Goal: Task Accomplishment & Management: Use online tool/utility

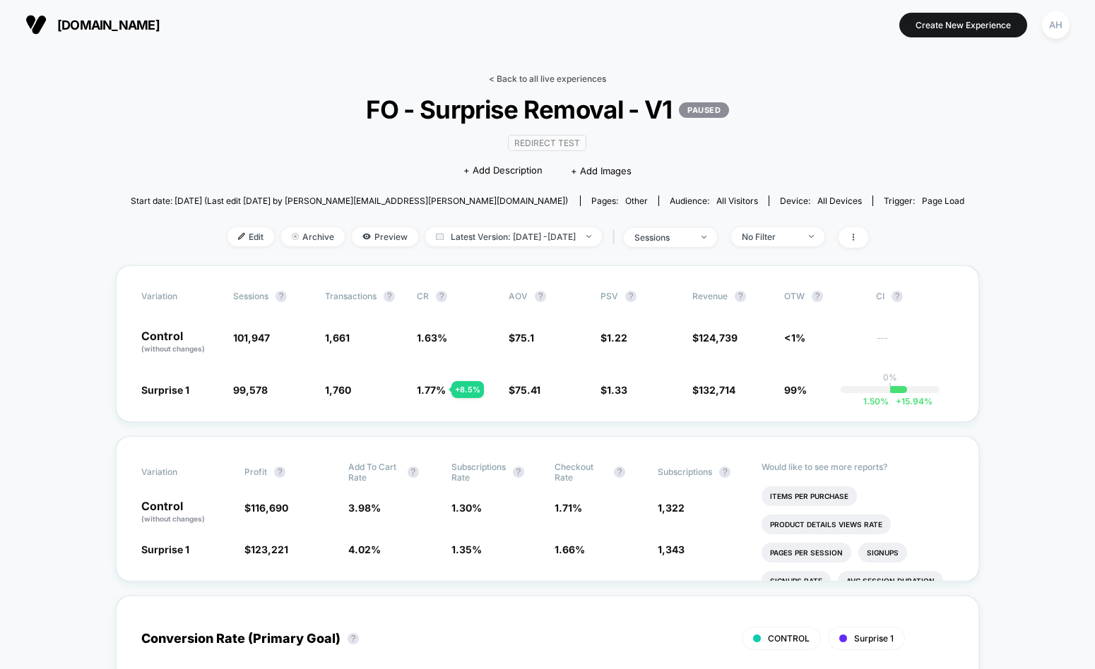
click at [539, 80] on link "< Back to all live experiences" at bounding box center [547, 78] width 117 height 11
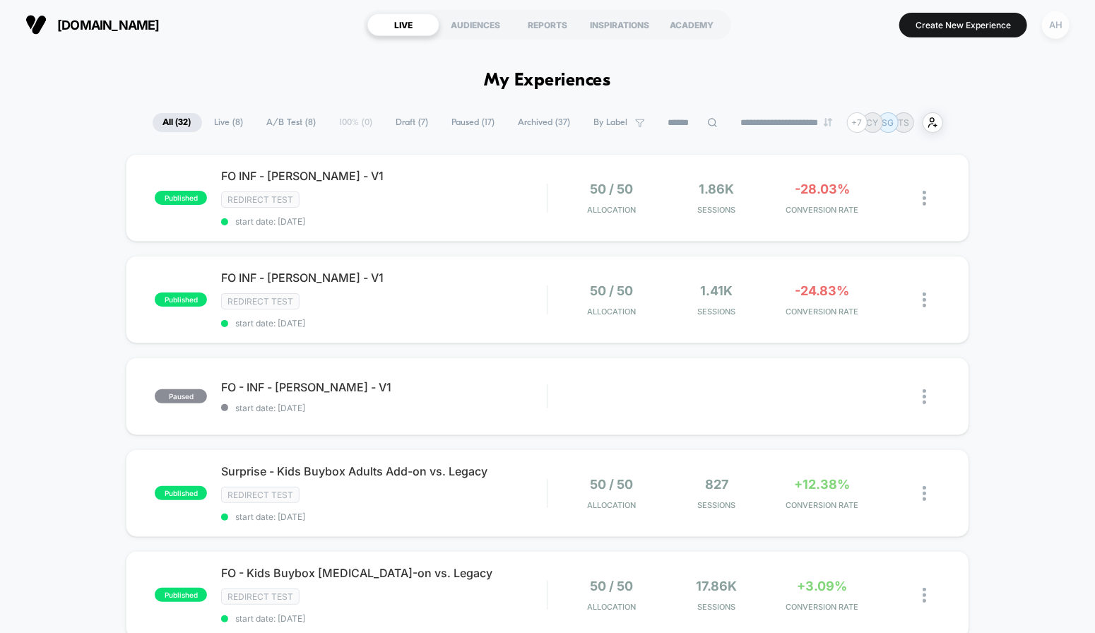
click at [1052, 35] on div "AH" at bounding box center [1056, 25] width 28 height 28
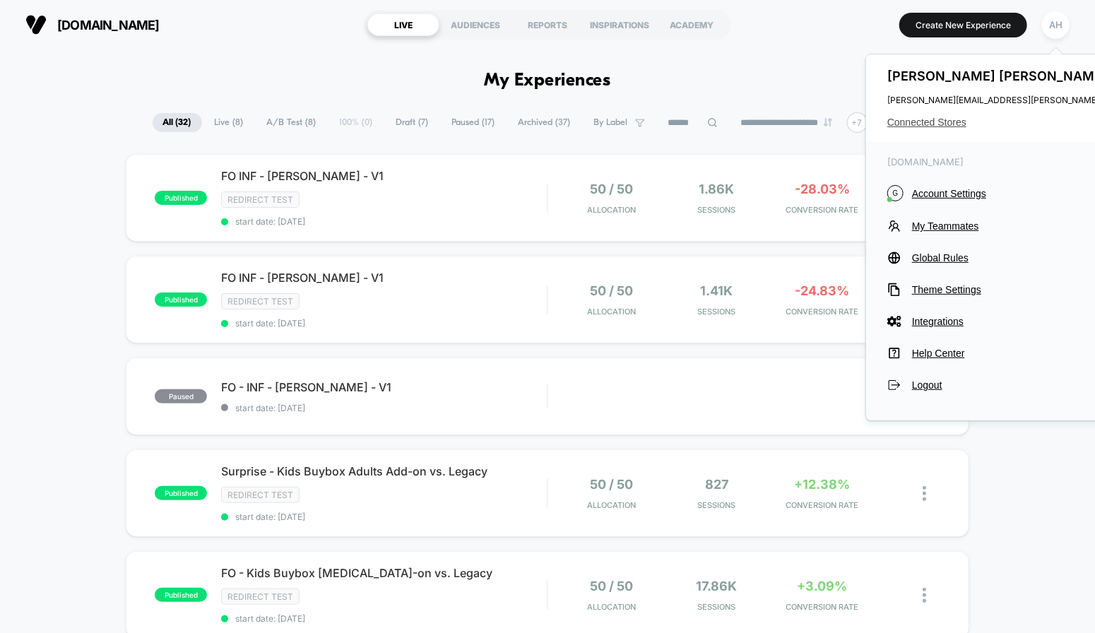
click at [957, 122] on span "Connected Stores" at bounding box center [1027, 122] width 280 height 11
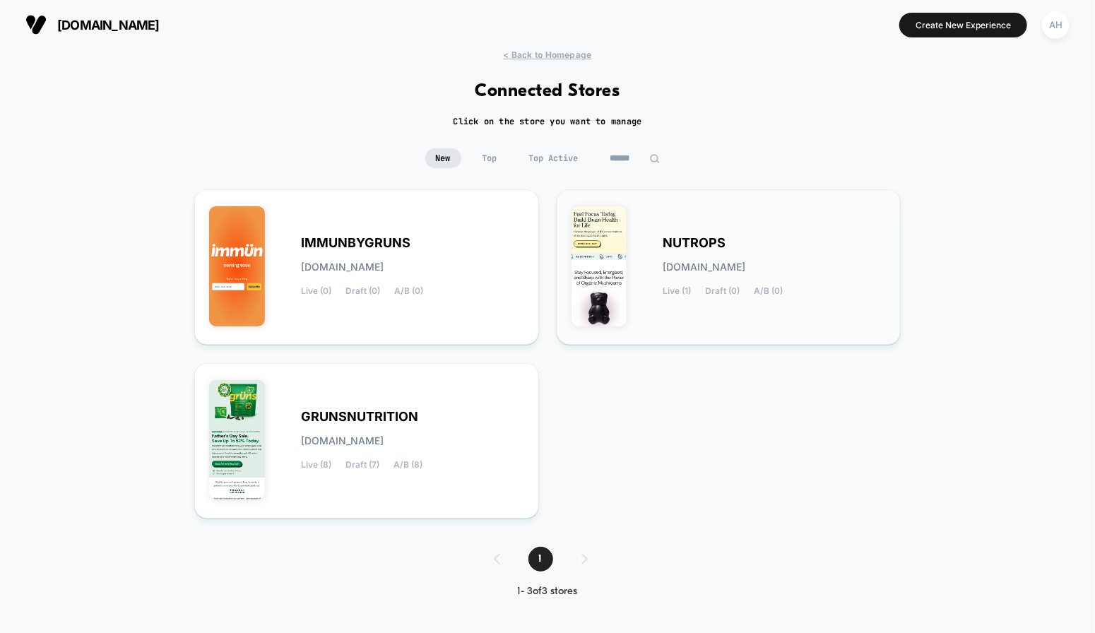
click at [710, 243] on span "NUTROPS" at bounding box center [694, 243] width 63 height 10
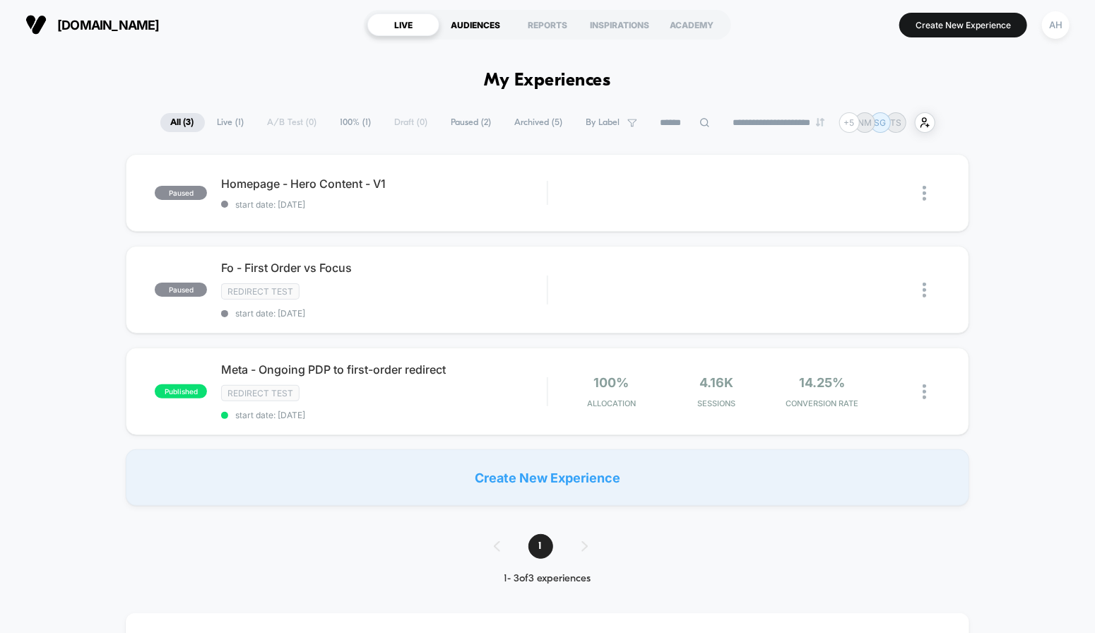
click at [468, 24] on div "AUDIENCES" at bounding box center [475, 24] width 72 height 23
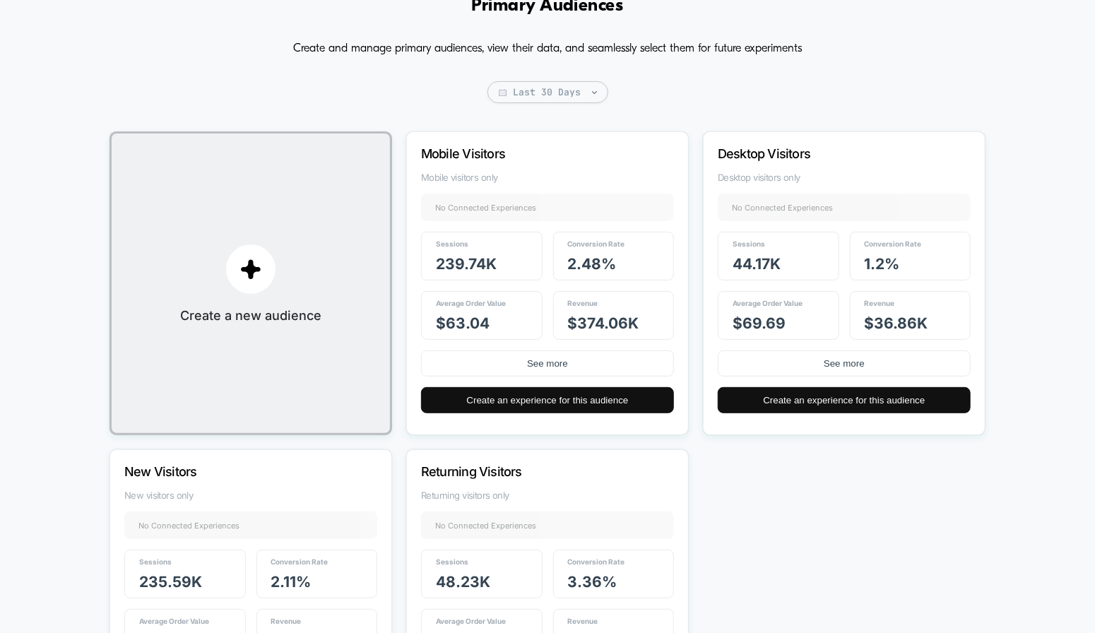
scroll to position [84, 0]
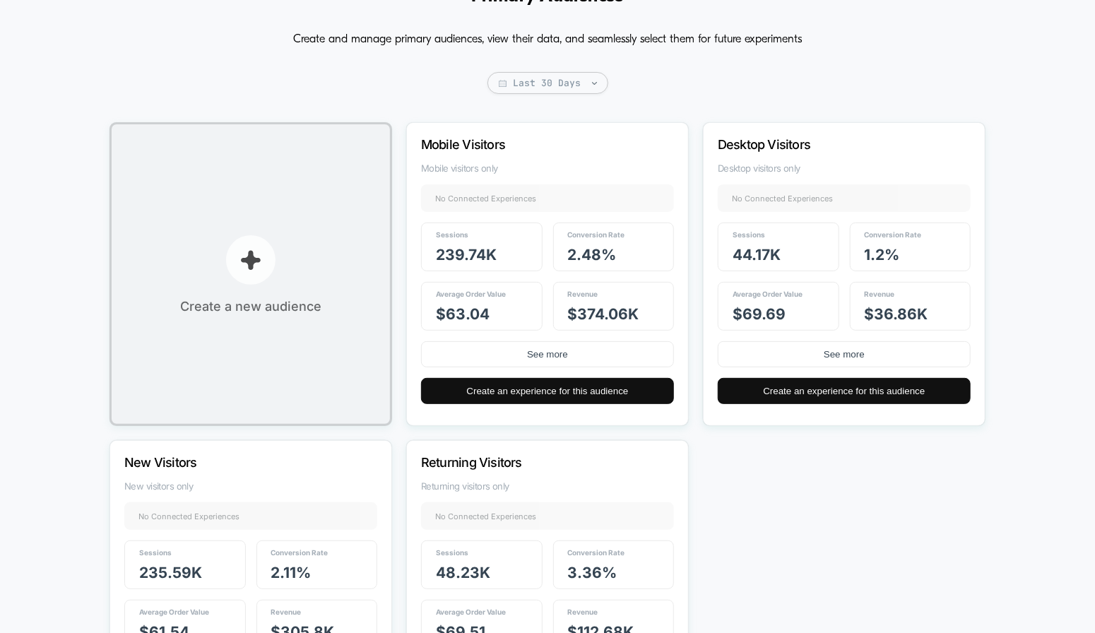
click at [229, 263] on p "button" at bounding box center [250, 259] width 49 height 49
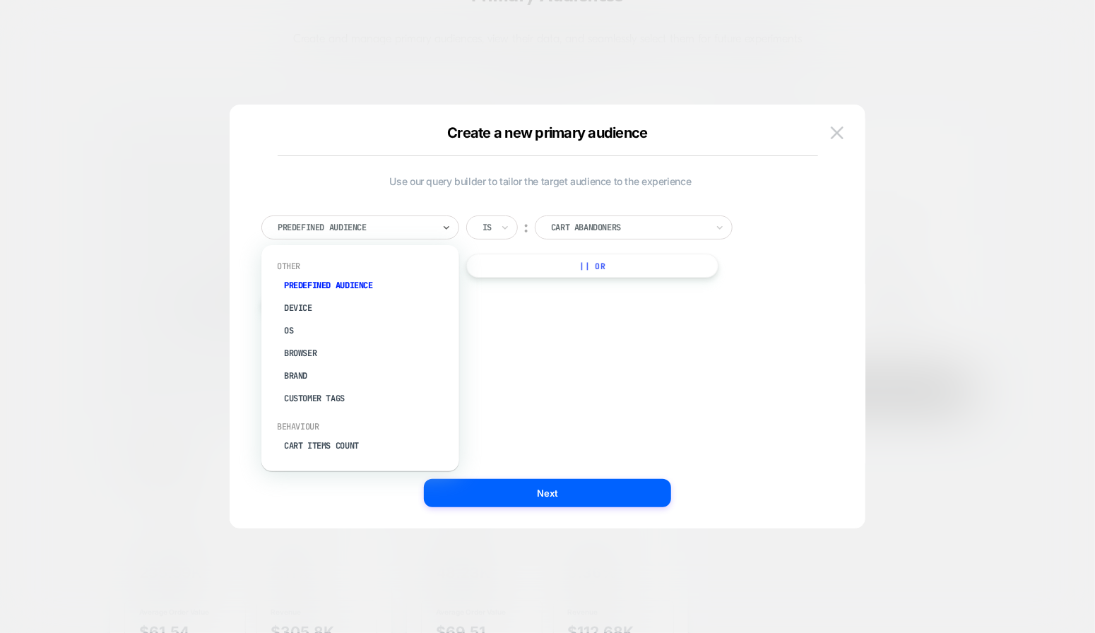
click at [365, 226] on div at bounding box center [355, 227] width 155 height 13
click at [612, 234] on div "Cart Abandoners" at bounding box center [628, 228] width 158 height 16
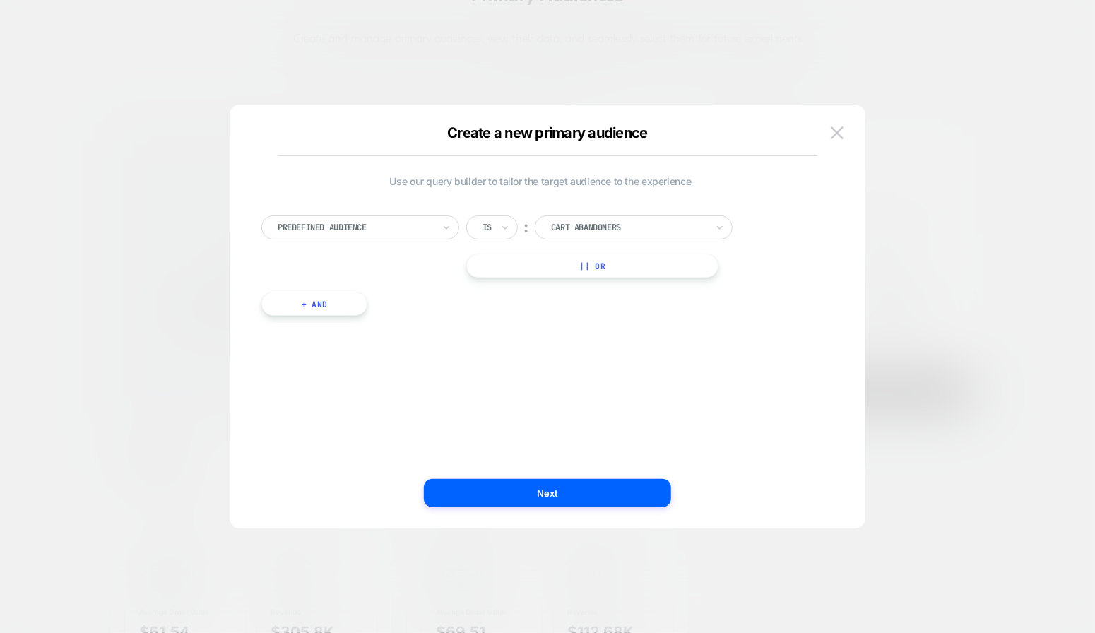
click at [450, 299] on div "Predefined Audience Is ︰ Cart Abandoners || Or + And" at bounding box center [540, 258] width 572 height 129
click at [411, 229] on div at bounding box center [355, 227] width 155 height 13
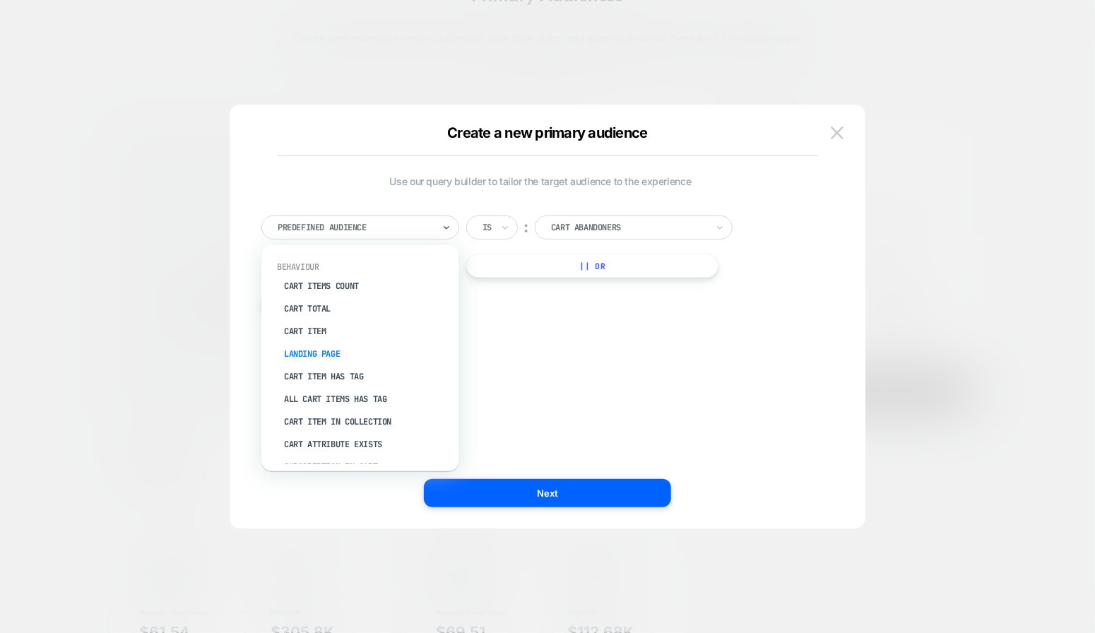
scroll to position [177, 0]
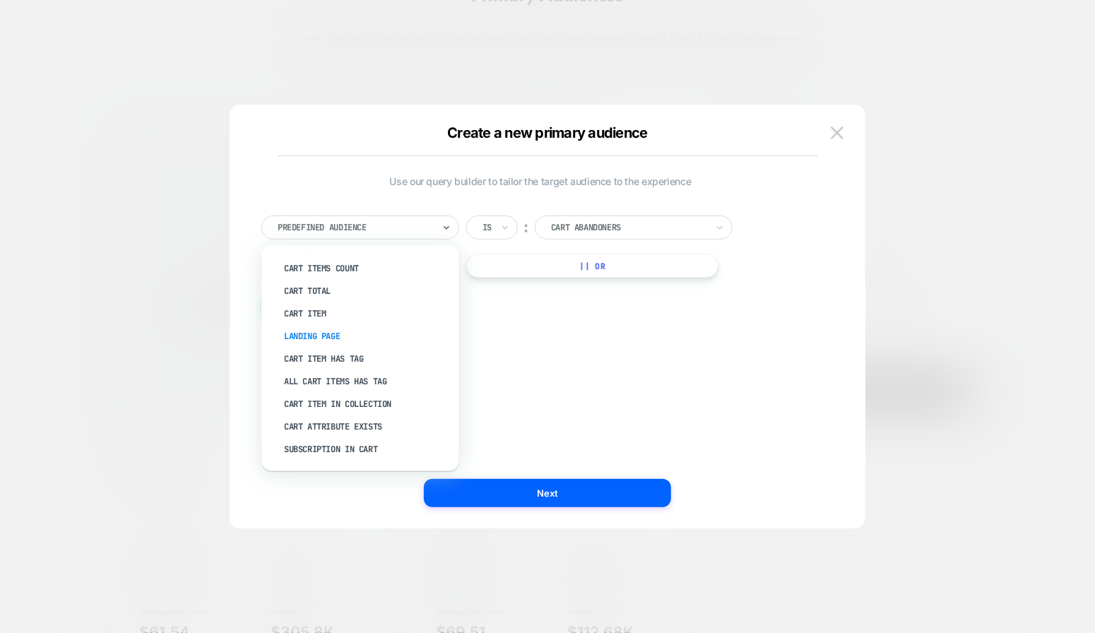
click at [337, 337] on div "Landing Page" at bounding box center [367, 336] width 184 height 23
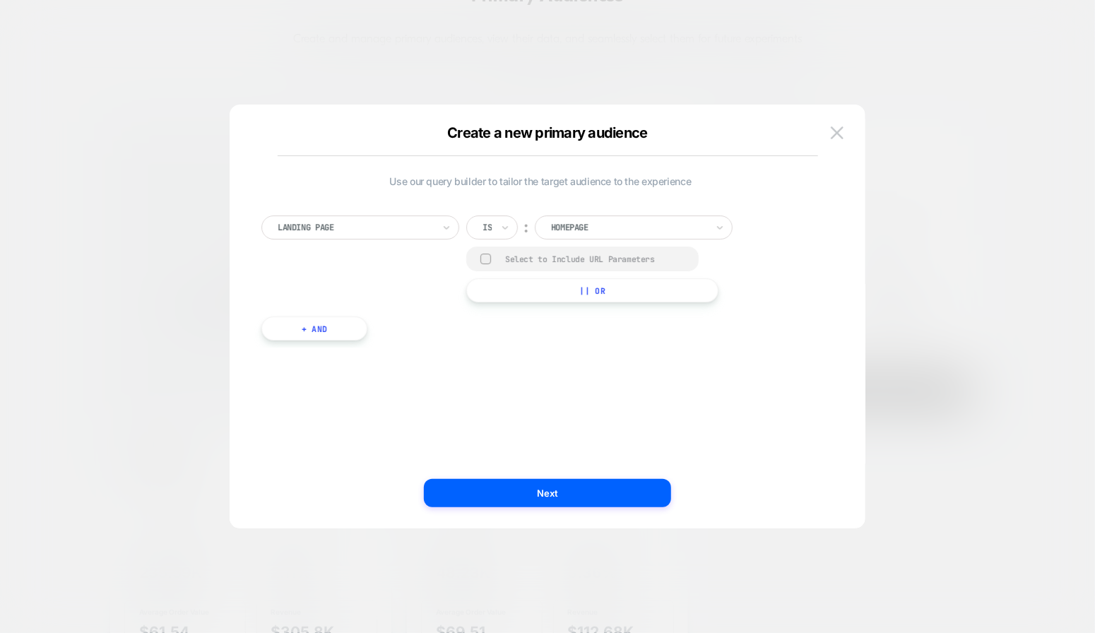
click at [580, 225] on div at bounding box center [628, 227] width 155 height 13
click at [445, 266] on div "Landing Page Is ︰ Homepage Select to Include URL Parameters || Or" at bounding box center [540, 258] width 558 height 87
click at [511, 224] on div "Is" at bounding box center [492, 227] width 52 height 24
click at [525, 306] on div "Contains" at bounding box center [526, 311] width 92 height 23
click at [645, 230] on input "**********" at bounding box center [651, 225] width 177 height 20
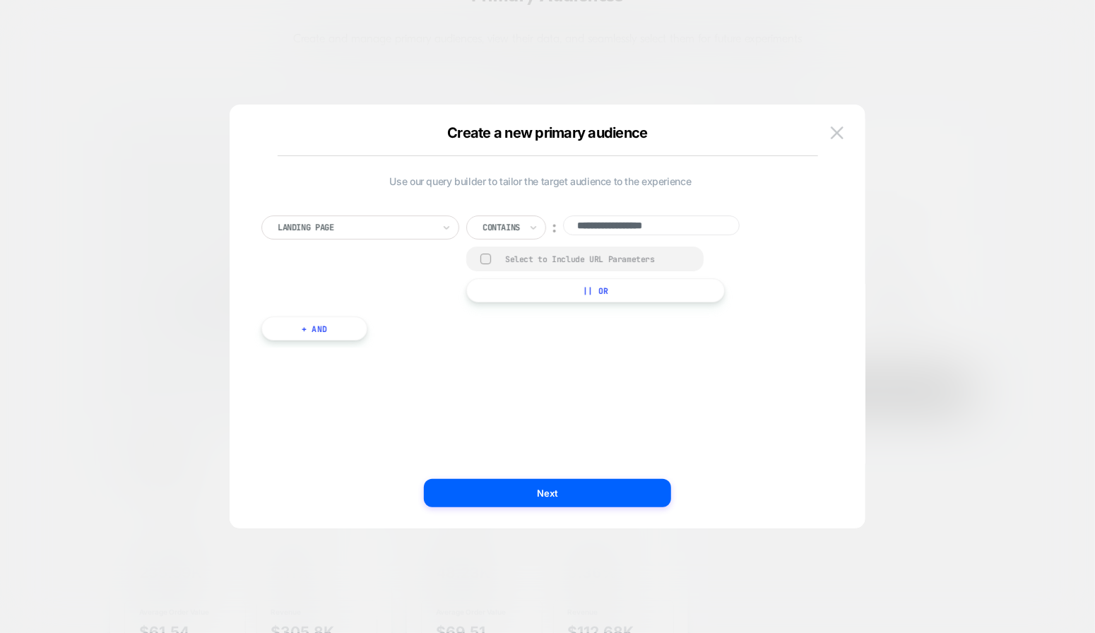
click at [698, 231] on input "**********" at bounding box center [651, 225] width 177 height 20
type input "**********"
click at [368, 227] on div at bounding box center [355, 227] width 155 height 13
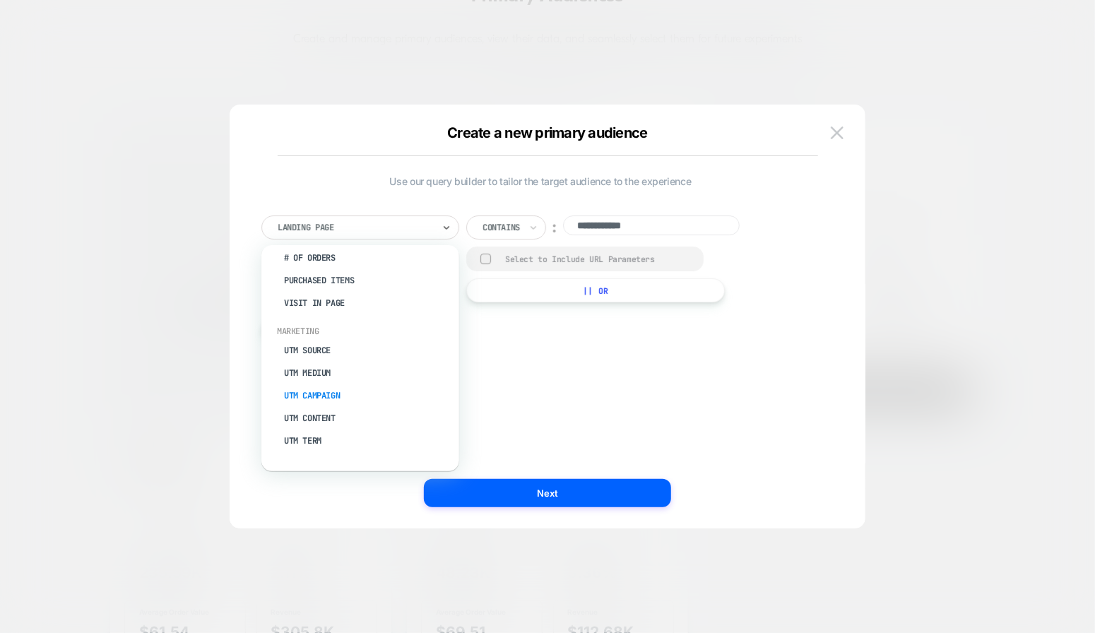
scroll to position [513, 0]
click at [365, 341] on div "UTM Source" at bounding box center [367, 341] width 184 height 23
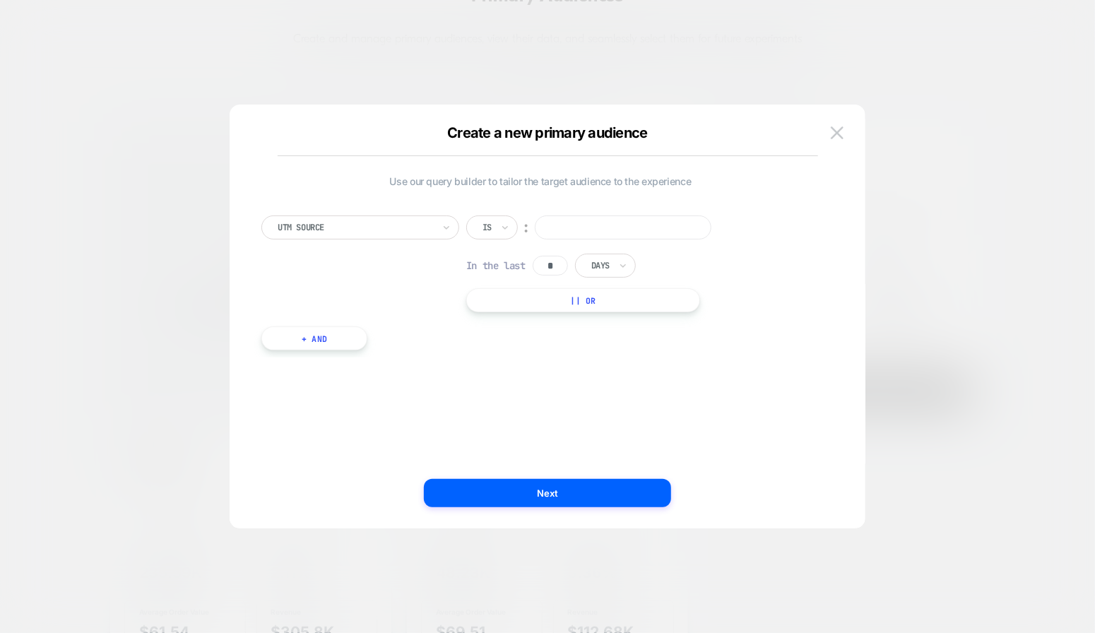
click at [561, 225] on input at bounding box center [623, 227] width 177 height 24
type input "****"
click at [557, 260] on input "*" at bounding box center [549, 266] width 35 height 20
type input "*"
type input "**"
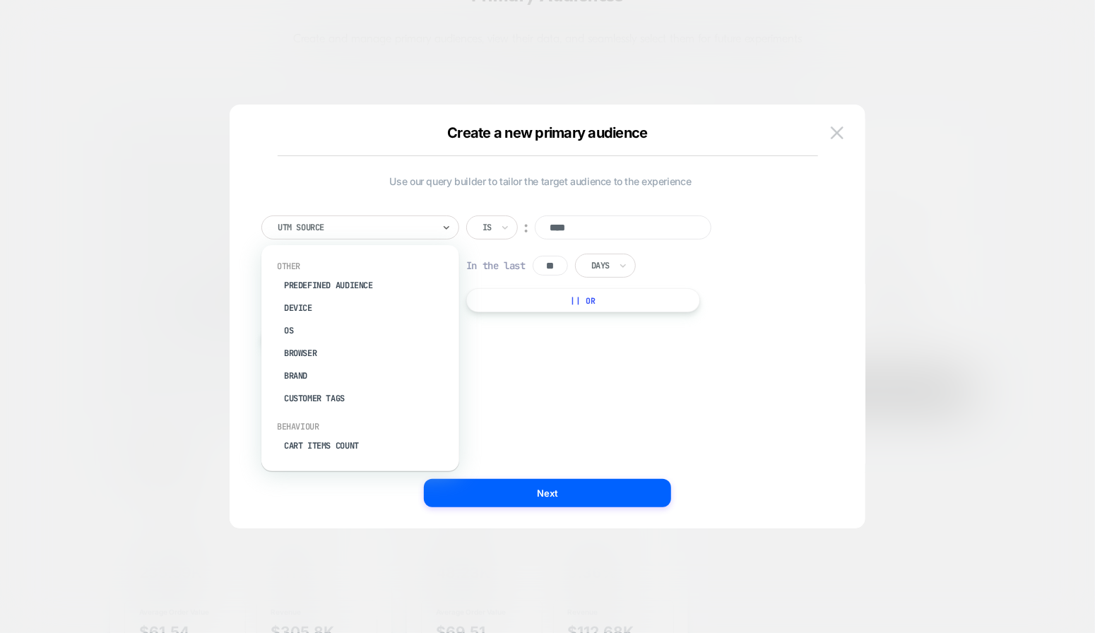
click at [429, 225] on div at bounding box center [355, 227] width 155 height 13
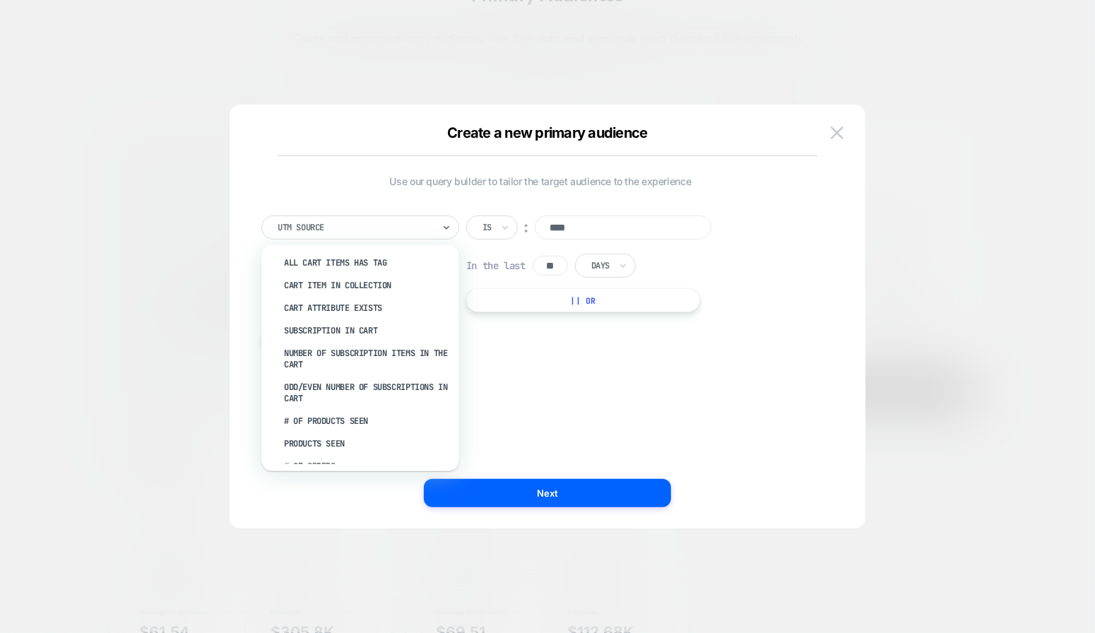
scroll to position [367, 0]
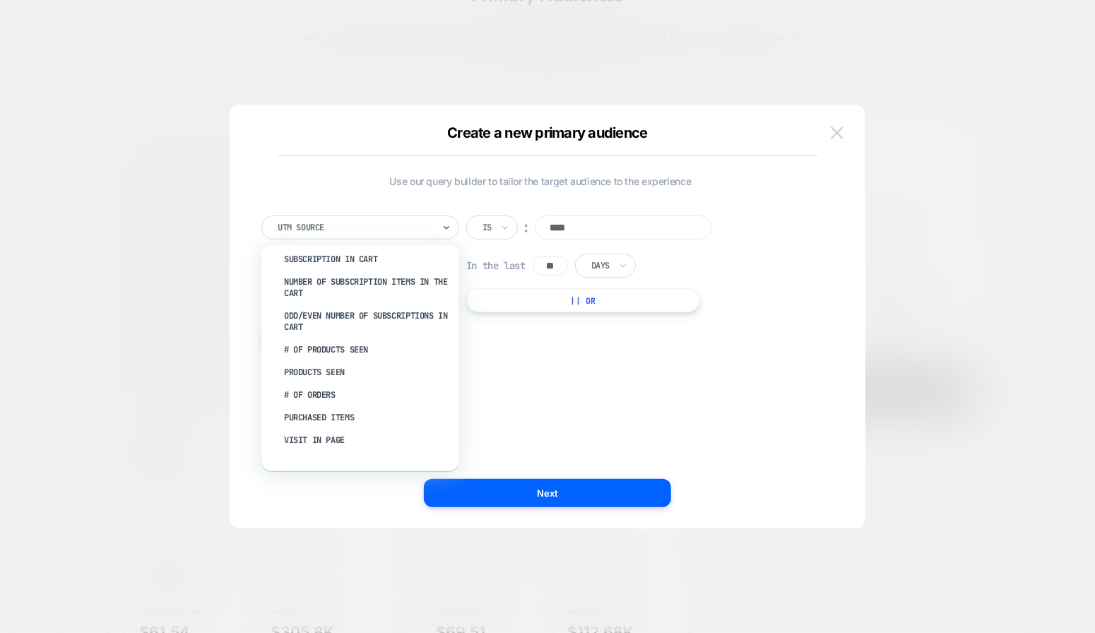
click at [832, 132] on img at bounding box center [837, 132] width 13 height 12
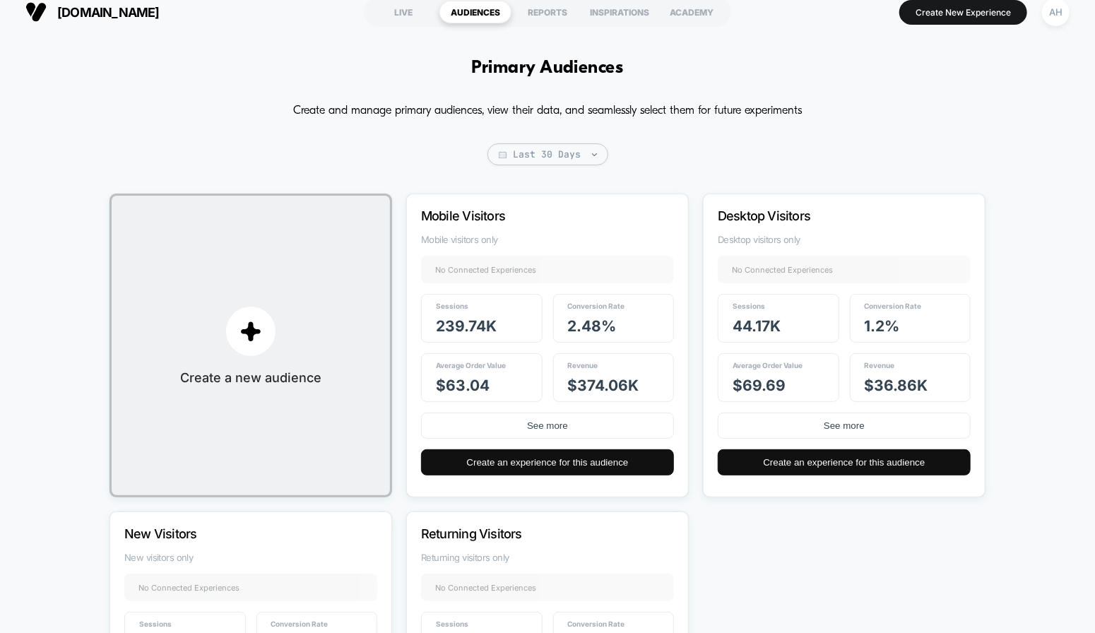
scroll to position [0, 0]
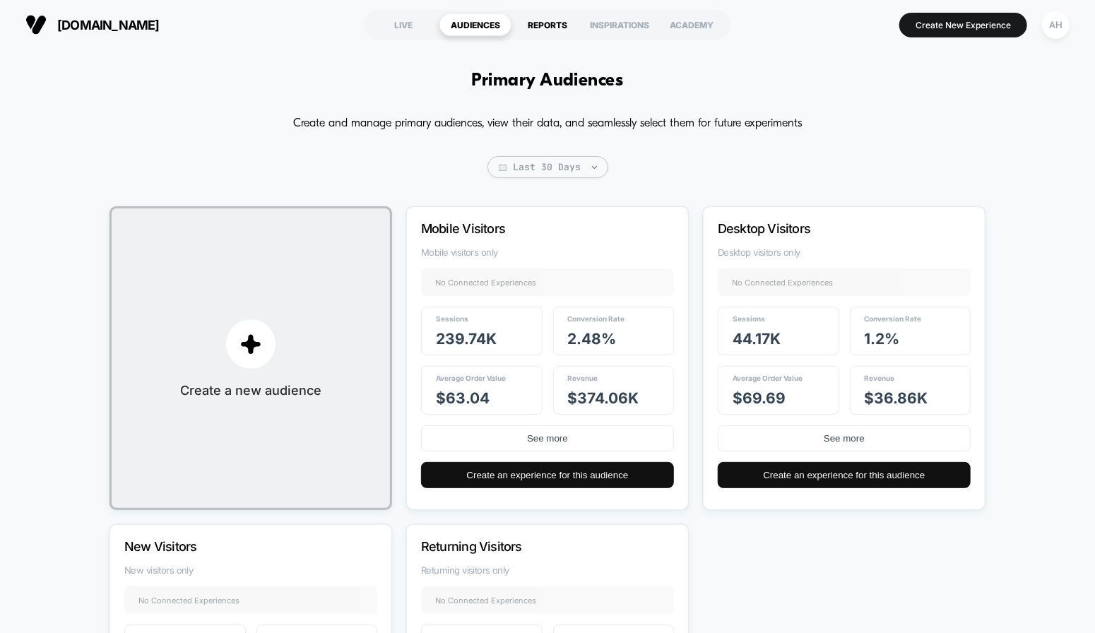
click at [556, 32] on div "REPORTS" at bounding box center [547, 24] width 72 height 23
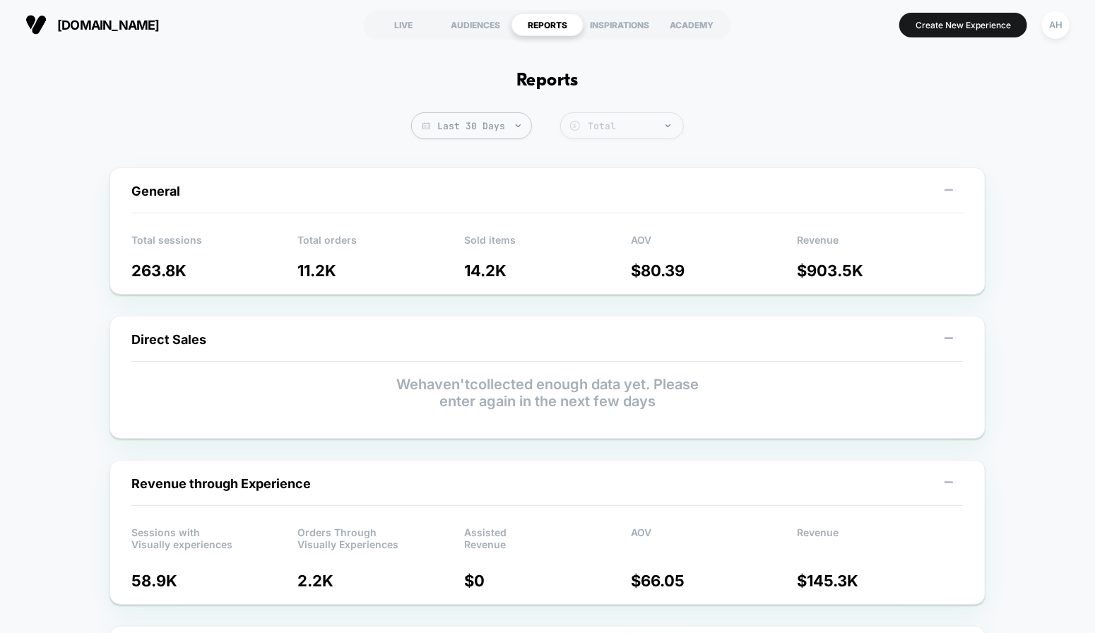
click at [624, 126] on div "Total" at bounding box center [632, 126] width 88 height 12
click at [624, 30] on div "INSPIRATIONS" at bounding box center [619, 24] width 72 height 23
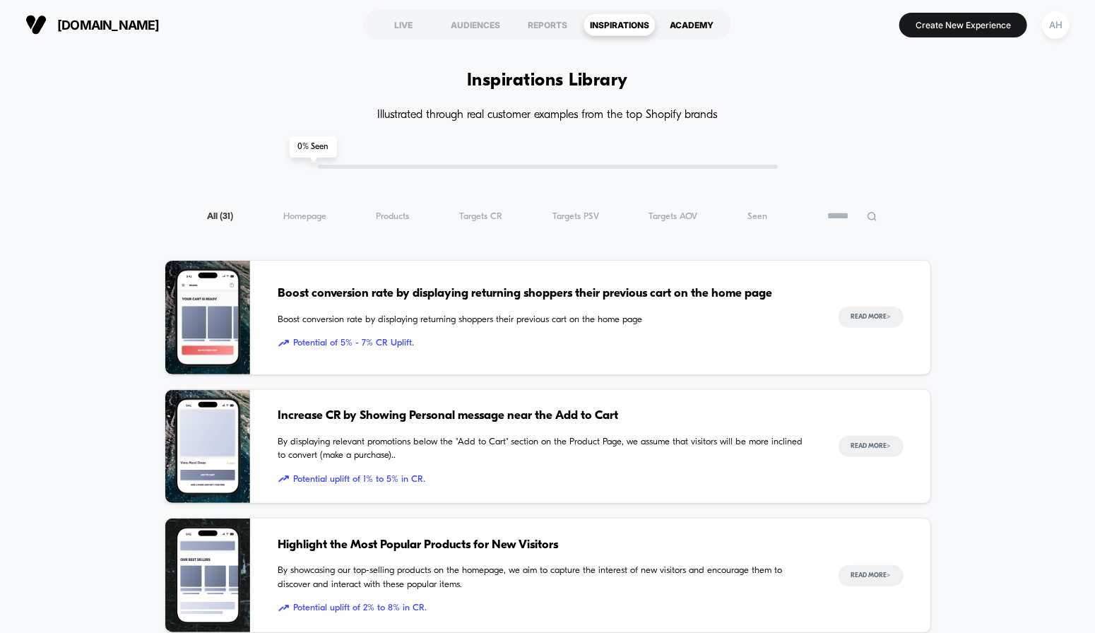
click at [686, 30] on div "ACADEMY" at bounding box center [691, 24] width 72 height 23
click at [393, 25] on div "LIVE" at bounding box center [403, 24] width 72 height 23
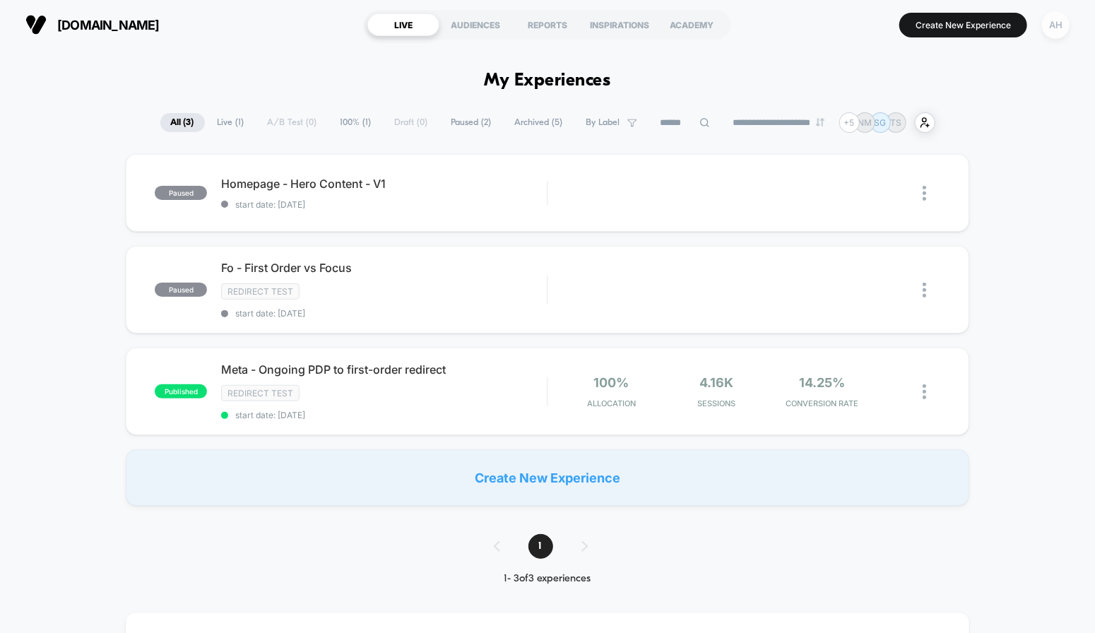
click at [1055, 25] on div "AH" at bounding box center [1056, 25] width 28 height 28
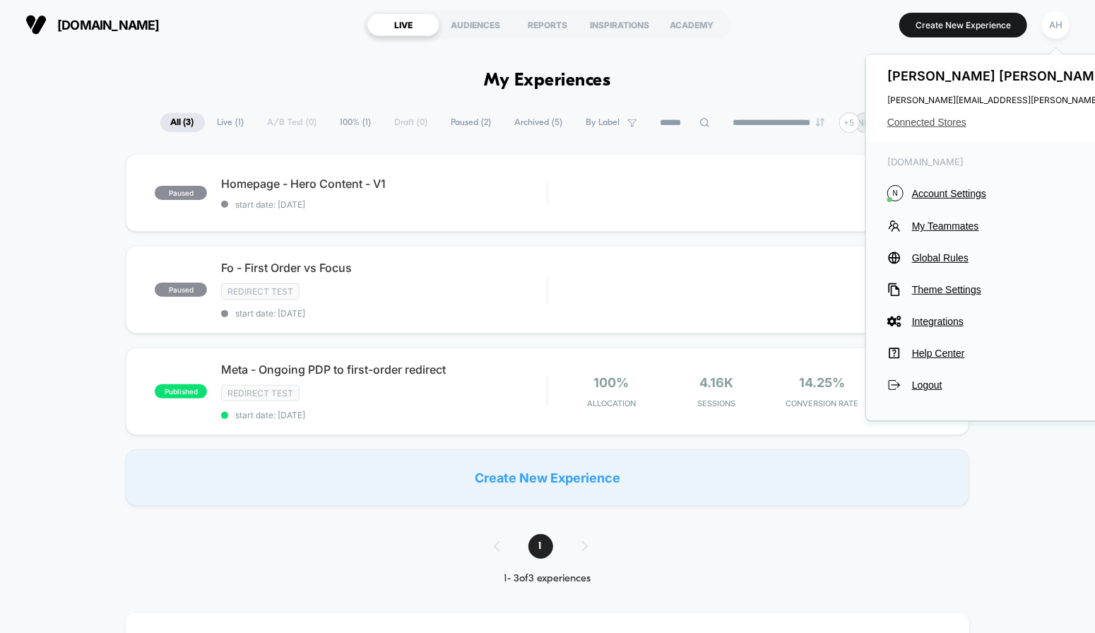
click at [933, 125] on span "Connected Stores" at bounding box center [1027, 122] width 280 height 11
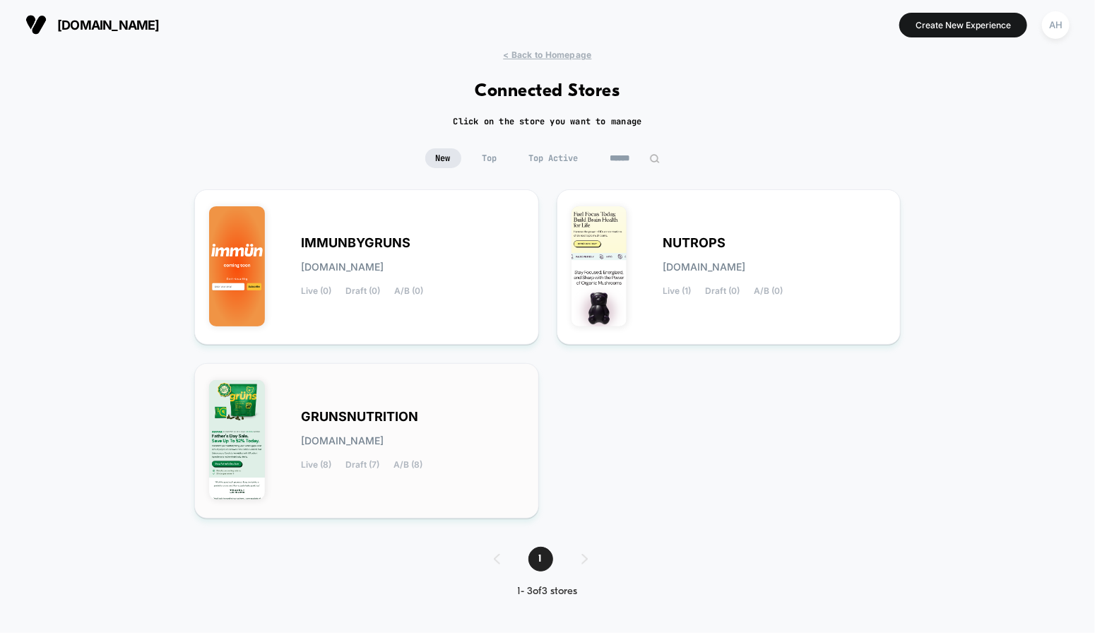
click at [383, 426] on div "GRUNSNUTRITION grunsnutrition.myshopify.com Live (8) Draft (7) A/B (8)" at bounding box center [412, 441] width 223 height 58
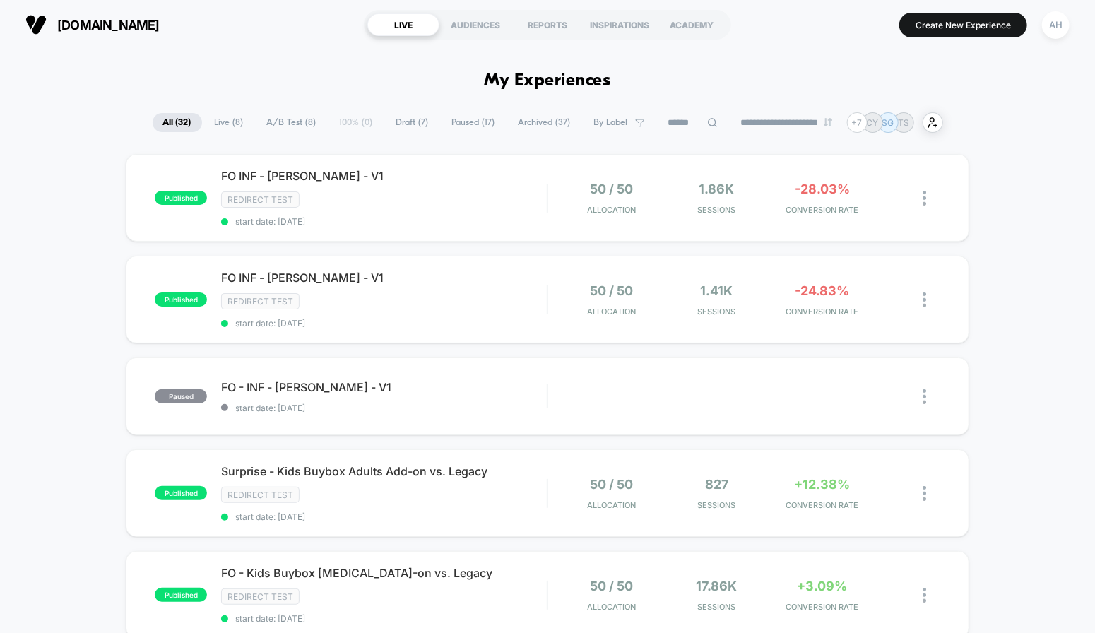
click at [216, 126] on span "Live ( 8 )" at bounding box center [229, 122] width 50 height 19
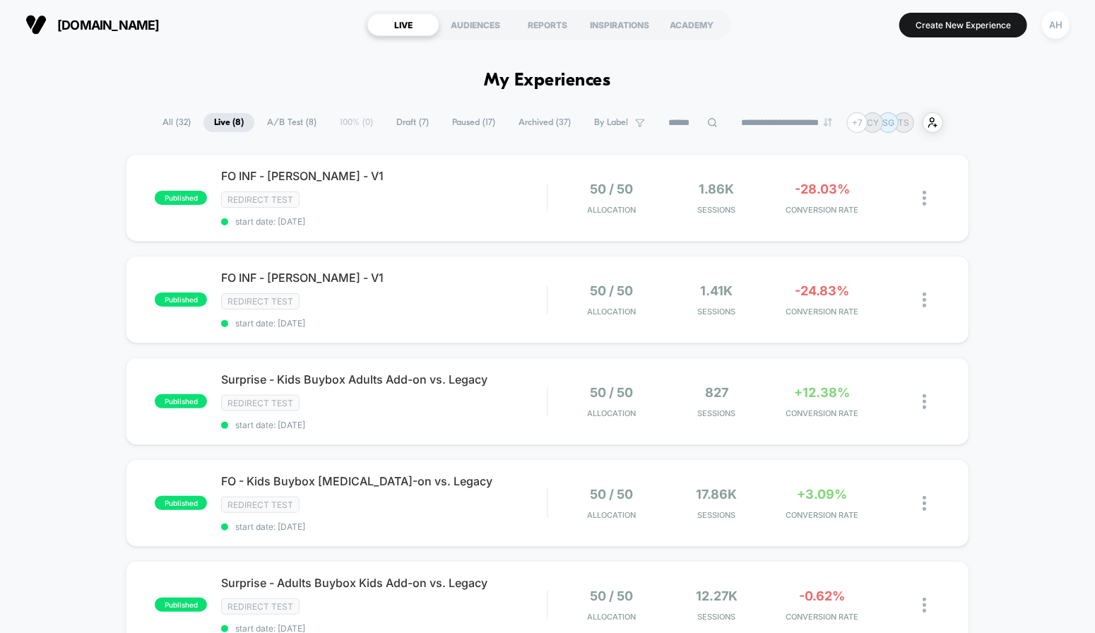
click at [273, 121] on span "A/B Test ( 8 )" at bounding box center [291, 122] width 71 height 19
click at [406, 123] on span "Draft ( 7 )" at bounding box center [413, 122] width 54 height 19
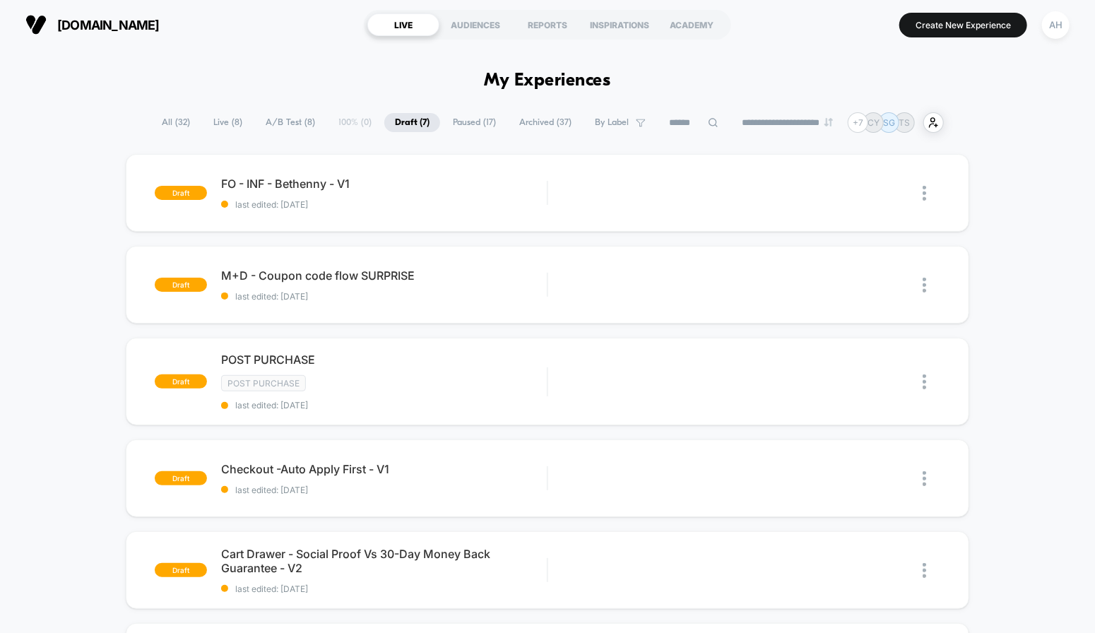
click at [460, 126] on span "Paused ( 17 )" at bounding box center [474, 122] width 64 height 19
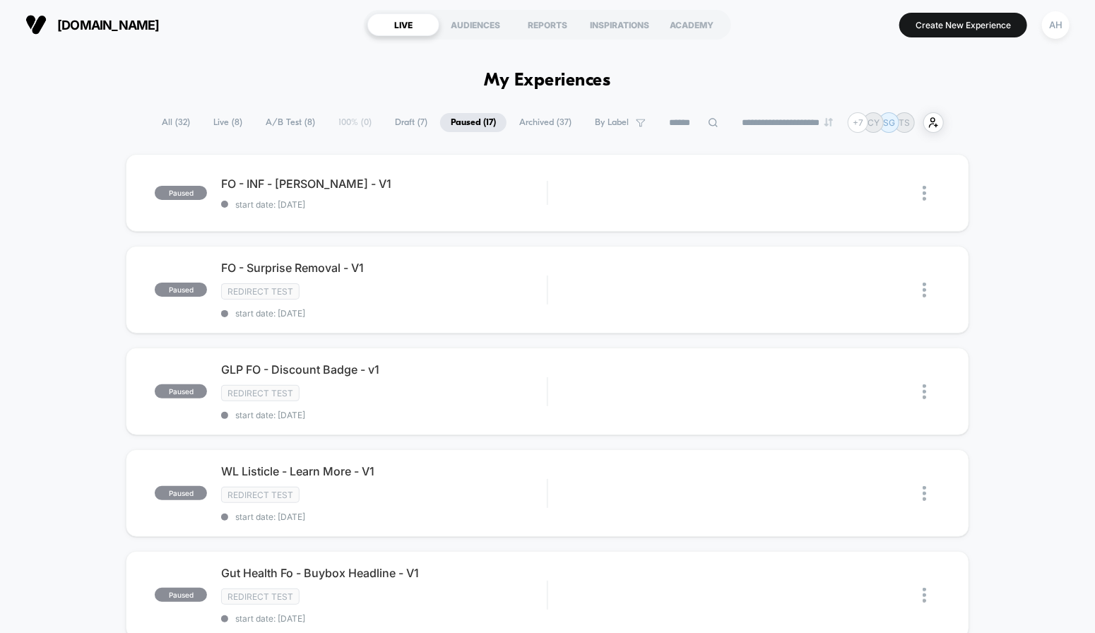
click at [519, 123] on span "Archived ( 37 )" at bounding box center [544, 122] width 73 height 19
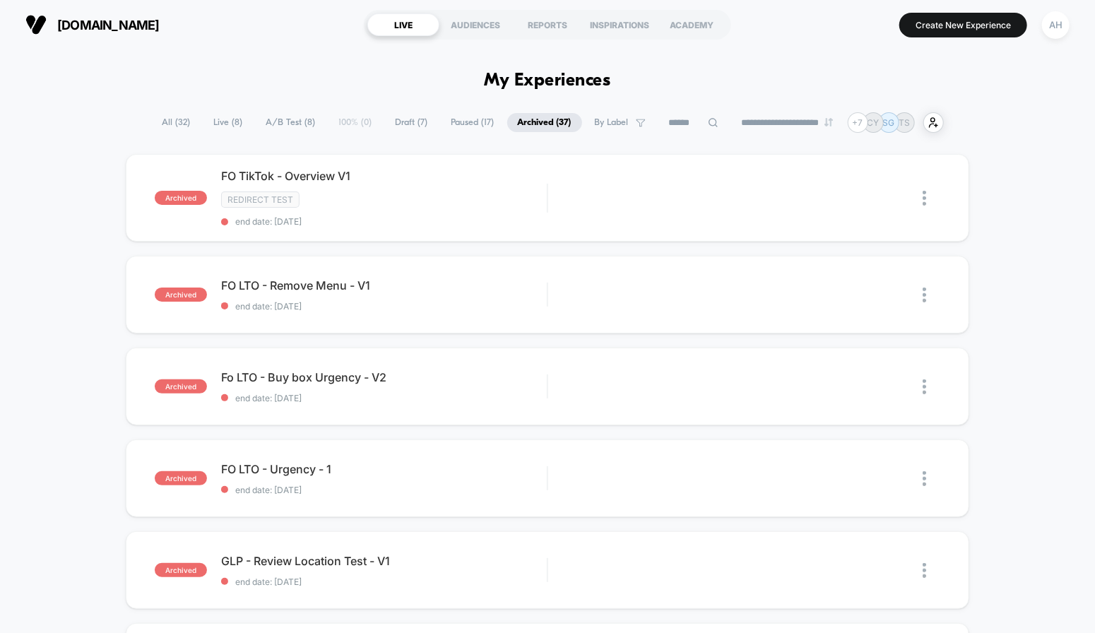
click at [178, 121] on span "All ( 32 )" at bounding box center [176, 122] width 49 height 19
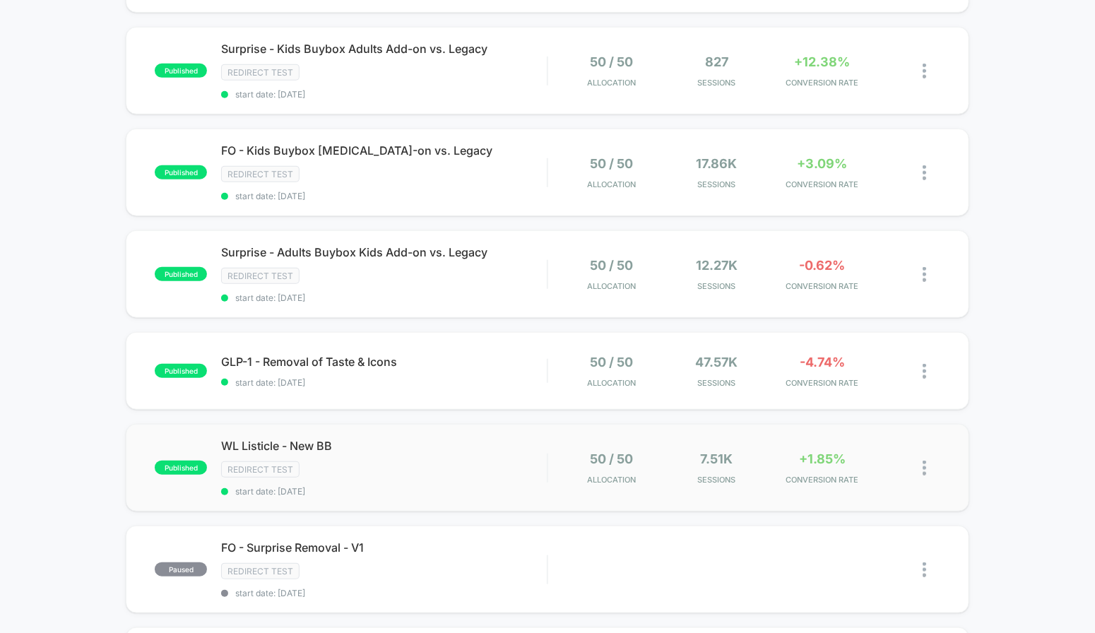
scroll to position [556, 0]
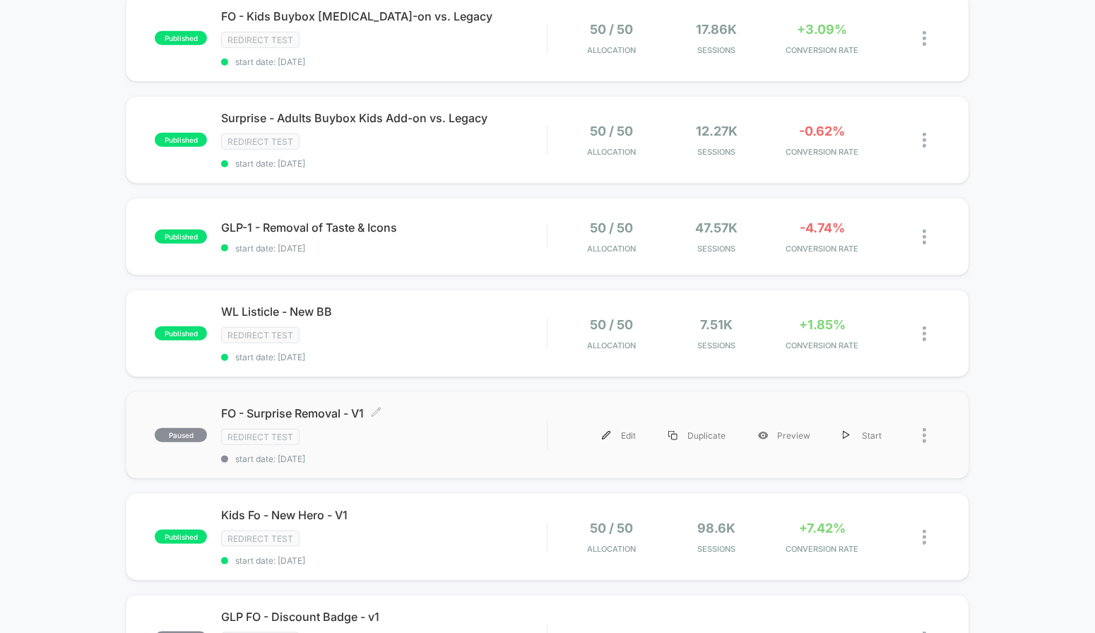
click at [495, 419] on div "FO - Surprise Removal - V1 Click to edit experience details Click to edit exper…" at bounding box center [384, 435] width 326 height 58
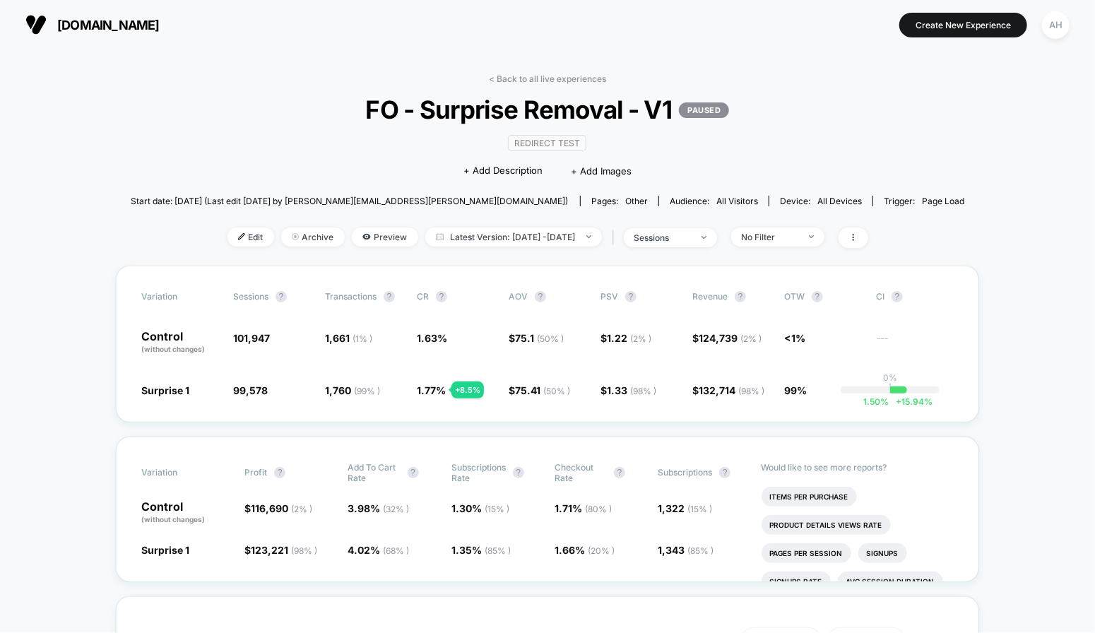
scroll to position [8, 0]
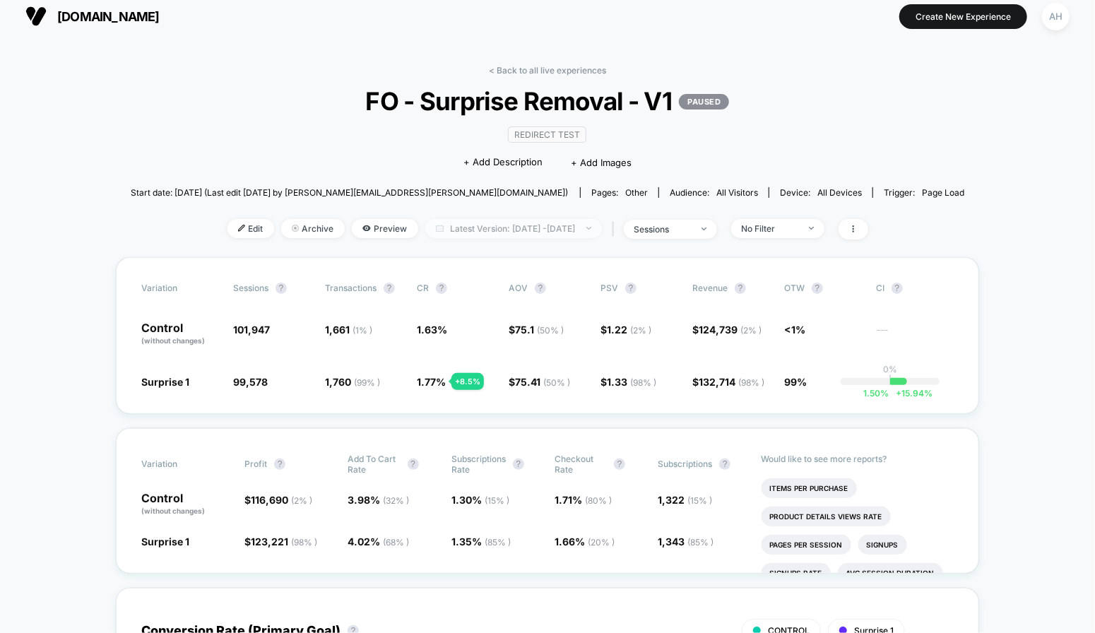
click at [544, 230] on span "Latest Version: Sep 3, 2025 - Sep 11, 2025" at bounding box center [513, 228] width 177 height 19
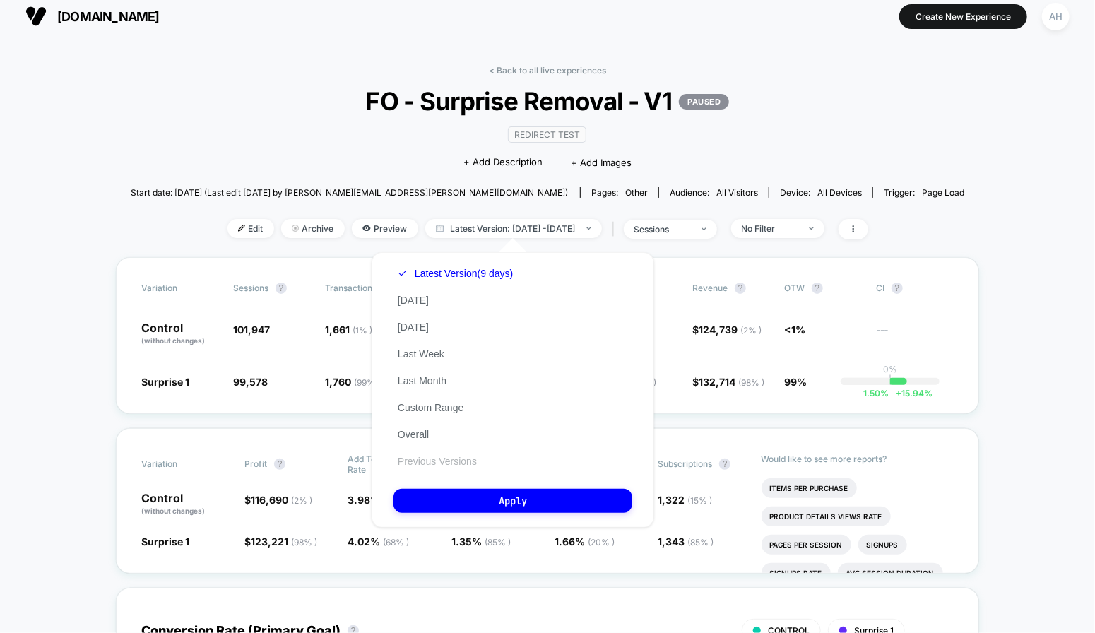
click at [460, 461] on button "Previous Versions" at bounding box center [437, 461] width 88 height 13
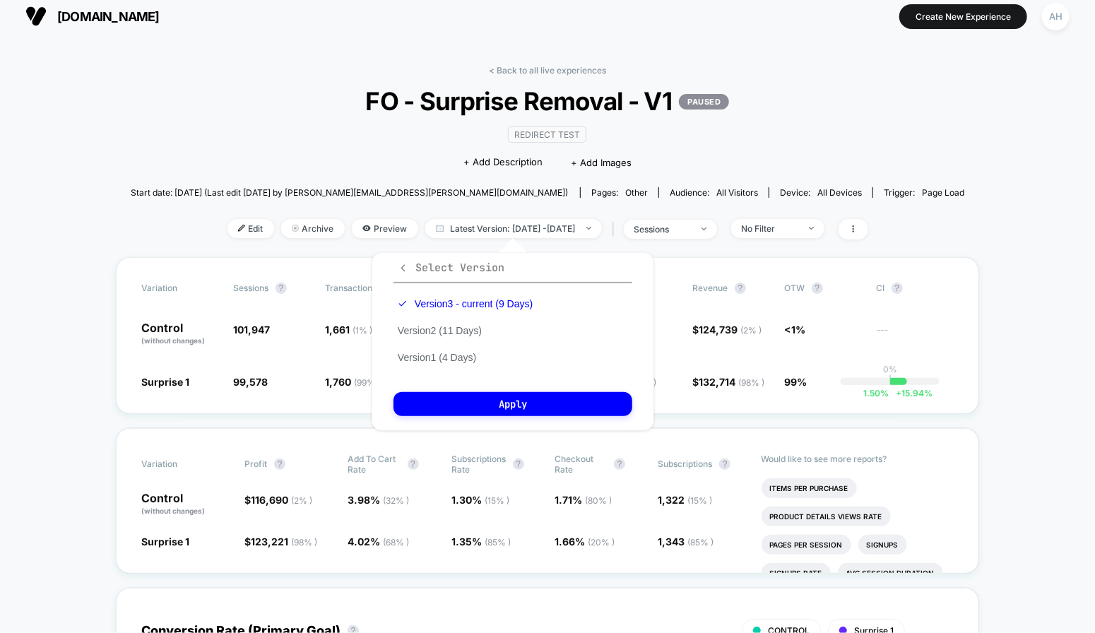
click at [403, 267] on icon "button" at bounding box center [403, 268] width 11 height 11
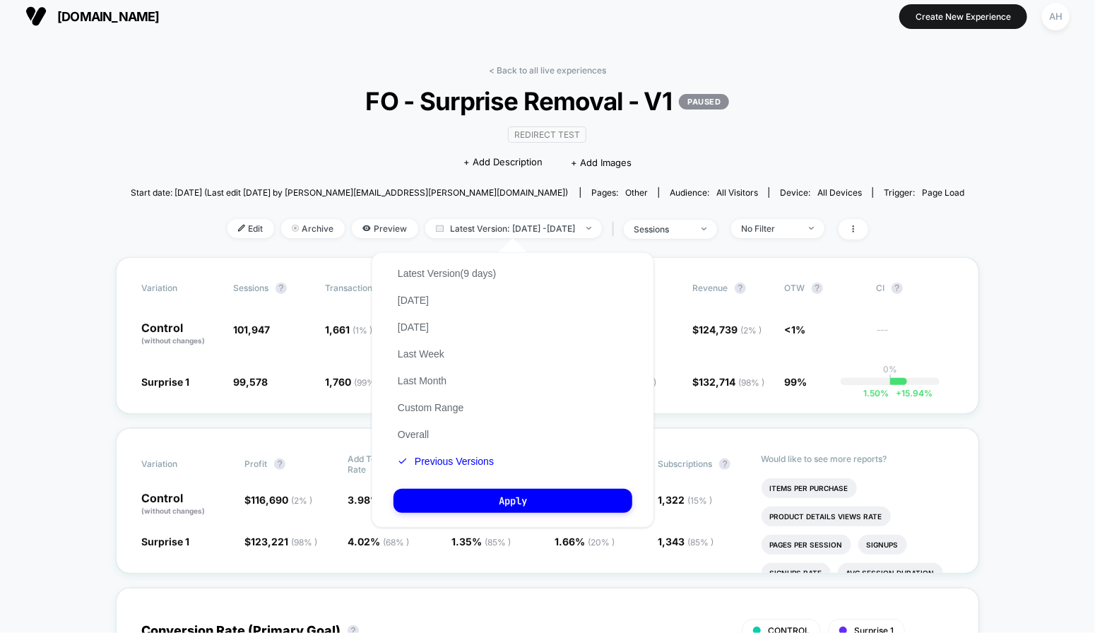
click at [254, 254] on div "< Back to all live experiences FO - Surprise Removal - V1 PAUSED Redirect Test …" at bounding box center [548, 161] width 834 height 192
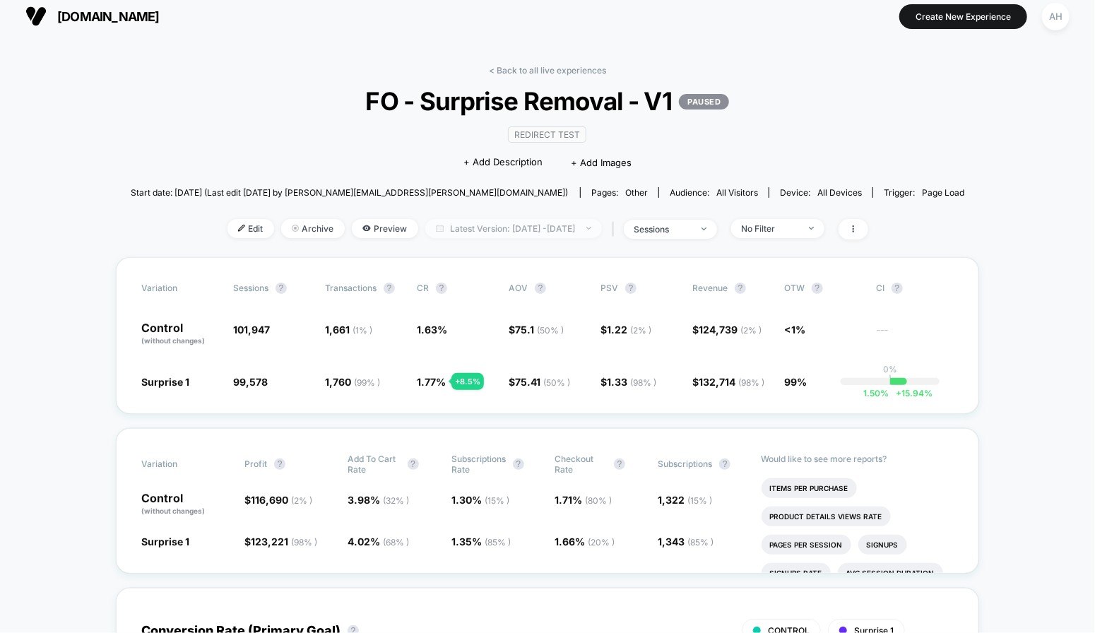
click at [515, 234] on span "Latest Version: Sep 3, 2025 - Sep 11, 2025" at bounding box center [513, 228] width 177 height 19
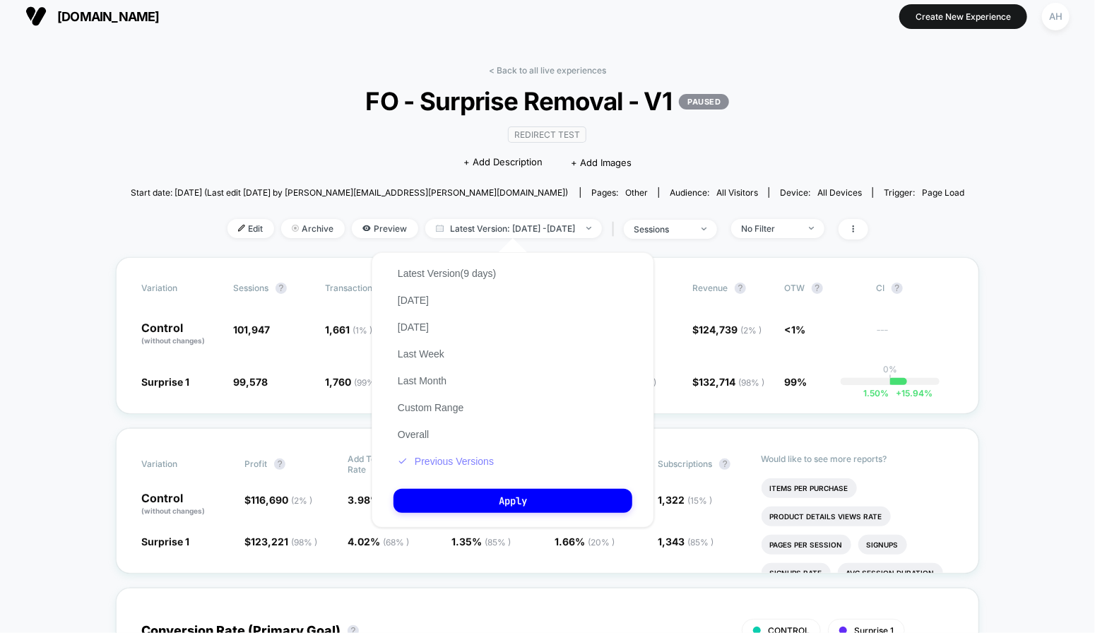
click at [477, 459] on button "Previous Versions" at bounding box center [445, 461] width 105 height 13
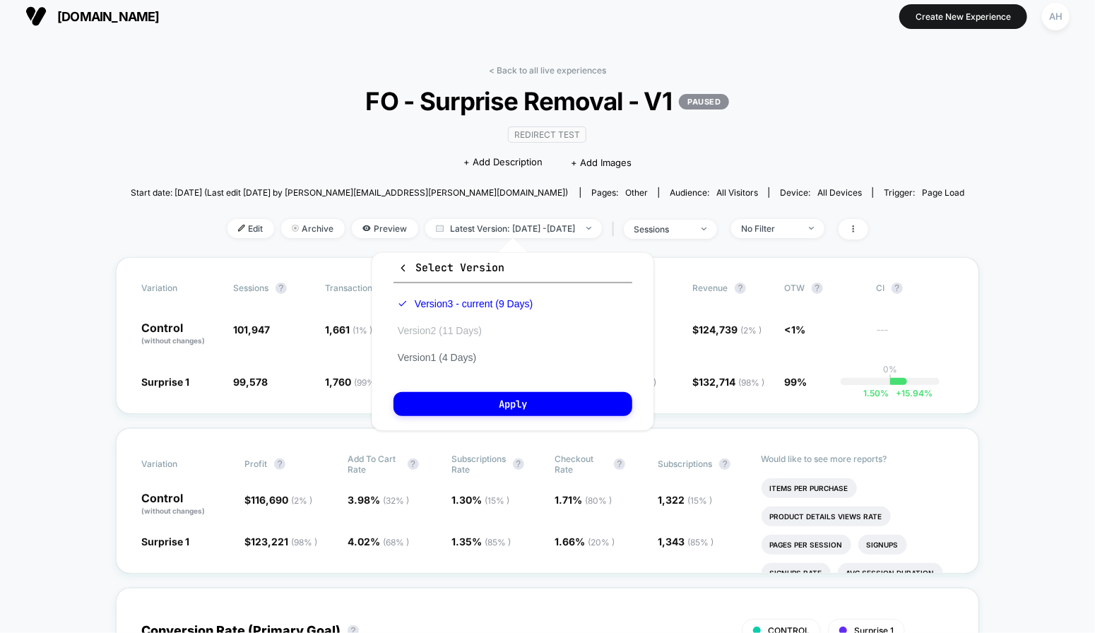
click at [460, 328] on button "Version 2 (11 Days)" at bounding box center [439, 330] width 93 height 13
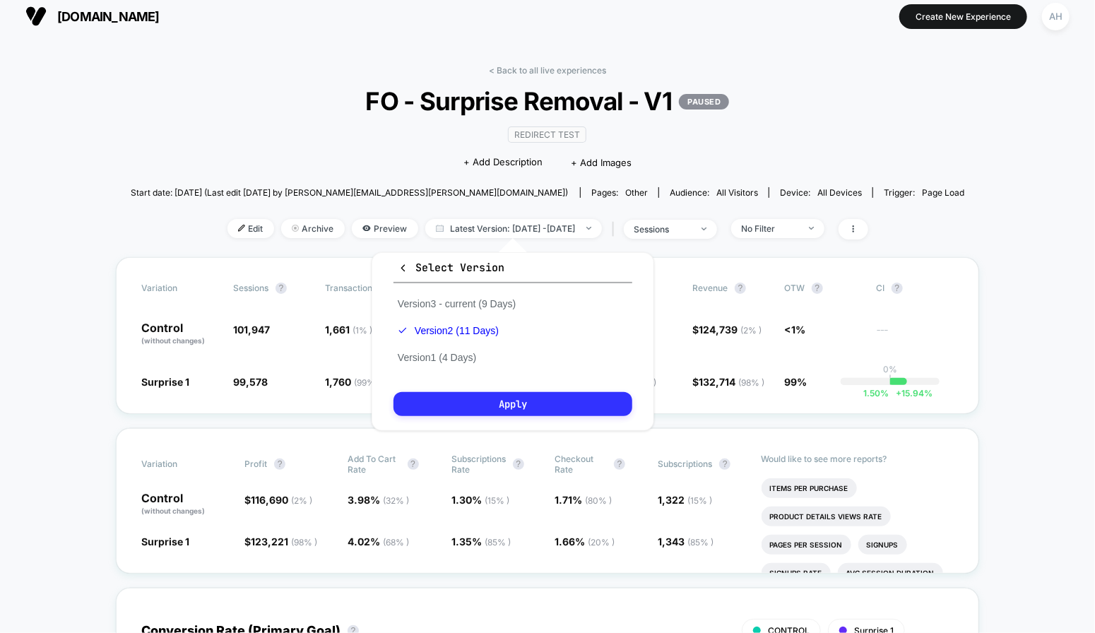
click at [511, 397] on button "Apply" at bounding box center [512, 404] width 239 height 24
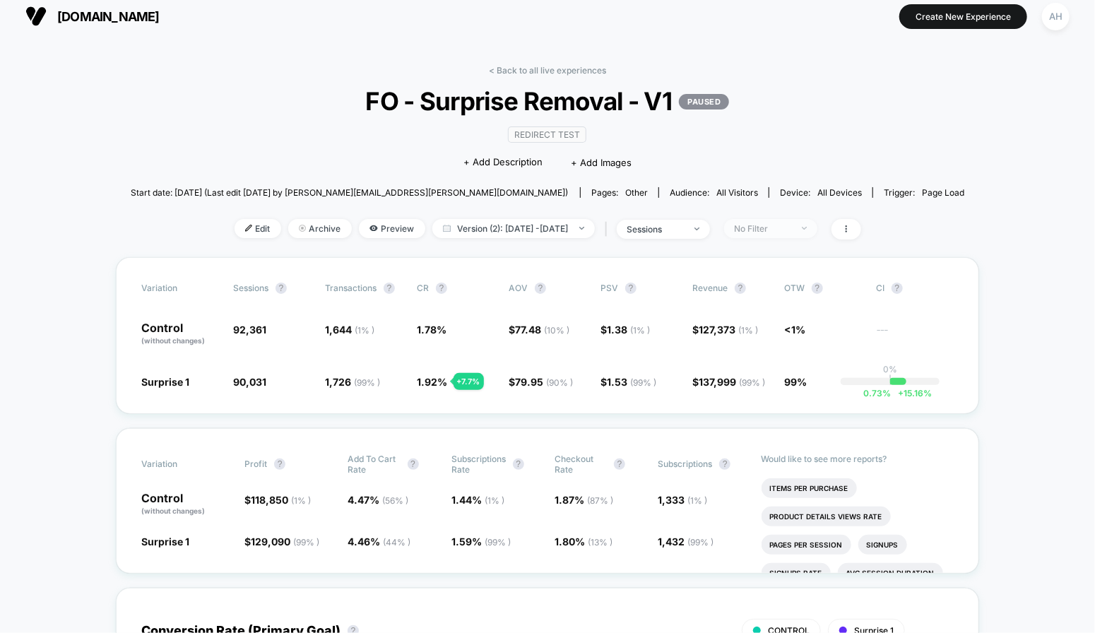
click at [807, 234] on span "No Filter" at bounding box center [770, 228] width 93 height 19
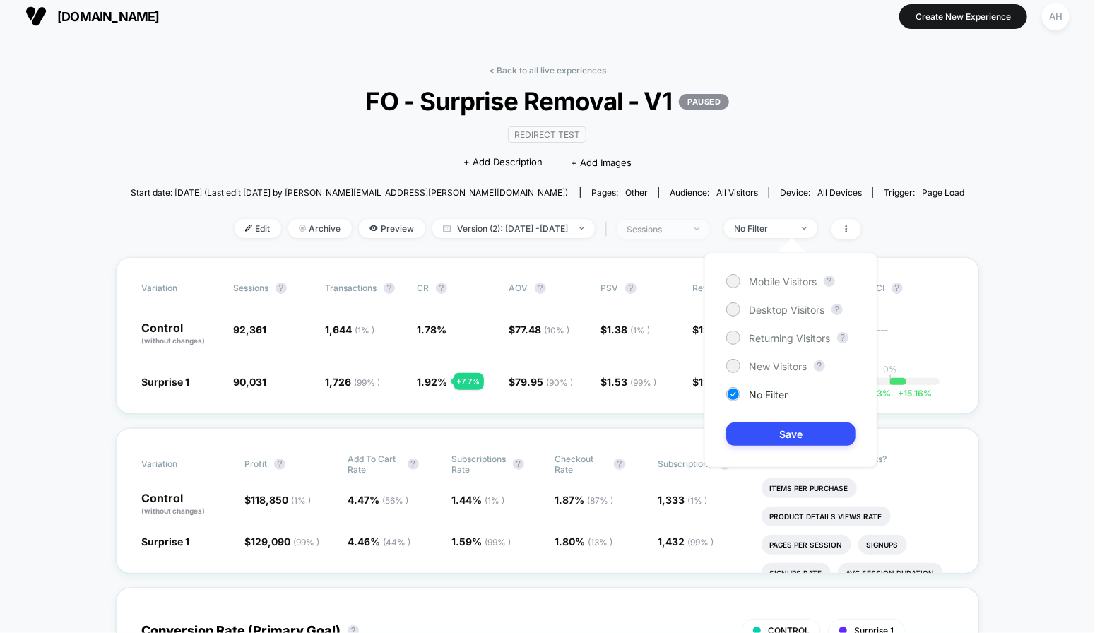
click at [708, 232] on span "sessions" at bounding box center [663, 229] width 93 height 19
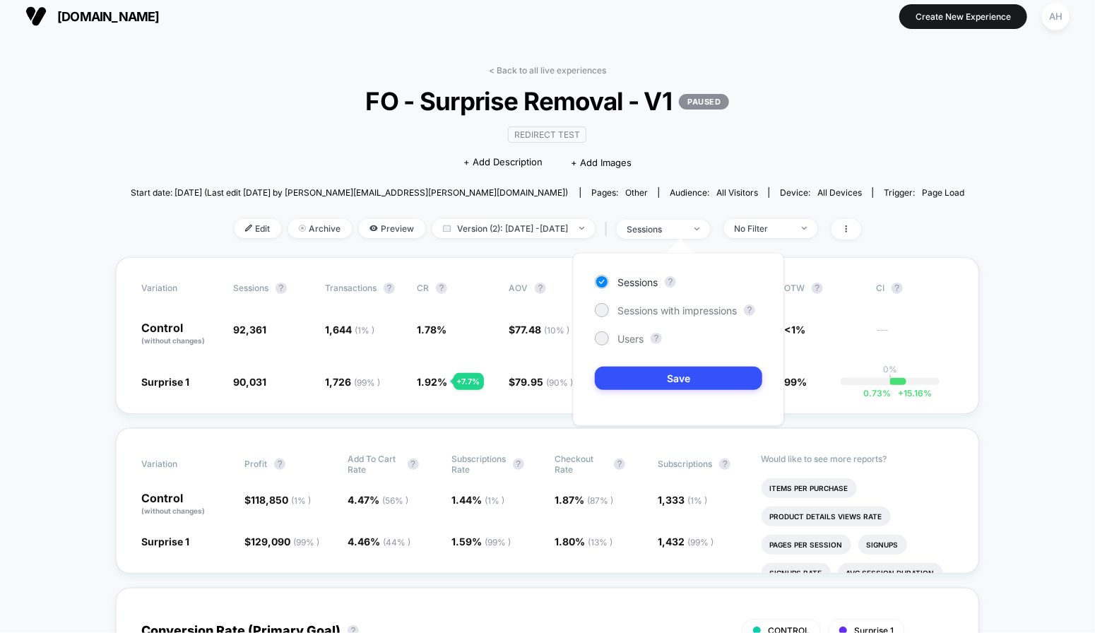
click at [843, 256] on div "< Back to all live experiences FO - Surprise Removal - V1 PAUSED Redirect Test …" at bounding box center [548, 161] width 834 height 192
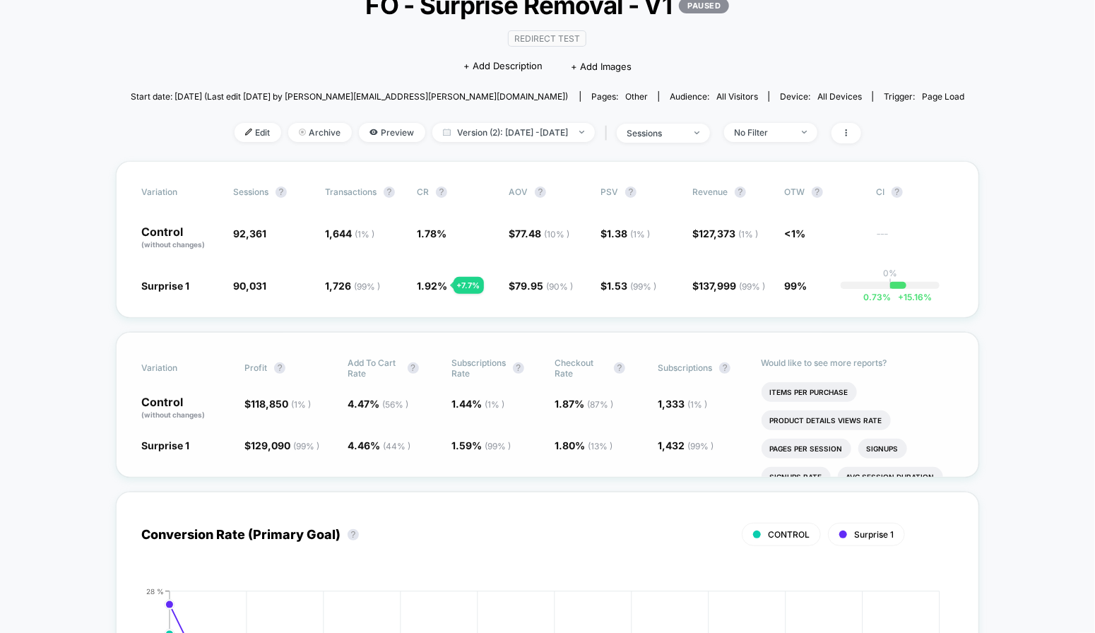
scroll to position [114, 0]
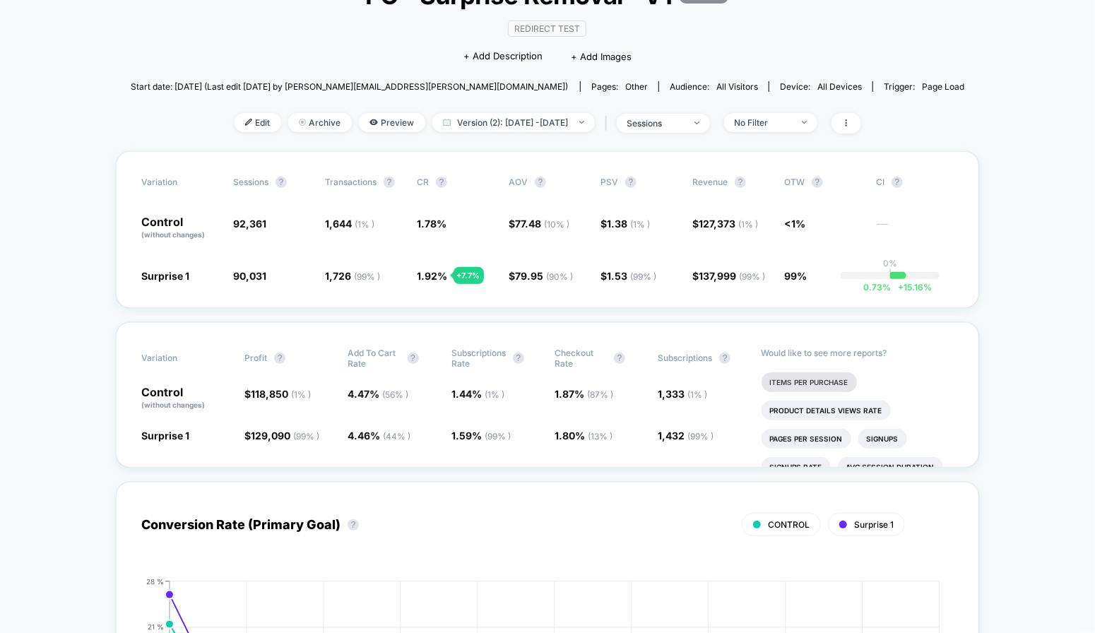
click at [814, 383] on li "Items Per Purchase" at bounding box center [808, 382] width 95 height 20
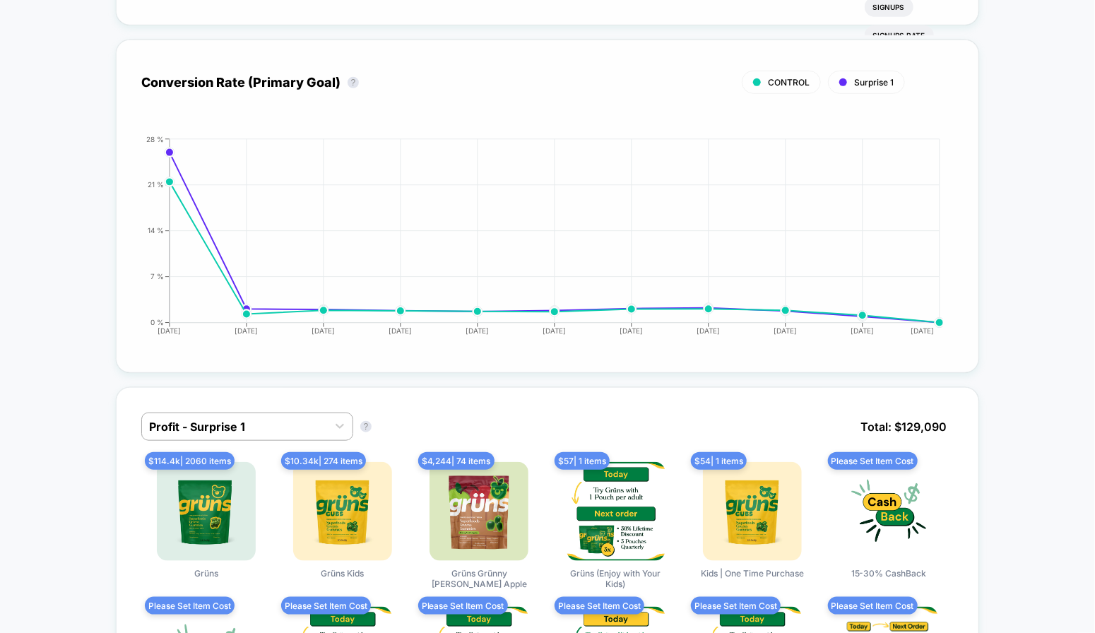
scroll to position [782, 0]
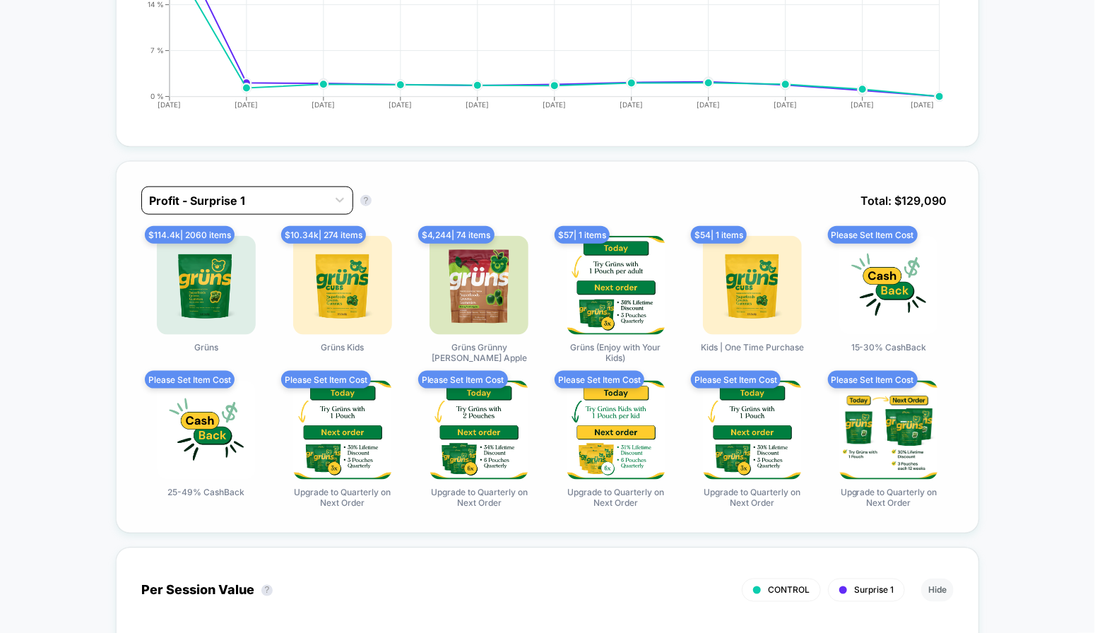
click at [172, 202] on div at bounding box center [234, 200] width 171 height 17
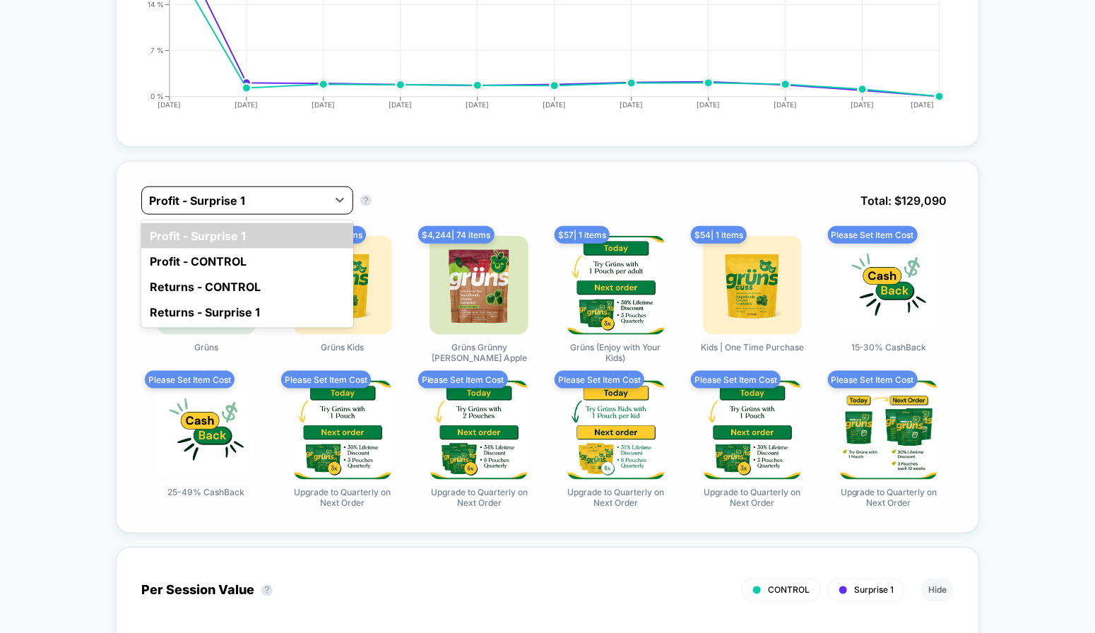
click at [203, 201] on div at bounding box center [234, 200] width 171 height 17
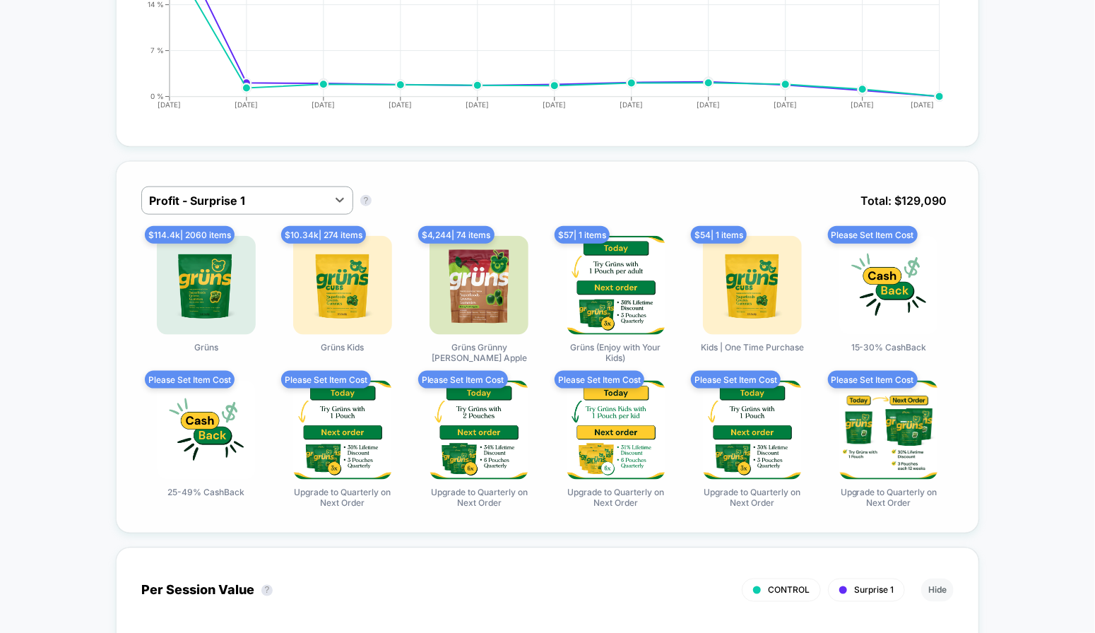
click at [124, 203] on div "Select is focused ,type to refine list, press Down to open the menu, Profit - S…" at bounding box center [547, 347] width 863 height 372
click at [277, 205] on div at bounding box center [234, 200] width 171 height 17
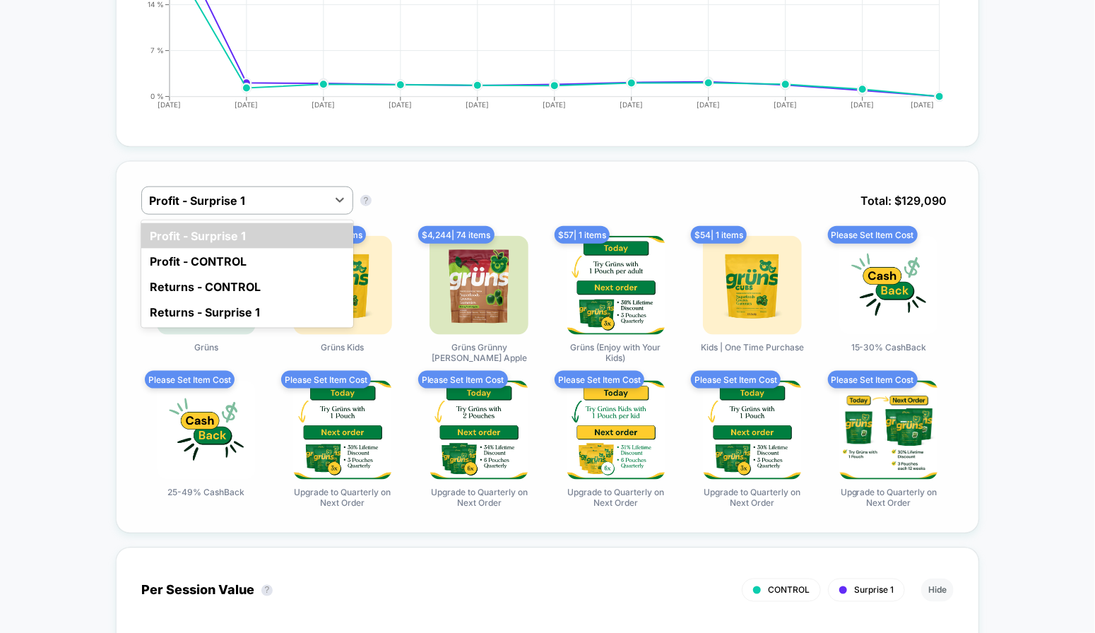
click at [612, 200] on div "option Profit - Surprise 1 focused, 1 of 4. 4 results available. Use Up and Dow…" at bounding box center [547, 210] width 812 height 49
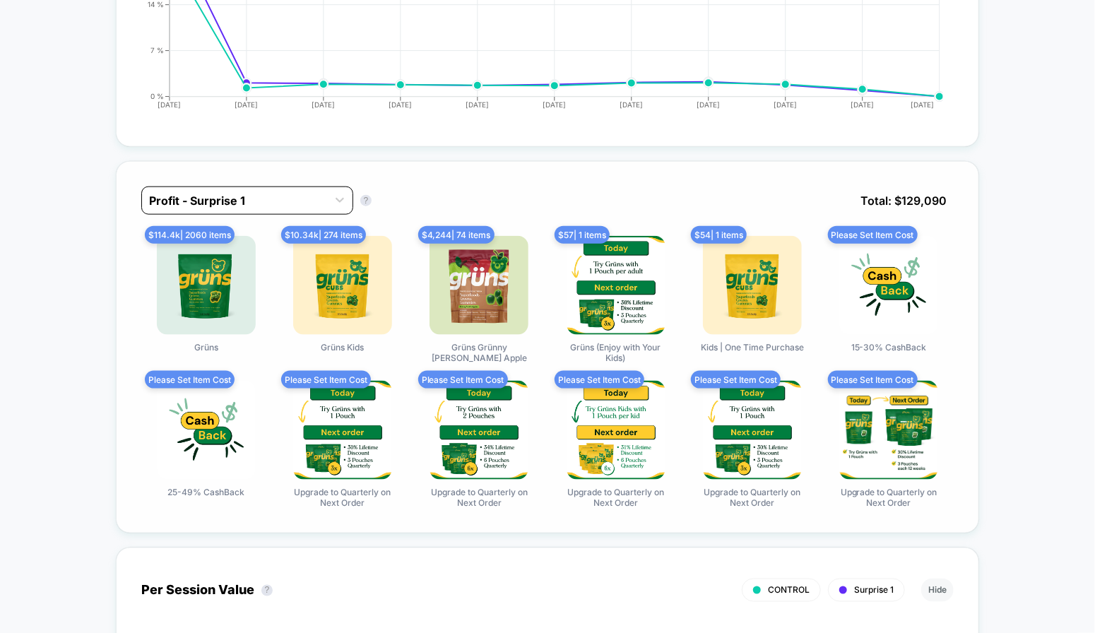
click at [306, 208] on div "Profit - Surprise 1" at bounding box center [234, 200] width 185 height 23
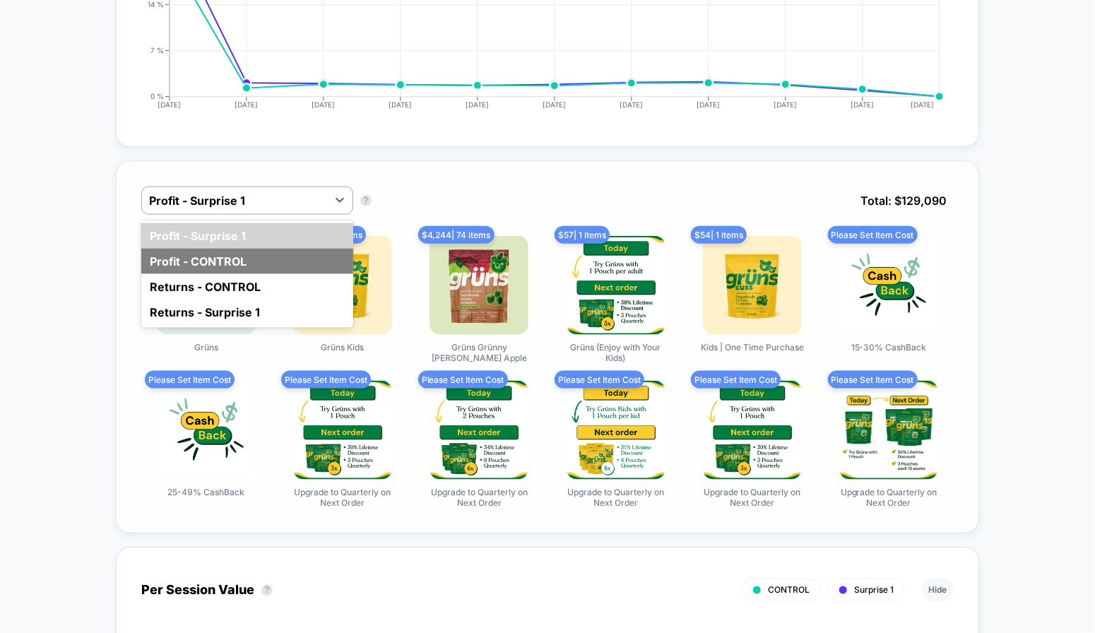
click at [285, 254] on div "Profit - CONTROL" at bounding box center [247, 261] width 212 height 25
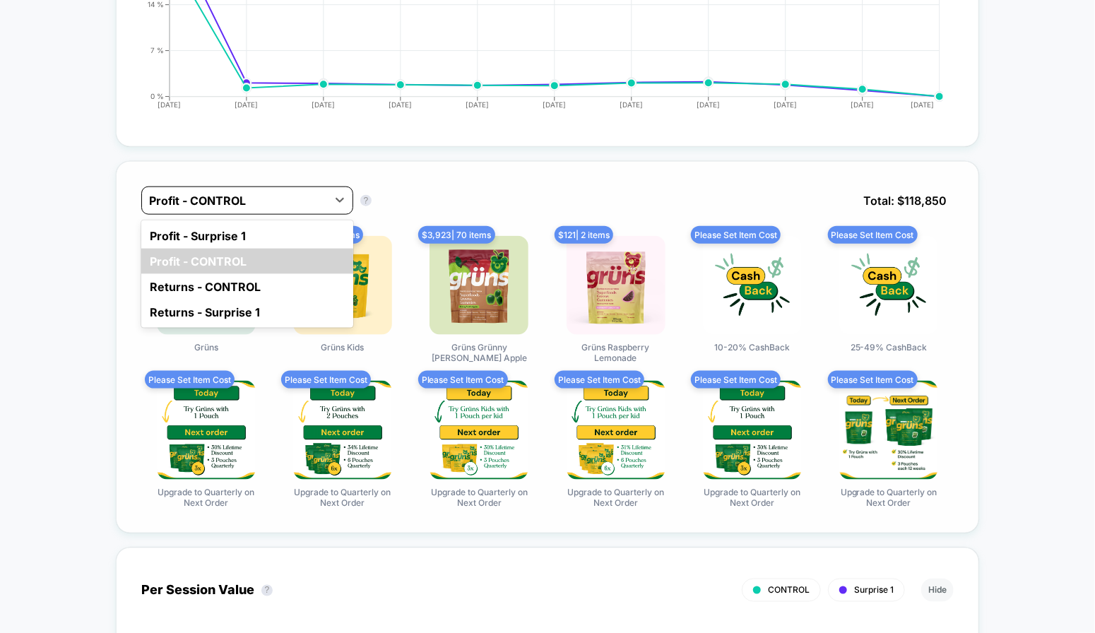
click at [254, 192] on div at bounding box center [234, 200] width 171 height 17
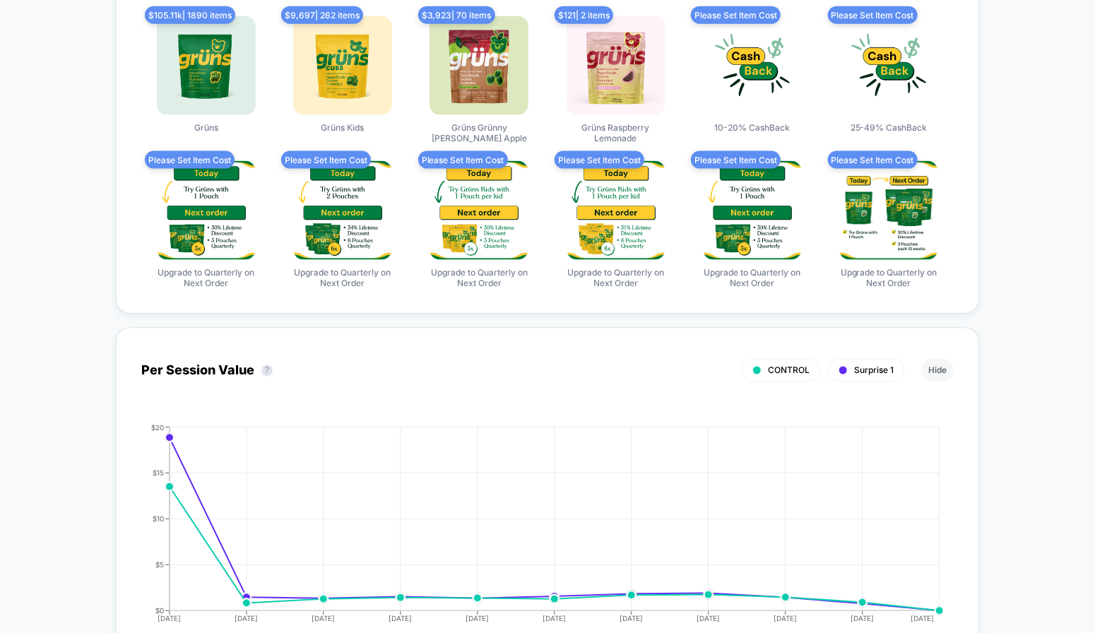
scroll to position [0, 0]
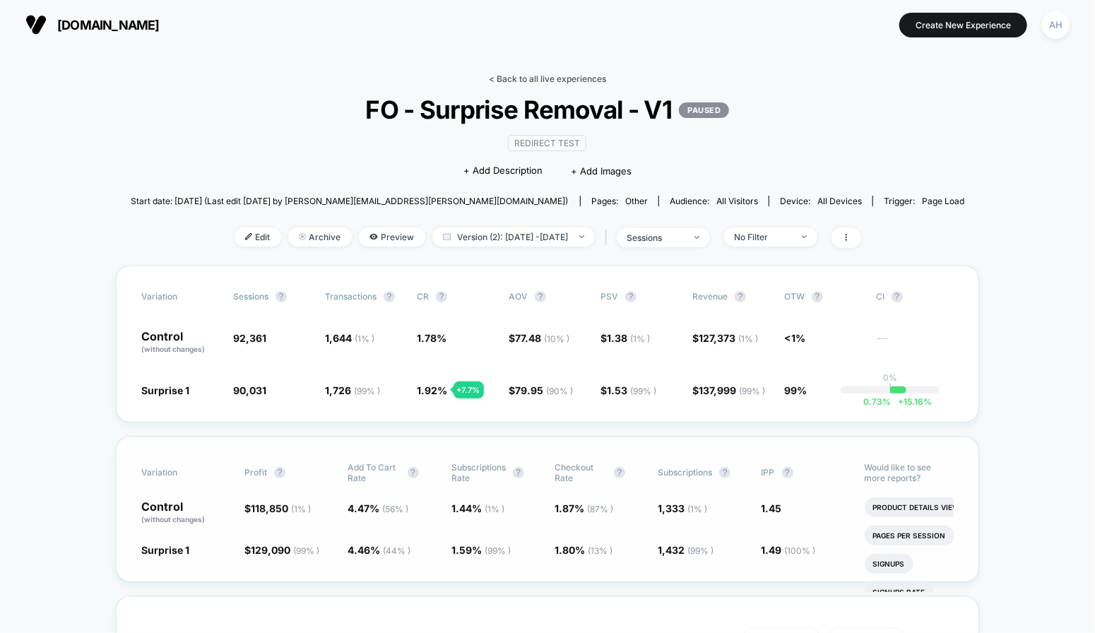
click at [571, 78] on link "< Back to all live experiences" at bounding box center [547, 78] width 117 height 11
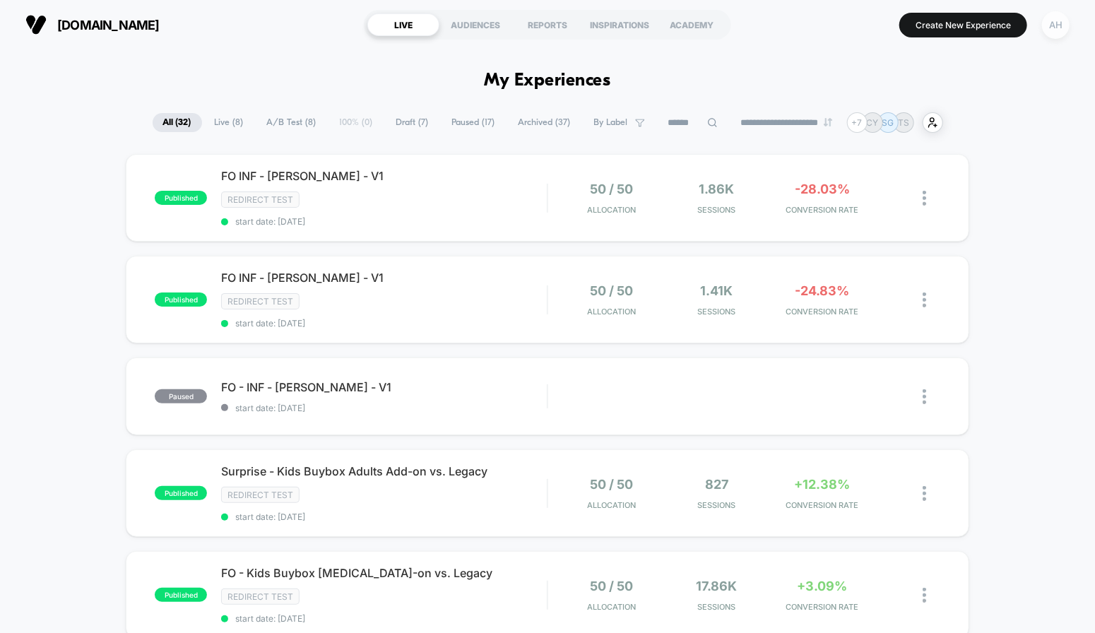
click at [1060, 29] on div "AH" at bounding box center [1056, 25] width 28 height 28
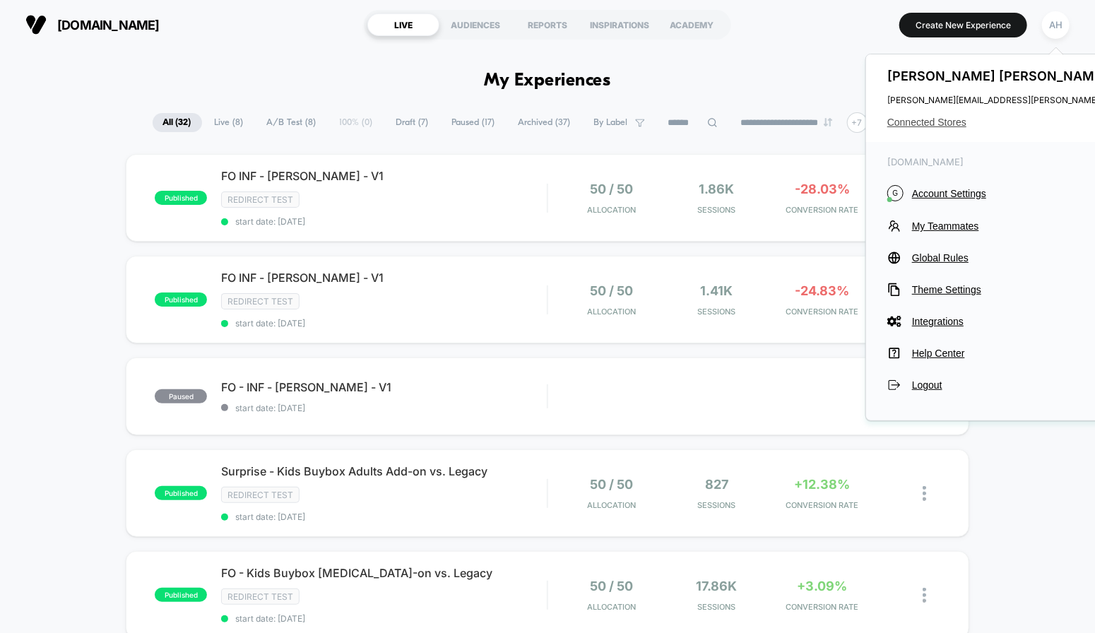
click at [945, 121] on span "Connected Stores" at bounding box center [1027, 122] width 280 height 11
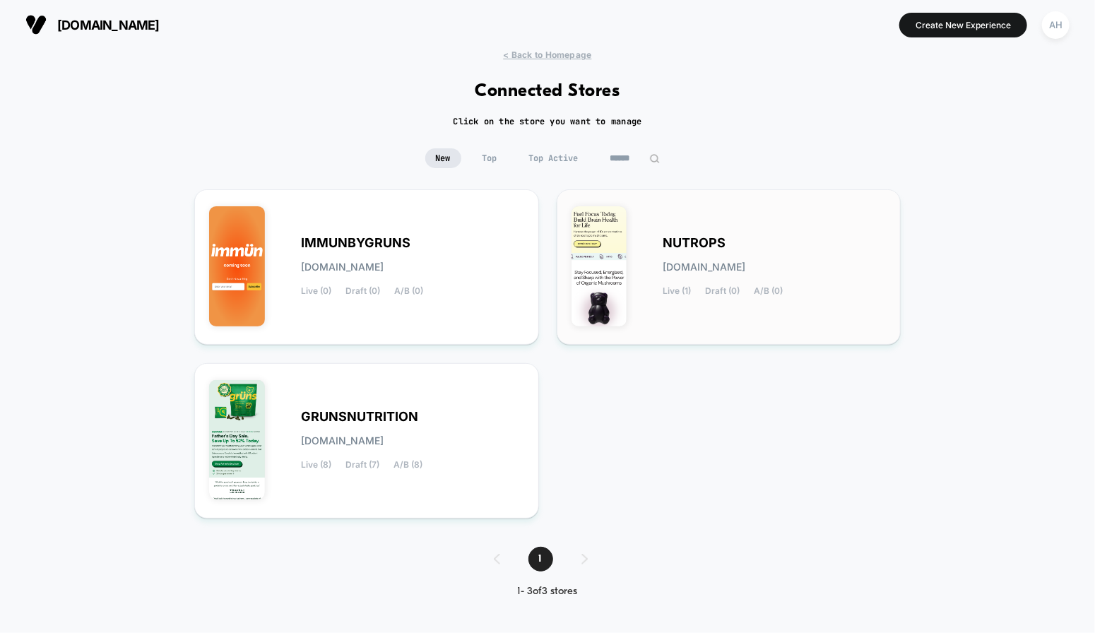
click at [736, 244] on div "NUTROPS nutrops.myshopify.com Live (1) Draft (0) A/B (0)" at bounding box center [774, 267] width 223 height 58
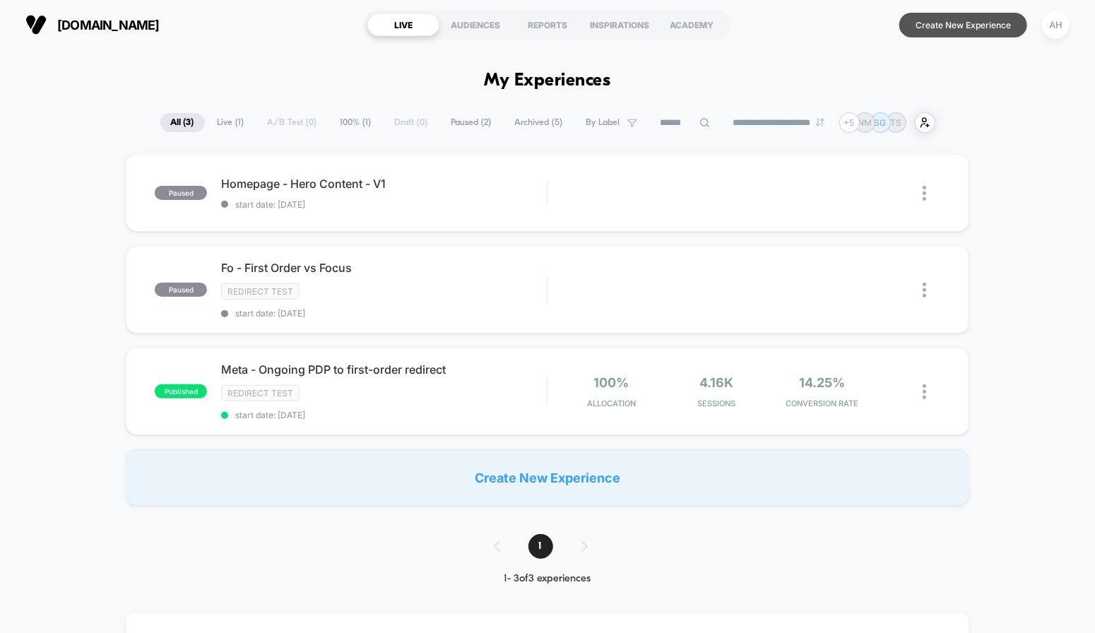
click at [957, 25] on button "Create New Experience" at bounding box center [963, 25] width 128 height 25
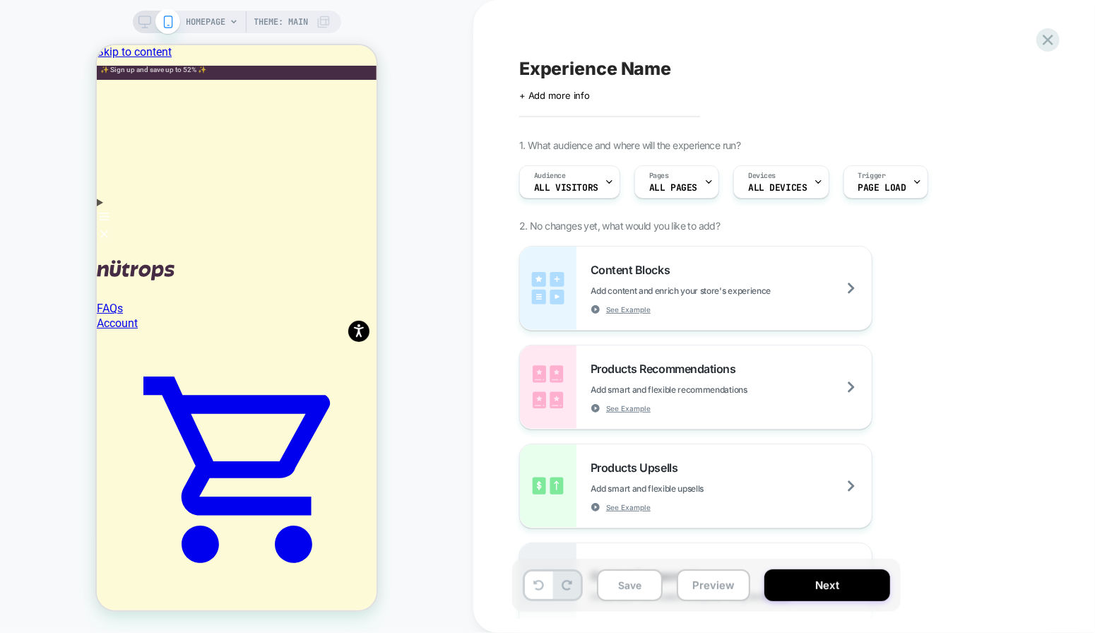
click at [211, 23] on span "HOMEPAGE" at bounding box center [206, 22] width 40 height 23
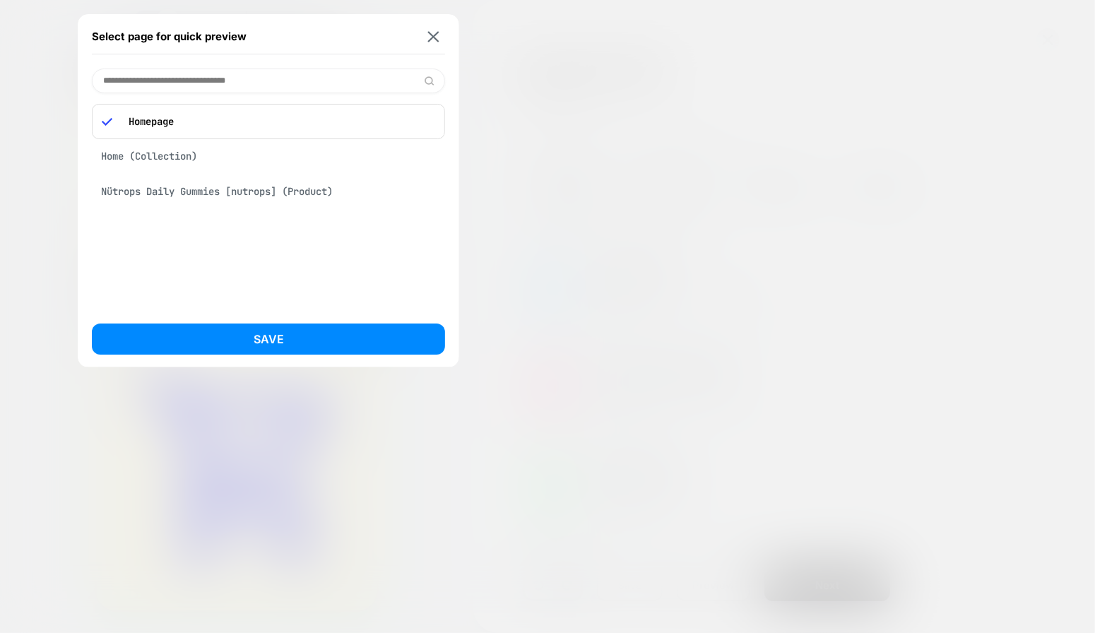
click at [239, 82] on input at bounding box center [268, 81] width 353 height 25
type input "*"
click at [266, 78] on input at bounding box center [268, 81] width 353 height 25
paste input "**********"
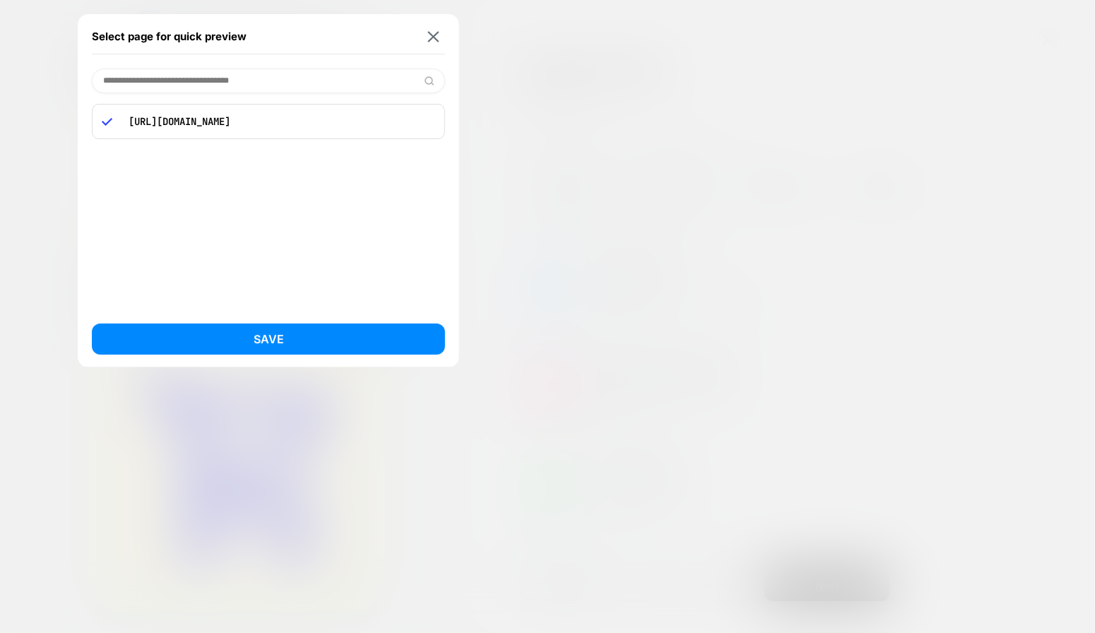
type input "**********"
click at [268, 119] on p "[URL][DOMAIN_NAME]" at bounding box center [278, 121] width 314 height 13
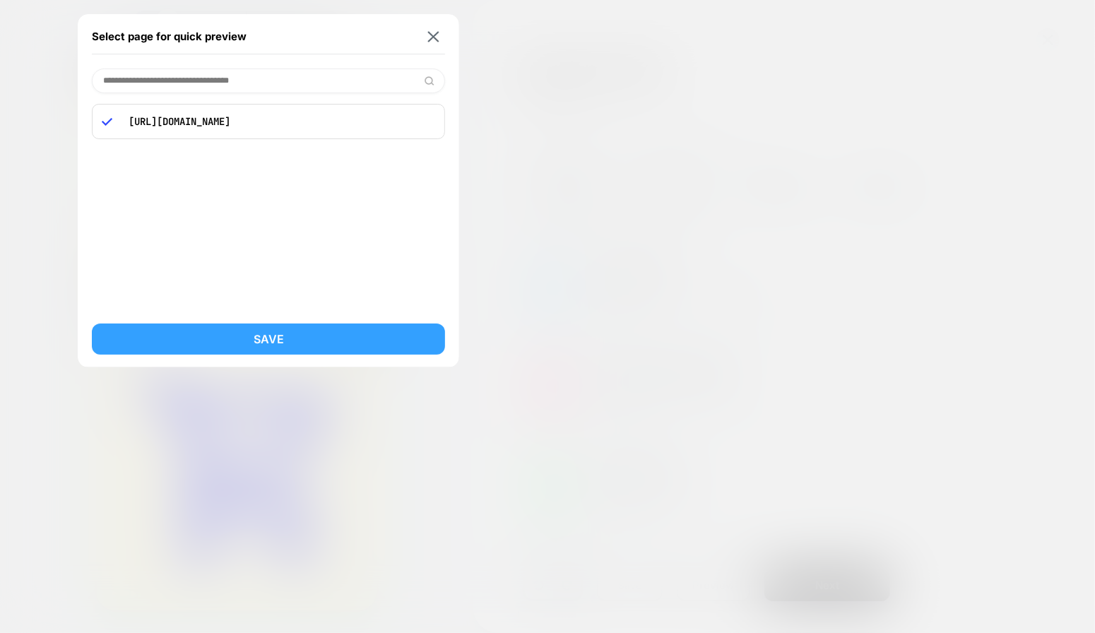
click at [278, 347] on button "Save" at bounding box center [268, 338] width 353 height 31
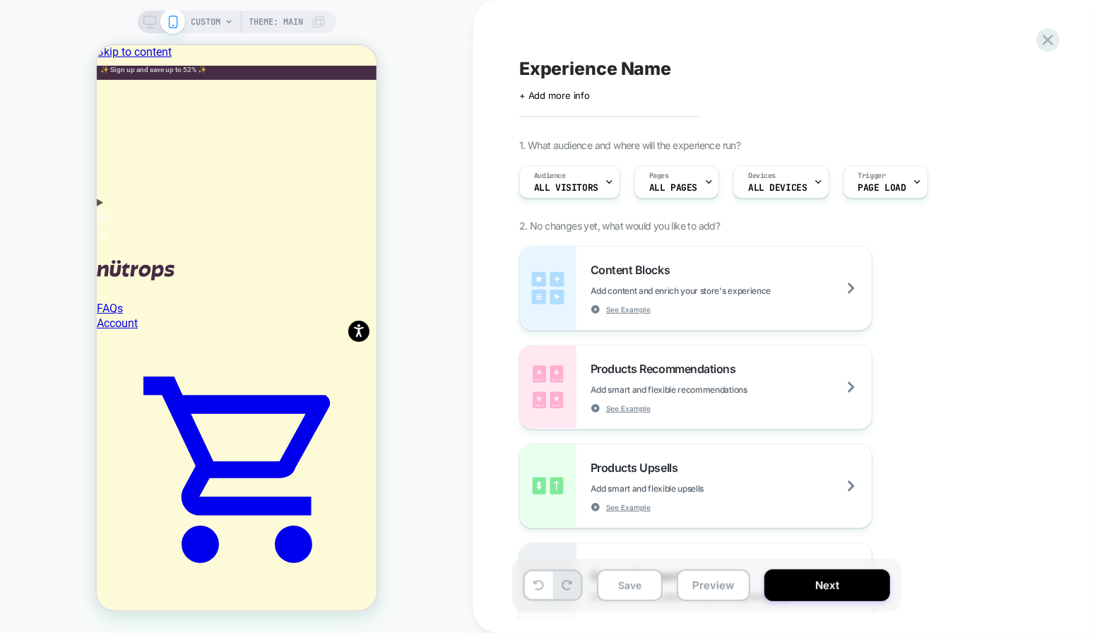
click at [148, 20] on icon at bounding box center [149, 22] width 13 height 13
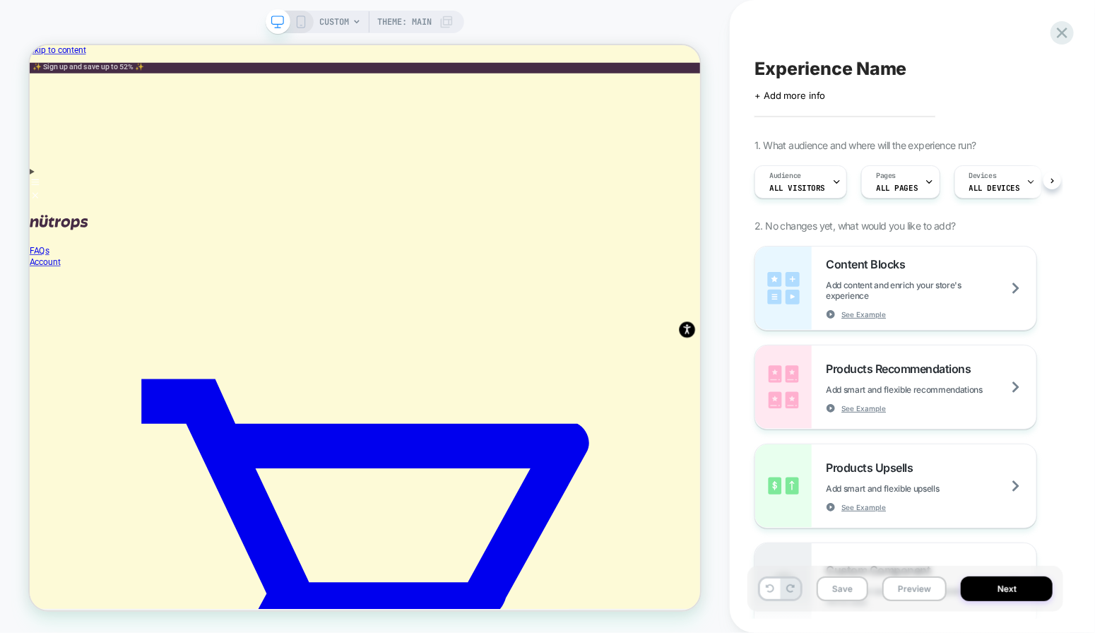
click at [294, 23] on icon at bounding box center [300, 22] width 13 height 13
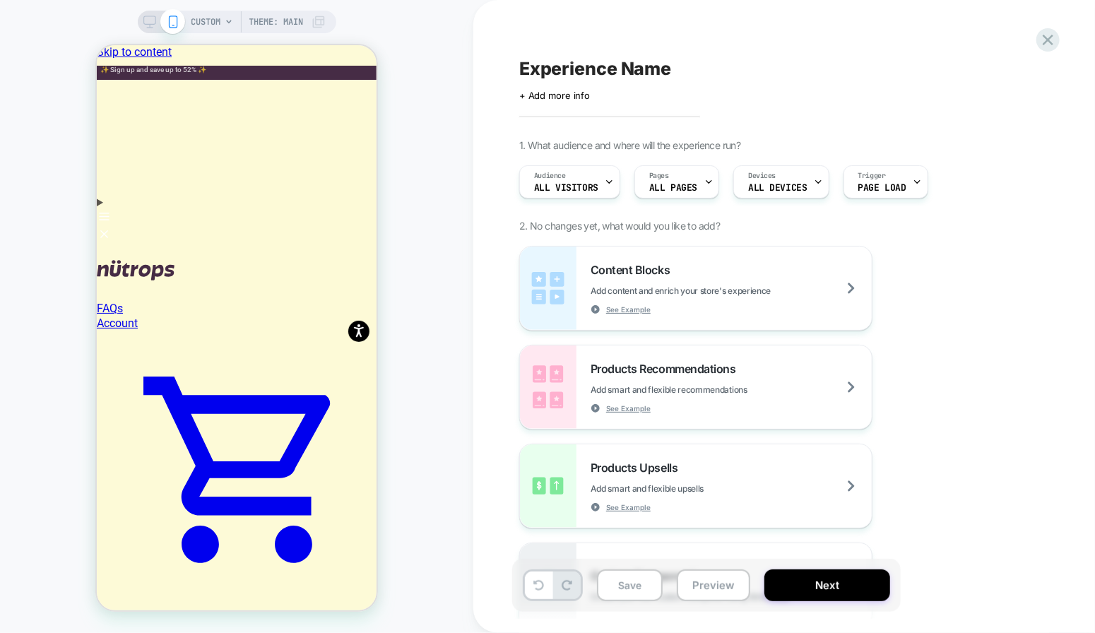
click at [403, 54] on div "CUSTOM Theme: MAIN" at bounding box center [236, 316] width 473 height 605
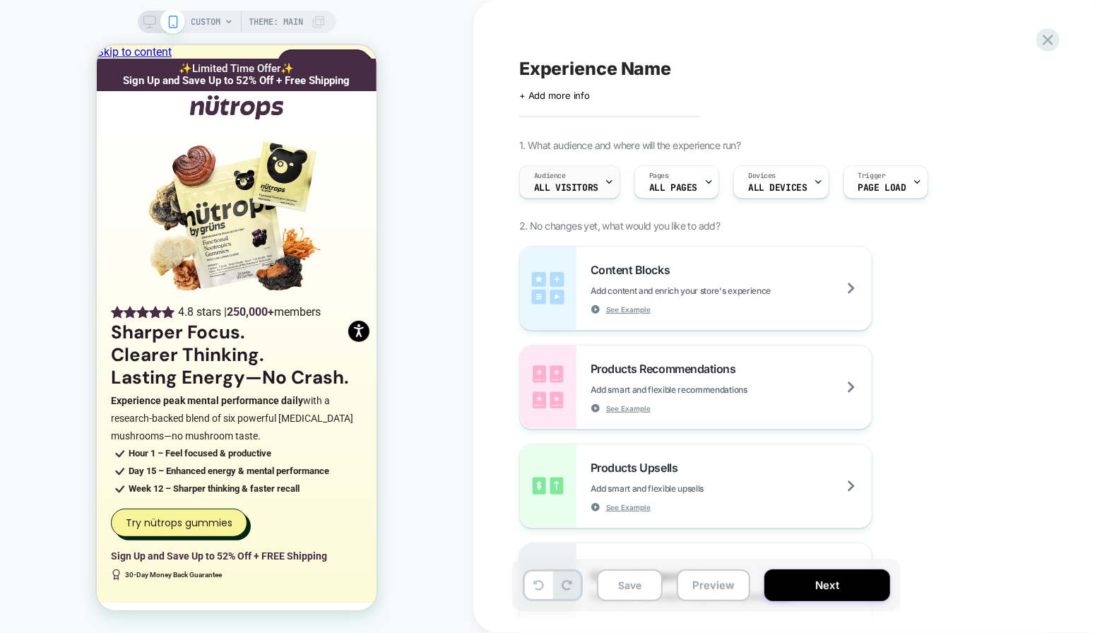
click at [582, 183] on span "All Visitors" at bounding box center [566, 188] width 64 height 10
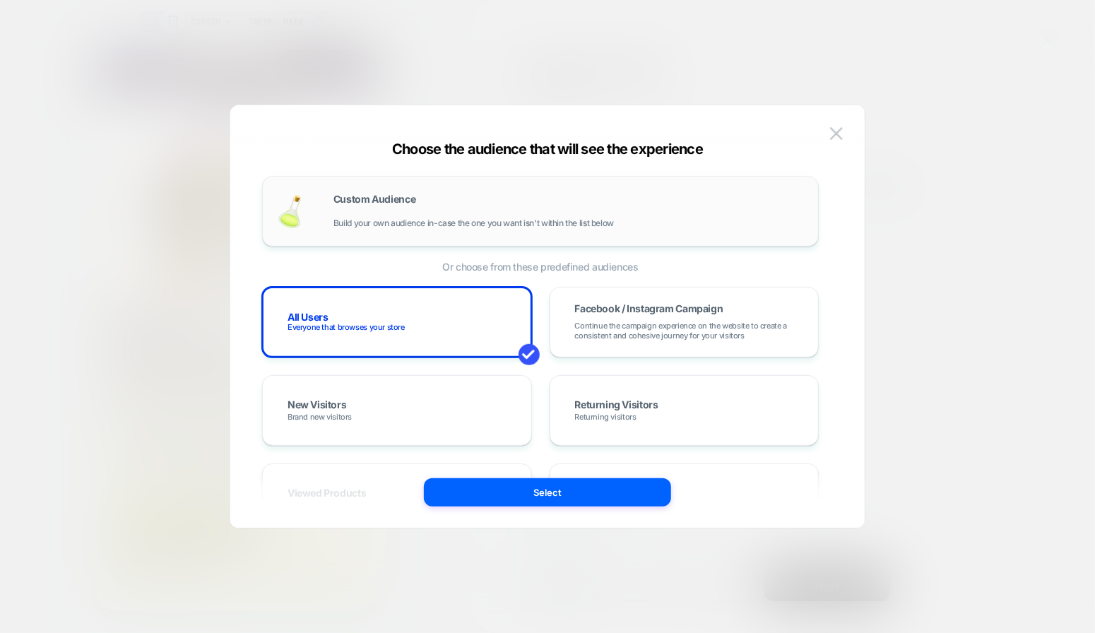
click at [497, 216] on div "Custom Audience Build your own audience in-case the one you want isn't within t…" at bounding box center [568, 211] width 470 height 34
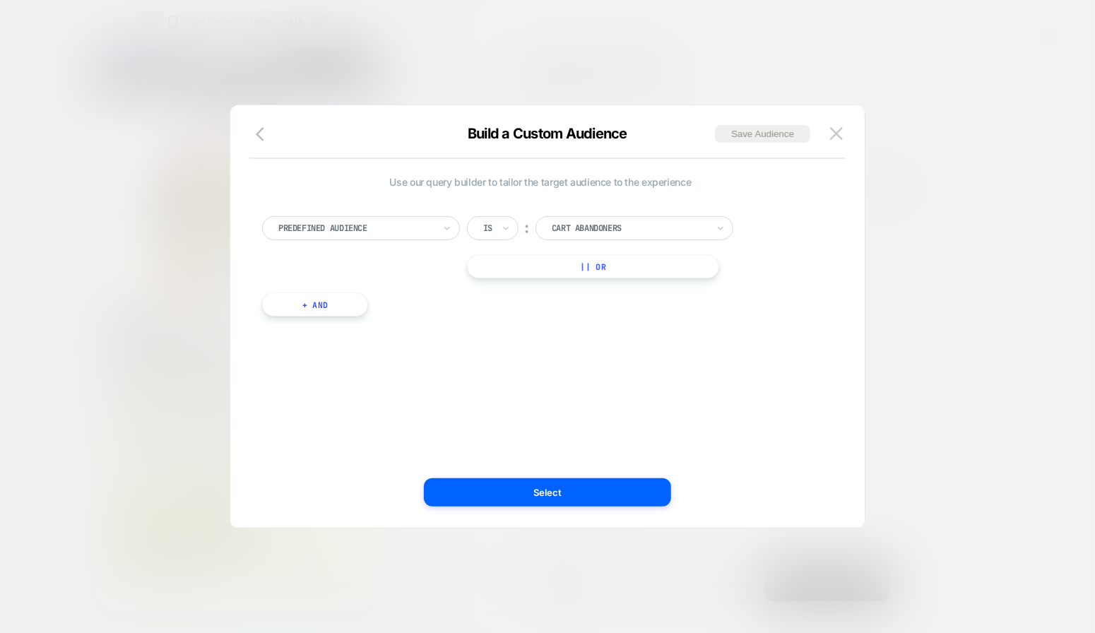
click at [393, 223] on div at bounding box center [355, 228] width 155 height 13
type input "******"
click at [357, 288] on div "UTM Source" at bounding box center [368, 286] width 184 height 23
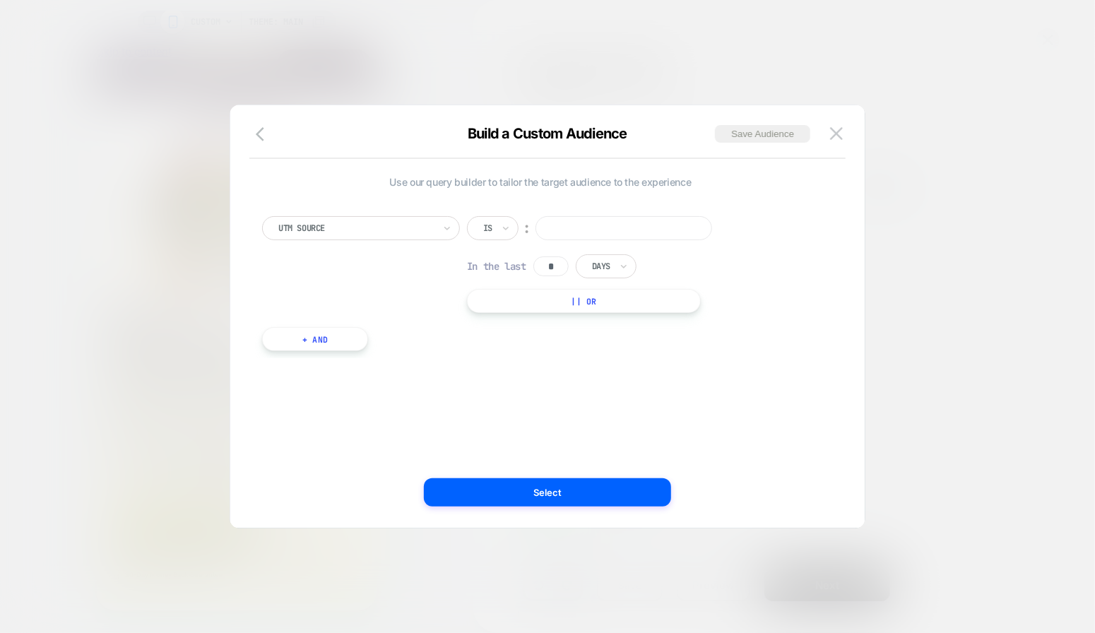
click at [571, 230] on input at bounding box center [623, 228] width 177 height 24
type input "****"
click at [555, 269] on input "*" at bounding box center [550, 266] width 35 height 20
type input "**"
click at [664, 371] on div "Use our query builder to tailor the target audience to the experience UTM Sourc…" at bounding box center [540, 316] width 592 height 366
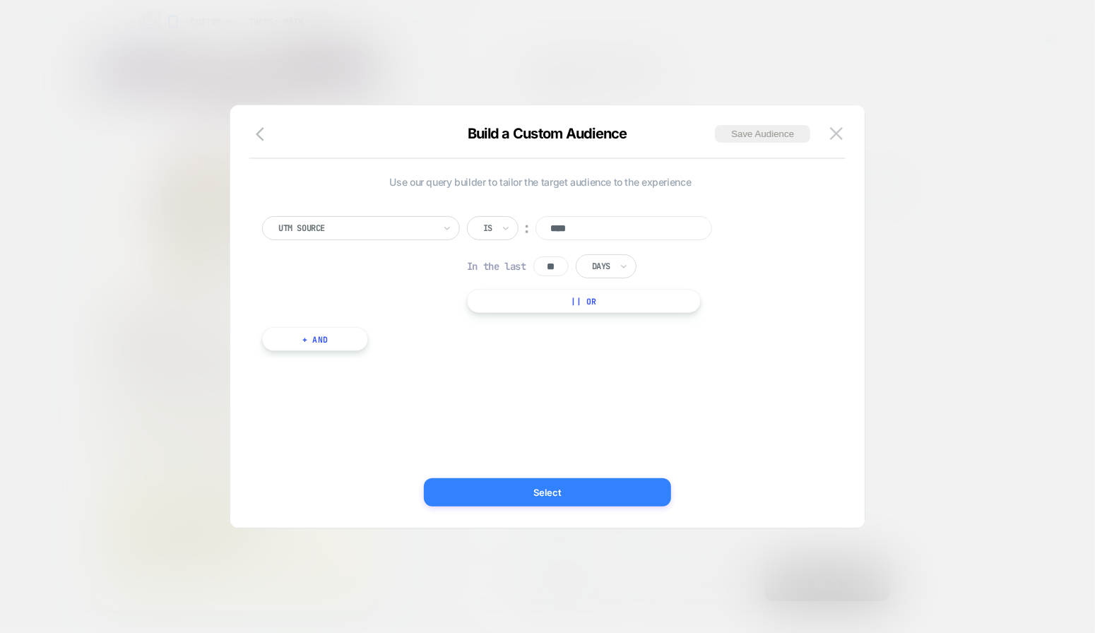
click at [593, 485] on button "Select" at bounding box center [547, 492] width 247 height 28
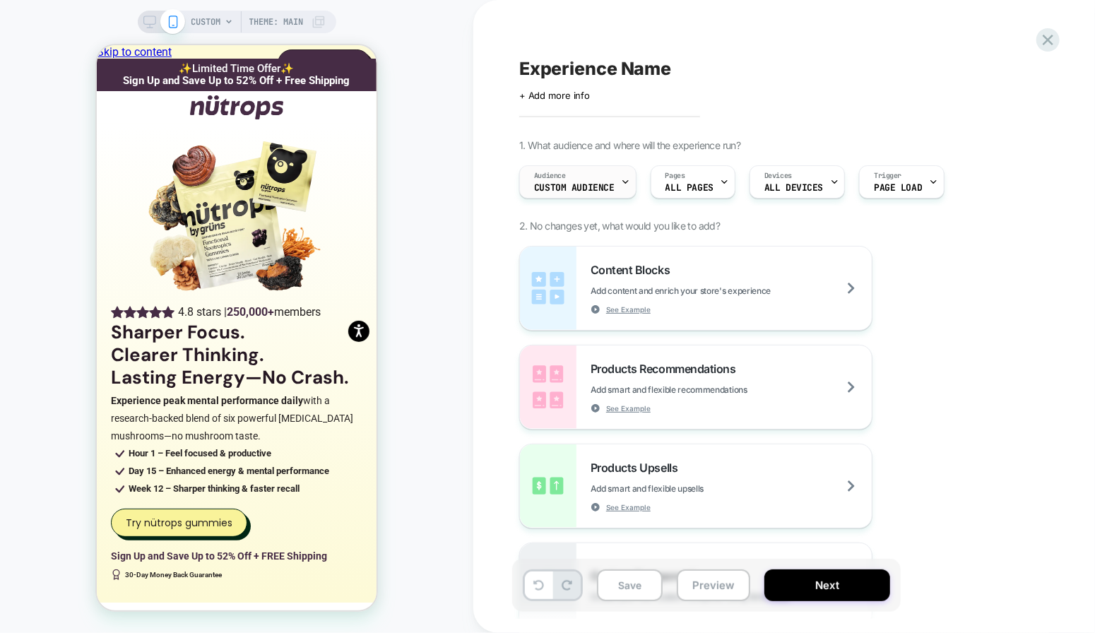
click at [614, 166] on div "Audience Custom Audience" at bounding box center [574, 182] width 109 height 32
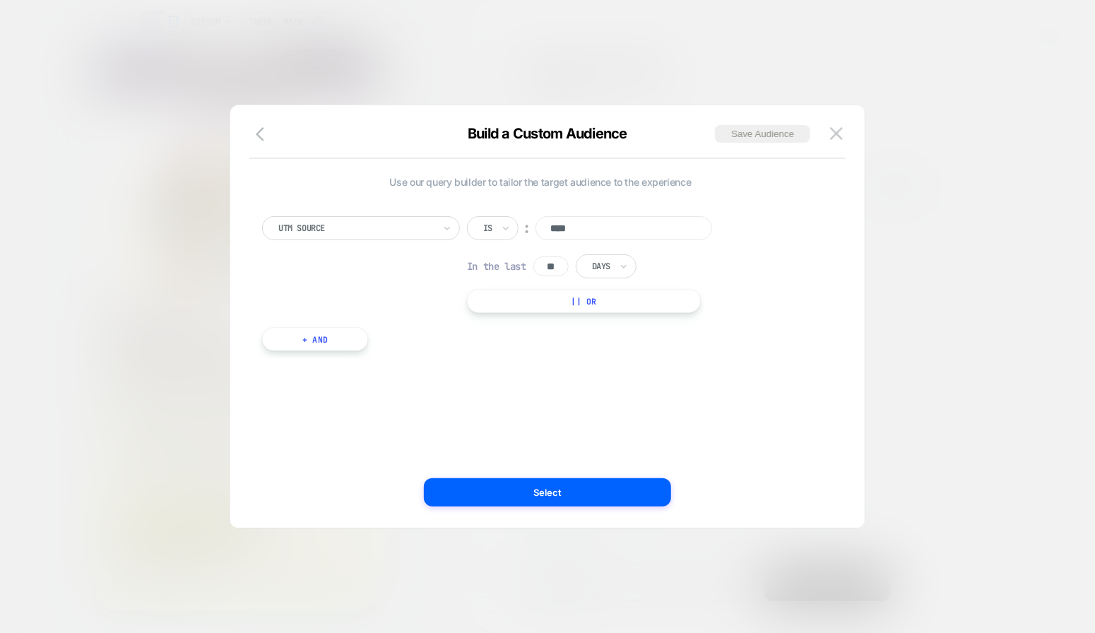
drag, startPoint x: 734, startPoint y: 134, endPoint x: 646, endPoint y: 152, distance: 90.0
click at [646, 152] on div "Build a Custom Audience Save Audience" at bounding box center [547, 142] width 634 height 34
click at [748, 136] on button "Save Audience" at bounding box center [762, 134] width 95 height 18
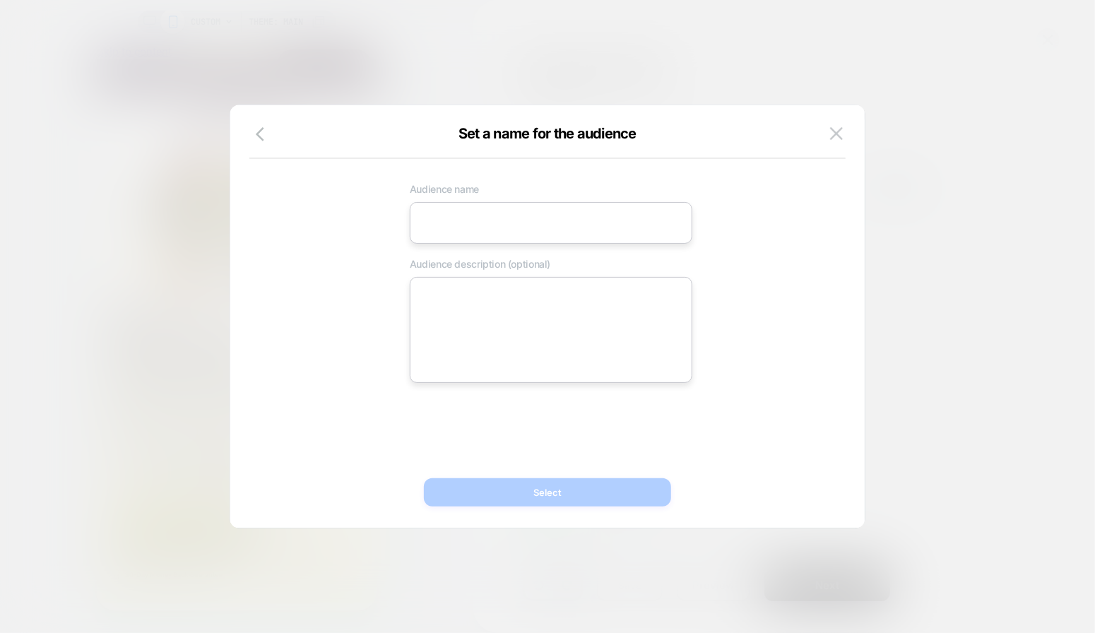
click at [456, 237] on input at bounding box center [551, 223] width 282 height 42
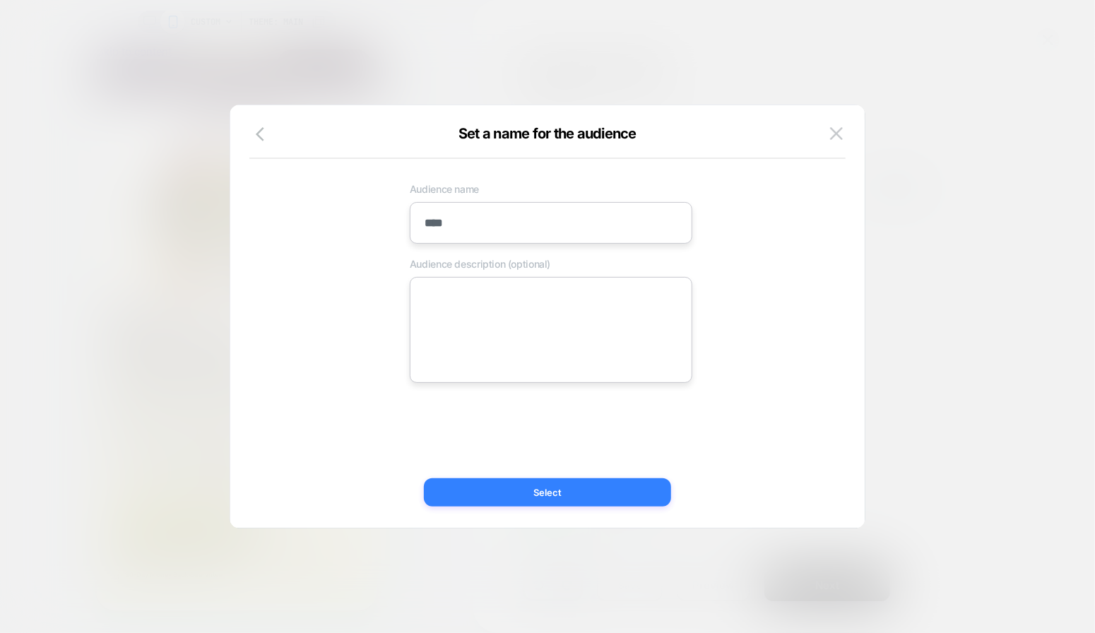
type input "****"
click at [566, 483] on button "Select" at bounding box center [547, 492] width 247 height 28
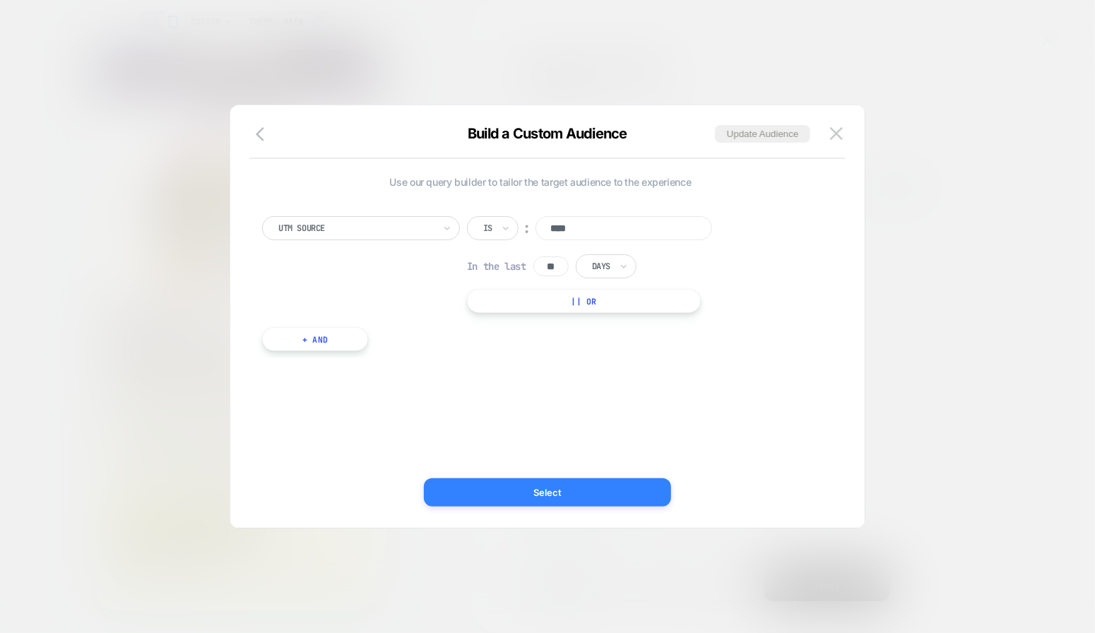
click at [575, 492] on button "Select" at bounding box center [547, 492] width 247 height 28
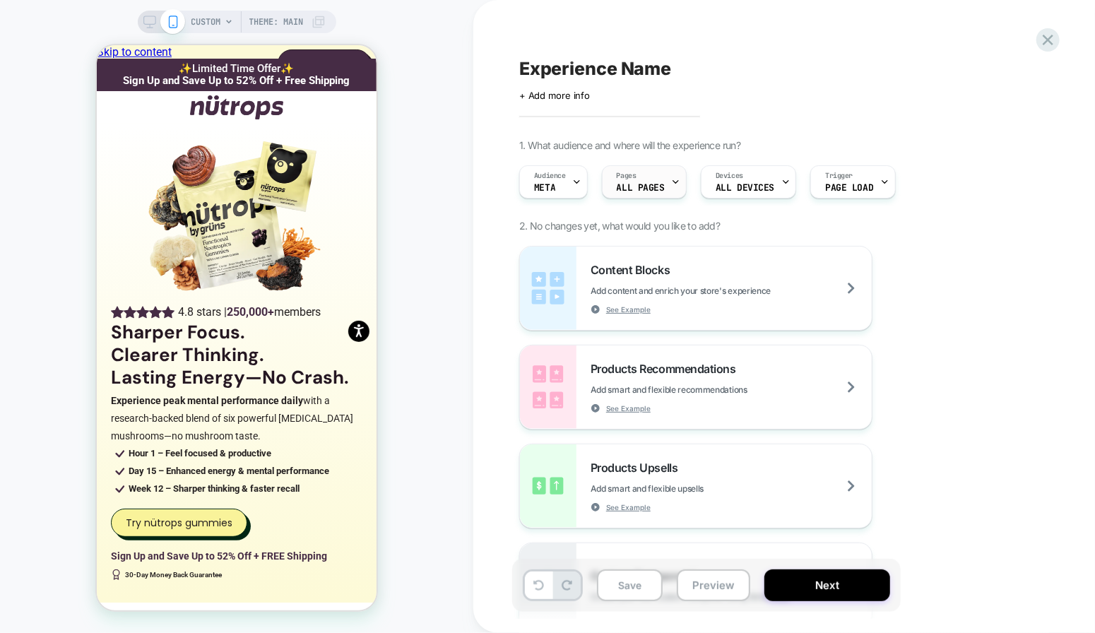
click at [648, 181] on div "Pages ALL PAGES" at bounding box center [640, 182] width 76 height 32
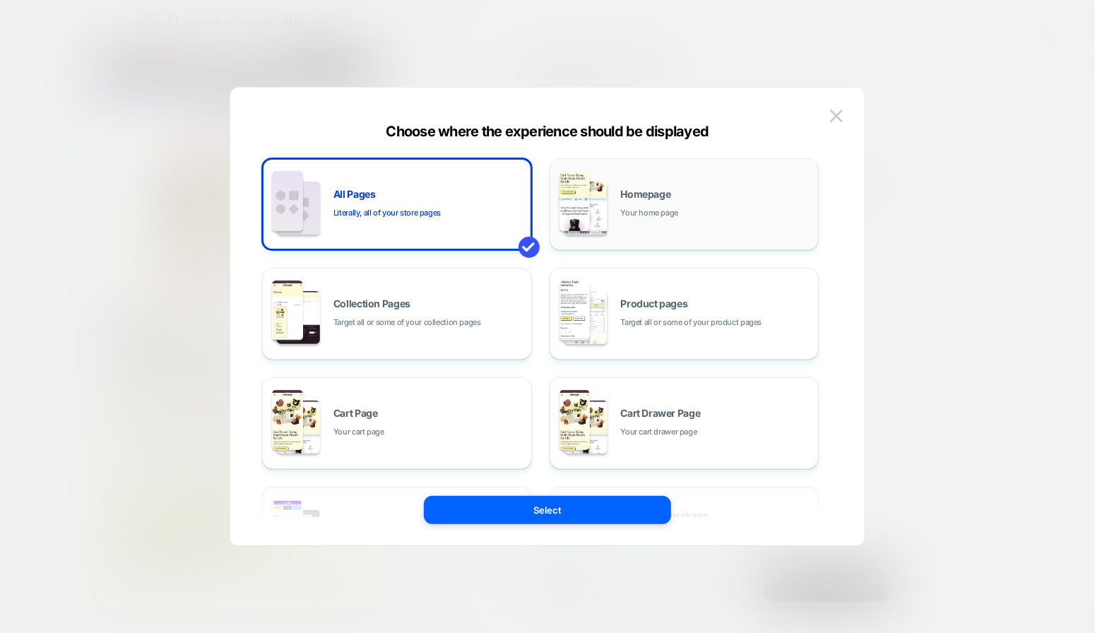
scroll to position [213, 0]
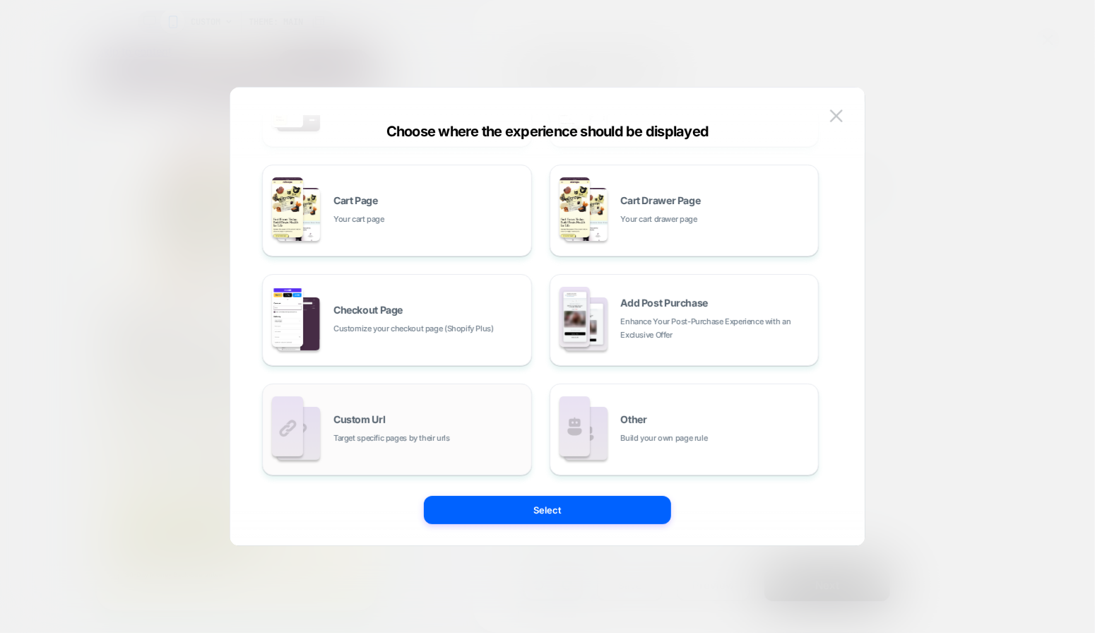
click at [436, 424] on div "Custom Url Target specific pages by their urls" at bounding box center [428, 430] width 191 height 30
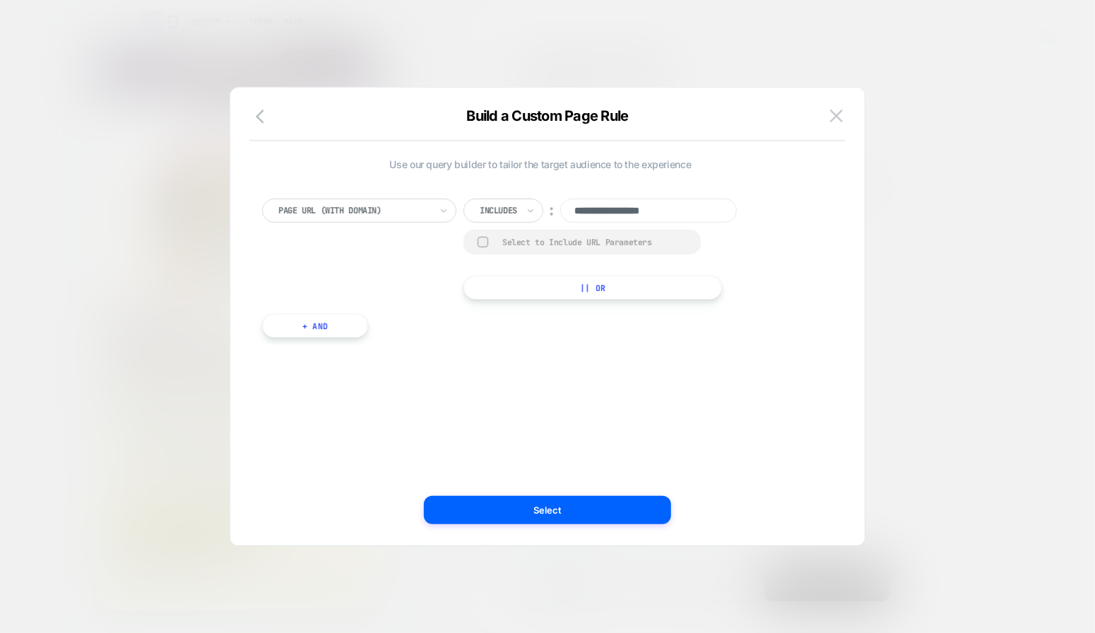
click at [662, 211] on input "**********" at bounding box center [648, 210] width 177 height 24
click at [709, 208] on input "**********" at bounding box center [648, 210] width 177 height 24
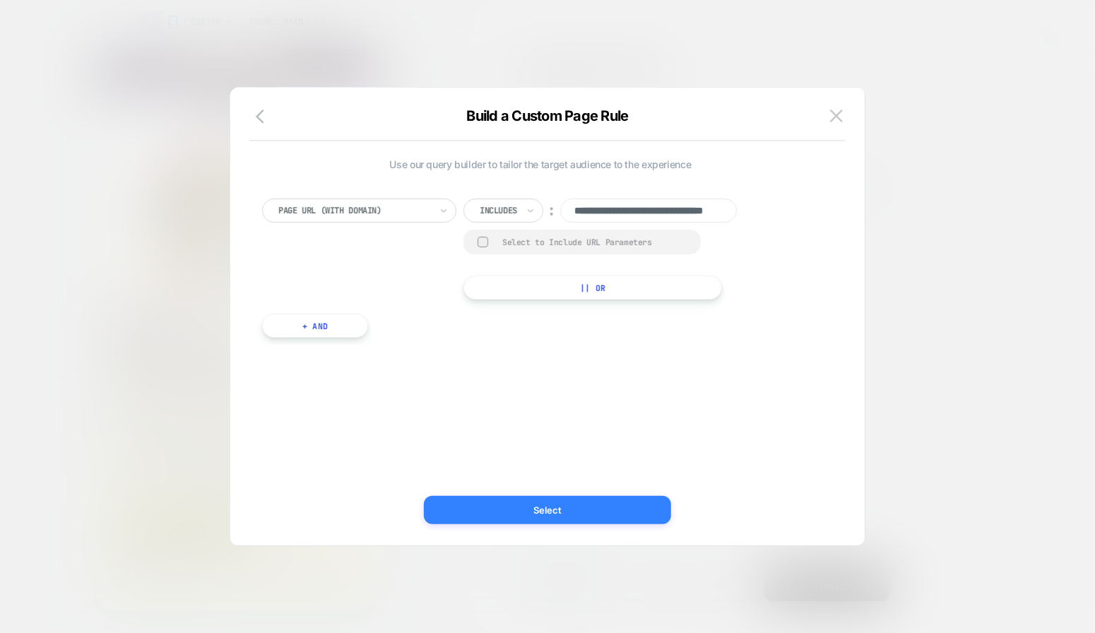
type input "**********"
click at [620, 511] on button "Select" at bounding box center [547, 510] width 247 height 28
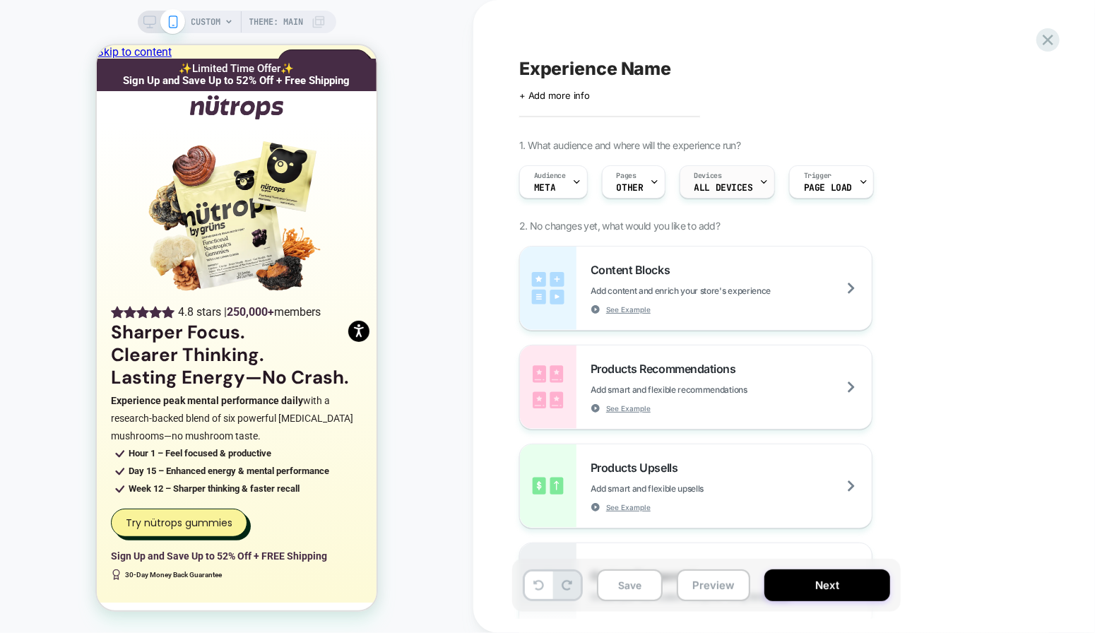
click at [754, 170] on div "Devices ALL DEVICES" at bounding box center [723, 182] width 87 height 32
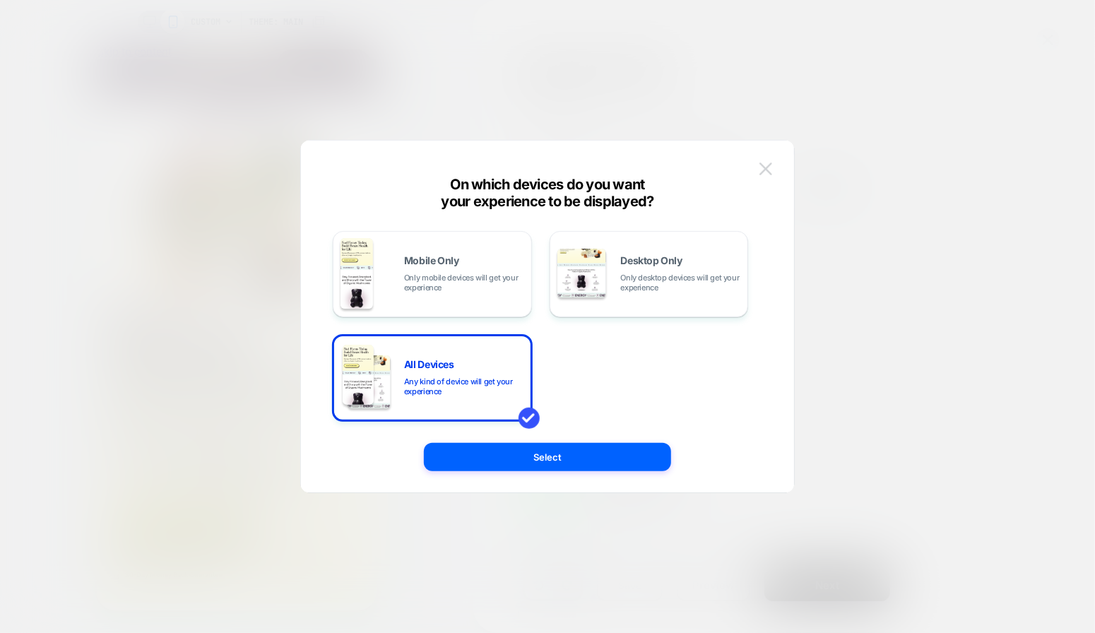
click at [763, 165] on img at bounding box center [765, 168] width 13 height 12
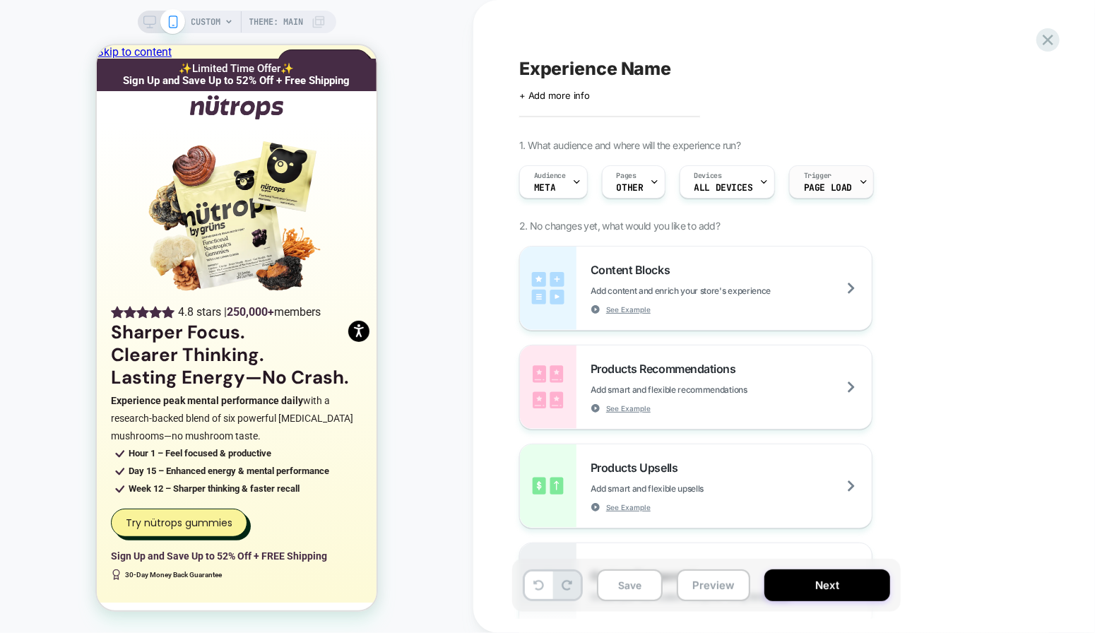
click at [834, 179] on div "Trigger Page Load" at bounding box center [828, 182] width 76 height 32
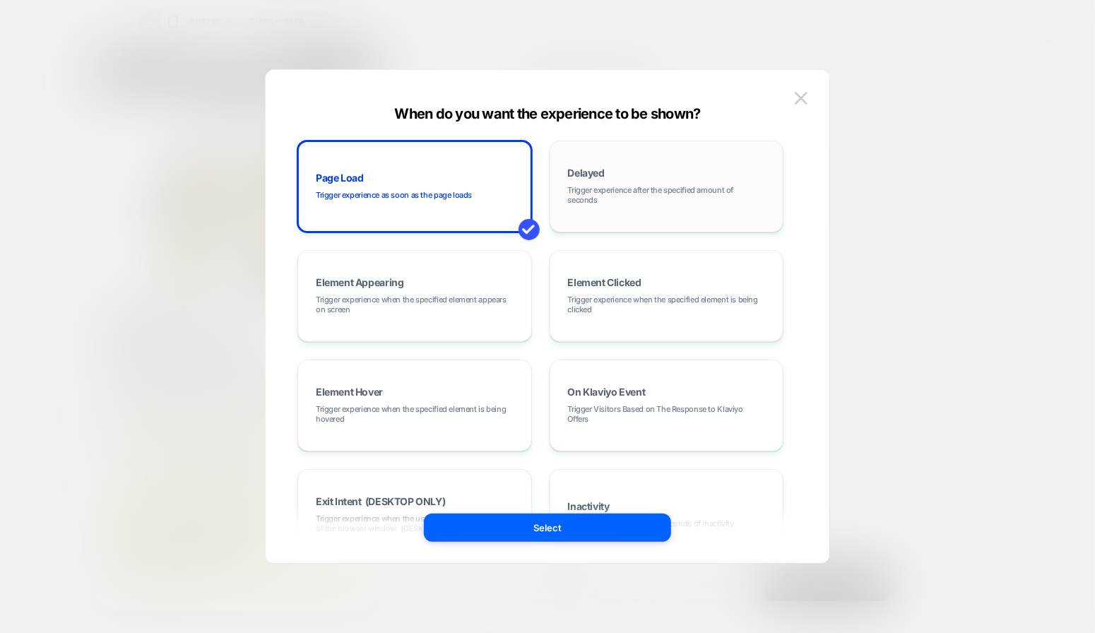
click at [658, 190] on span "Trigger experience after the specified amount of seconds" at bounding box center [667, 195] width 198 height 20
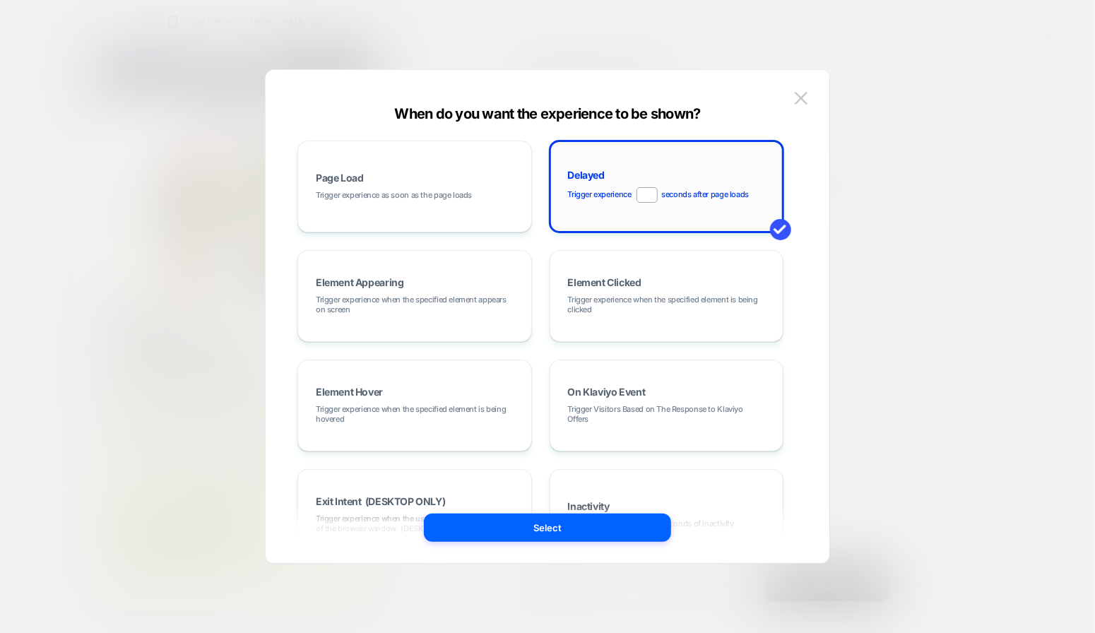
type input "**"
click at [802, 187] on div "Page Load Trigger experience as soon as the page loads Delayed Trigger experien…" at bounding box center [547, 323] width 521 height 479
click at [804, 96] on img at bounding box center [800, 98] width 13 height 12
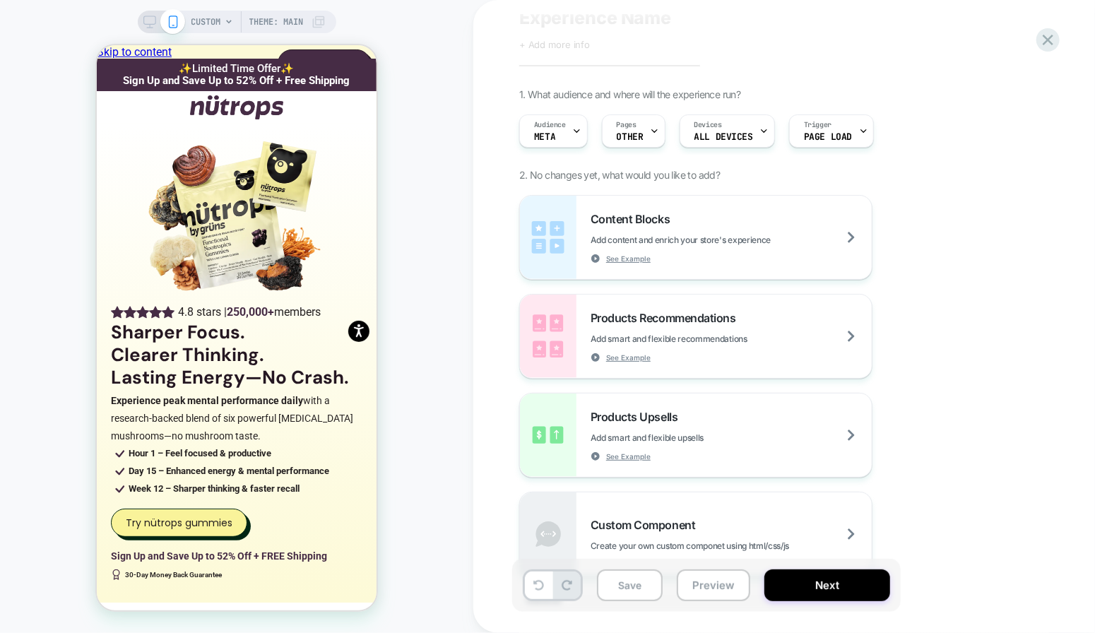
scroll to position [59, 0]
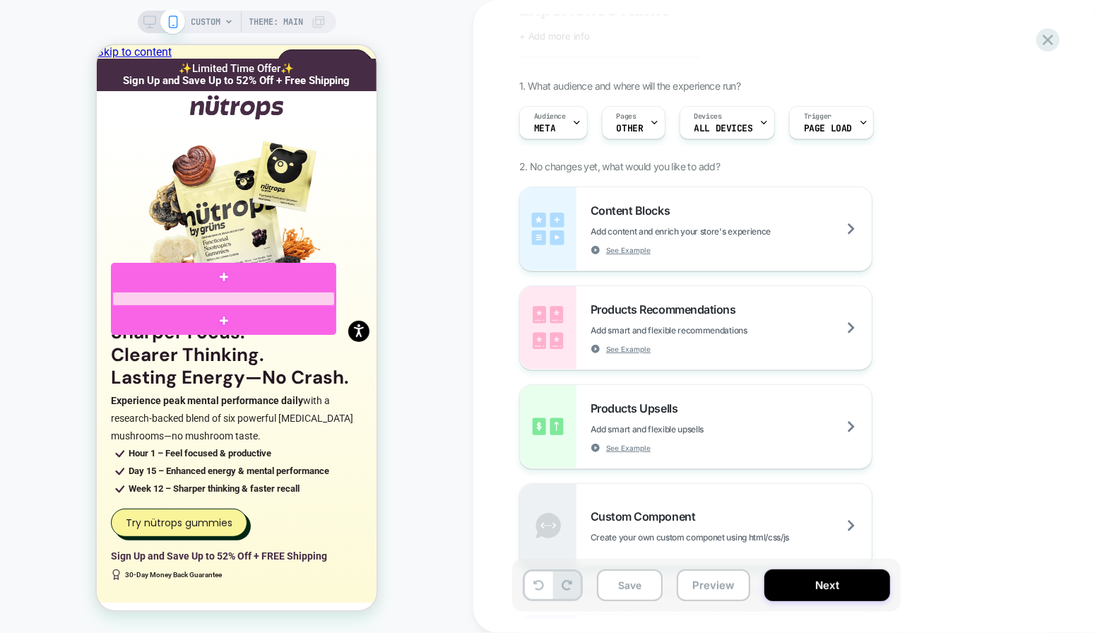
click at [253, 295] on div at bounding box center [223, 298] width 223 height 14
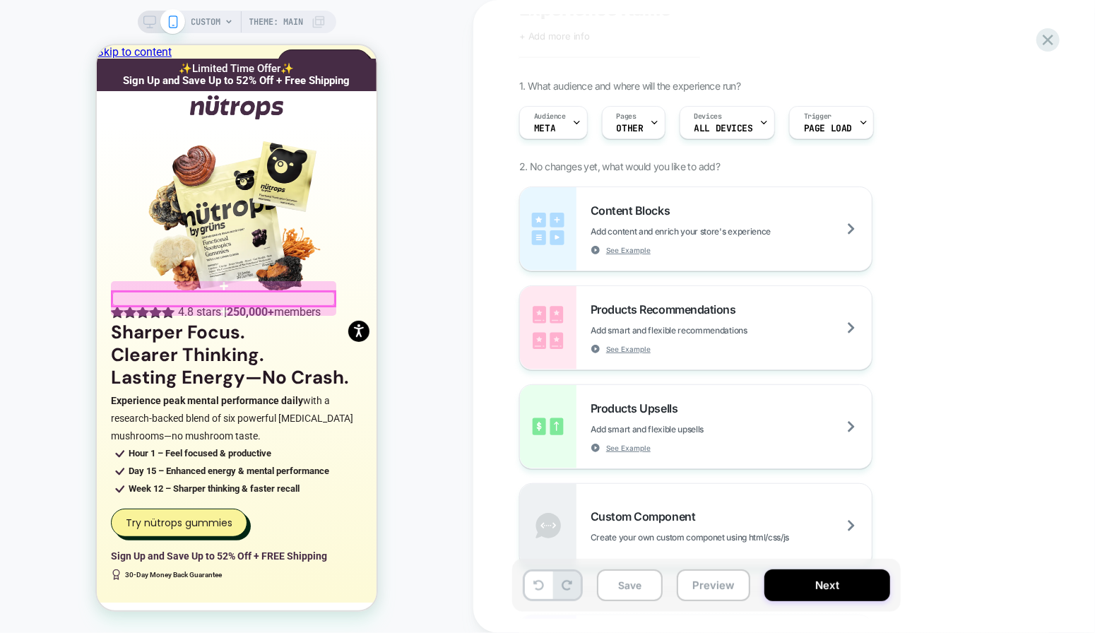
click at [300, 297] on div at bounding box center [223, 298] width 223 height 14
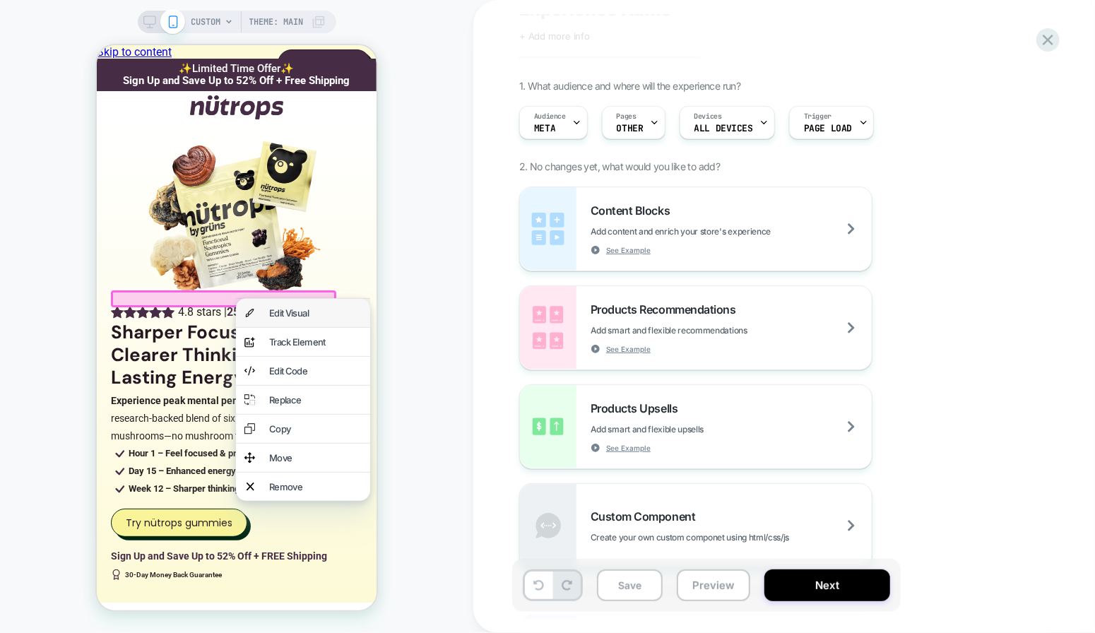
click at [328, 314] on div "Edit Visual" at bounding box center [314, 311] width 93 height 11
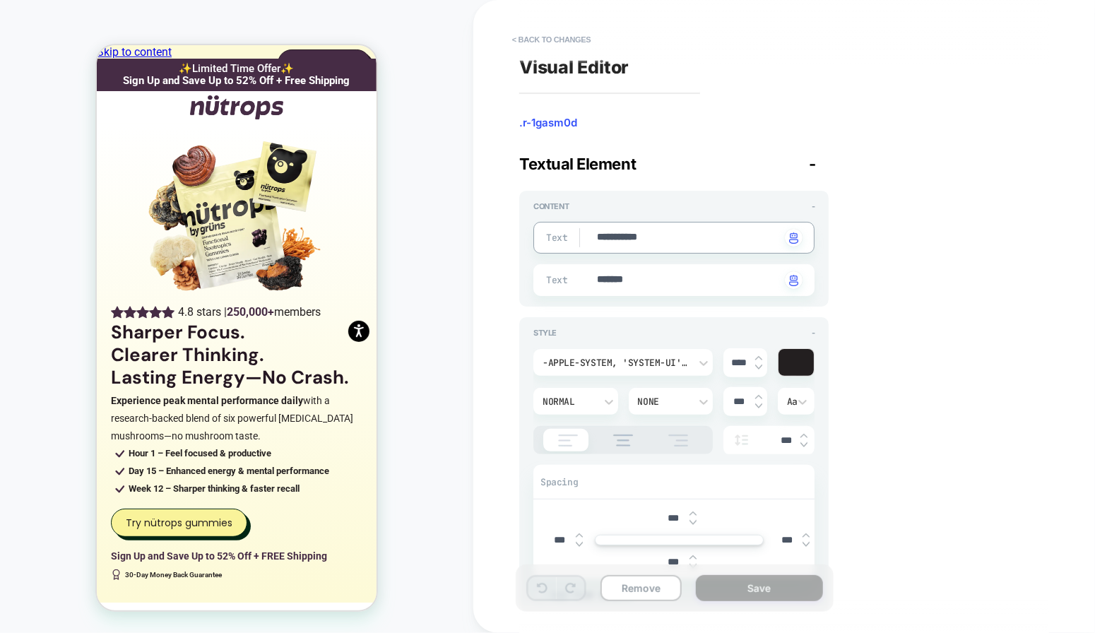
type textarea "*"
type textarea "**********"
type textarea "*"
type textarea "**********"
type textarea "*"
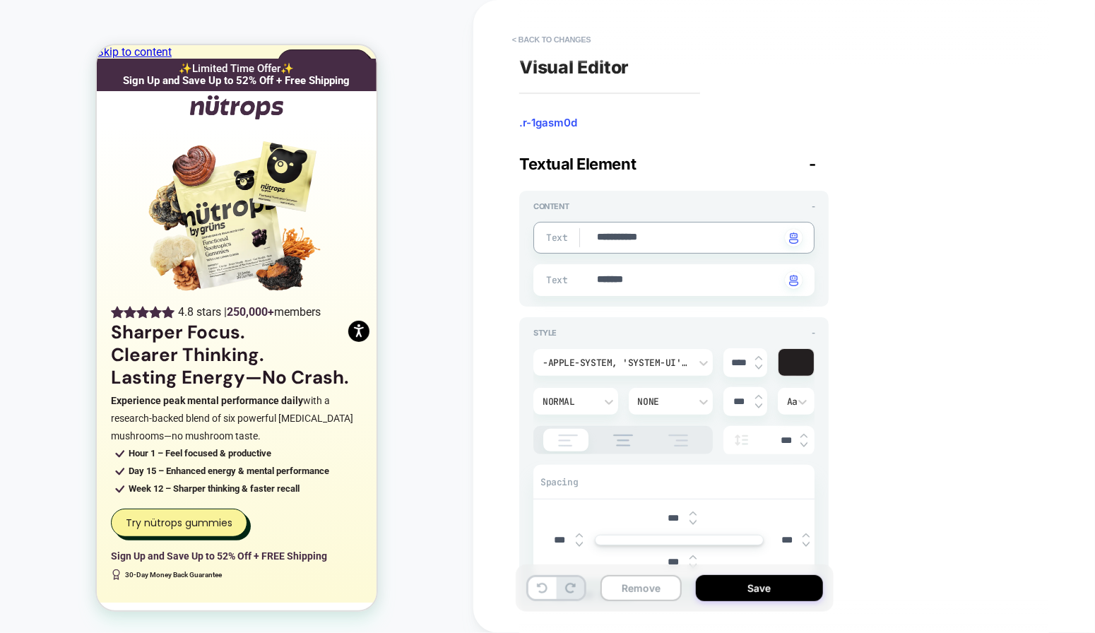
type textarea "**********"
type textarea "*"
type textarea "*********"
type textarea "*"
type textarea "*******"
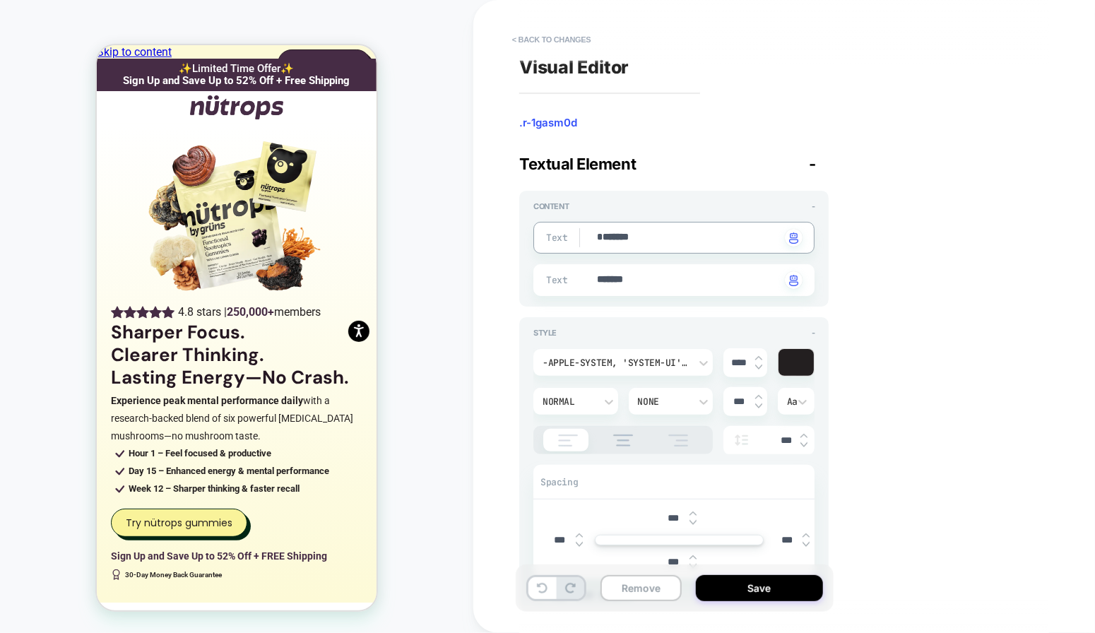
type textarea "*"
type textarea "*********"
type textarea "*"
type textarea "**********"
type textarea "*"
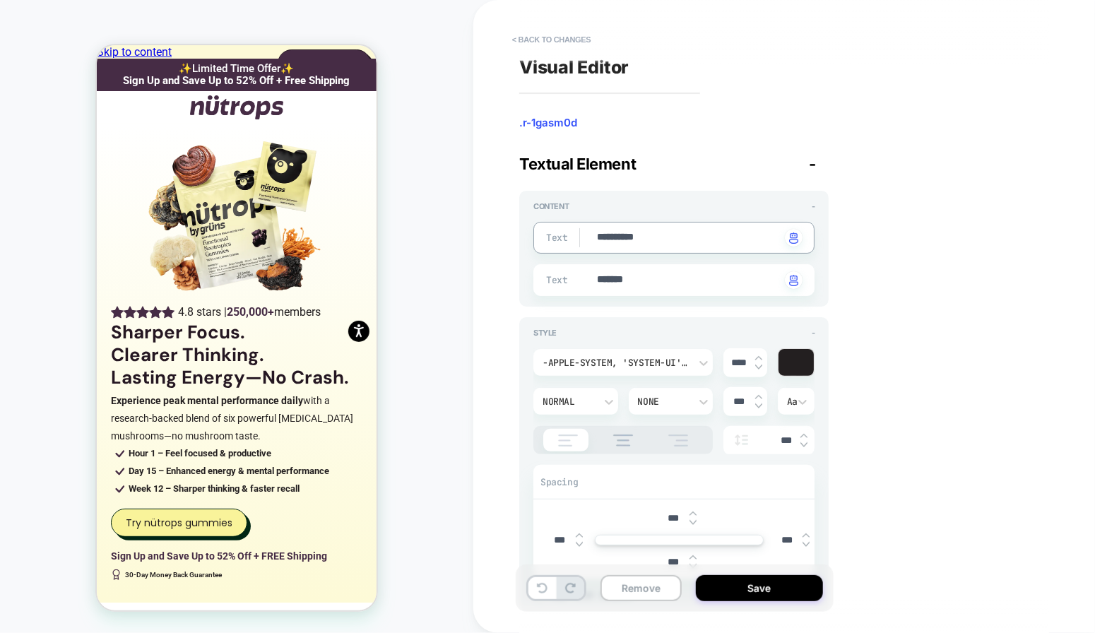
type textarea "**********"
type textarea "*"
type textarea "**********"
type textarea "*"
type textarea "**********"
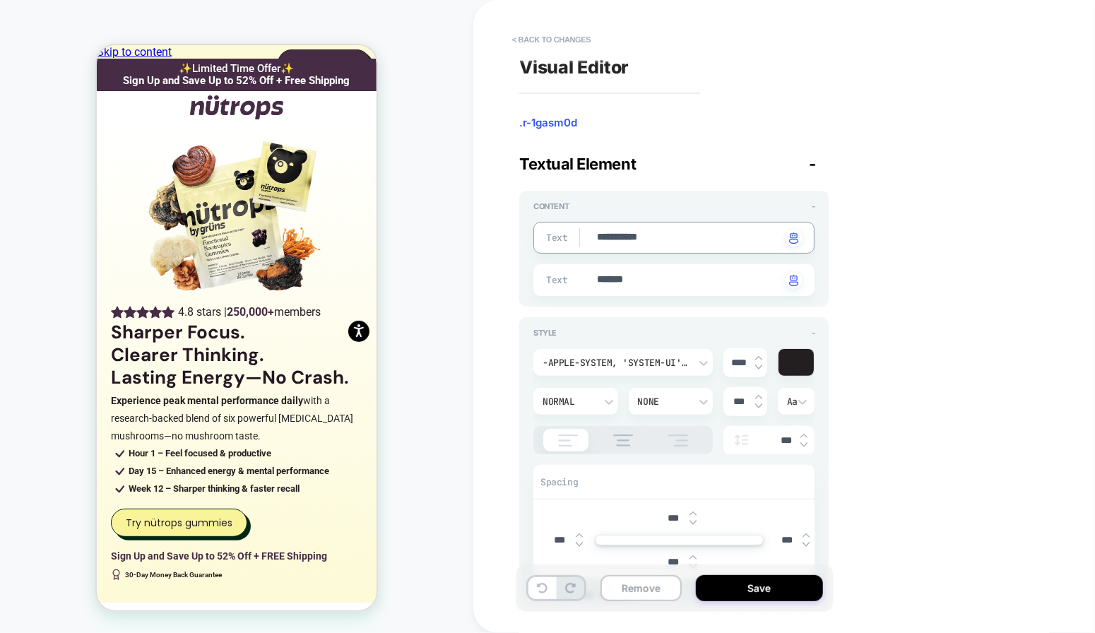
type textarea "*"
type textarea "**********"
click at [744, 581] on button "Save" at bounding box center [759, 588] width 127 height 26
type textarea "*"
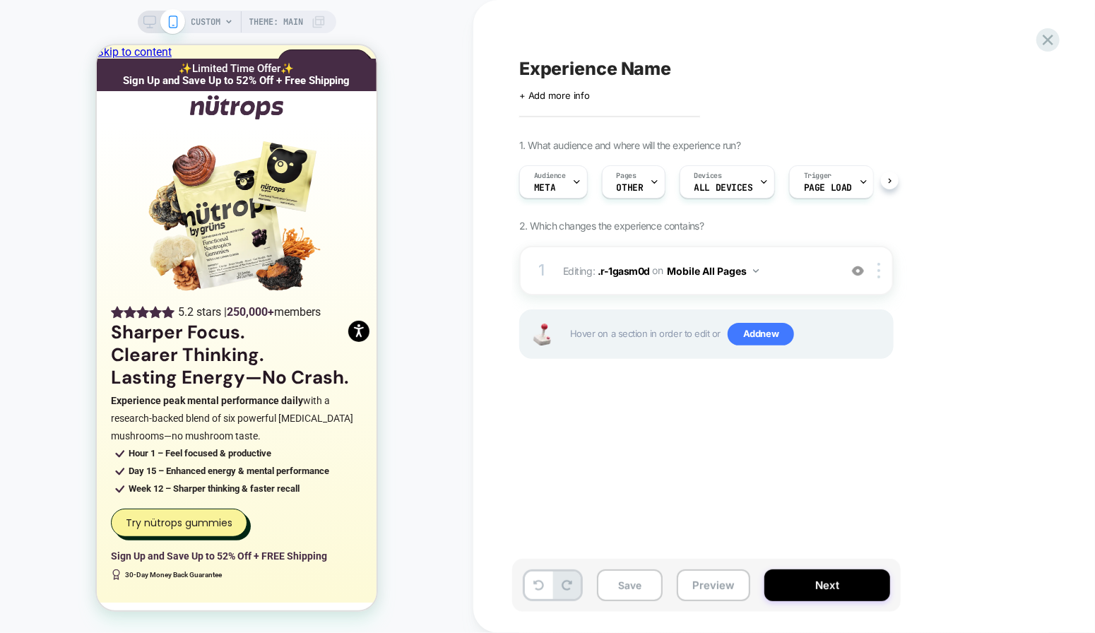
scroll to position [0, 0]
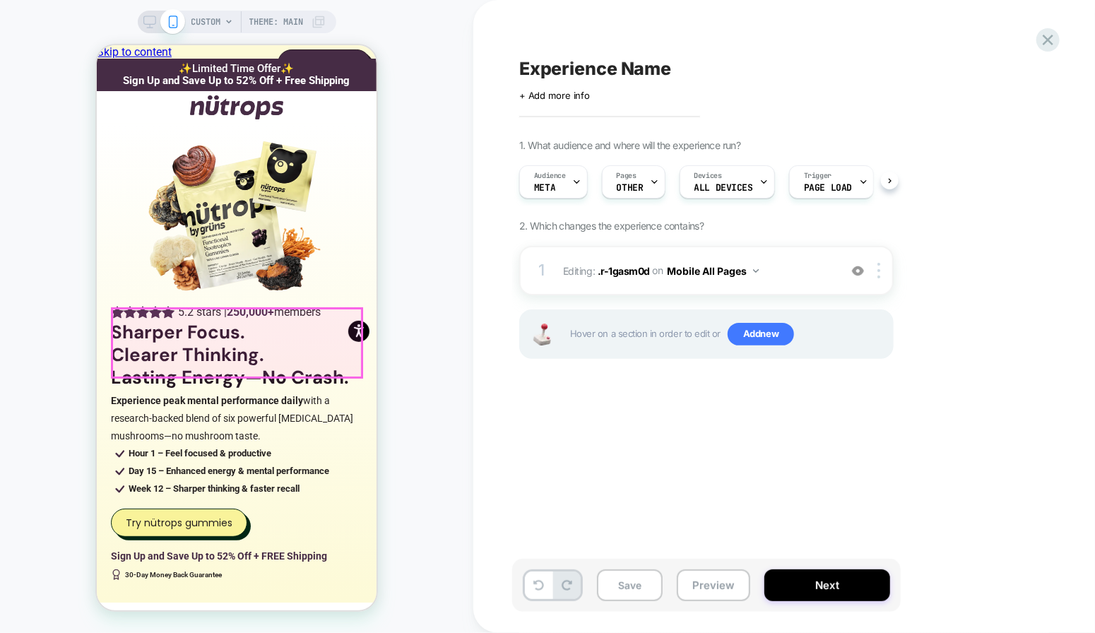
click at [241, 338] on p "Sharper Focus. Clearer Thinking. Lasting Energy—No Crash." at bounding box center [229, 354] width 238 height 68
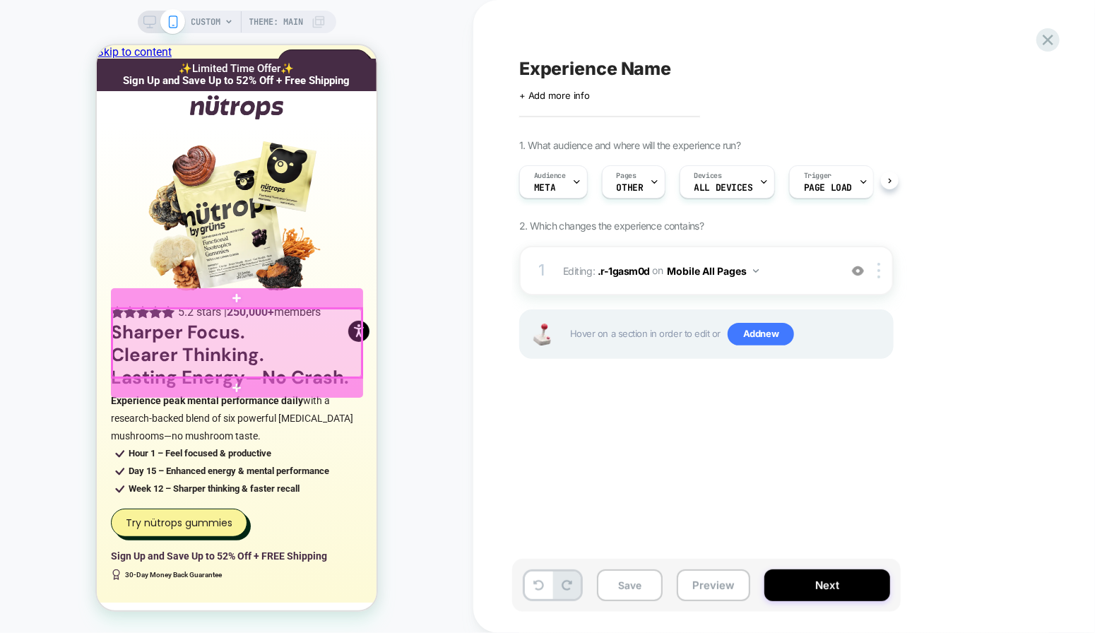
click at [237, 335] on div at bounding box center [236, 342] width 249 height 69
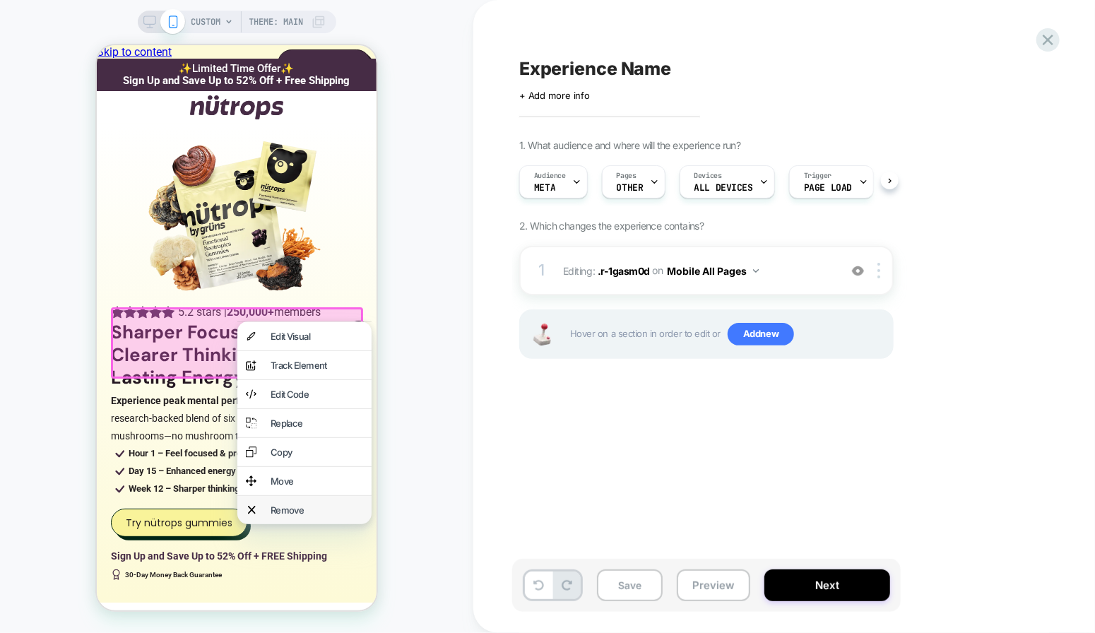
click at [311, 523] on div "Remove" at bounding box center [304, 509] width 134 height 28
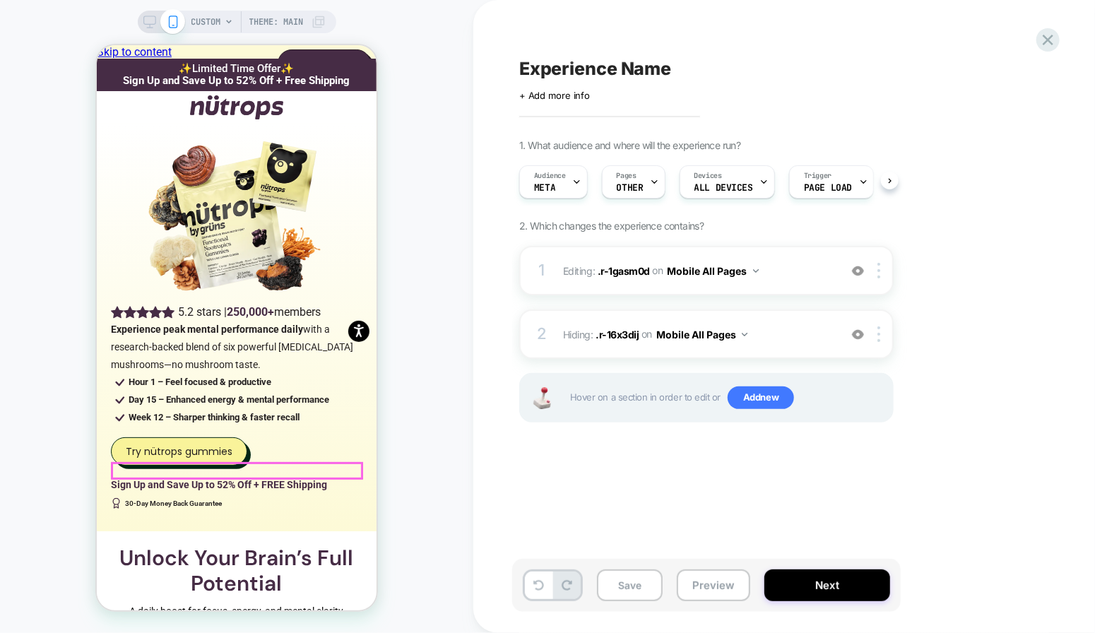
click at [257, 478] on strong "Sign Up and Save Up to 52% Off + FREE Shipping" at bounding box center [218, 483] width 216 height 11
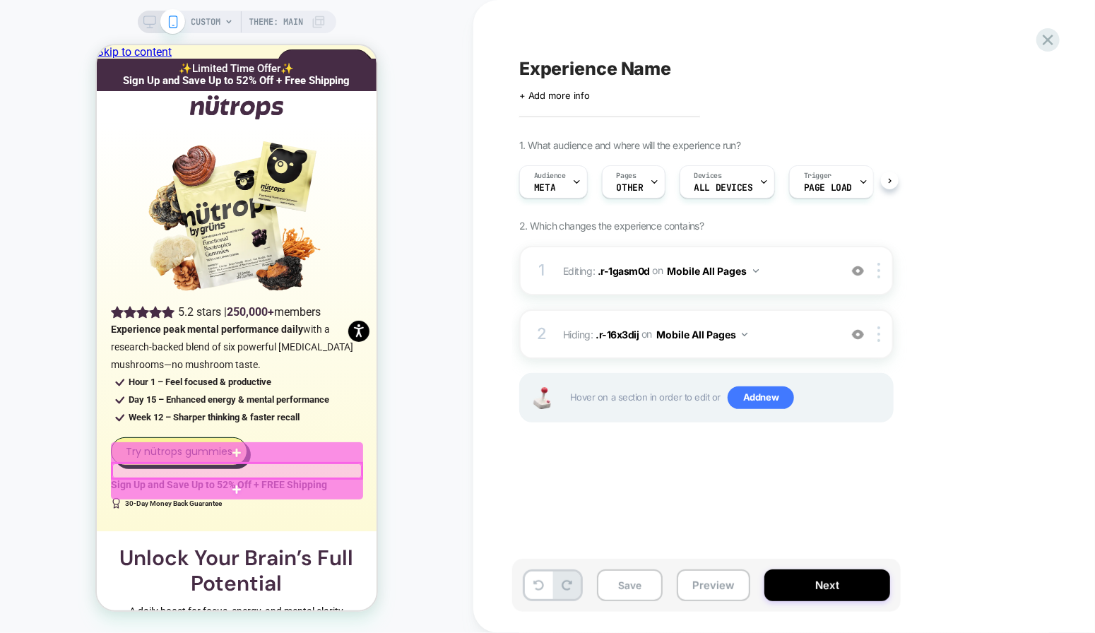
click at [256, 471] on div at bounding box center [236, 470] width 249 height 15
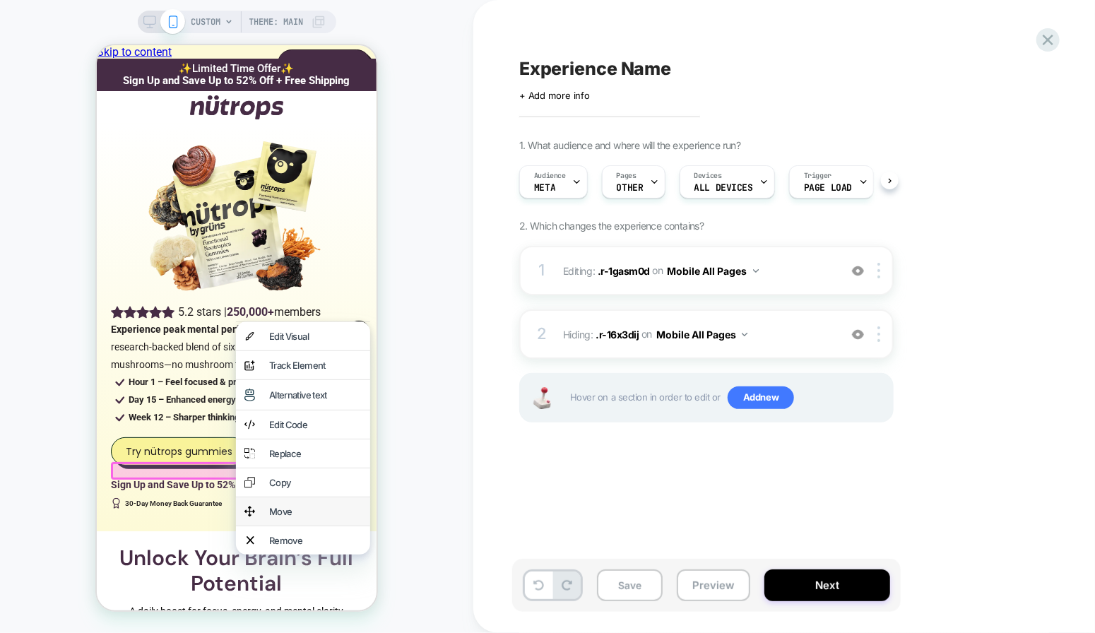
click at [294, 516] on div "Move" at bounding box center [314, 510] width 93 height 11
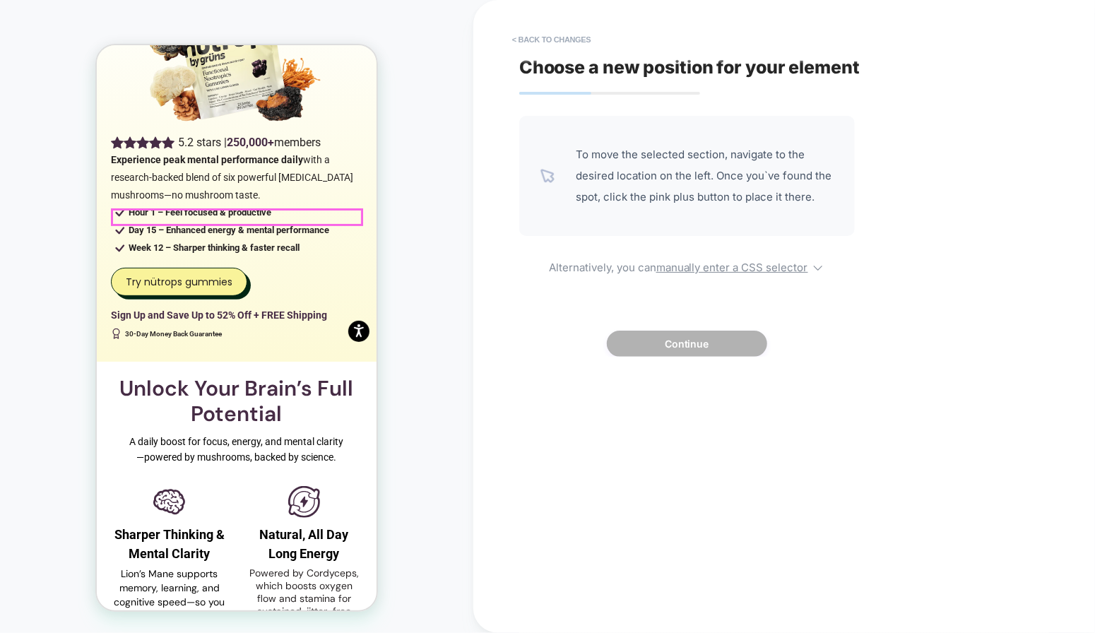
scroll to position [314, 0]
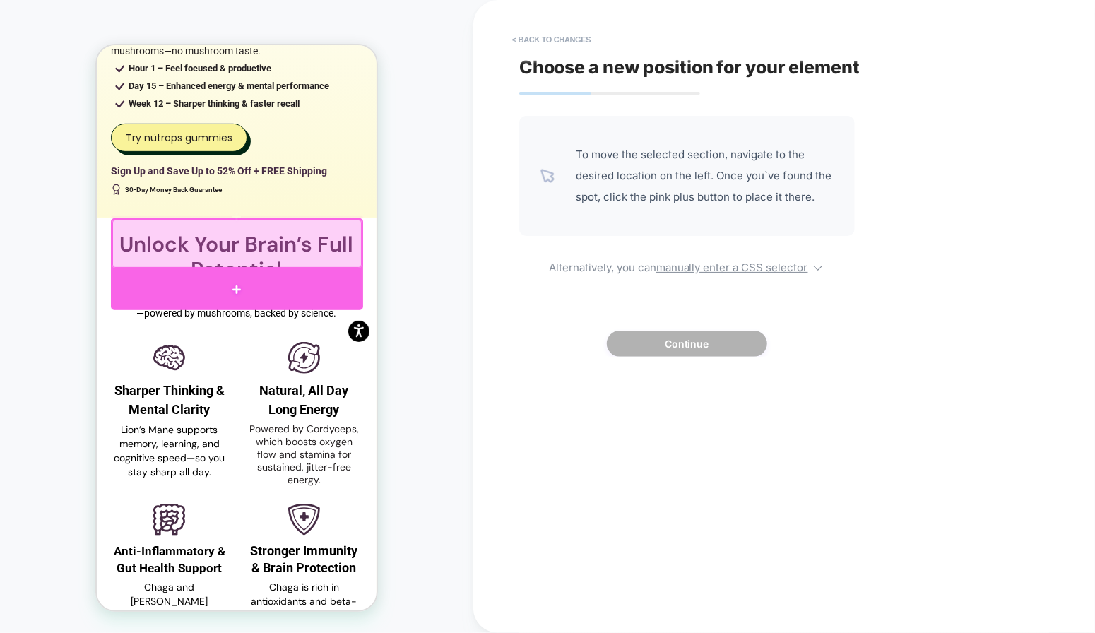
click at [253, 281] on div at bounding box center [236, 288] width 252 height 41
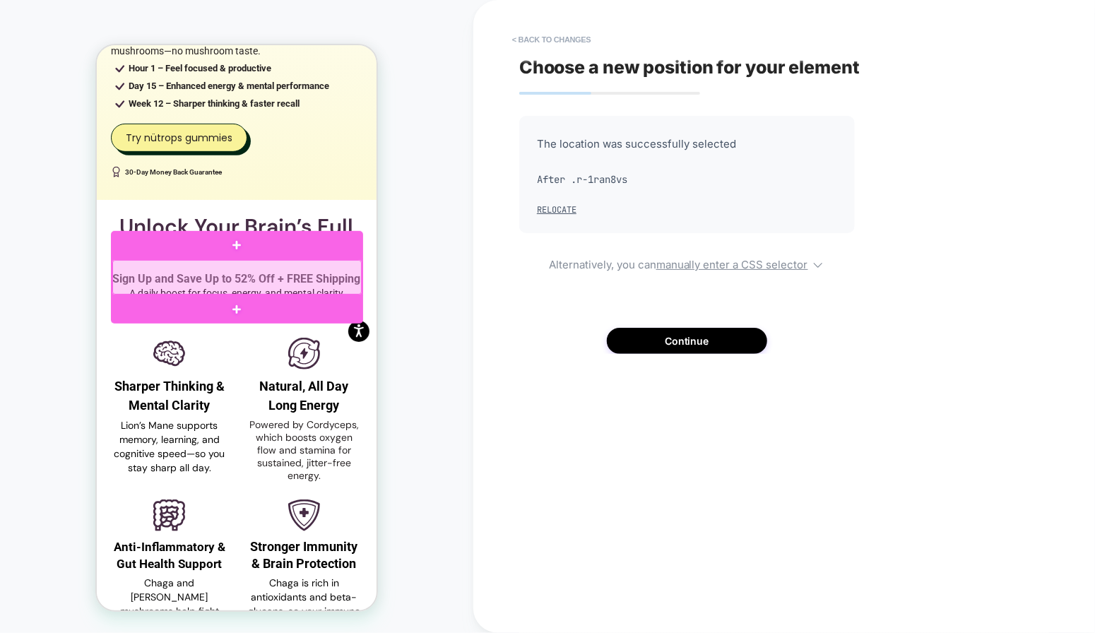
click at [249, 278] on div at bounding box center [236, 276] width 249 height 35
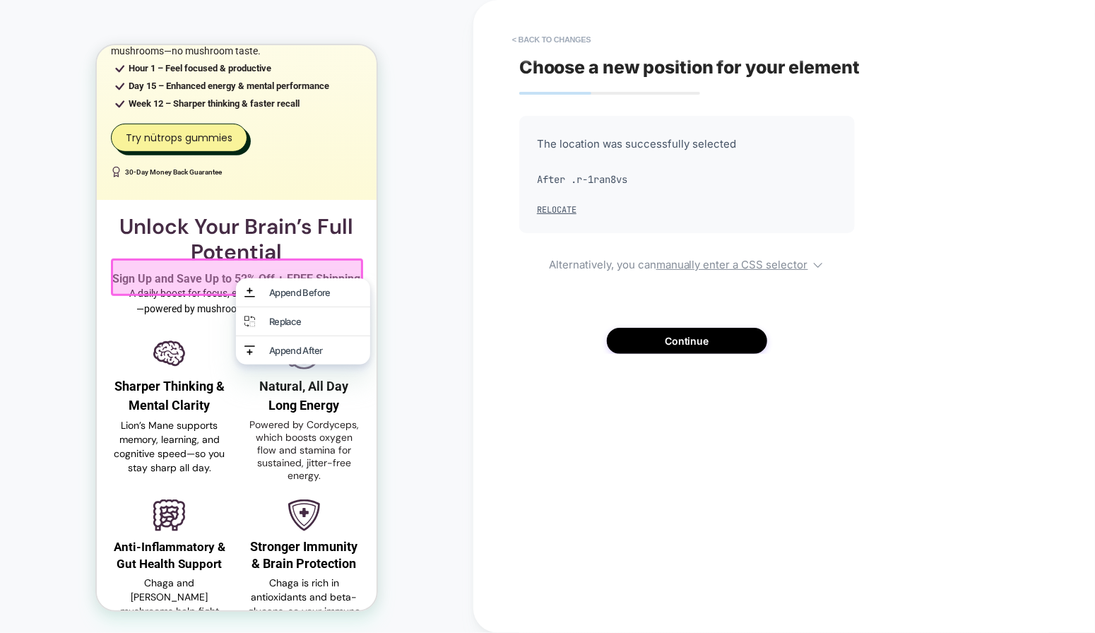
click at [433, 201] on div "CUSTOM Theme: MAIN" at bounding box center [236, 316] width 473 height 605
click at [556, 40] on button "< Back to changes" at bounding box center [551, 39] width 93 height 23
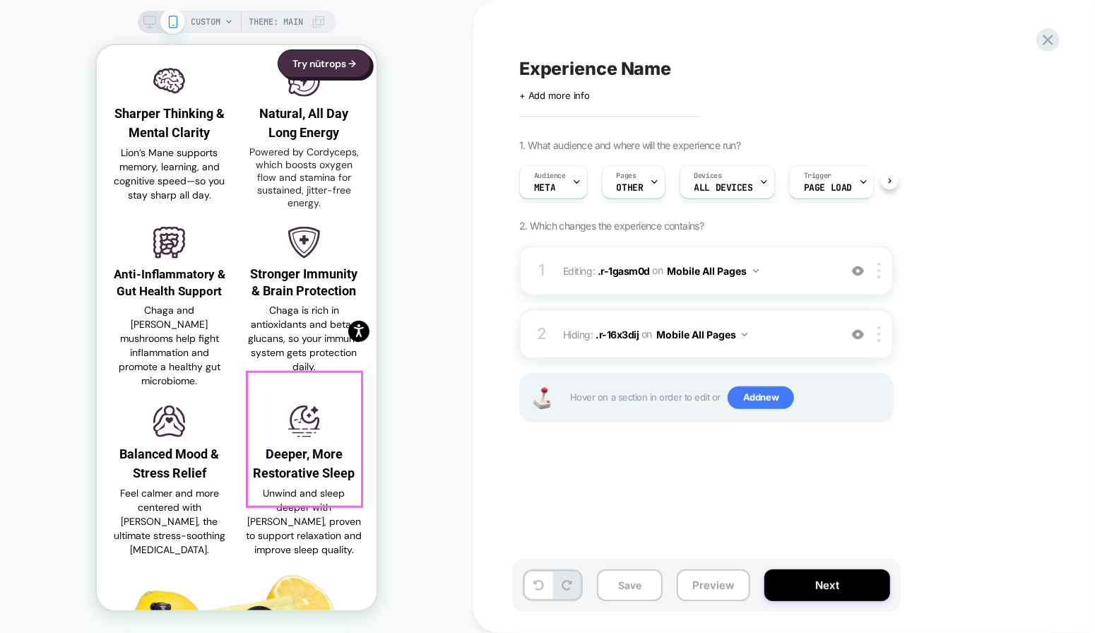
scroll to position [723, 0]
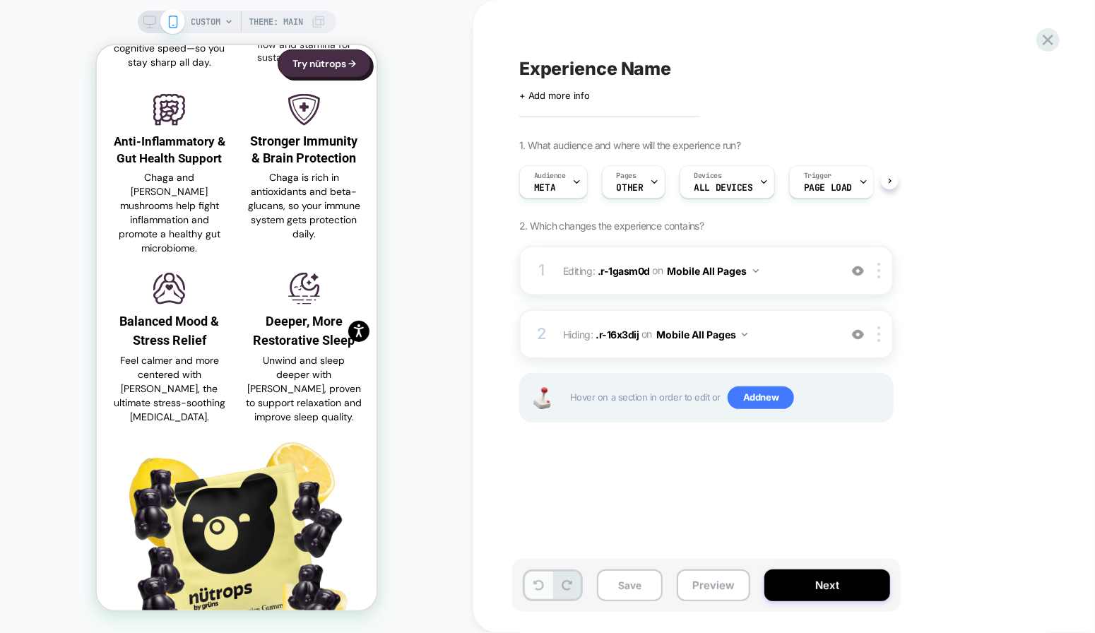
click at [544, 585] on button at bounding box center [539, 585] width 28 height 28
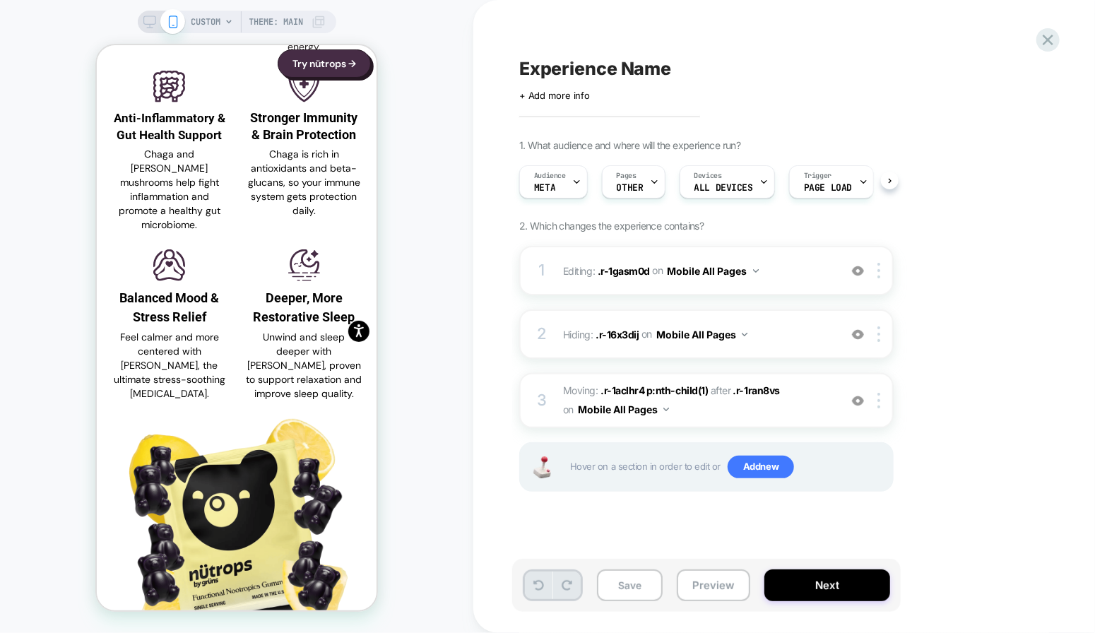
click at [534, 584] on icon at bounding box center [538, 585] width 11 height 11
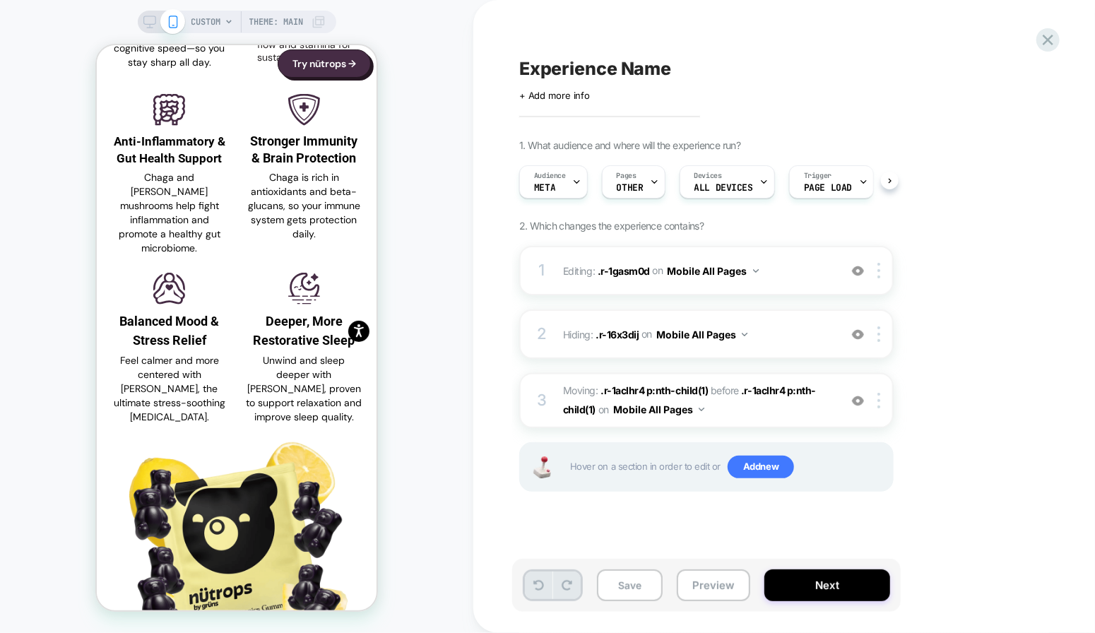
click at [537, 583] on icon at bounding box center [538, 585] width 11 height 11
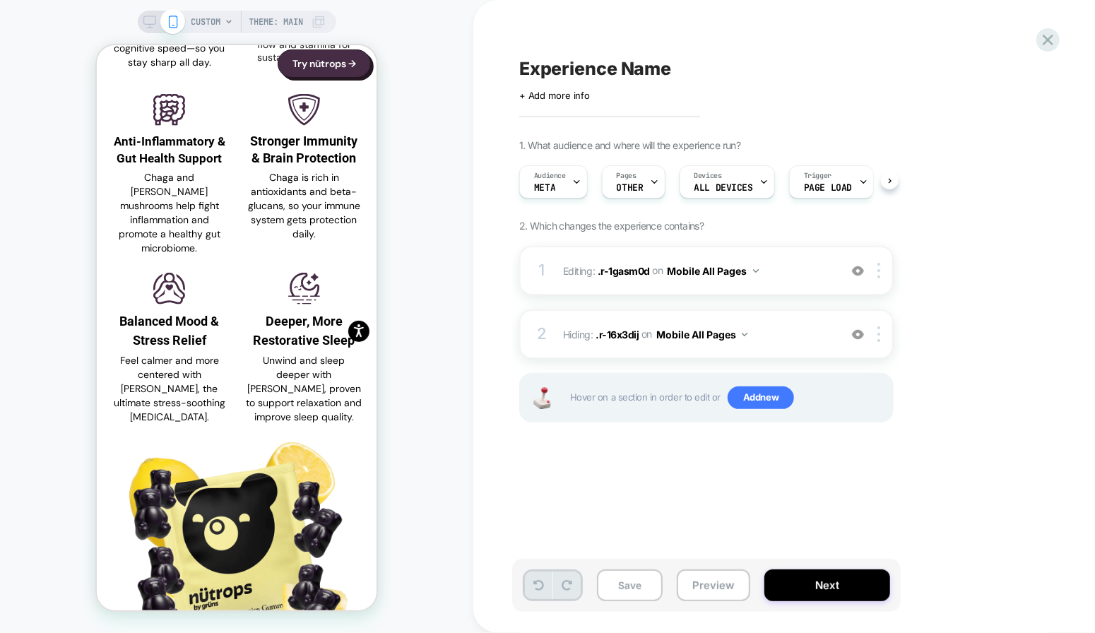
click at [537, 583] on icon at bounding box center [538, 585] width 11 height 11
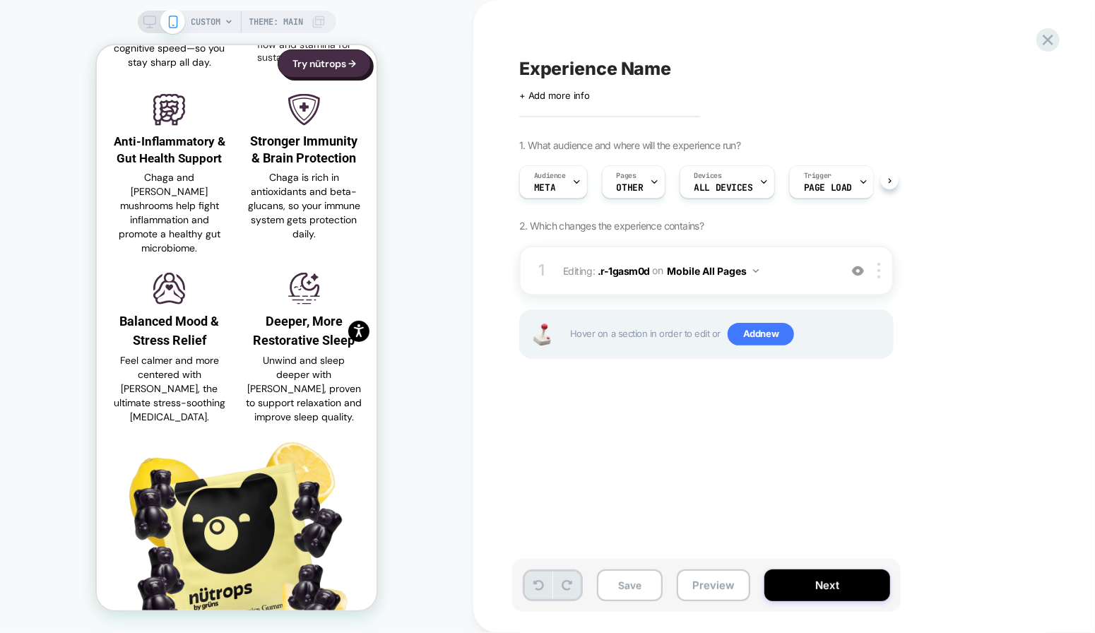
scroll to position [794, 0]
click at [537, 583] on icon at bounding box center [538, 585] width 11 height 11
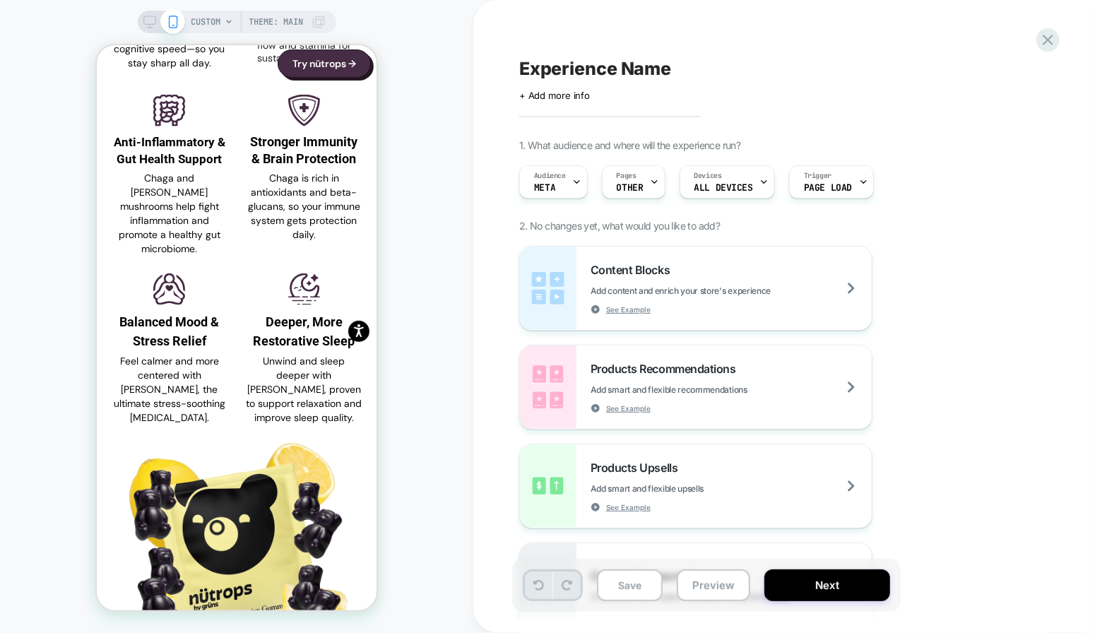
scroll to position [0, 0]
click at [636, 319] on div "Content Blocks Add content and enrich your store's experience See Example" at bounding box center [696, 287] width 352 height 83
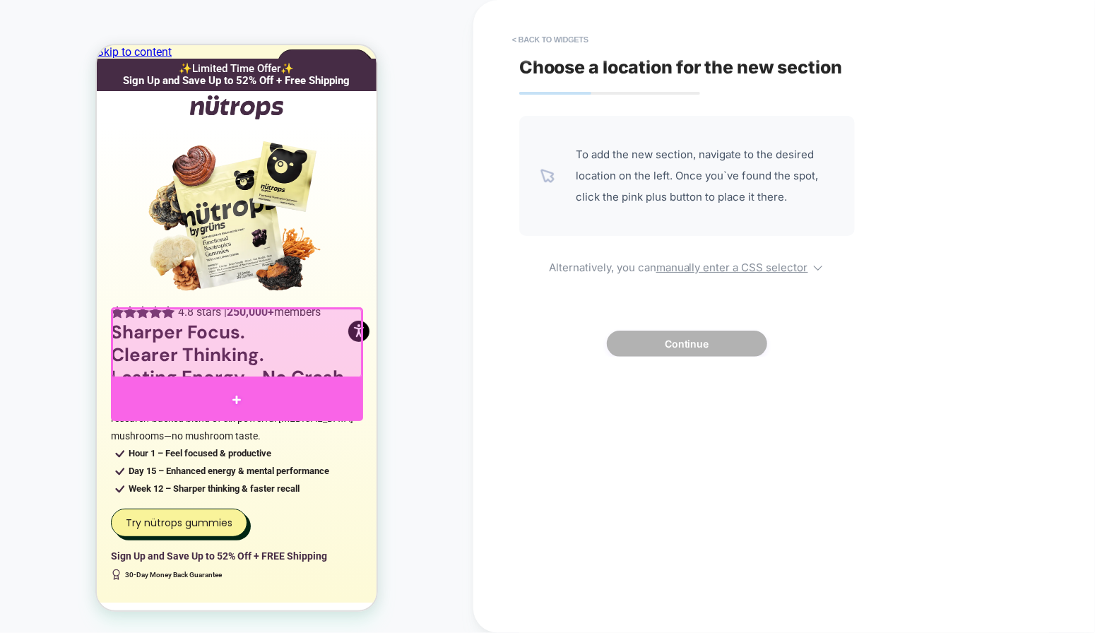
click at [234, 395] on div at bounding box center [236, 399] width 252 height 42
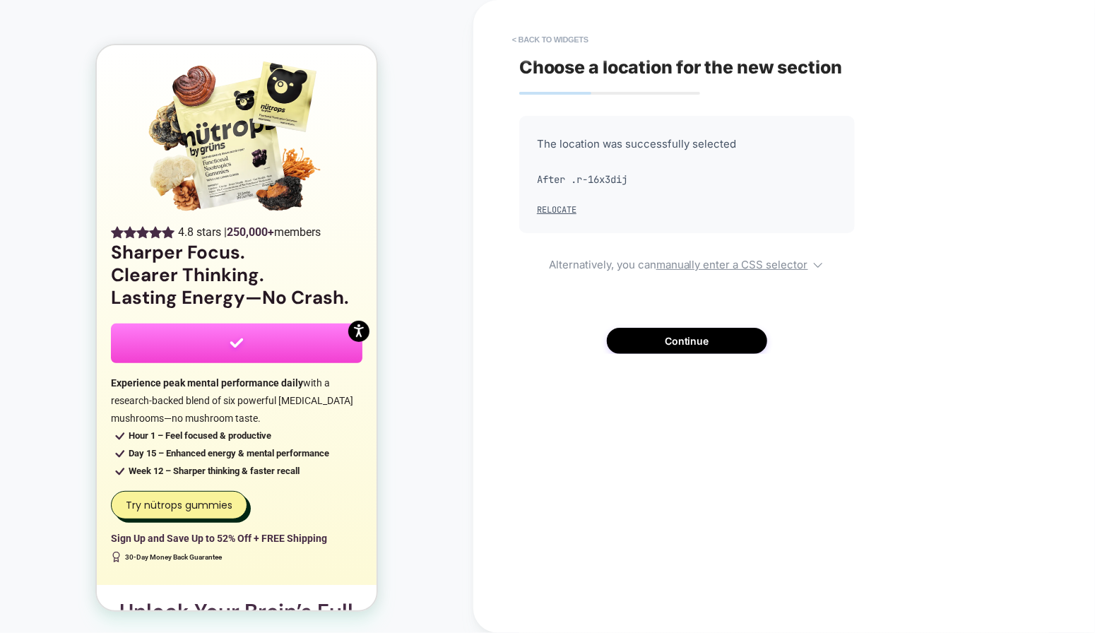
scroll to position [81, 0]
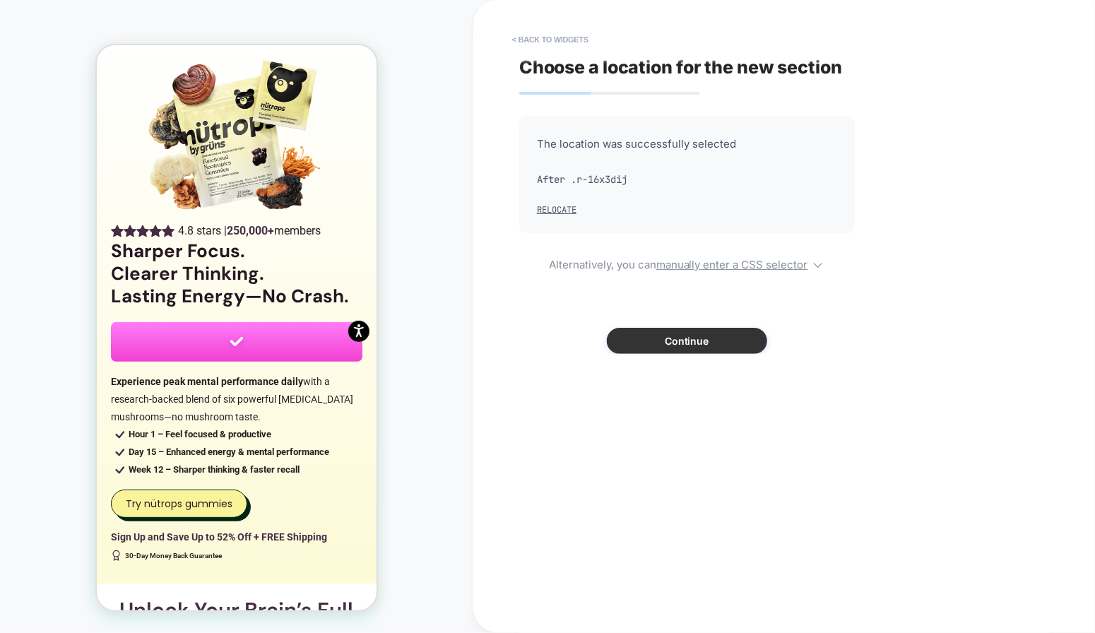
click at [650, 335] on button "Continue" at bounding box center [687, 341] width 160 height 26
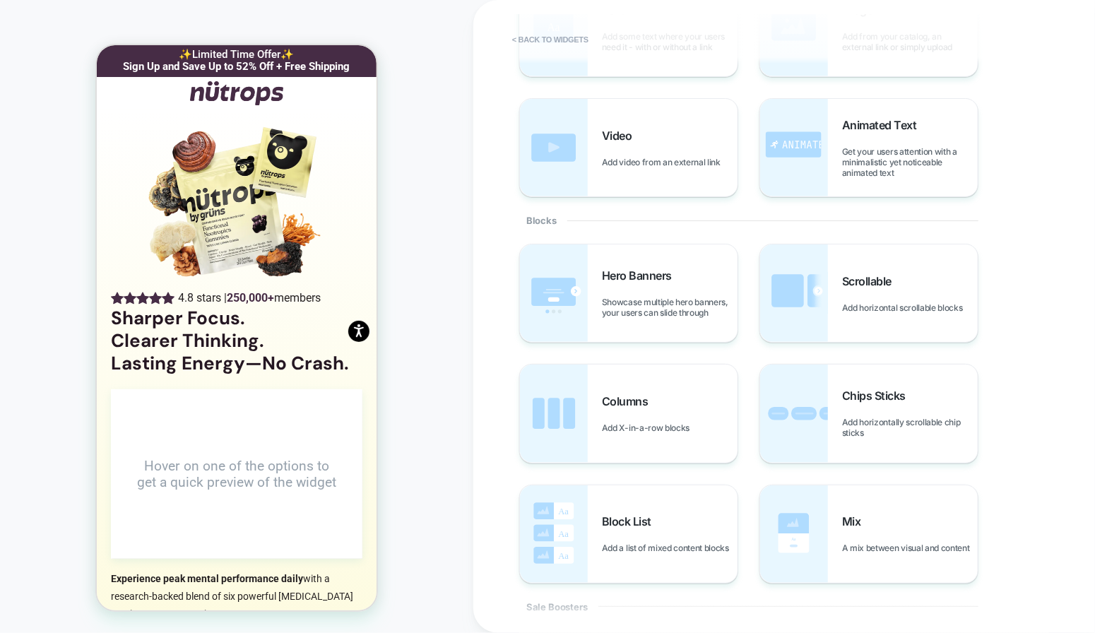
scroll to position [0, 0]
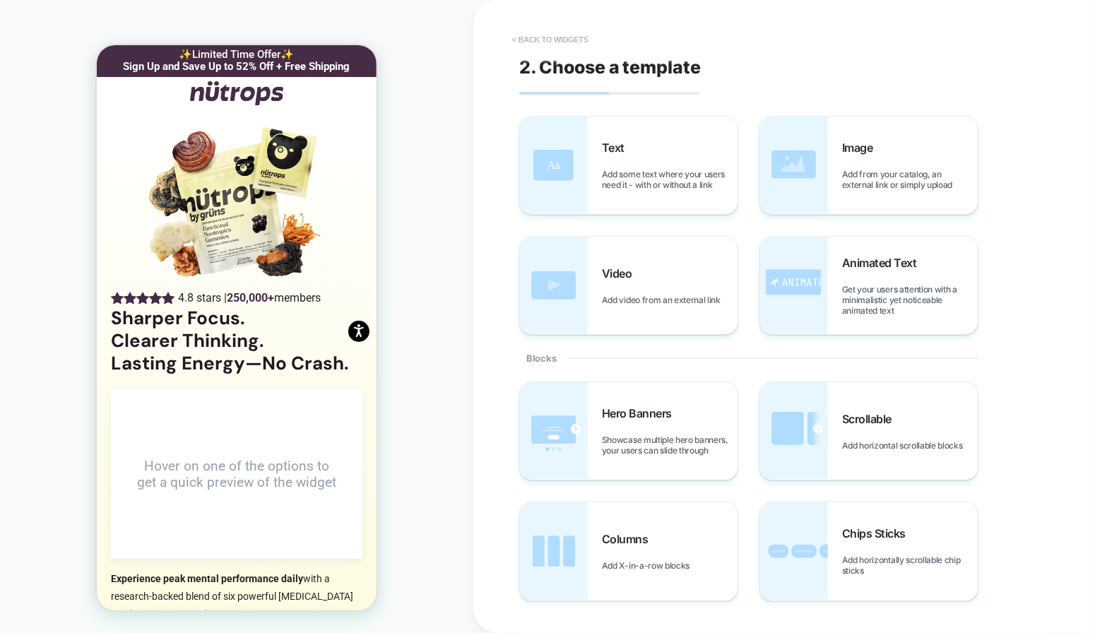
click at [582, 40] on button "< Back to widgets" at bounding box center [550, 39] width 90 height 23
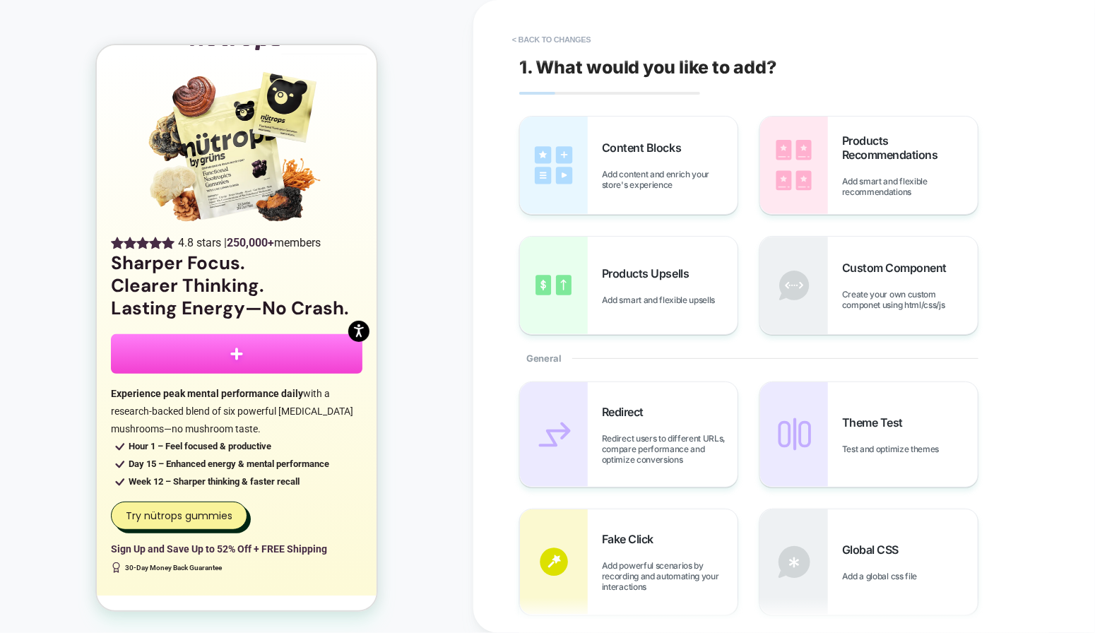
scroll to position [80, 0]
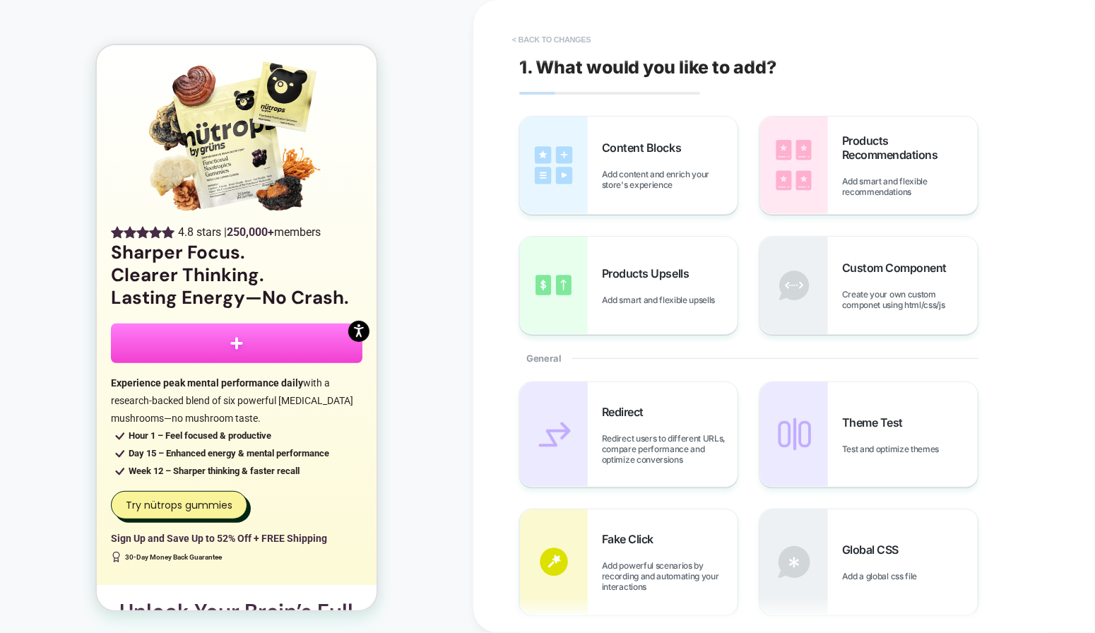
click at [562, 40] on button "< Back to changes" at bounding box center [551, 39] width 93 height 23
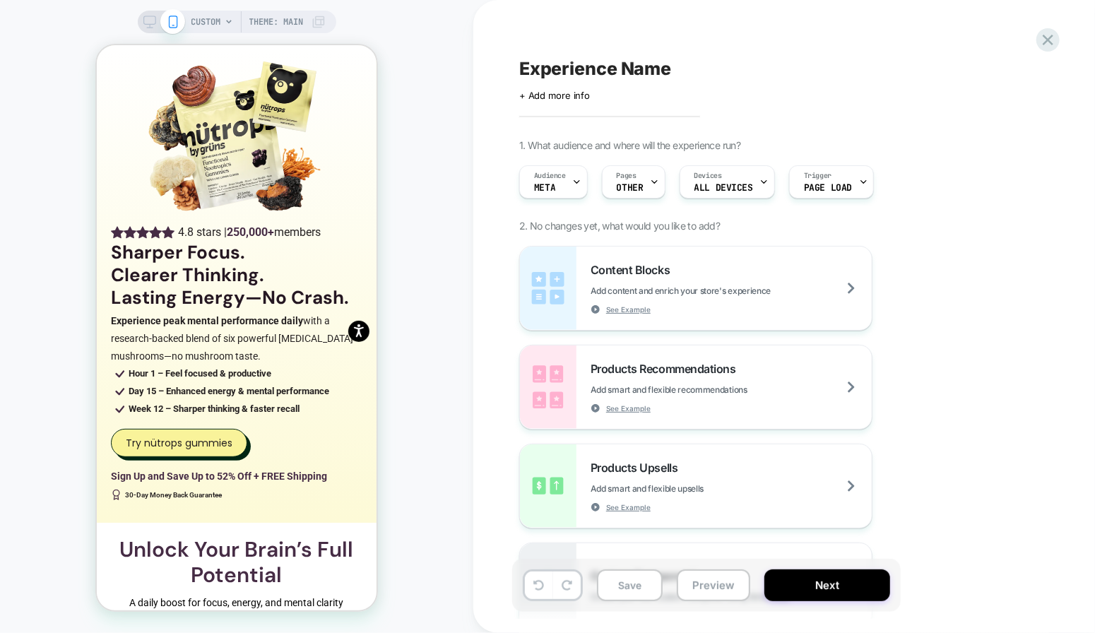
scroll to position [17, 0]
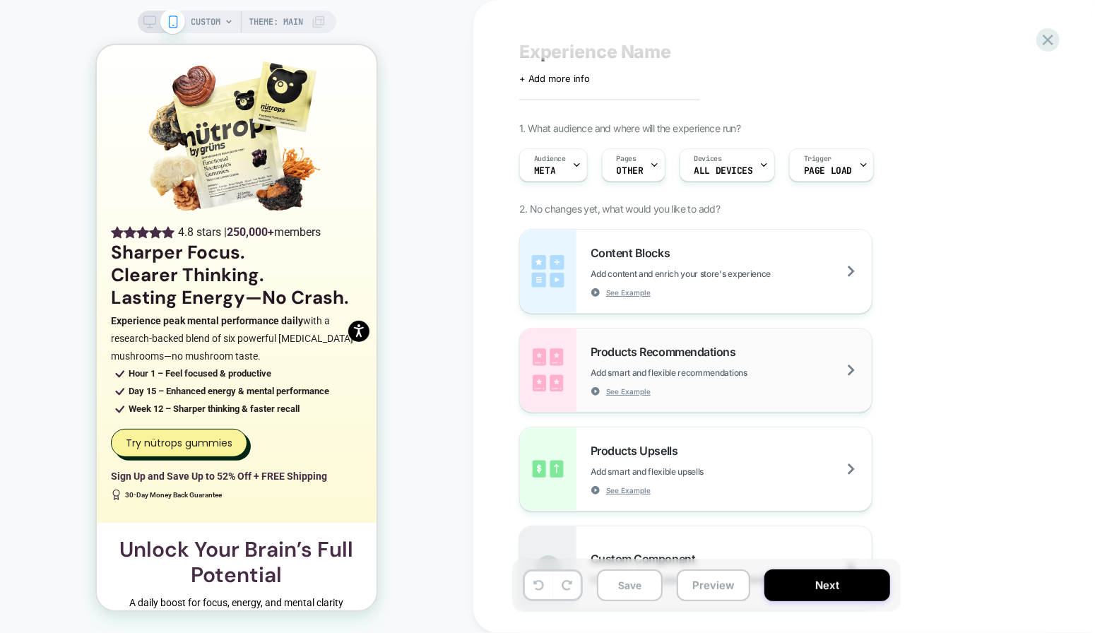
click at [730, 367] on span "Add smart and flexible recommendations" at bounding box center [703, 372] width 227 height 11
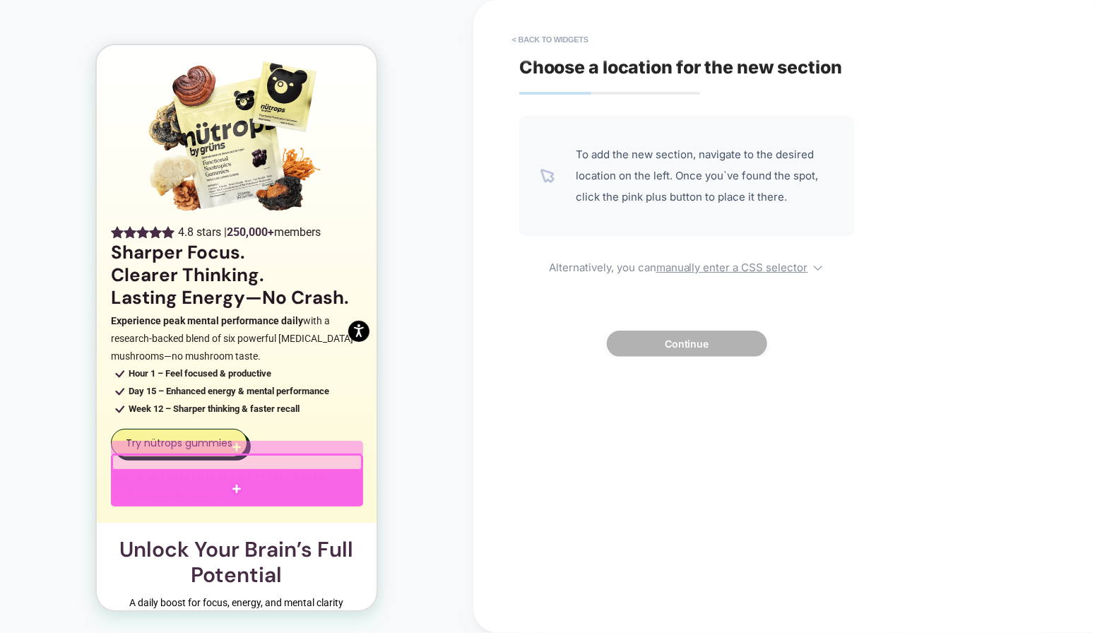
click at [241, 483] on div at bounding box center [236, 487] width 252 height 35
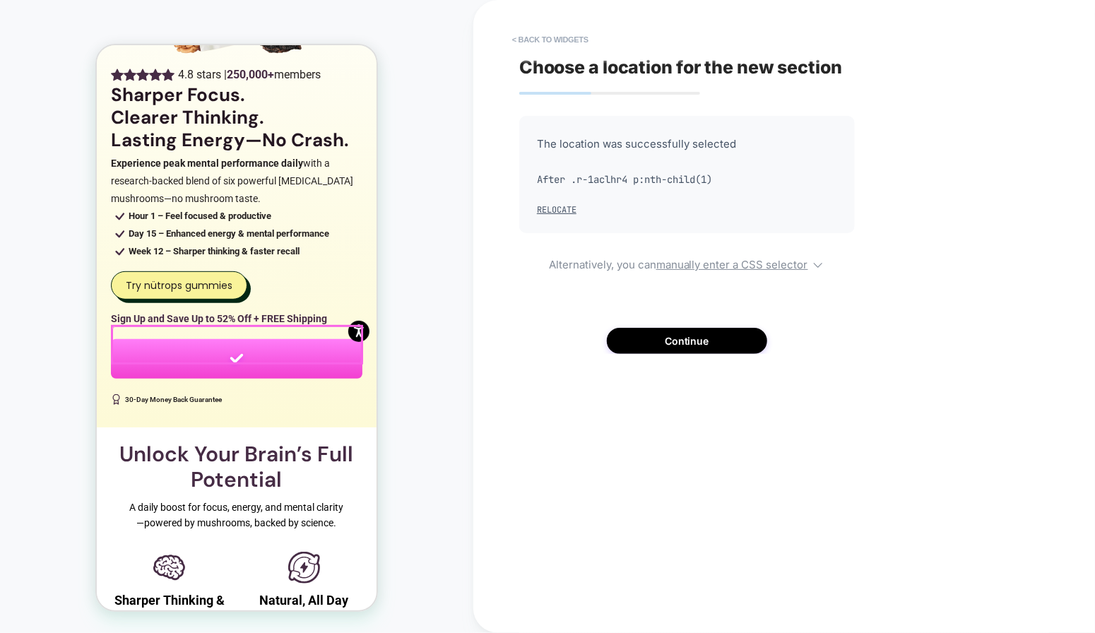
scroll to position [254, 0]
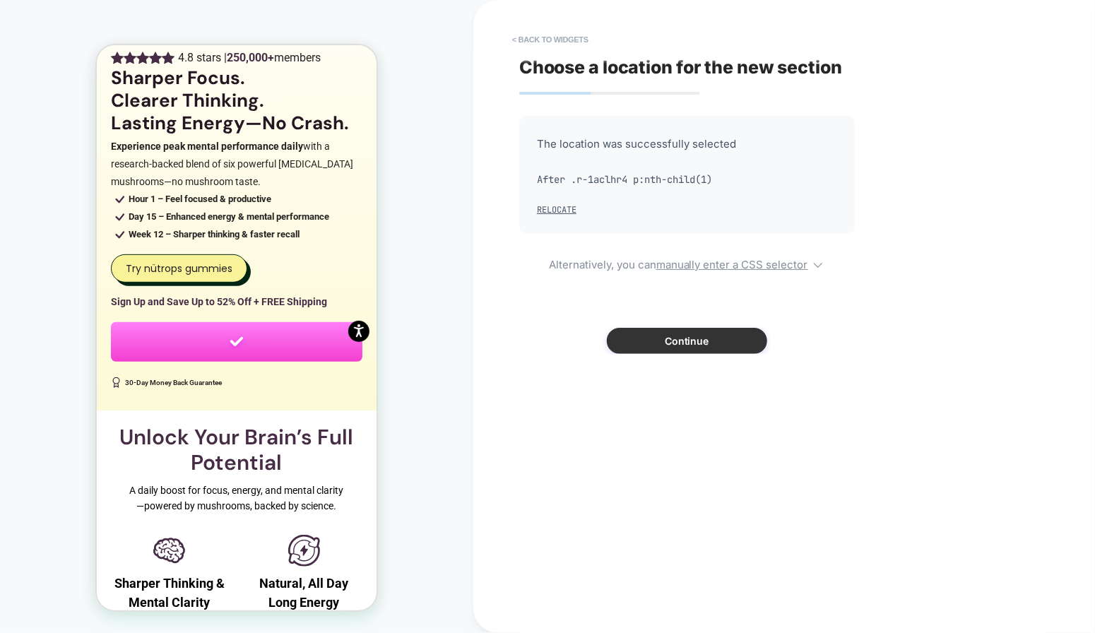
click at [691, 333] on button "Continue" at bounding box center [687, 341] width 160 height 26
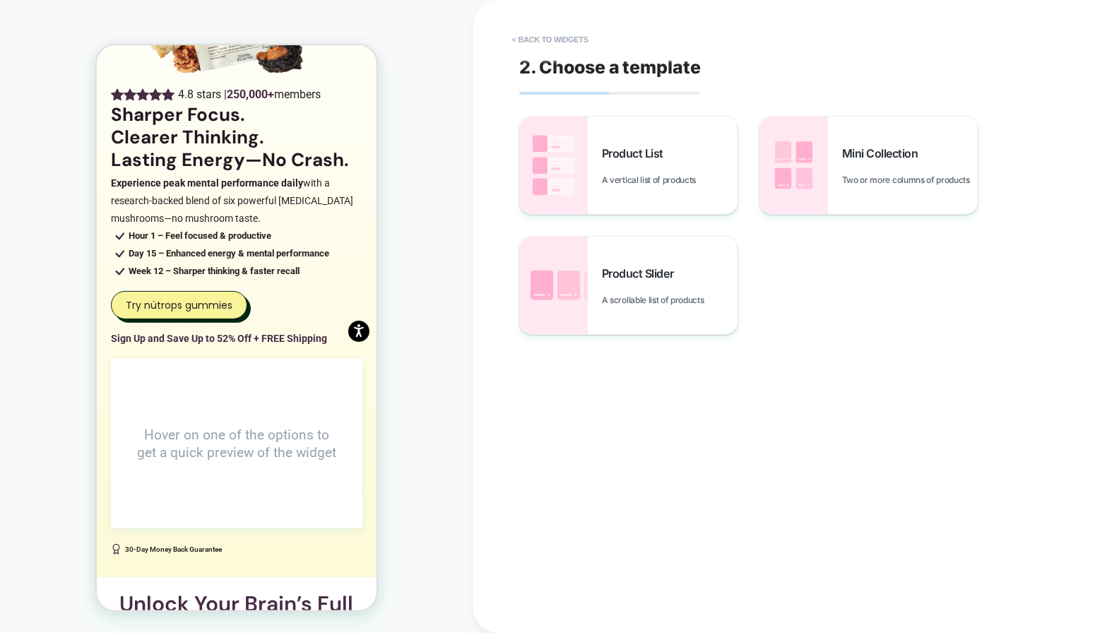
scroll to position [214, 0]
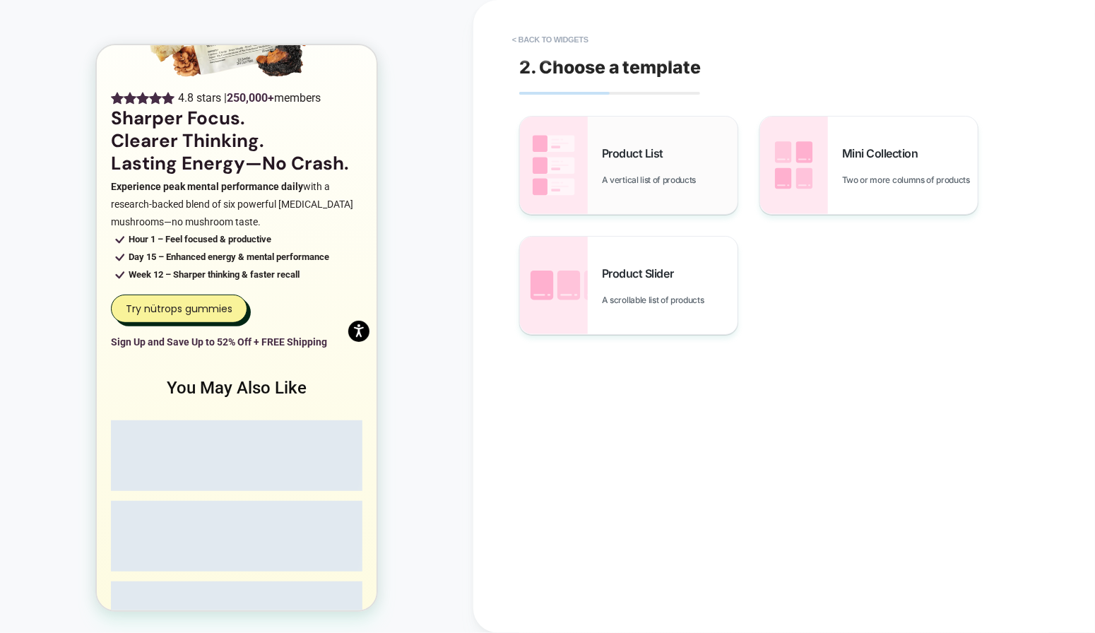
click at [667, 179] on span "A vertical list of products" at bounding box center [652, 179] width 101 height 11
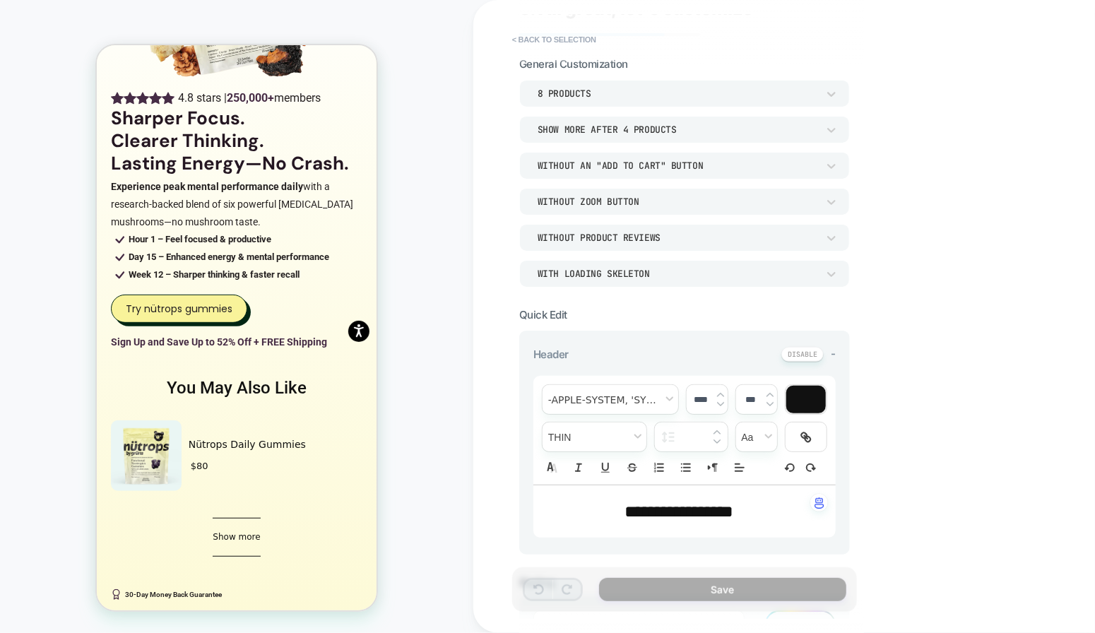
scroll to position [0, 0]
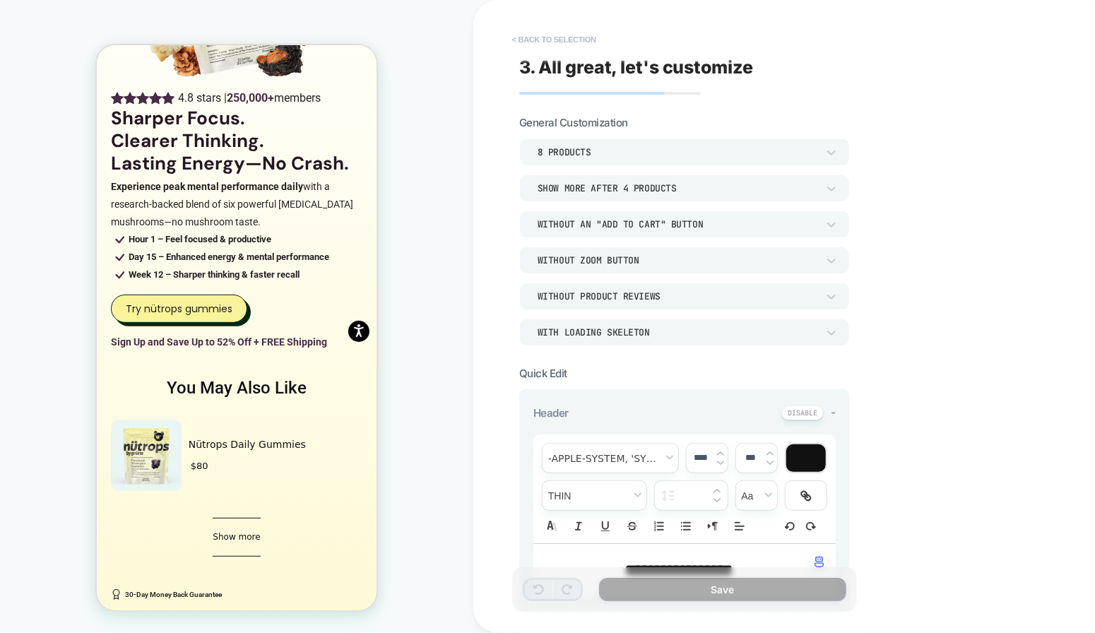
click at [553, 39] on button "< Back to selection" at bounding box center [554, 39] width 98 height 23
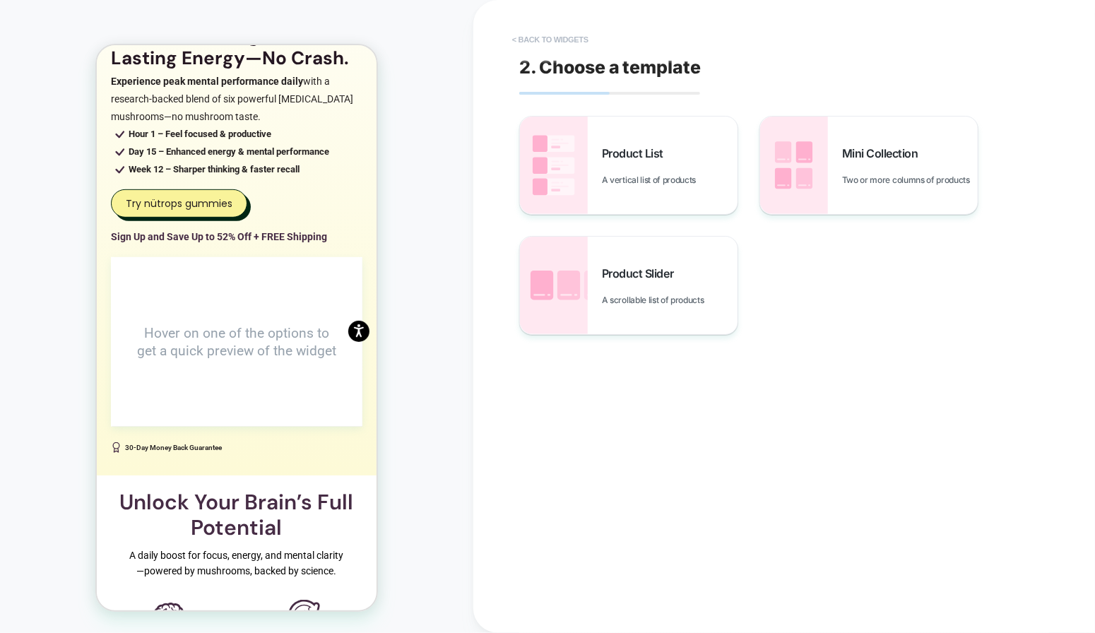
click at [552, 41] on button "< Back to widgets" at bounding box center [550, 39] width 90 height 23
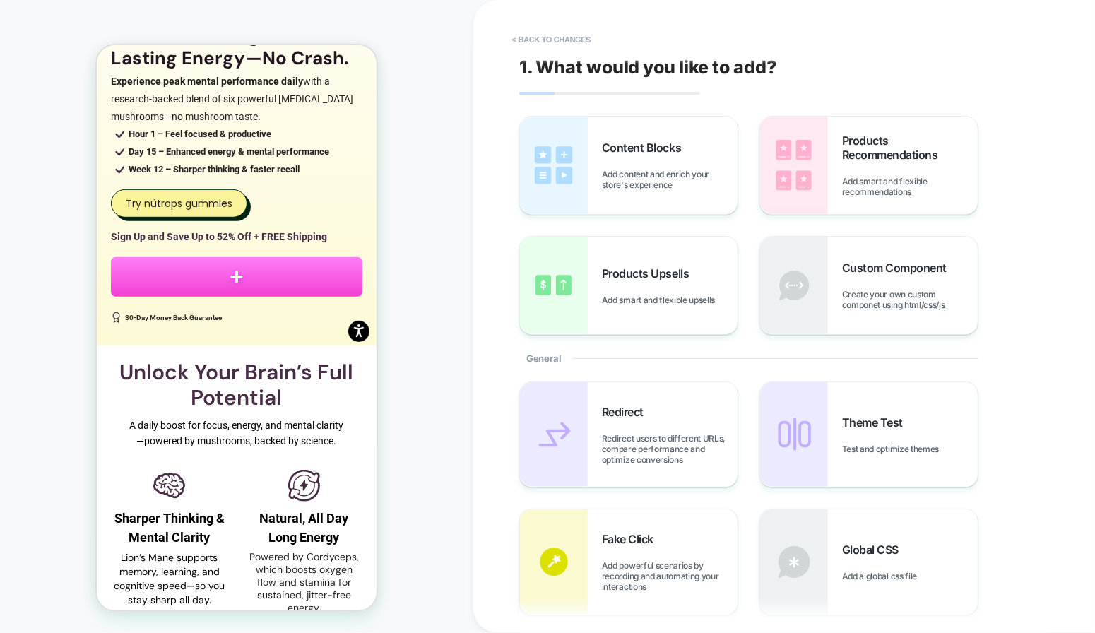
scroll to position [253, 0]
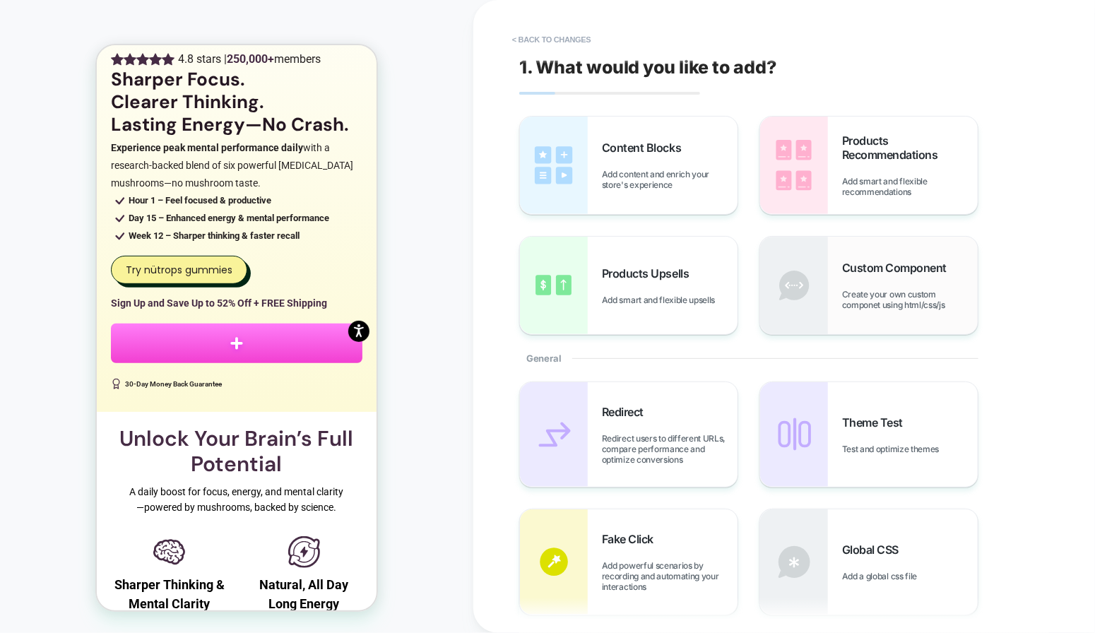
click at [881, 282] on div "Custom Component Create your own custom componet using html/css/js" at bounding box center [910, 285] width 136 height 49
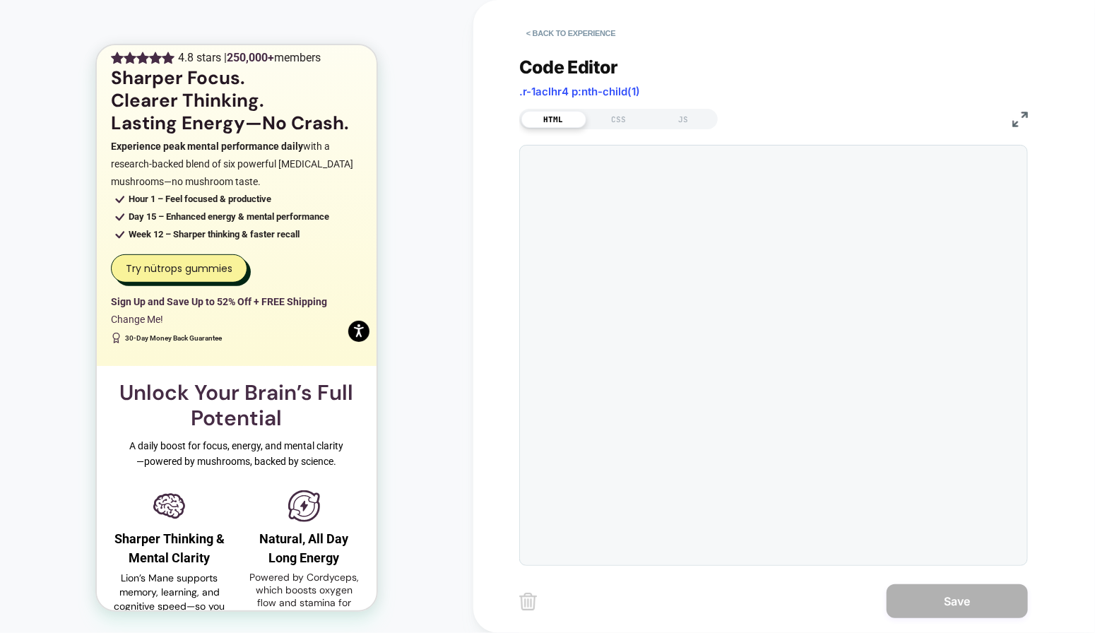
scroll to position [19, 0]
click at [575, 31] on button "< Back to experience" at bounding box center [570, 33] width 103 height 23
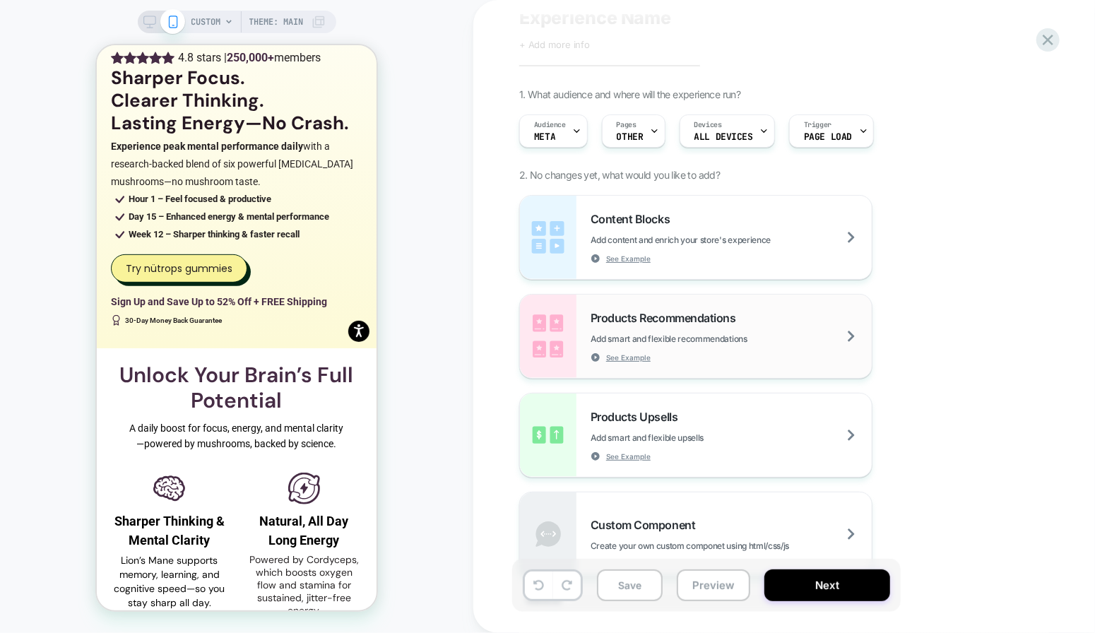
scroll to position [61, 0]
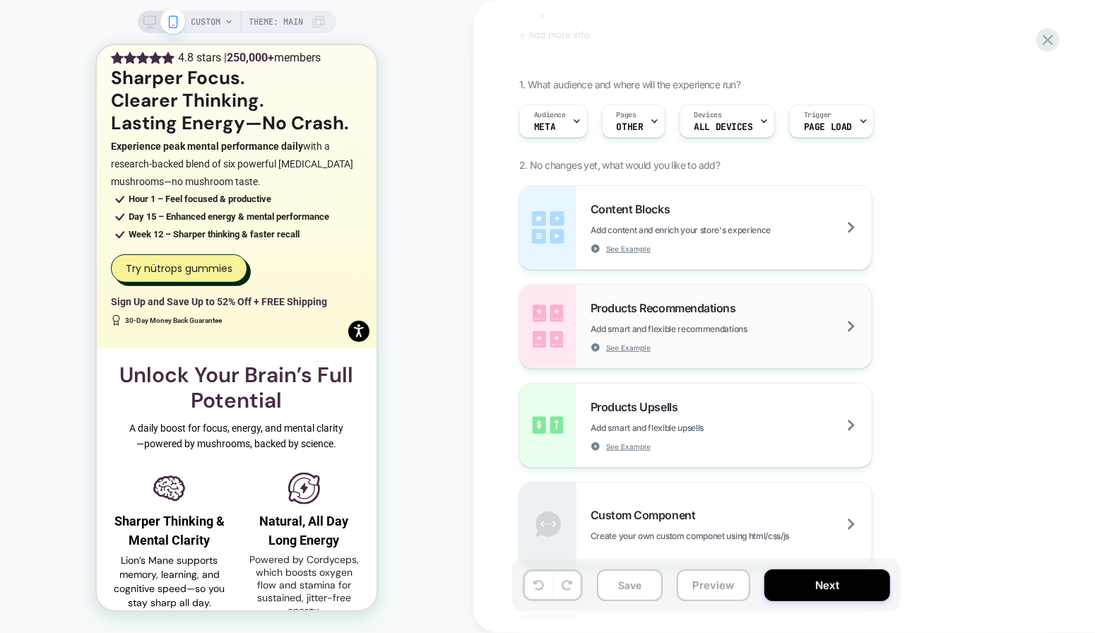
click at [773, 321] on div "Products Recommendations Add smart and flexible recommendations See Example" at bounding box center [730, 327] width 281 height 52
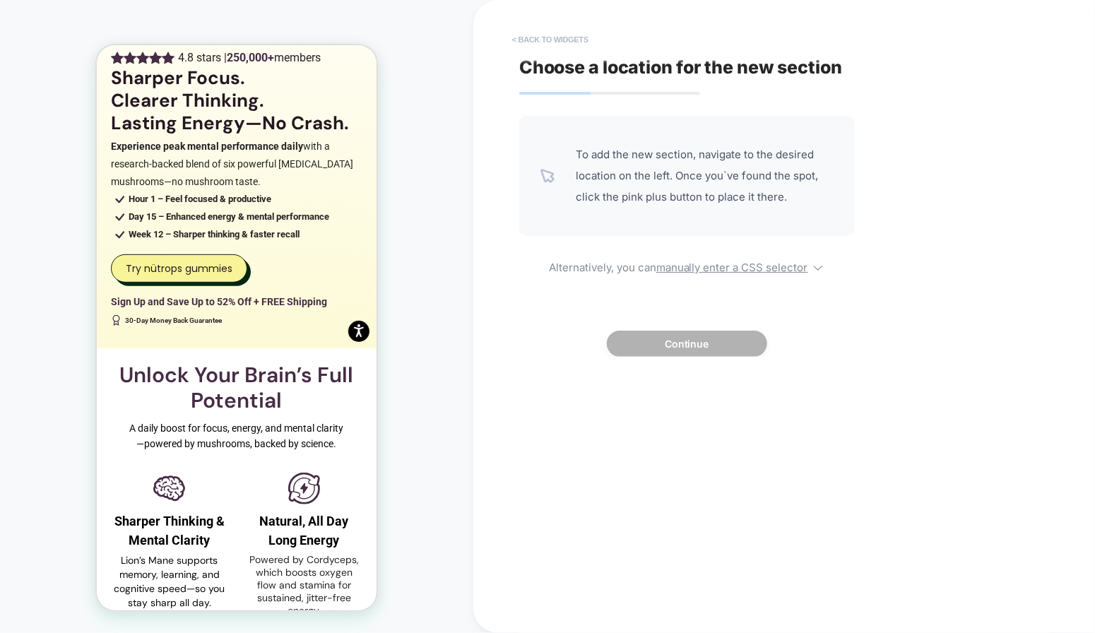
click at [536, 42] on button "< Back to widgets" at bounding box center [550, 39] width 90 height 23
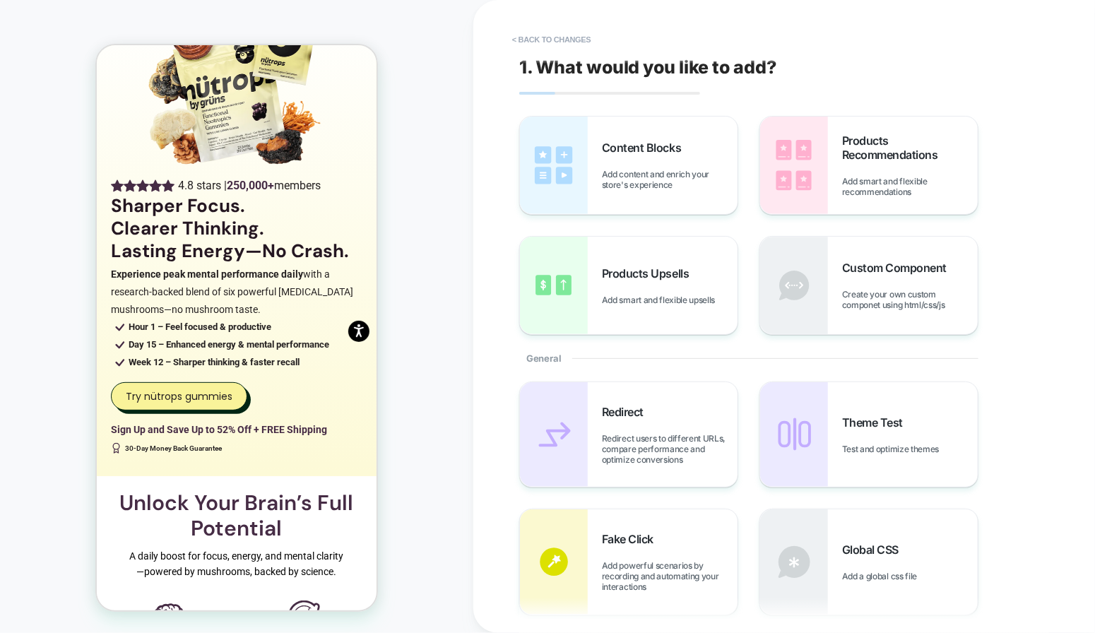
scroll to position [0, 0]
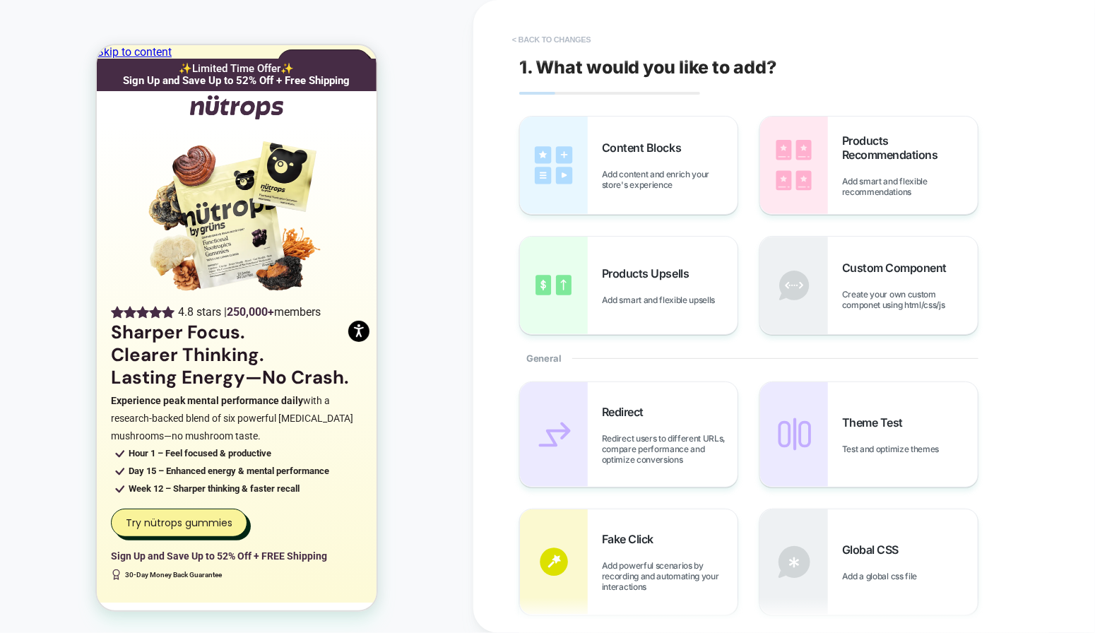
click at [580, 41] on button "< Back to changes" at bounding box center [551, 39] width 93 height 23
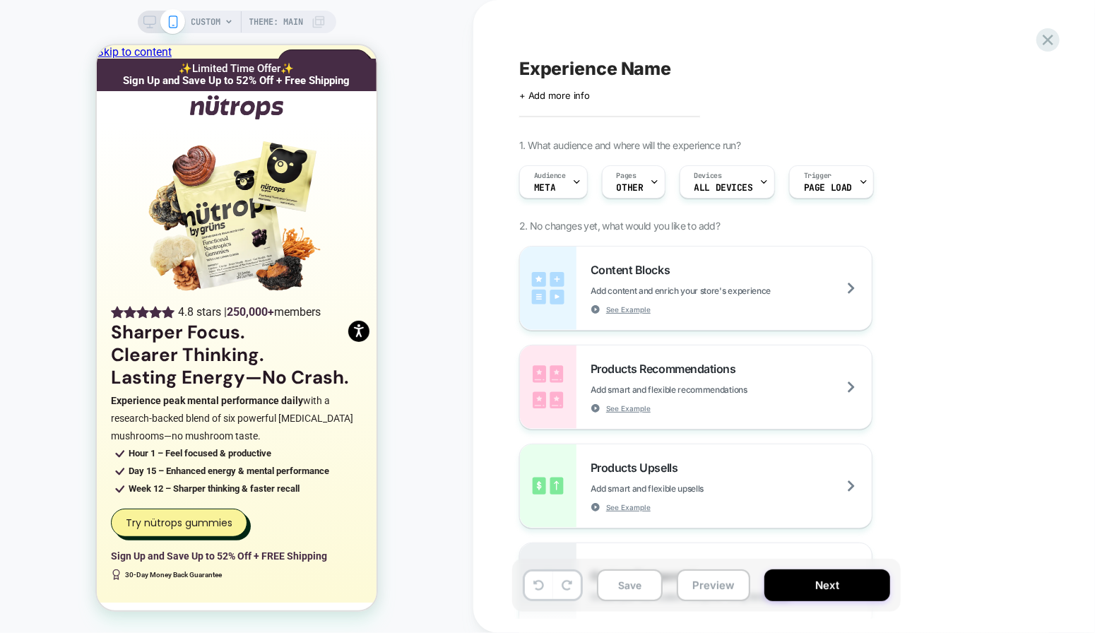
click at [215, 24] on span "CUSTOM" at bounding box center [206, 22] width 30 height 23
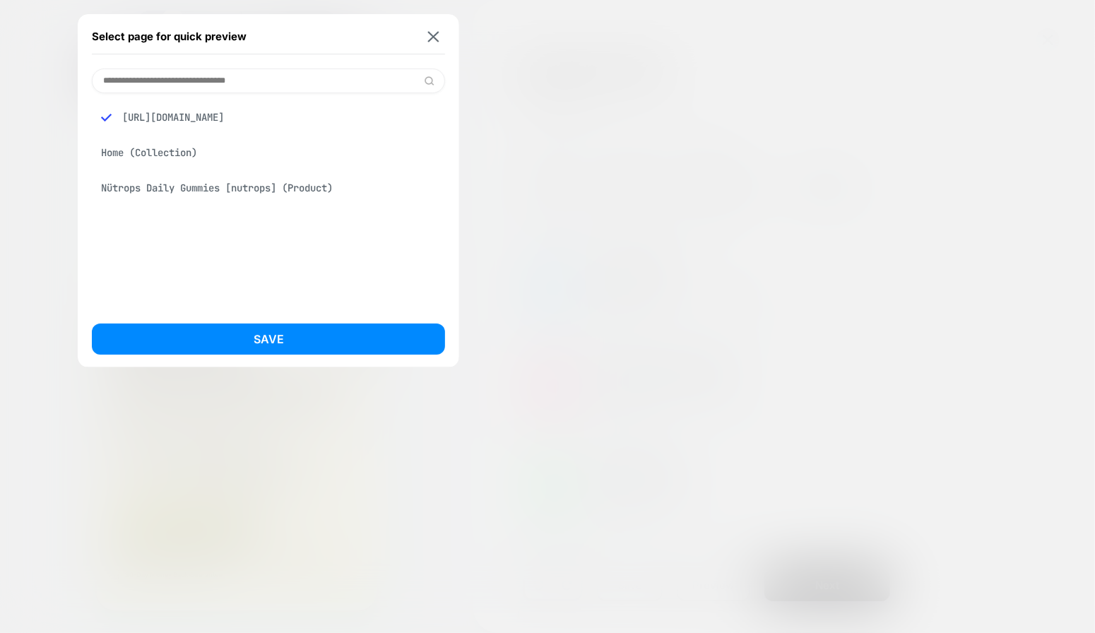
click at [210, 77] on input at bounding box center [268, 81] width 353 height 25
type input "****"
click at [134, 185] on div "Cart Drawer" at bounding box center [268, 187] width 353 height 27
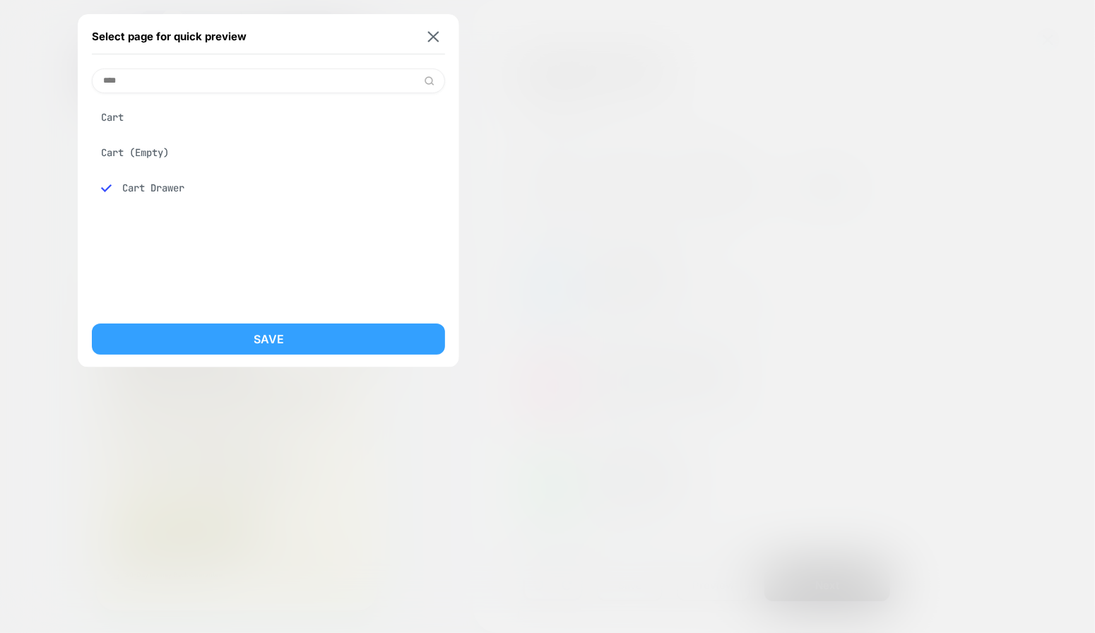
click at [278, 340] on button "Save" at bounding box center [268, 338] width 353 height 31
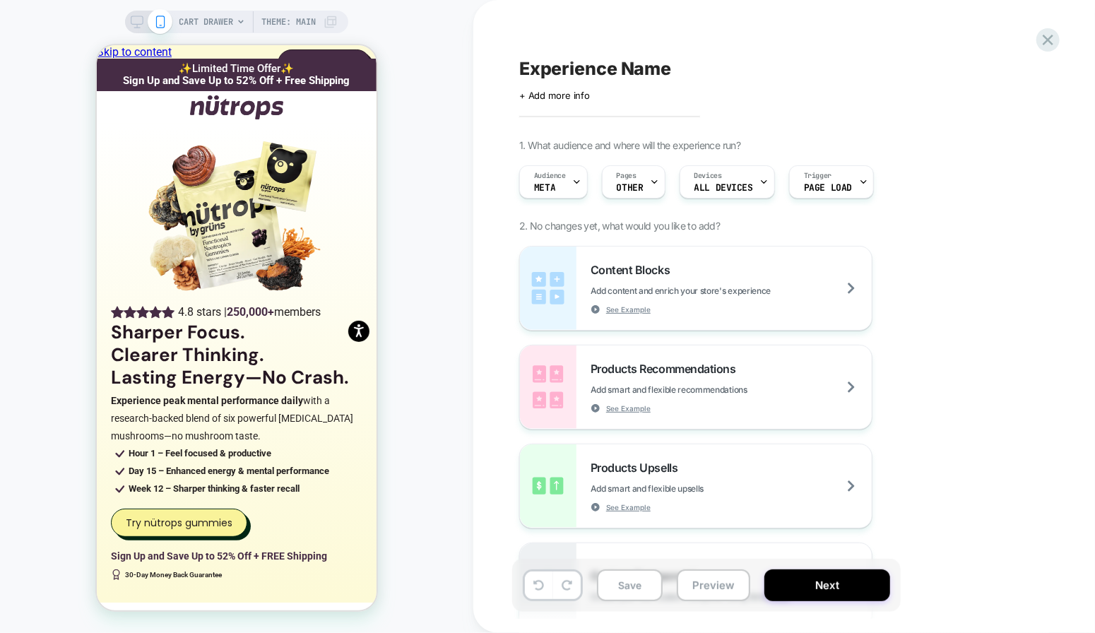
click at [410, 99] on div "CART DRAWER Theme: MAIN" at bounding box center [236, 316] width 473 height 605
click at [420, 151] on div "CART DRAWER Theme: MAIN" at bounding box center [236, 316] width 473 height 605
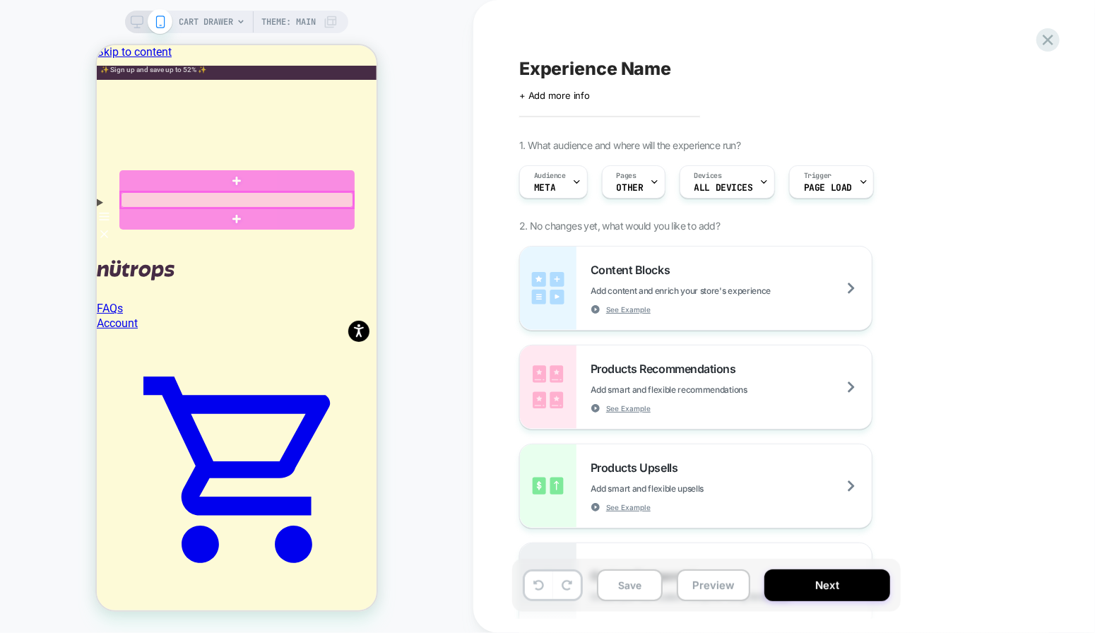
click at [276, 200] on div at bounding box center [236, 199] width 232 height 16
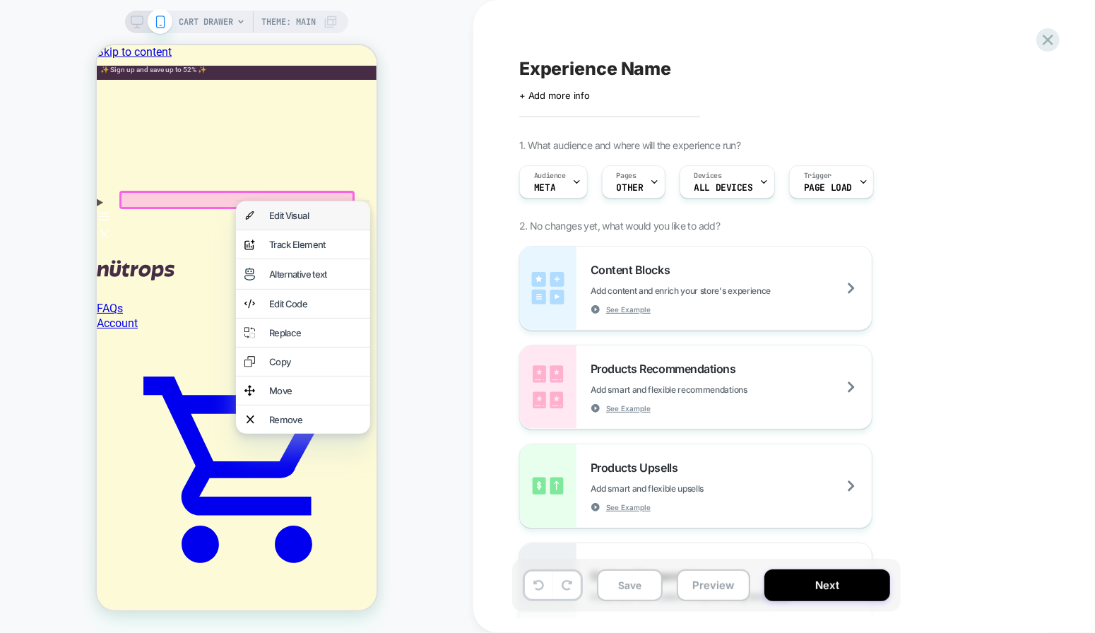
click at [285, 217] on div "Edit Visual" at bounding box center [314, 214] width 93 height 11
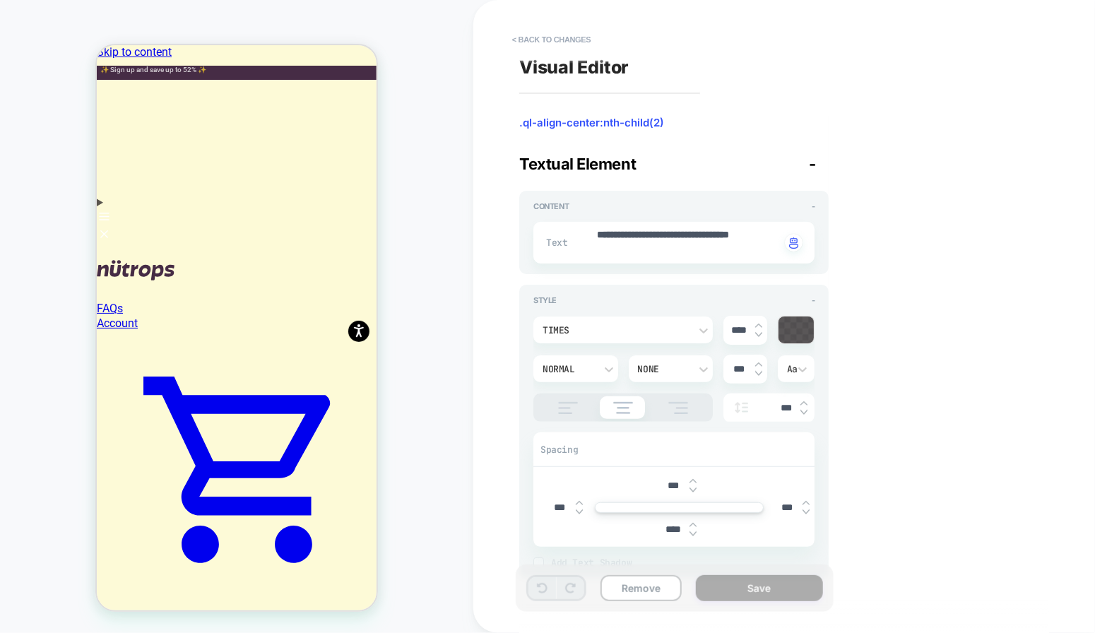
type textarea "*"
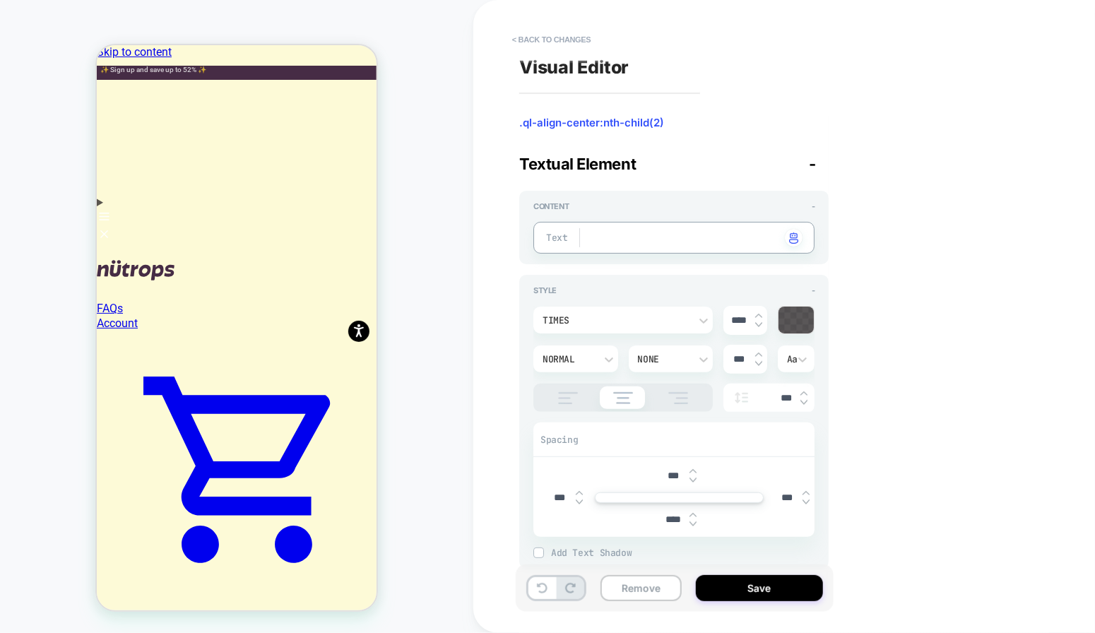
type textarea "*"
type textarea "**"
type textarea "*"
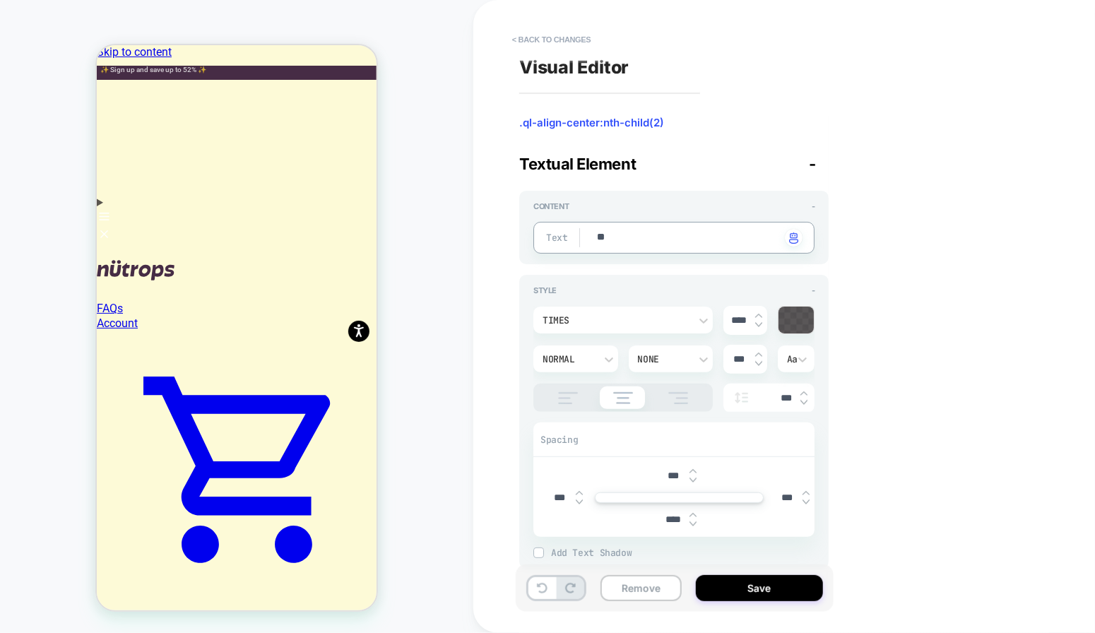
type textarea "***"
type textarea "*"
type textarea "****"
type textarea "*"
type textarea "*****"
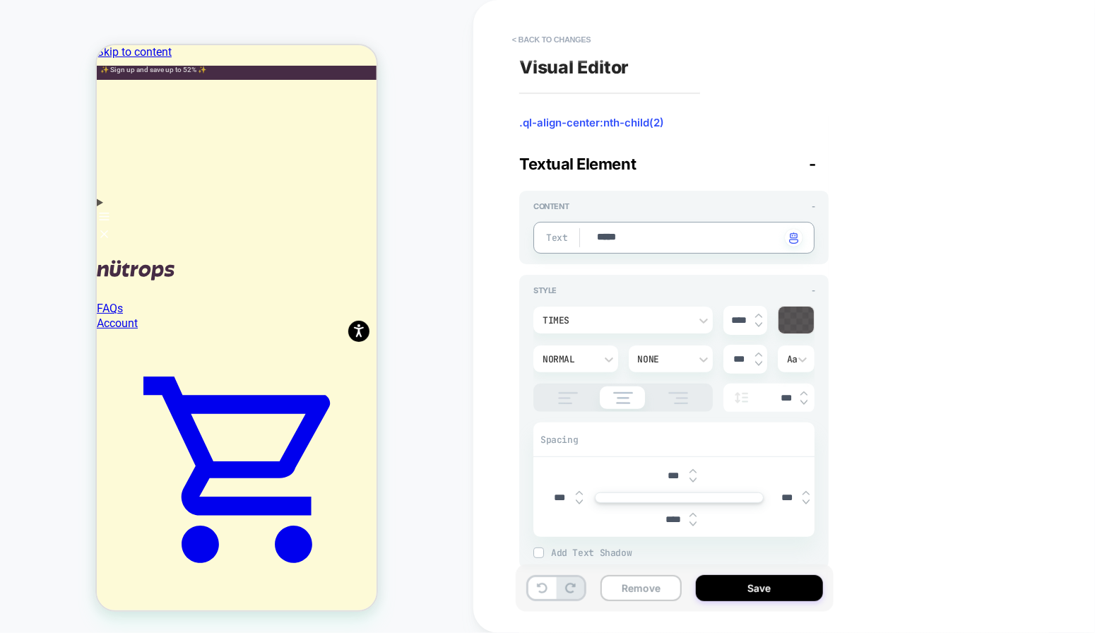
type textarea "*"
type textarea "******"
type textarea "*"
type textarea "*******"
type textarea "*"
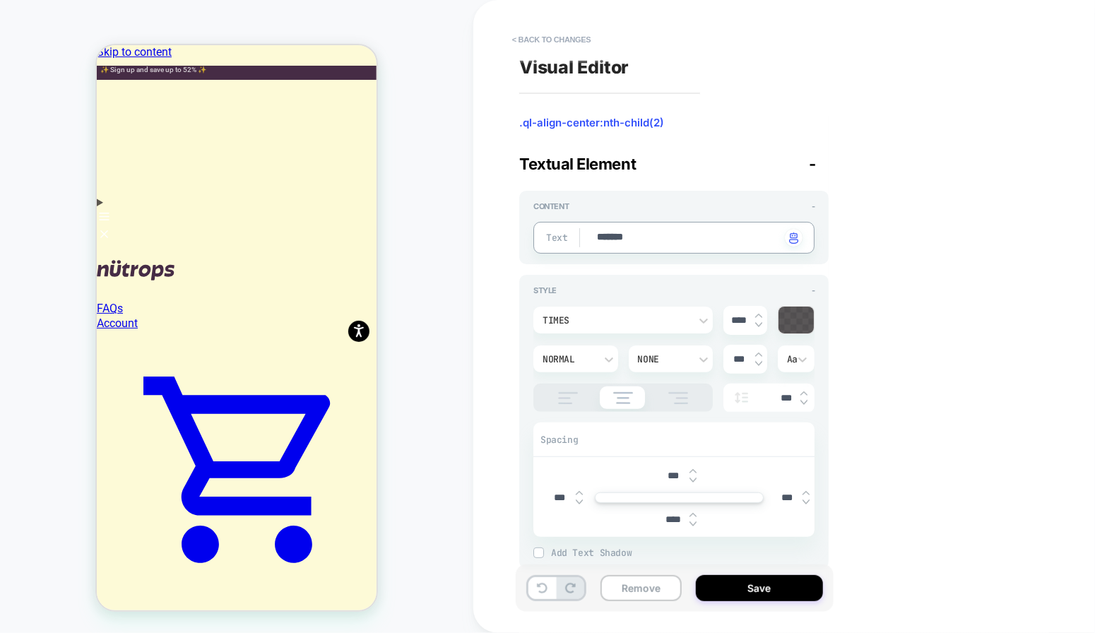
type textarea "*******"
type textarea "*"
type textarea "*********"
type textarea "*"
type textarea "**********"
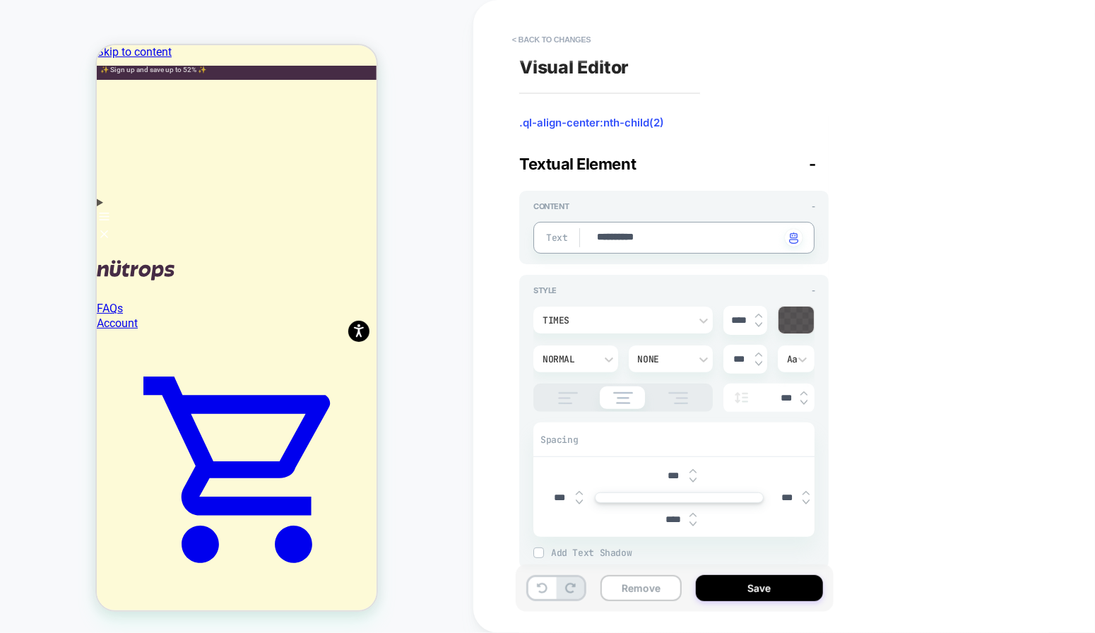
type textarea "*"
type textarea "*********"
type textarea "*"
type textarea "*******"
type textarea "*"
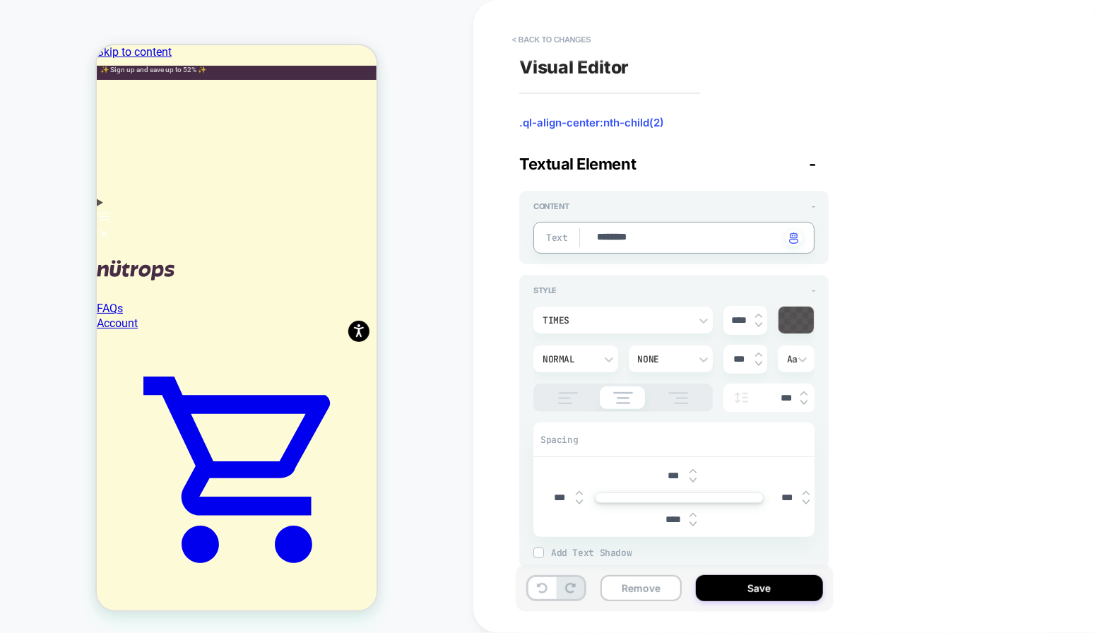
type textarea "*********"
type textarea "*"
type textarea "**********"
type textarea "*"
type textarea "**********"
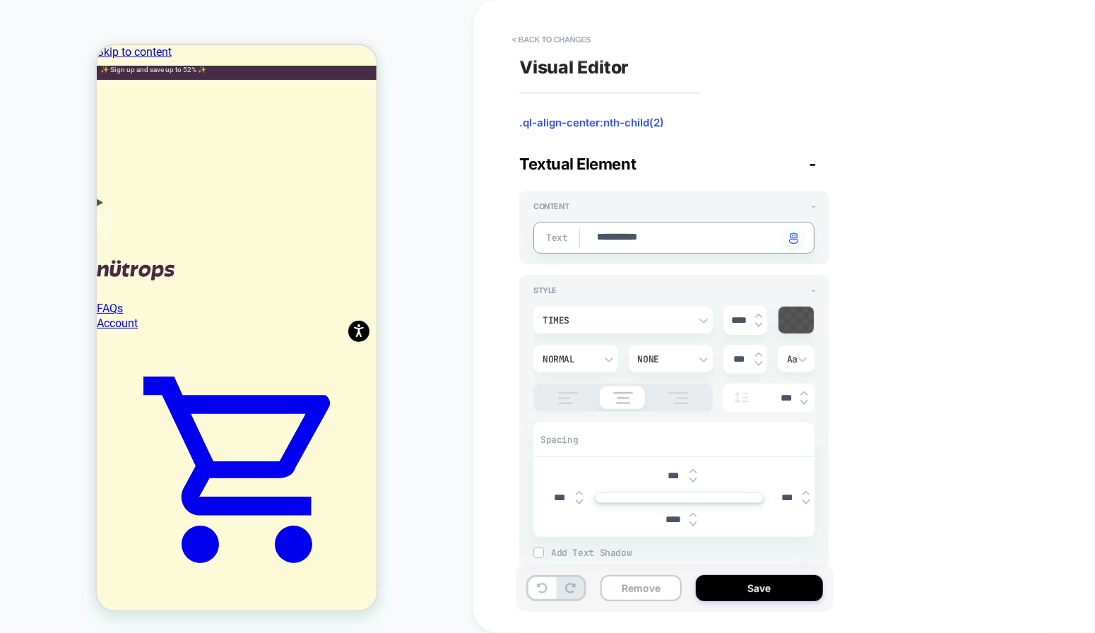
type textarea "*"
type textarea "**********"
click at [749, 585] on button "Save" at bounding box center [759, 588] width 127 height 26
type textarea "*"
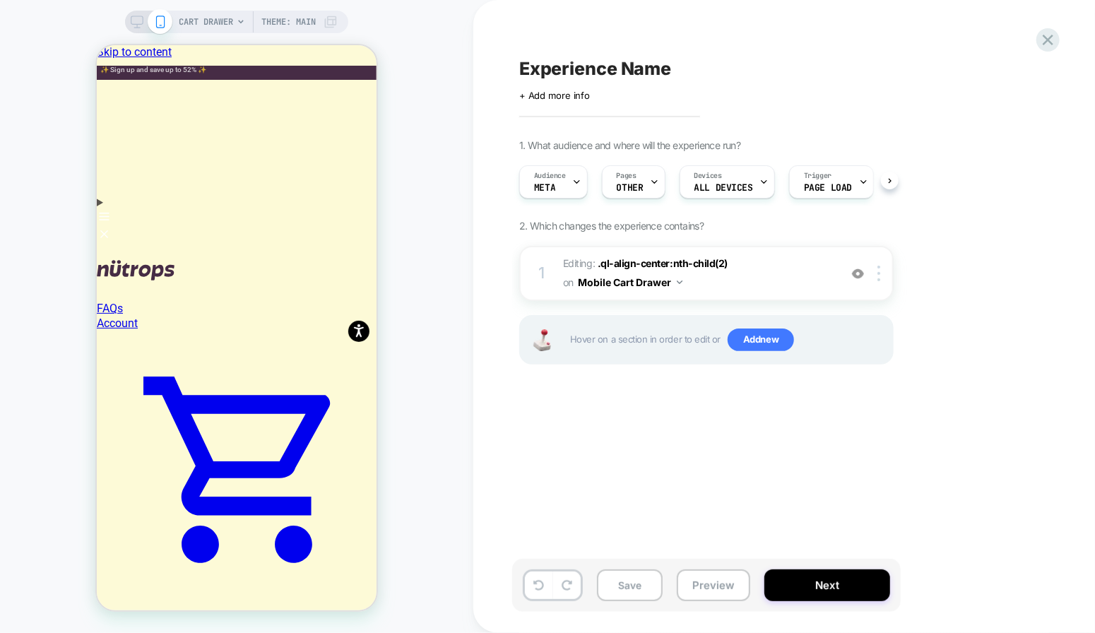
scroll to position [0, 4]
click at [542, 585] on icon at bounding box center [538, 585] width 11 height 11
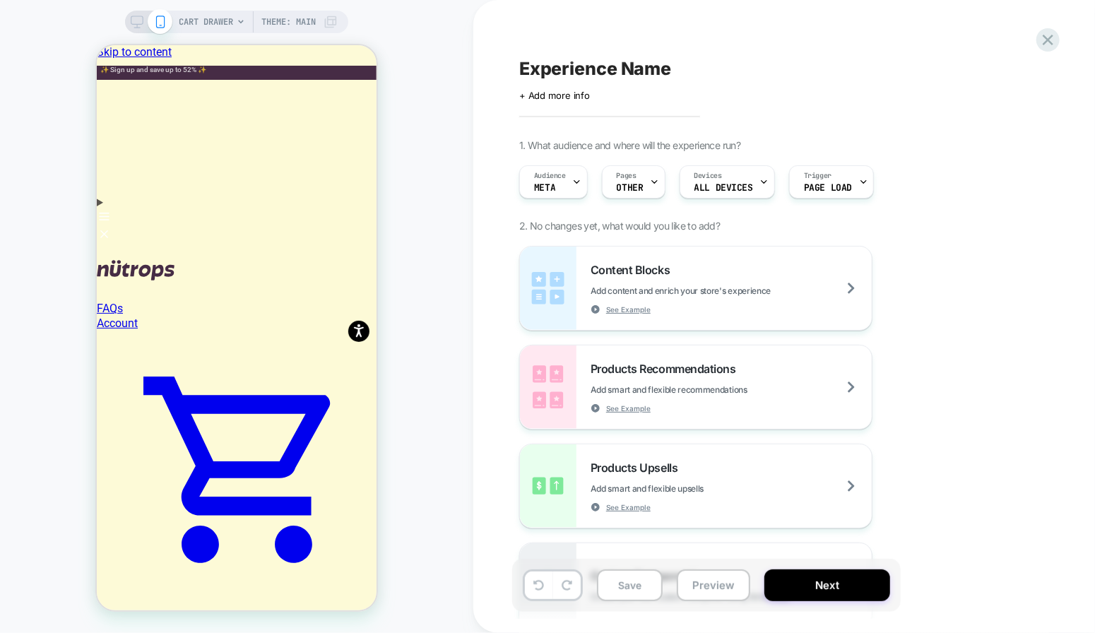
click at [190, 28] on span "CART DRAWER" at bounding box center [206, 22] width 54 height 23
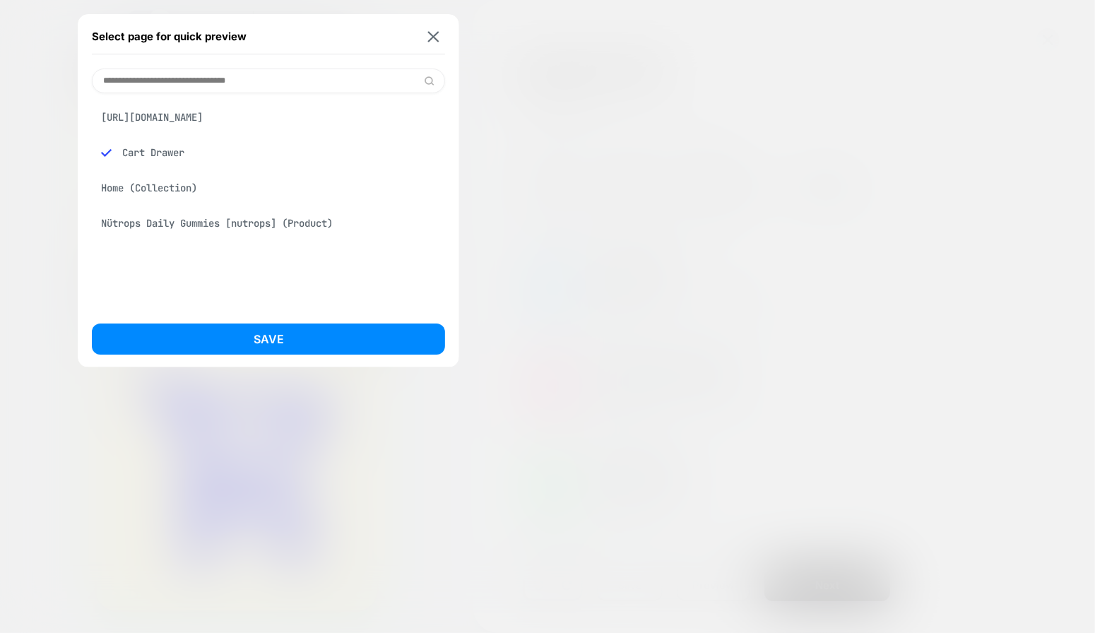
click at [202, 73] on input at bounding box center [268, 81] width 353 height 25
type input "********"
click at [171, 104] on div "Checkout" at bounding box center [268, 117] width 353 height 27
click at [279, 332] on button "Save" at bounding box center [268, 338] width 353 height 31
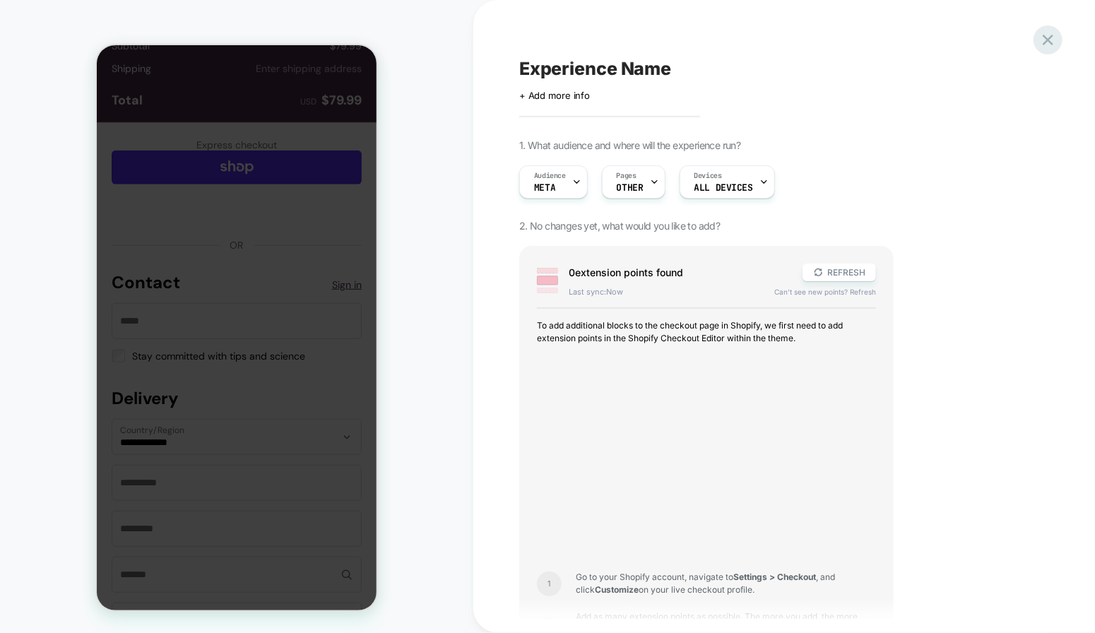
click at [1053, 42] on icon at bounding box center [1047, 39] width 19 height 19
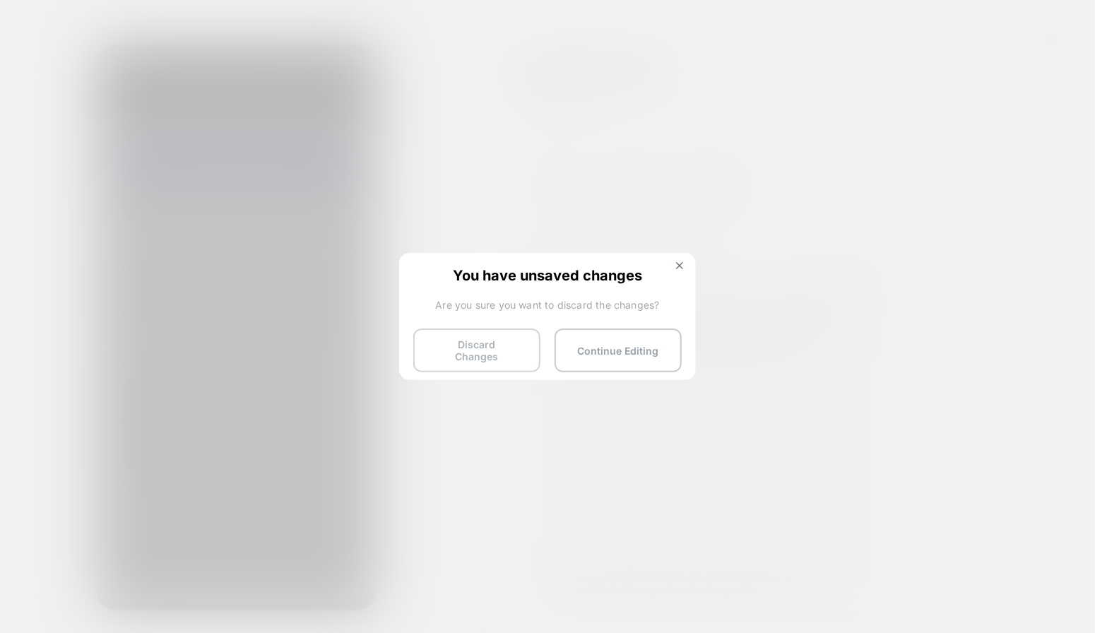
click at [500, 346] on button "Discard Changes" at bounding box center [476, 350] width 127 height 44
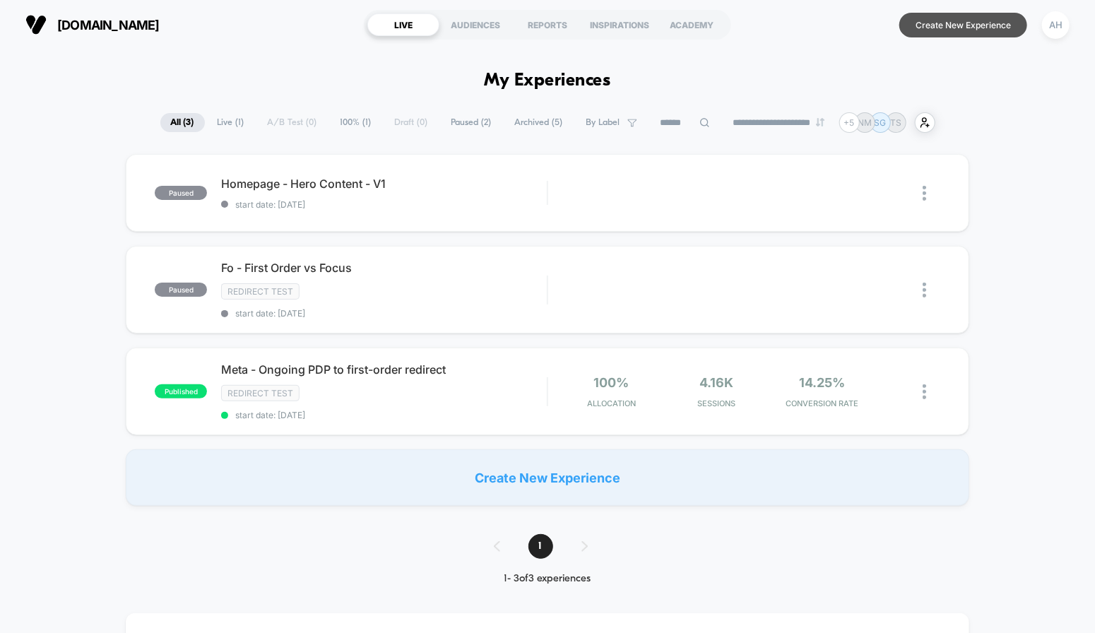
click at [974, 28] on button "Create New Experience" at bounding box center [963, 25] width 128 height 25
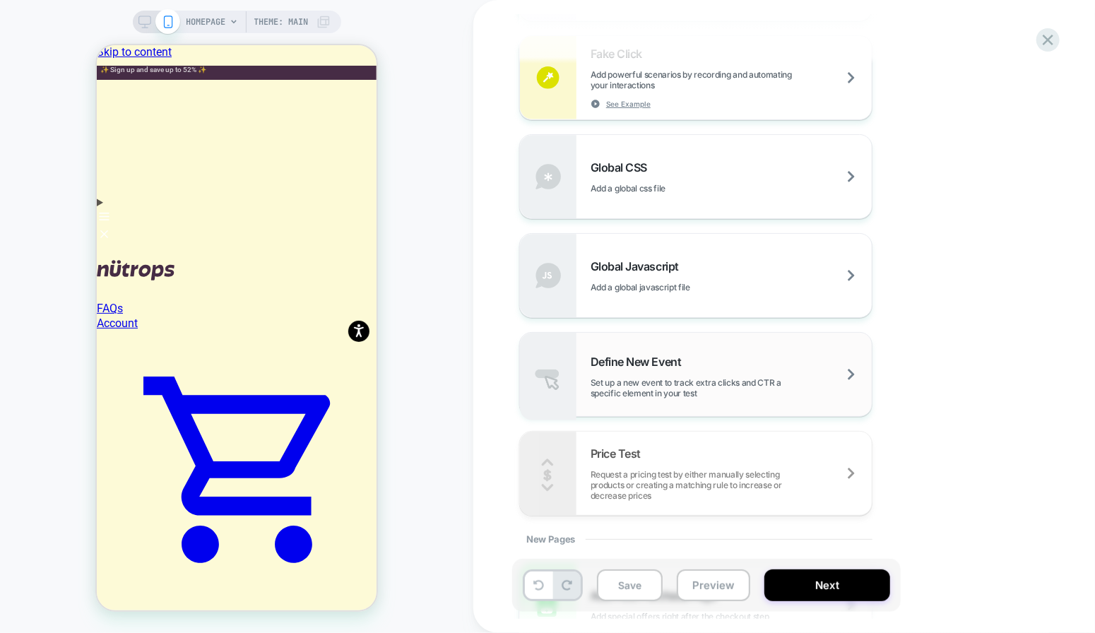
scroll to position [595, 0]
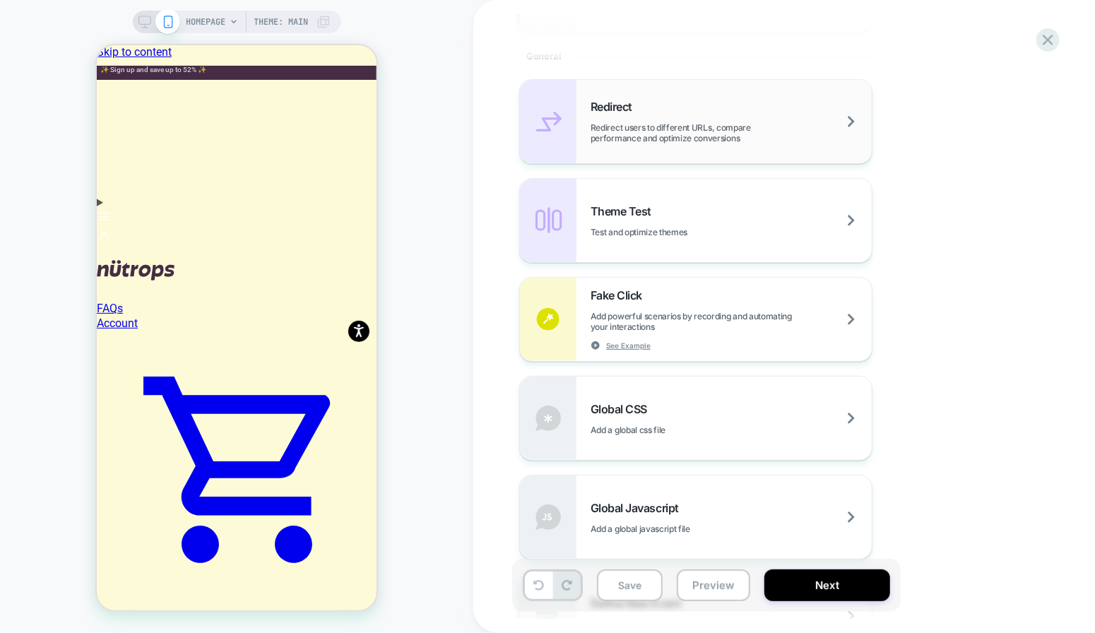
click at [696, 132] on span "Redirect users to different URLs, compare performance and optimize conversions" at bounding box center [730, 132] width 281 height 21
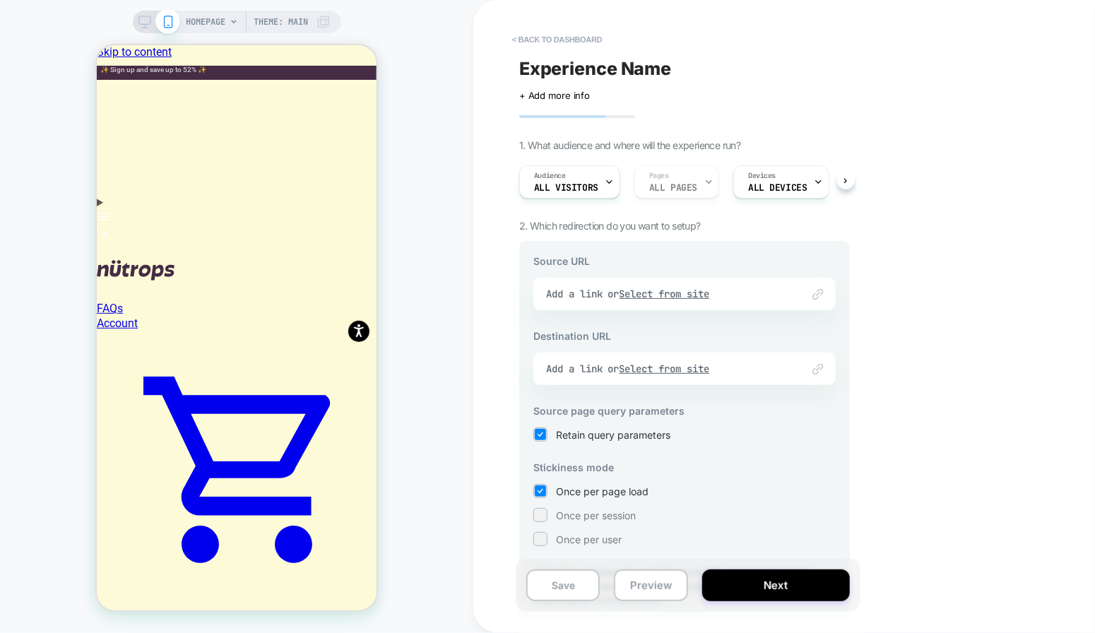
click at [686, 304] on div "Link to Add a link or Select from site" at bounding box center [684, 294] width 302 height 32
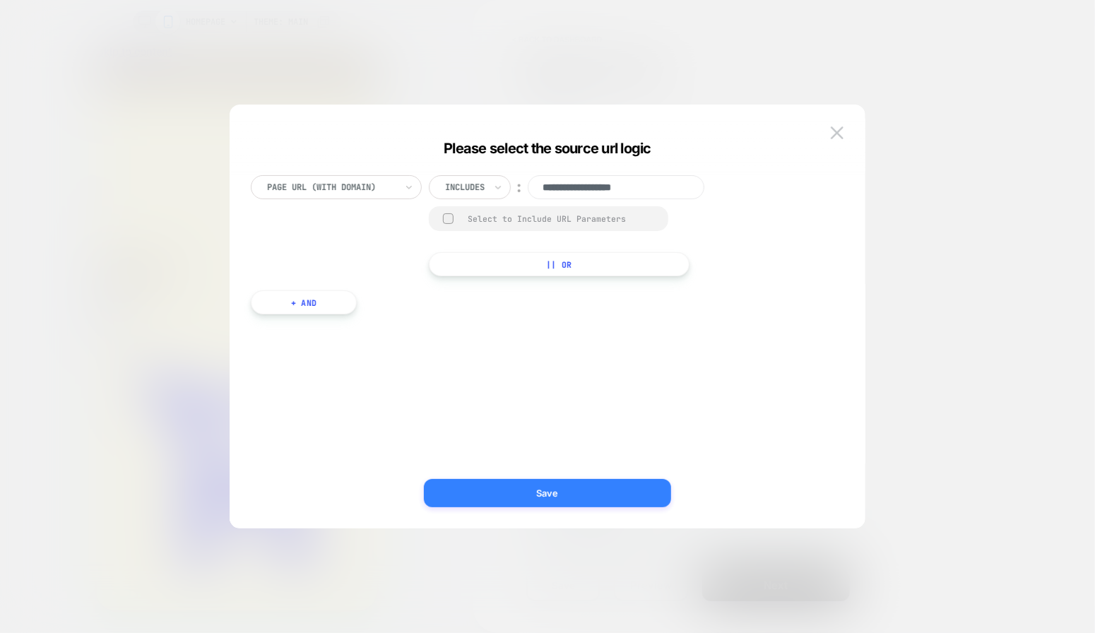
click at [560, 484] on button "Save" at bounding box center [547, 493] width 247 height 28
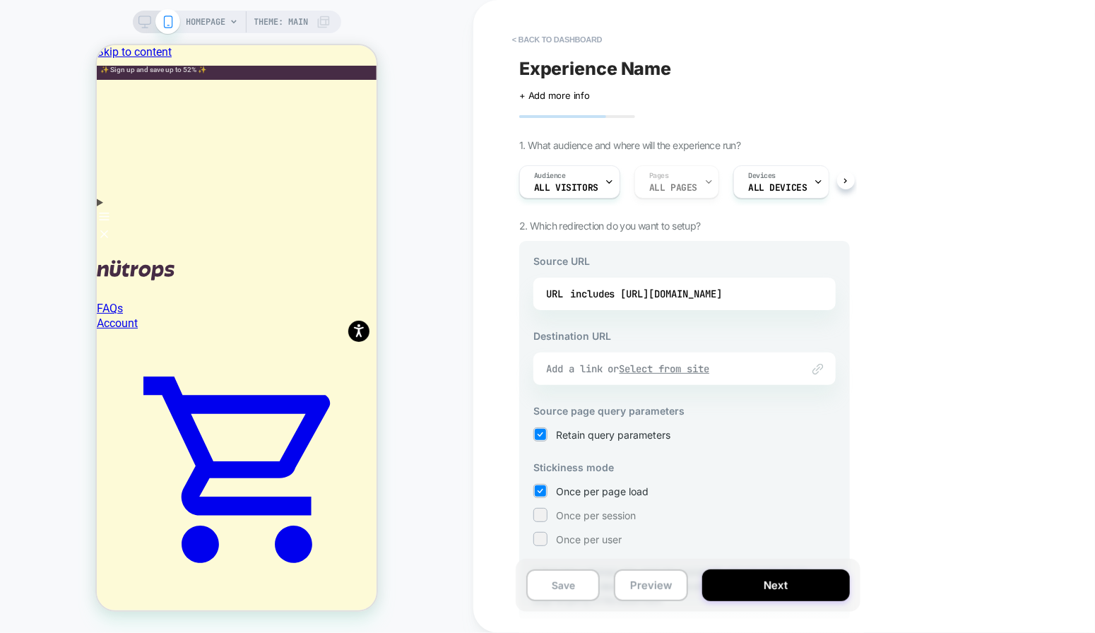
click at [665, 366] on u "Select from site" at bounding box center [664, 368] width 90 height 13
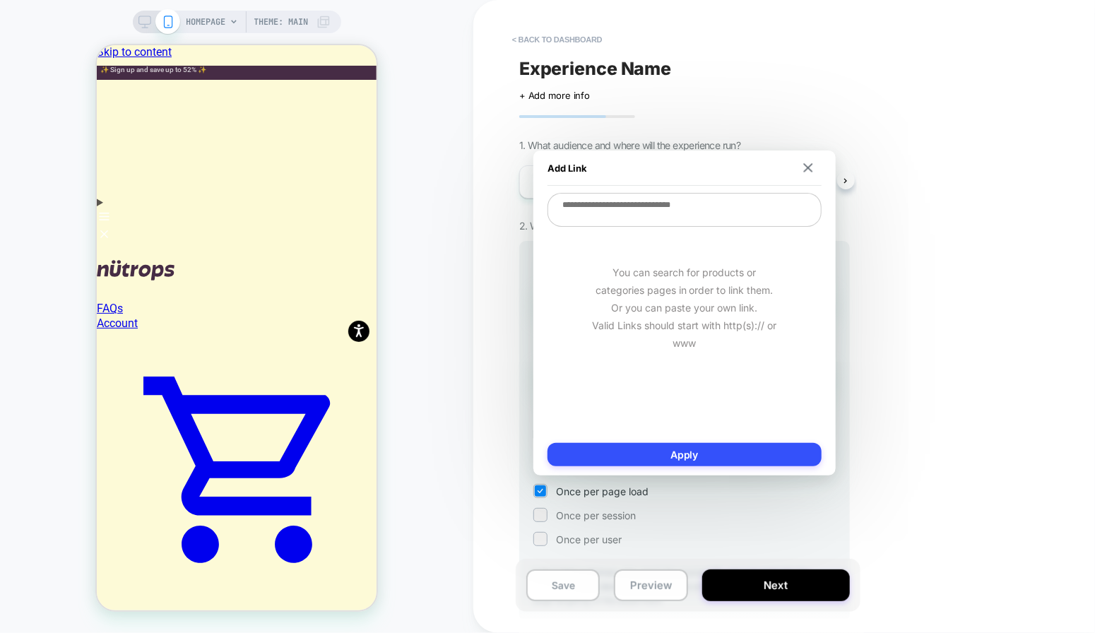
click at [628, 185] on div "Add Link" at bounding box center [684, 167] width 274 height 35
click at [626, 211] on textarea at bounding box center [684, 210] width 274 height 34
paste textarea "**********"
type textarea "*"
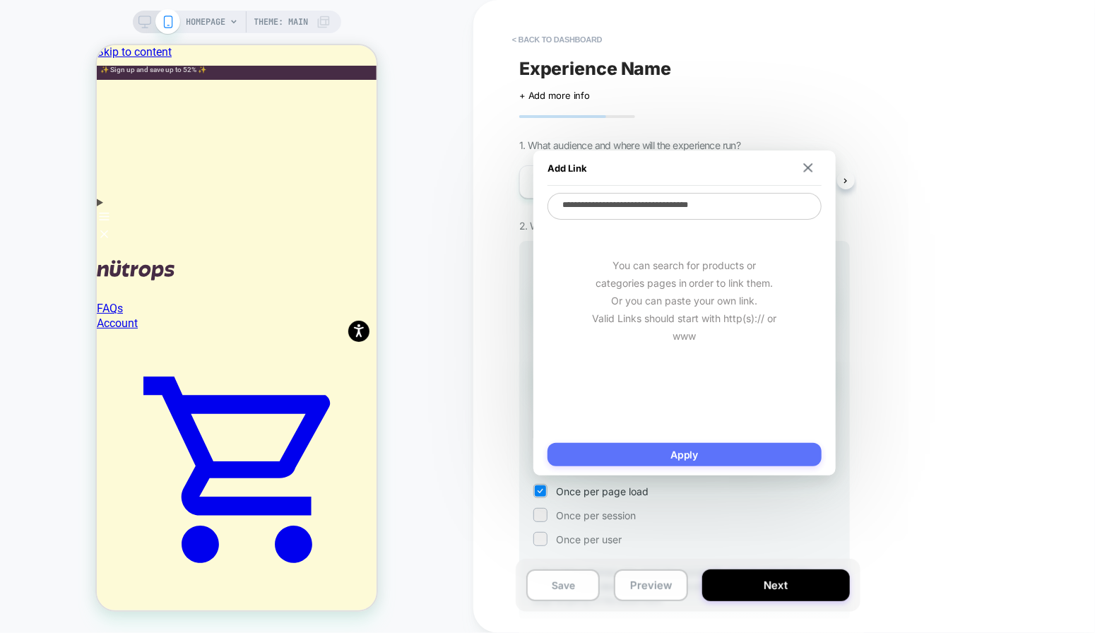
type textarea "**********"
click at [679, 446] on button "Apply" at bounding box center [684, 454] width 274 height 23
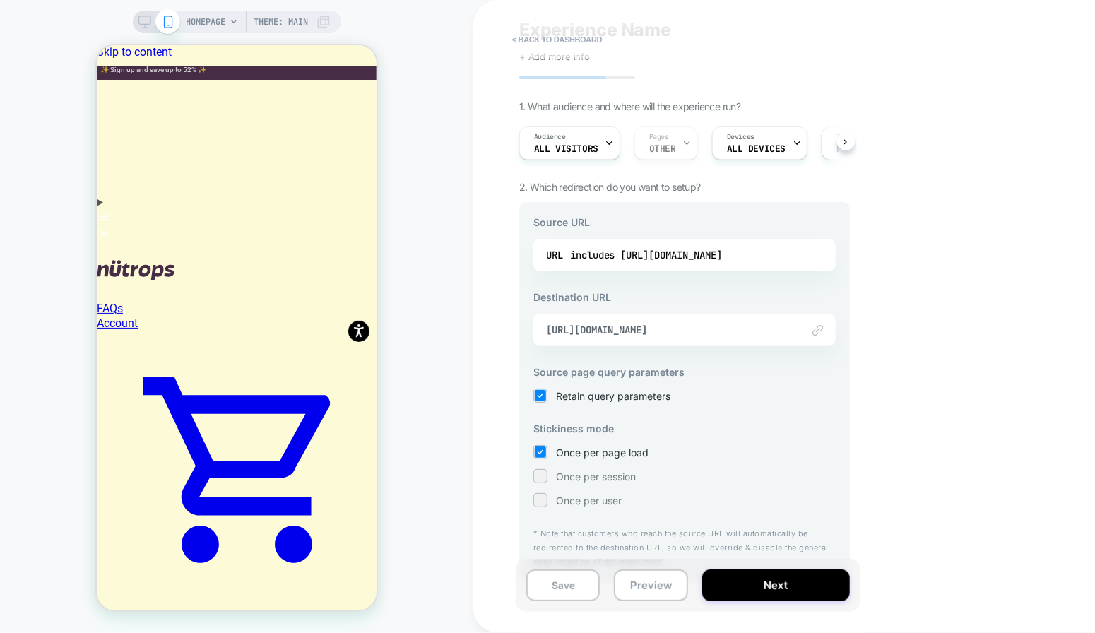
scroll to position [59, 0]
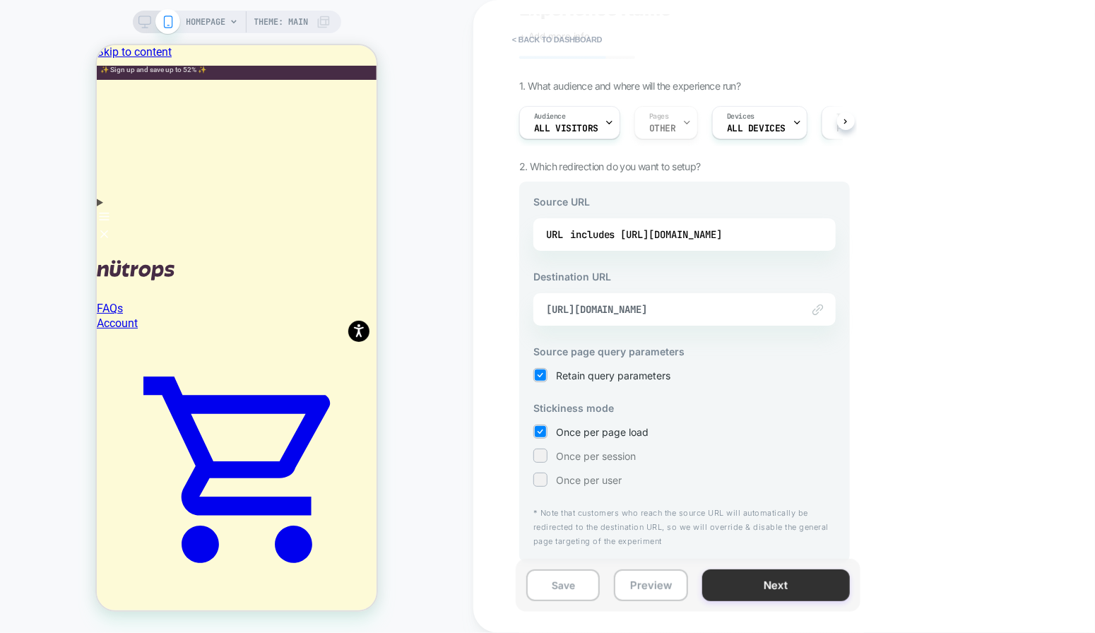
click at [762, 591] on button "Next" at bounding box center [776, 585] width 148 height 32
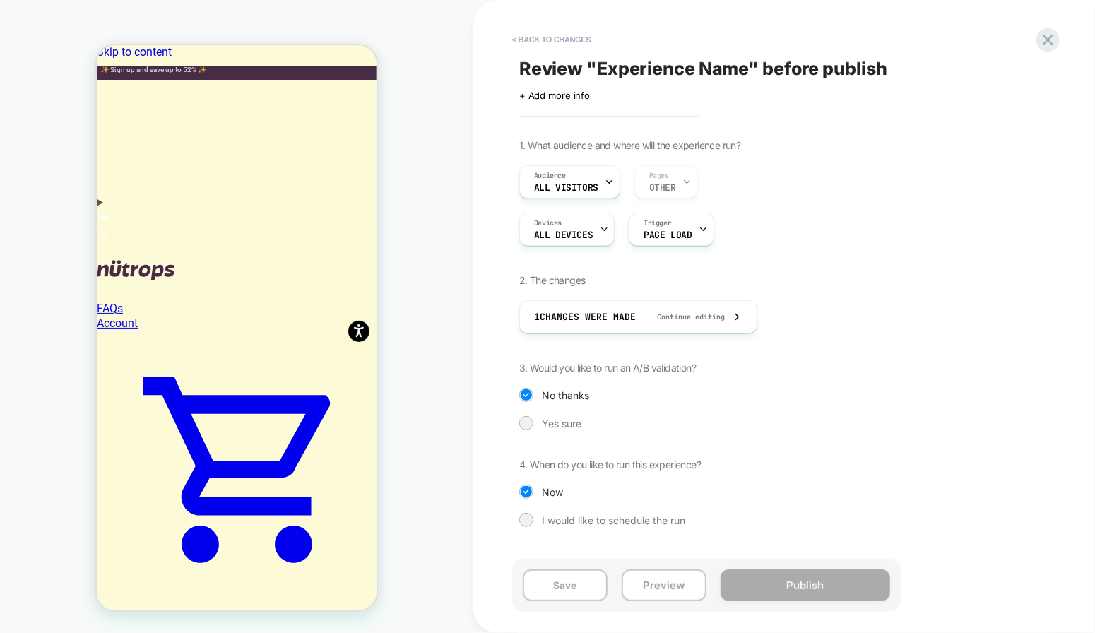
drag, startPoint x: 531, startPoint y: 367, endPoint x: 711, endPoint y: 376, distance: 180.4
click at [711, 376] on div "1. What audience and where will the experience run? Audience All Visitors Pages…" at bounding box center [777, 343] width 516 height 409
click at [528, 422] on div at bounding box center [525, 422] width 11 height 11
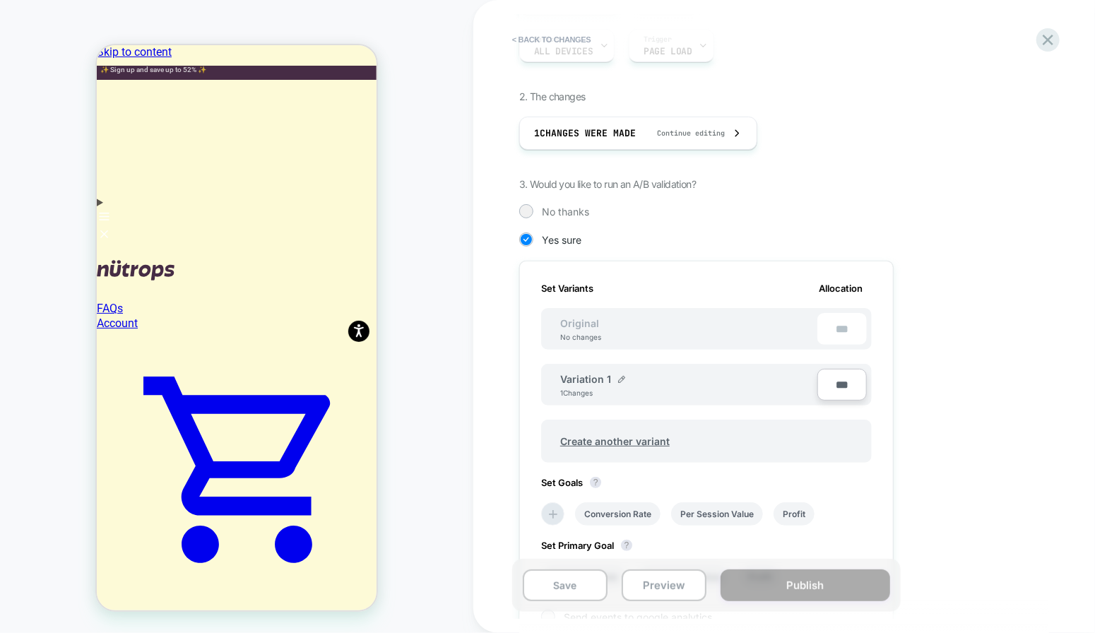
scroll to position [192, 0]
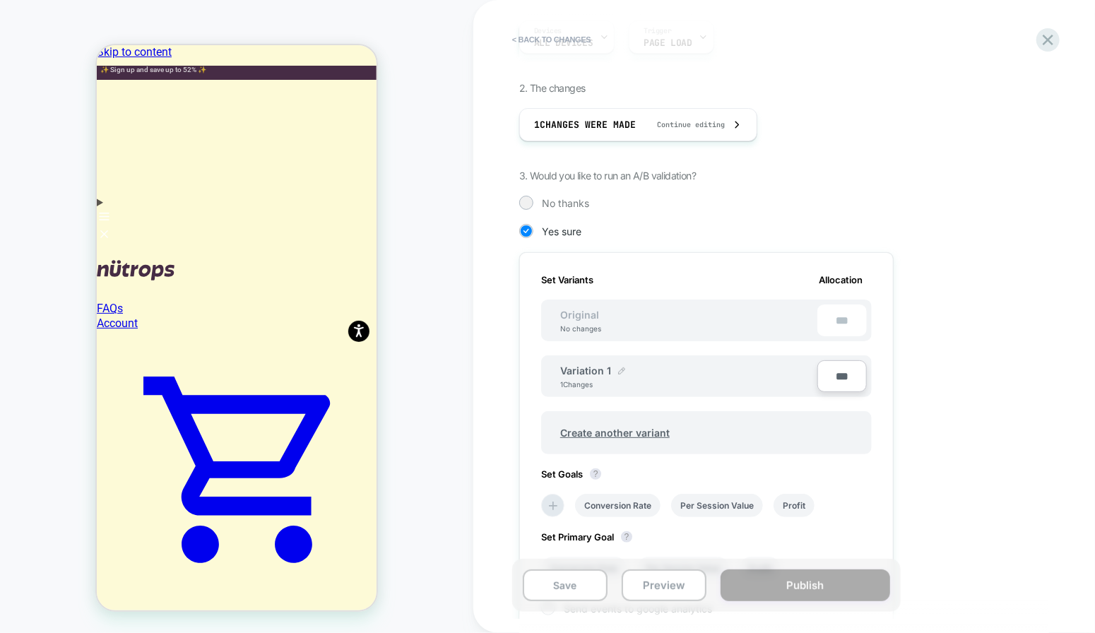
click at [619, 367] on img at bounding box center [621, 370] width 7 height 7
click at [624, 373] on input "**********" at bounding box center [611, 378] width 102 height 28
type input "**********"
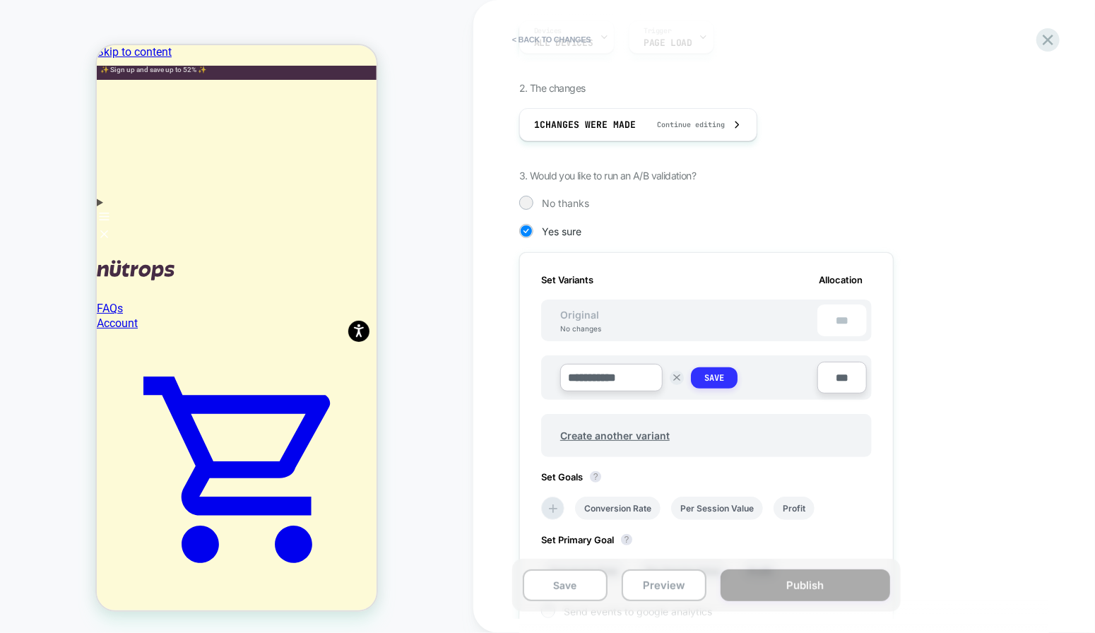
click at [725, 380] on button "Save" at bounding box center [714, 377] width 47 height 21
click at [922, 370] on div "1. What audience and where will the experience run? Audience All Visitors Pages…" at bounding box center [777, 351] width 516 height 808
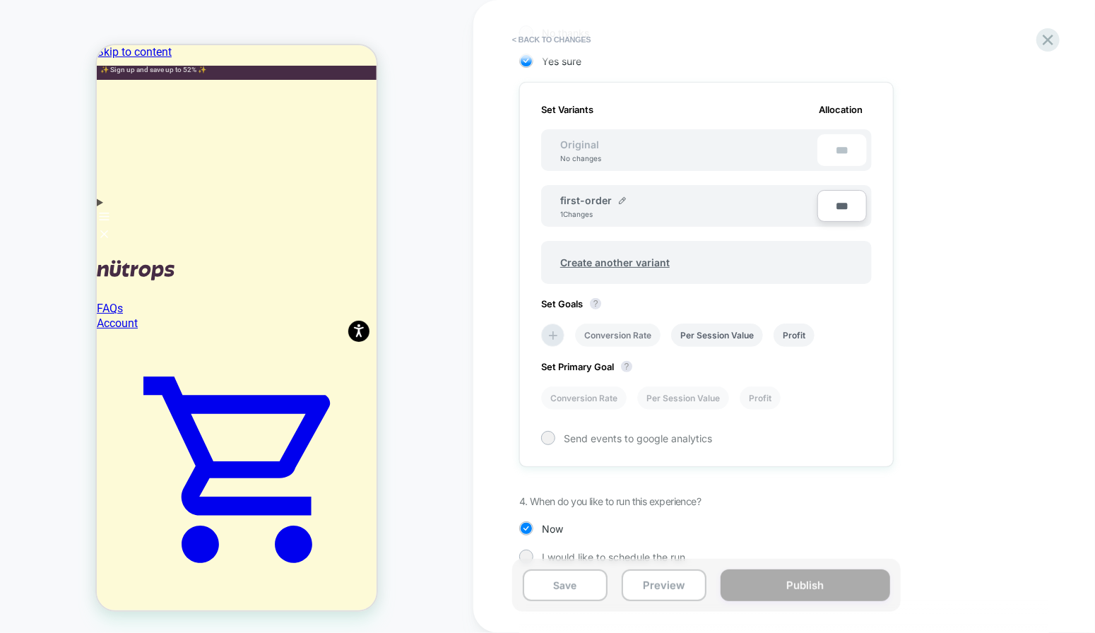
click at [585, 335] on li "Conversion Rate" at bounding box center [617, 334] width 85 height 23
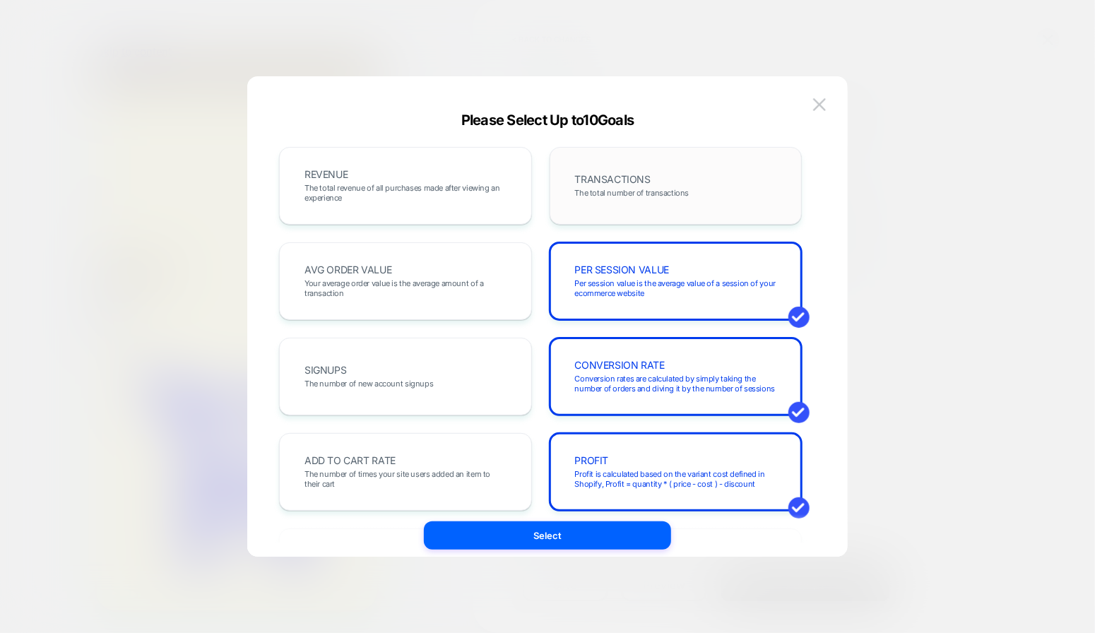
click at [591, 199] on div "TRANSACTIONS The total number of transactions" at bounding box center [675, 186] width 223 height 48
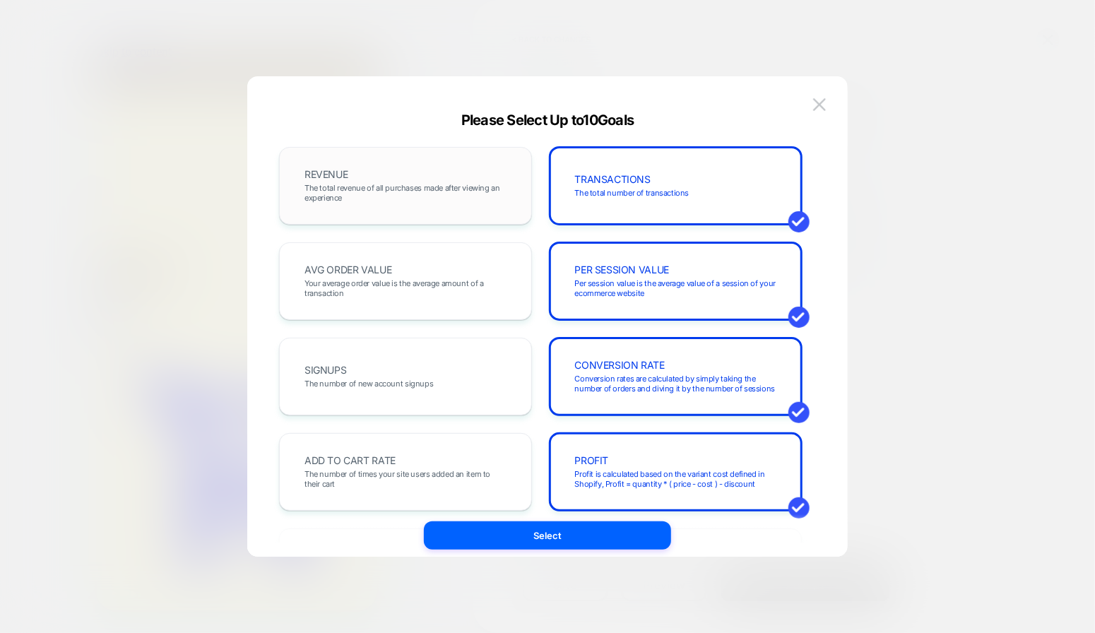
click at [433, 193] on span "The total revenue of all purchases made after viewing an experience" at bounding box center [405, 193] width 202 height 20
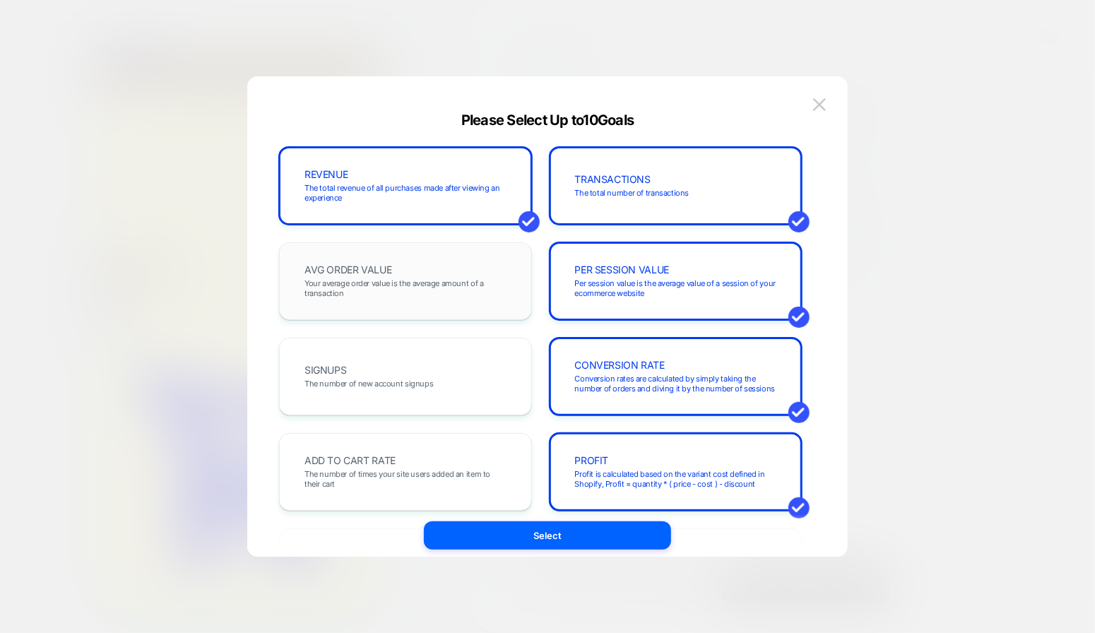
click at [446, 313] on div "AVG ORDER VALUE Your average order value is the average amount of a transaction" at bounding box center [405, 281] width 253 height 78
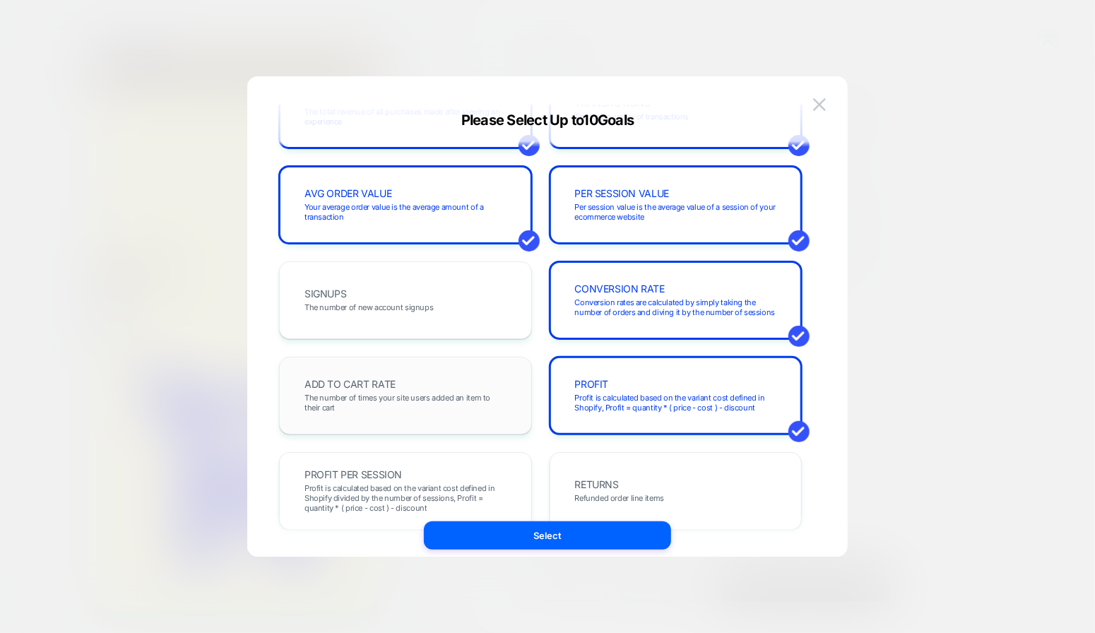
click at [440, 399] on span "The number of times your site users added an item to their cart" at bounding box center [405, 403] width 202 height 20
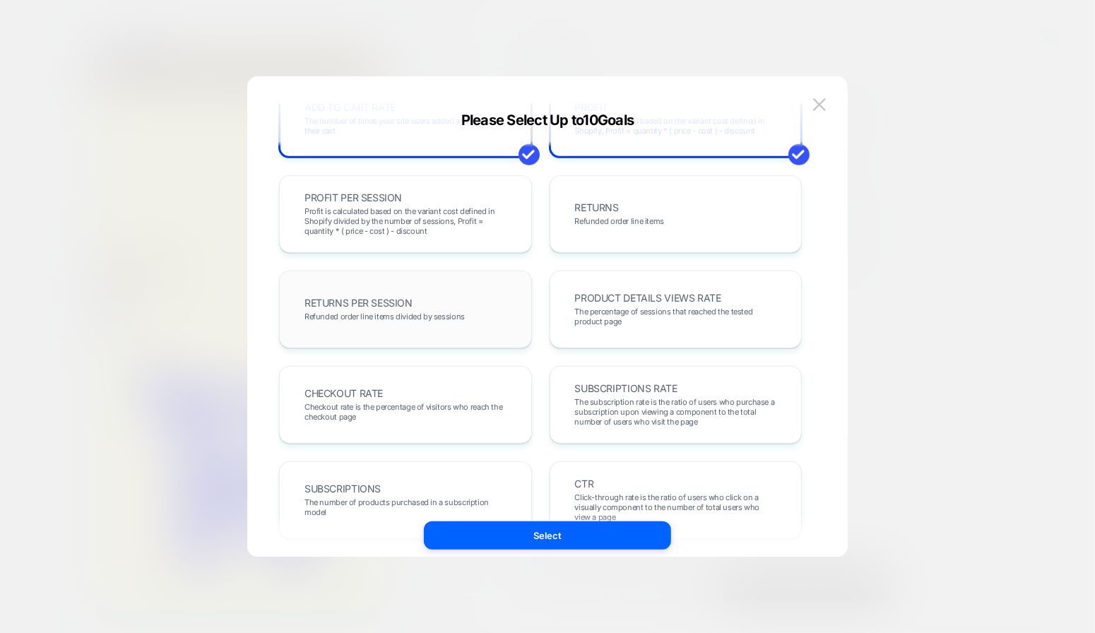
scroll to position [363, 0]
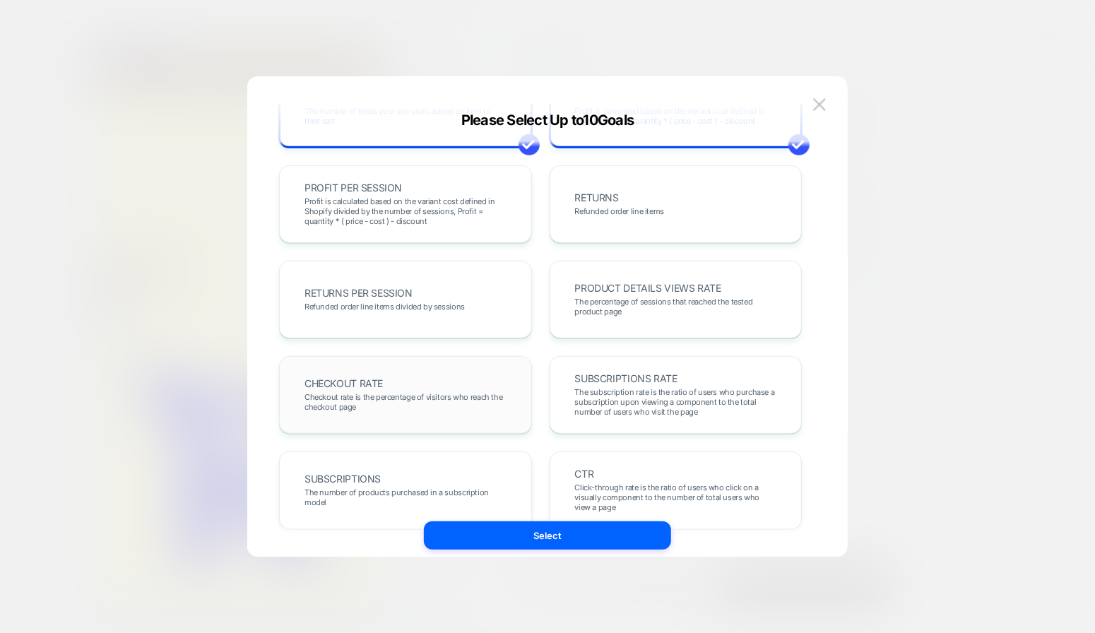
click at [435, 401] on span "Checkout rate is the percentage of visitors who reach the checkout page" at bounding box center [405, 402] width 202 height 20
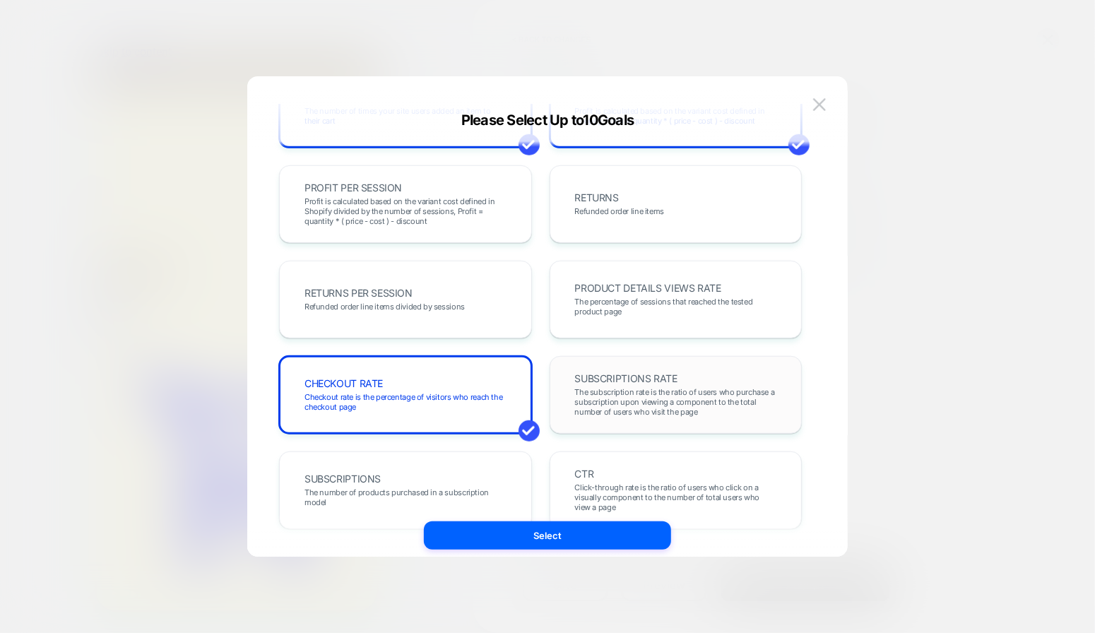
click at [686, 386] on div "SUBSCRIPTIONS RATE The subscription rate is the ratio of users who purchase a s…" at bounding box center [675, 395] width 223 height 48
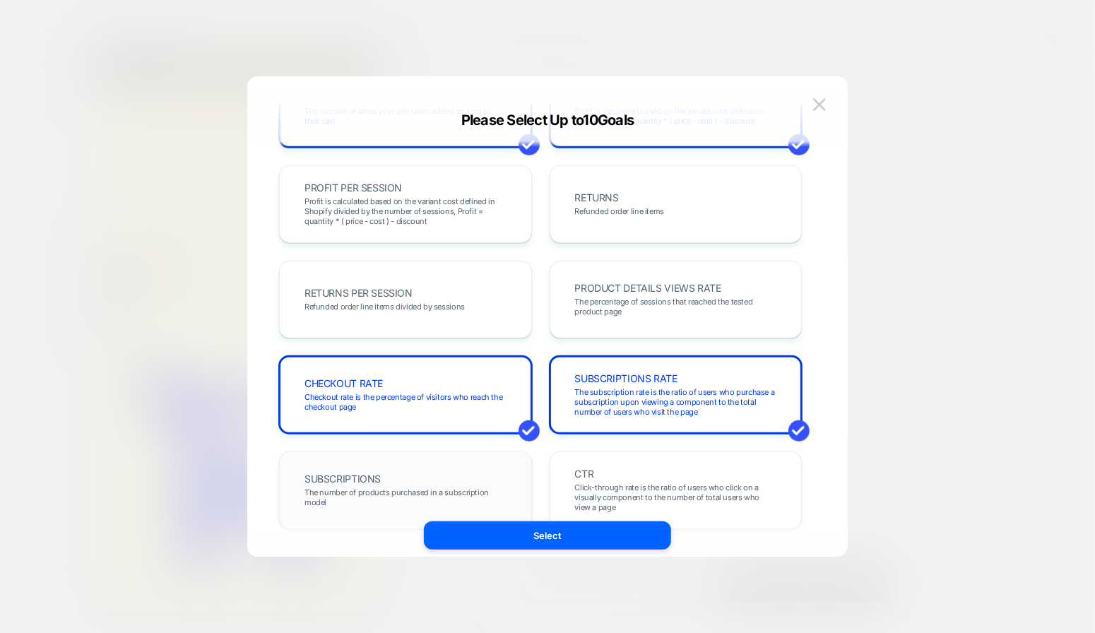
click at [412, 452] on div "SUBSCRIPTIONS The number of products purchased in a subscription model" at bounding box center [405, 490] width 253 height 78
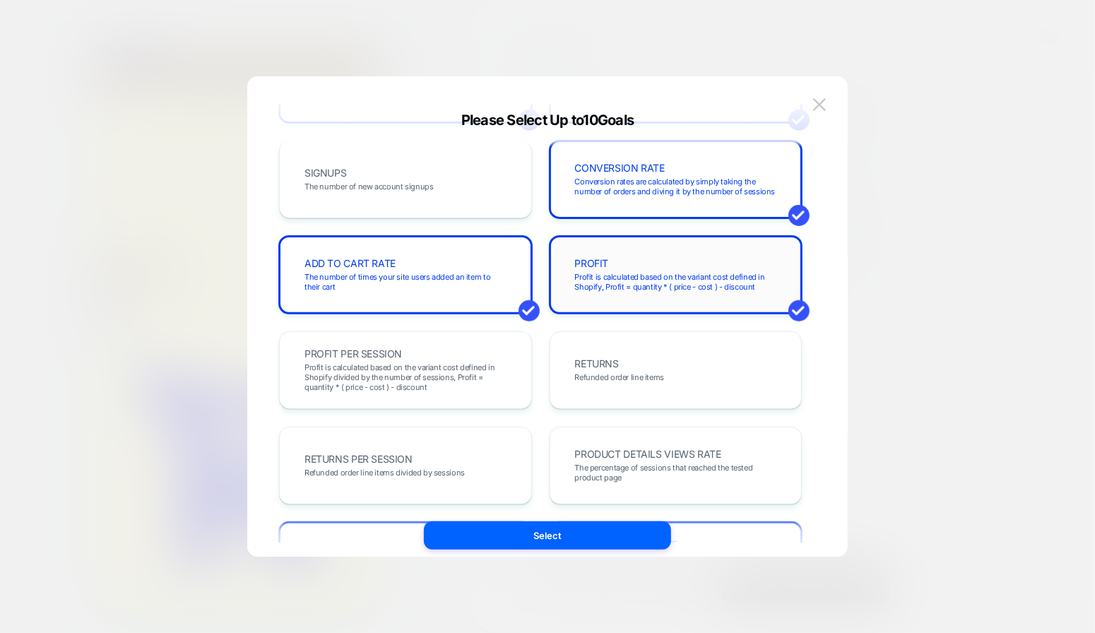
scroll to position [150, 0]
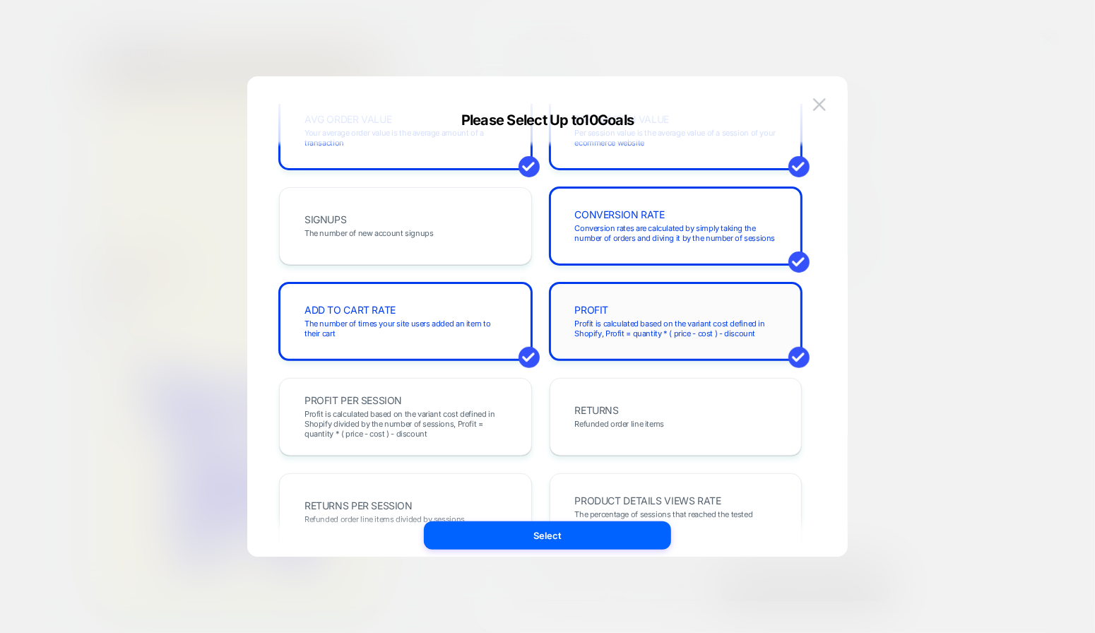
click at [626, 319] on span "Profit is calculated based on the variant cost defined in Shopify, Profit = qua…" at bounding box center [676, 329] width 202 height 20
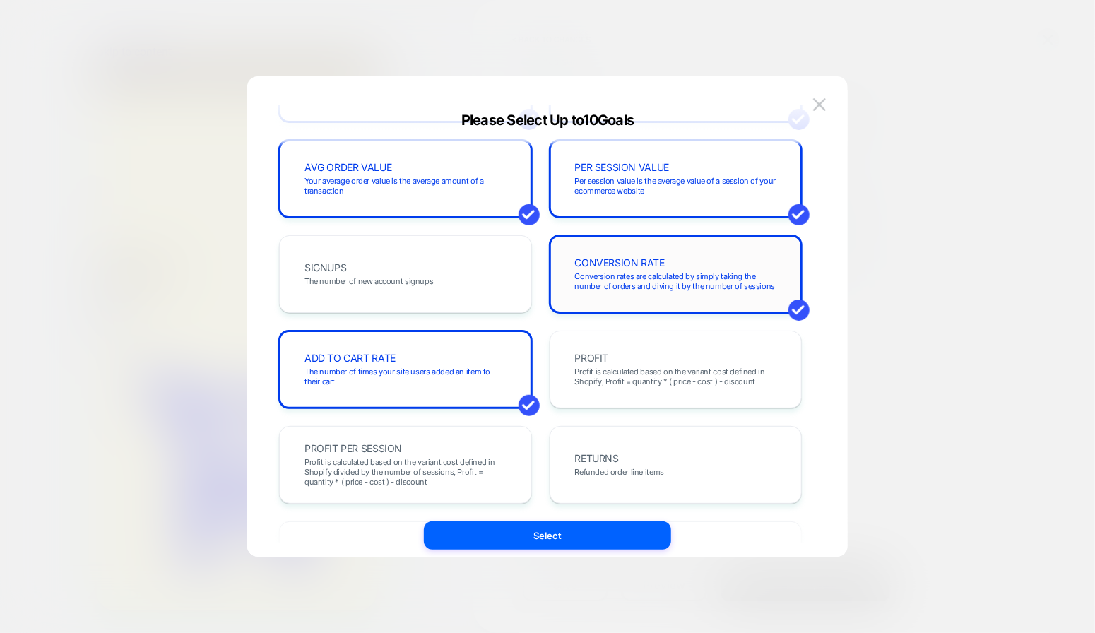
scroll to position [0, 0]
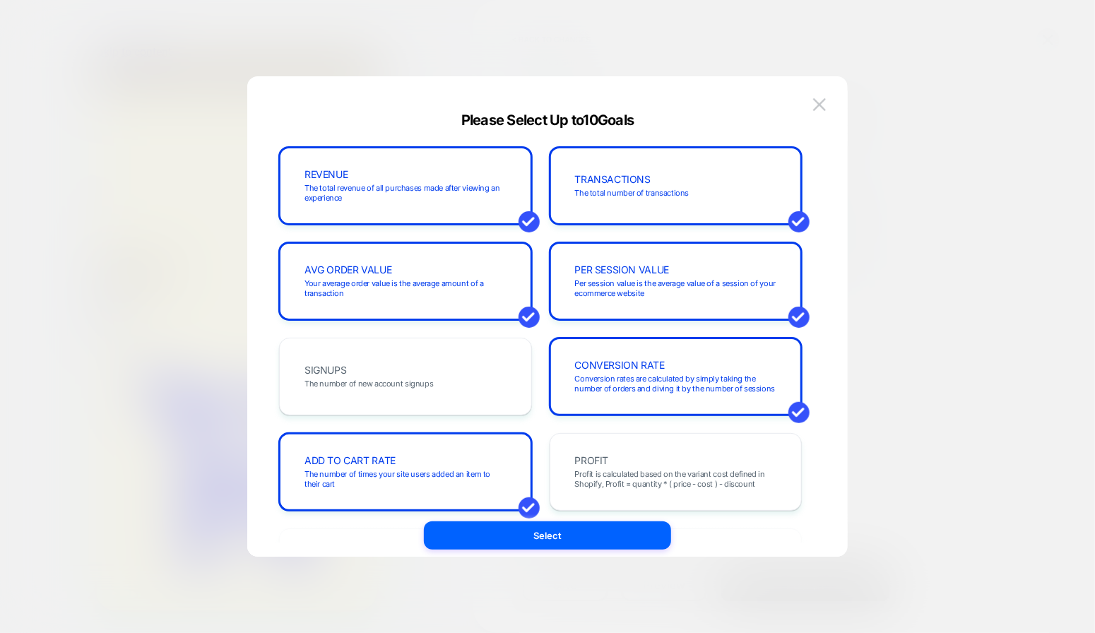
click at [573, 549] on div "REVENUE The total revenue of all purchases made after viewing an experience TRA…" at bounding box center [547, 330] width 558 height 480
click at [575, 540] on button "Select" at bounding box center [547, 535] width 247 height 28
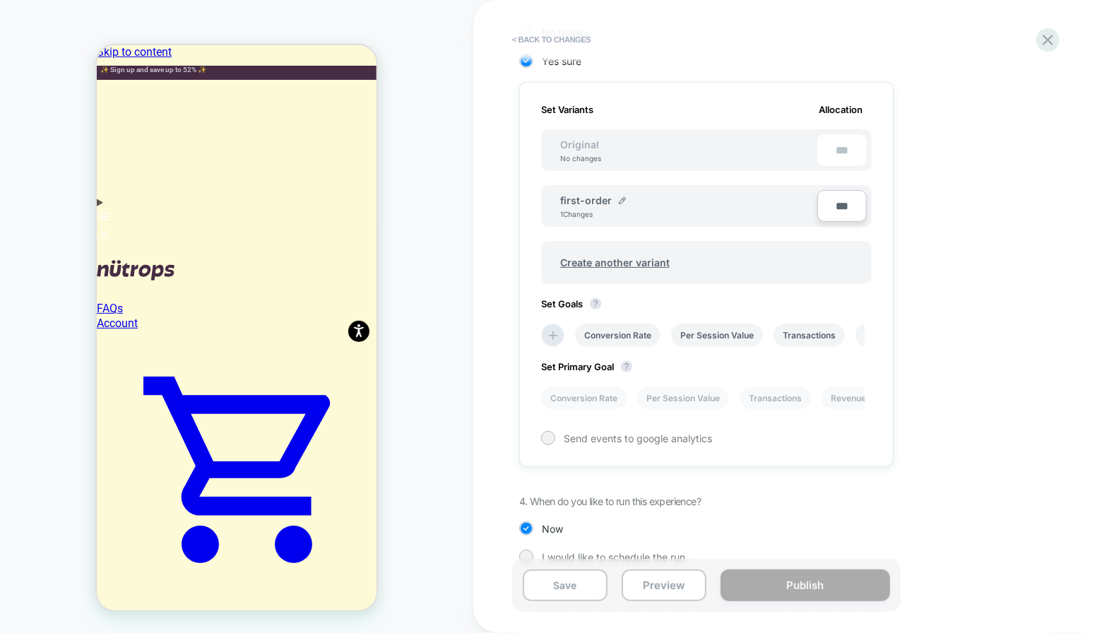
scroll to position [381, 0]
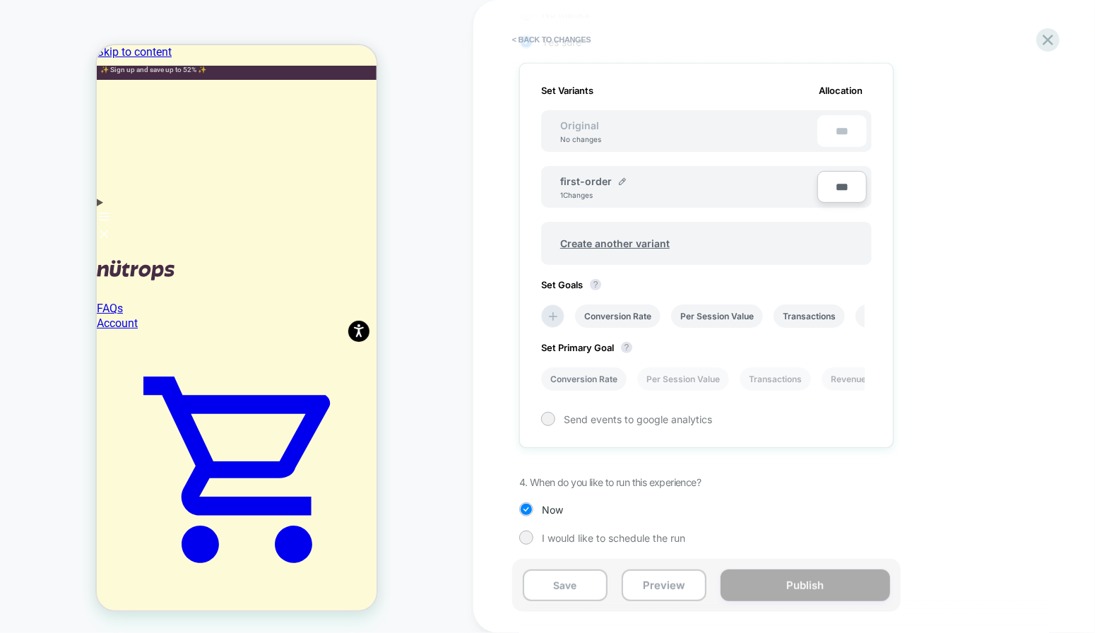
click at [589, 376] on li "Conversion Rate" at bounding box center [583, 378] width 85 height 23
click at [547, 417] on div at bounding box center [547, 418] width 11 height 11
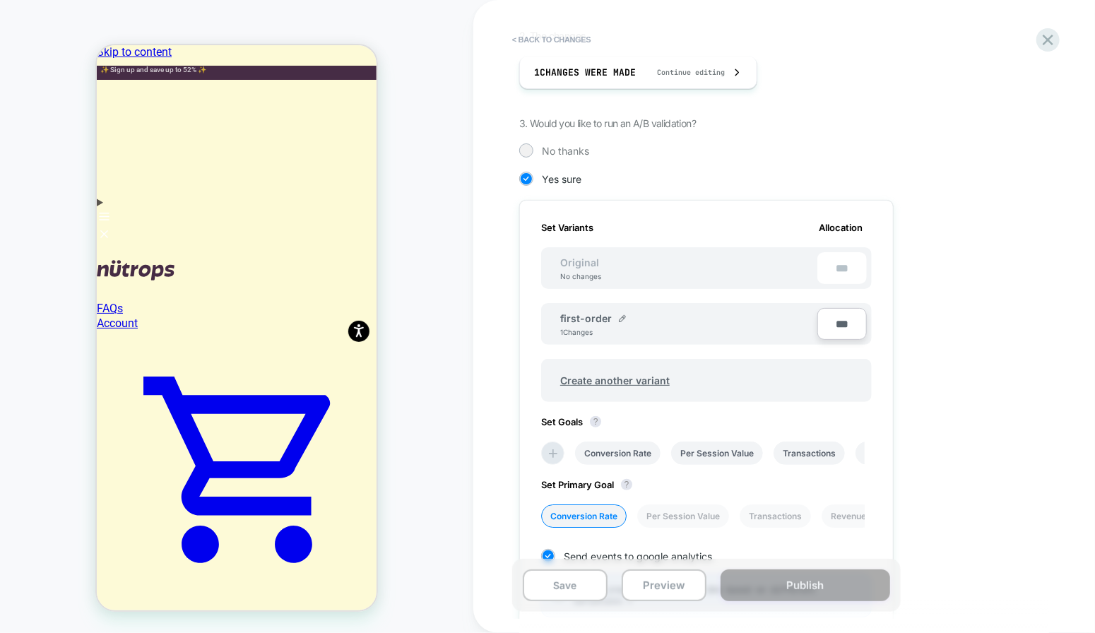
scroll to position [436, 0]
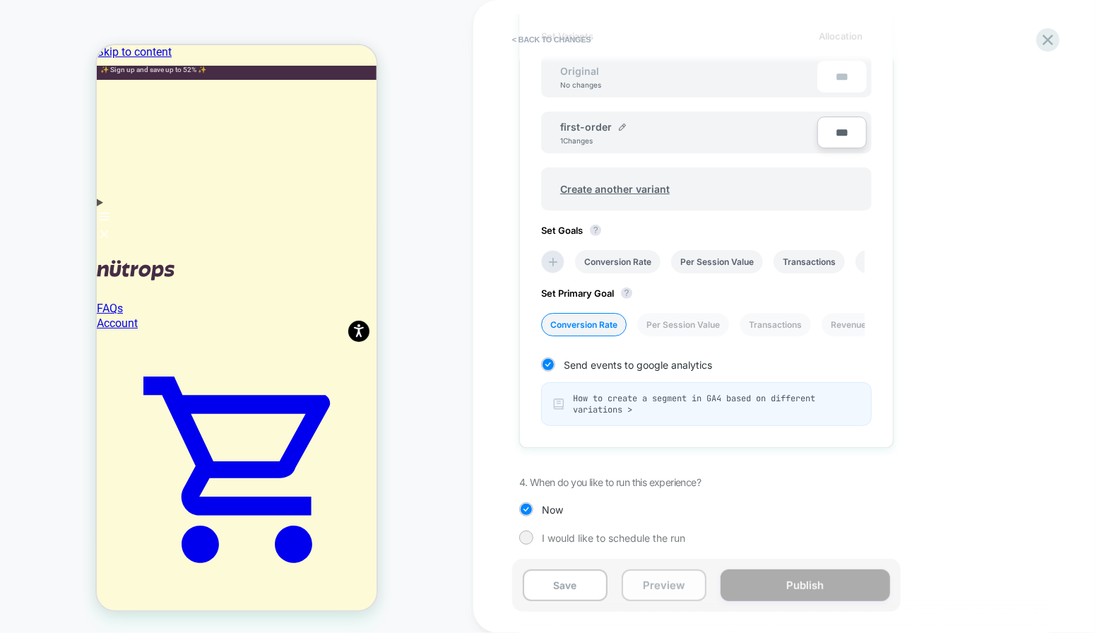
click at [675, 585] on button "Preview" at bounding box center [663, 585] width 85 height 32
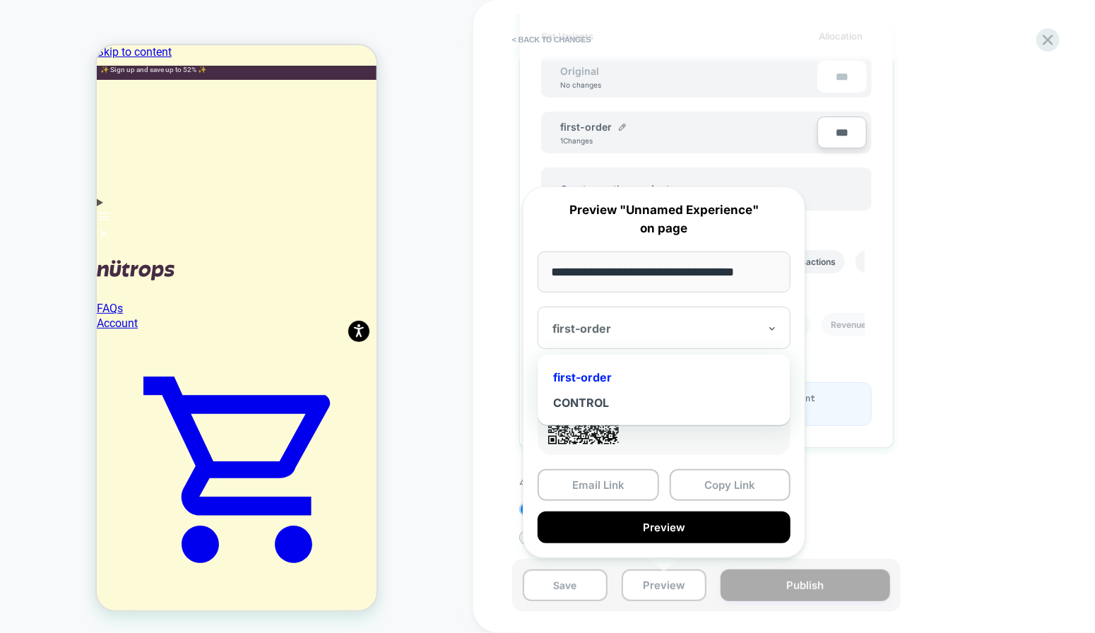
click at [710, 322] on div at bounding box center [655, 328] width 206 height 14
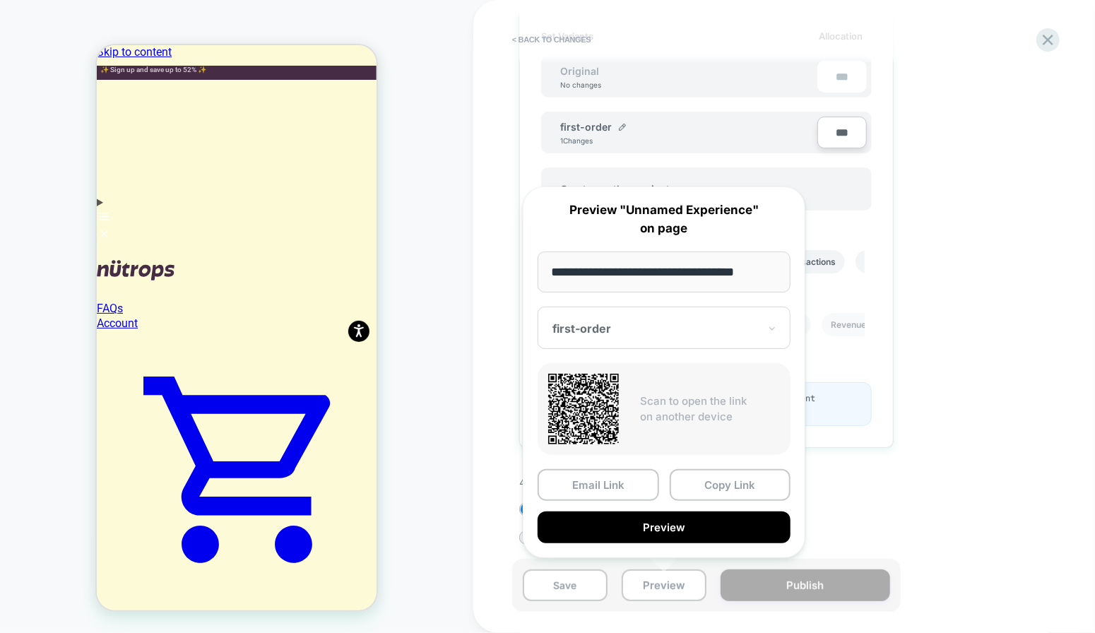
click at [655, 437] on div "Scan to open the link on another device" at bounding box center [663, 409] width 253 height 92
click at [706, 487] on button "Copy Link" at bounding box center [729, 485] width 121 height 32
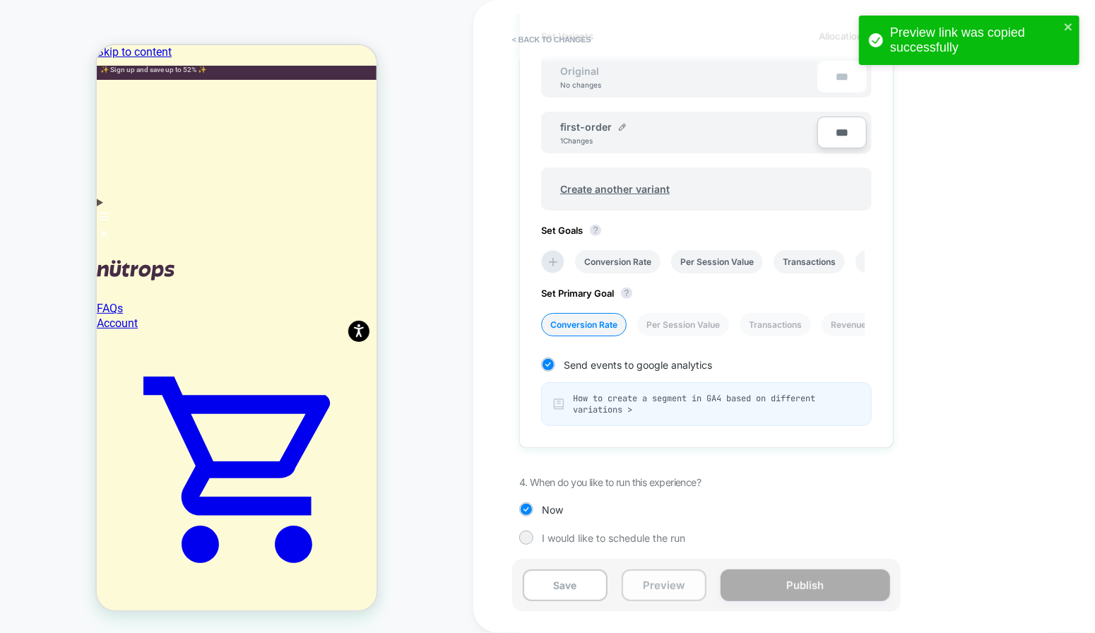
click at [671, 583] on button "Preview" at bounding box center [663, 585] width 85 height 32
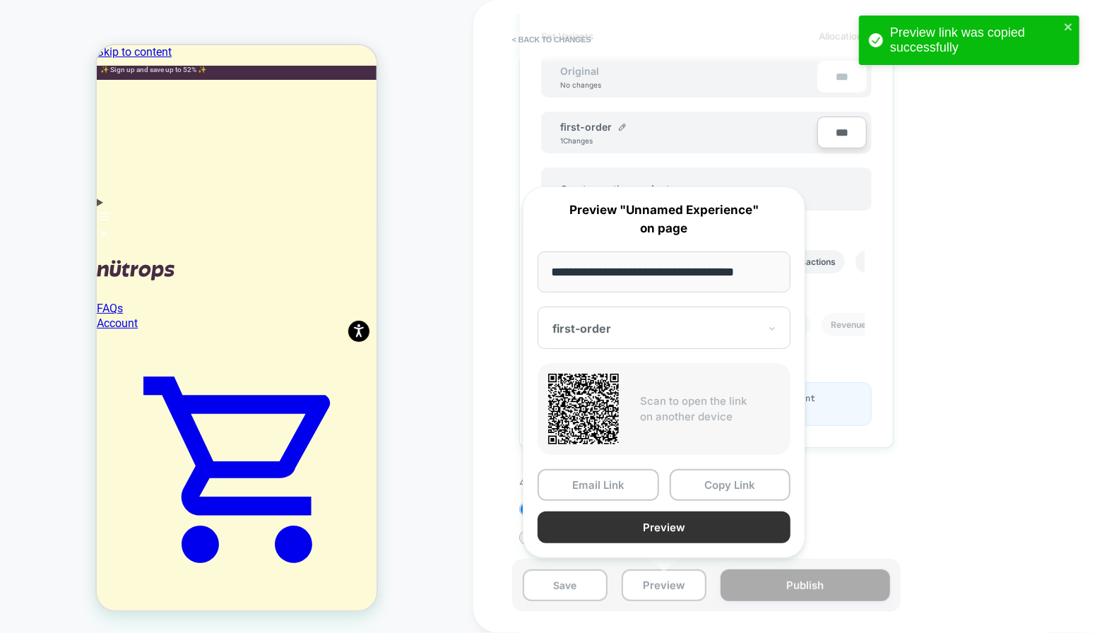
click at [659, 534] on button "Preview" at bounding box center [663, 527] width 253 height 32
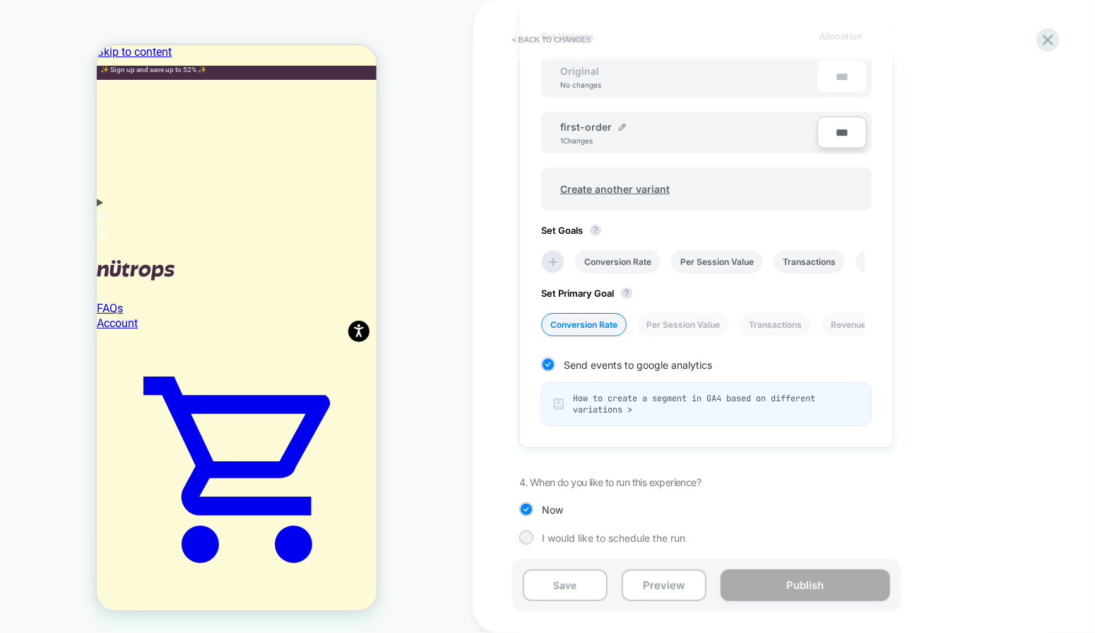
scroll to position [0, 0]
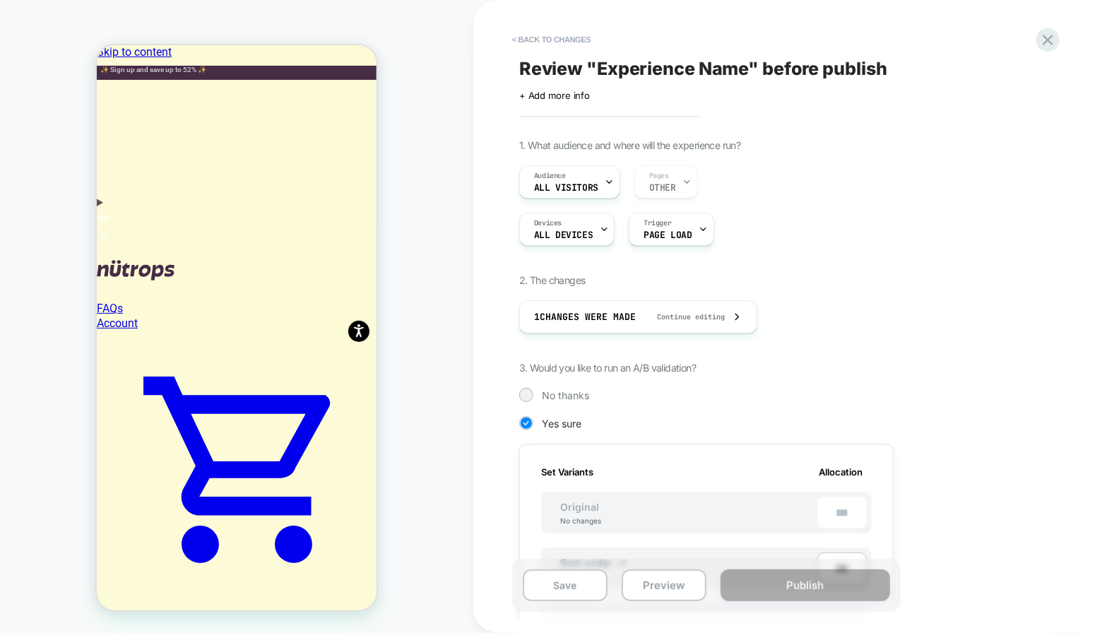
click at [1041, 41] on icon at bounding box center [1047, 39] width 19 height 19
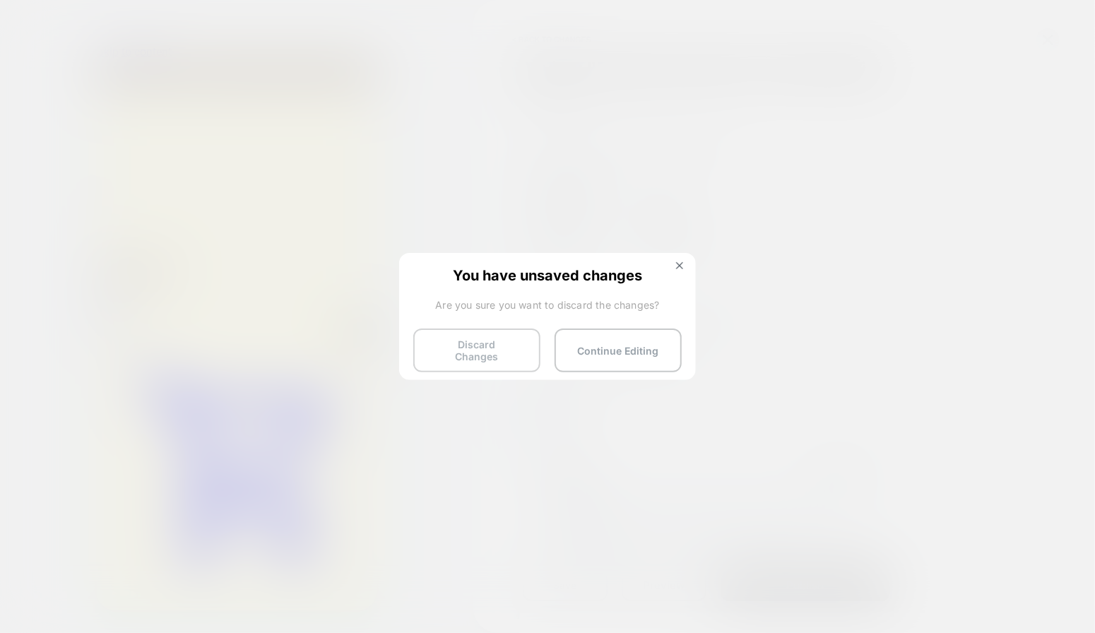
click at [512, 348] on button "Discard Changes" at bounding box center [476, 350] width 127 height 44
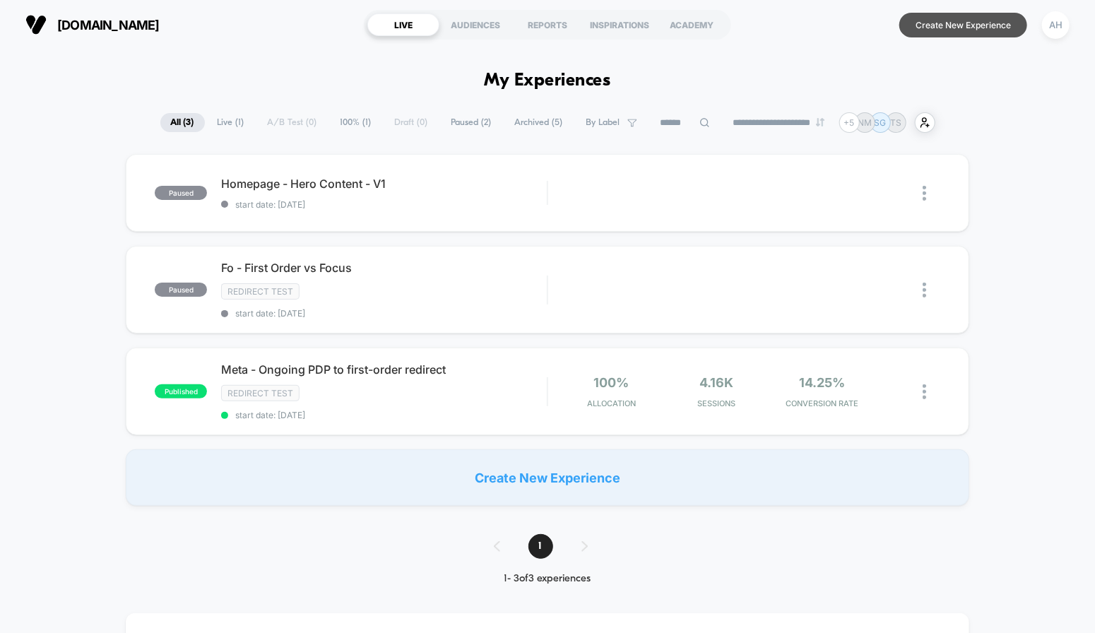
click at [960, 26] on button "Create New Experience" at bounding box center [963, 25] width 128 height 25
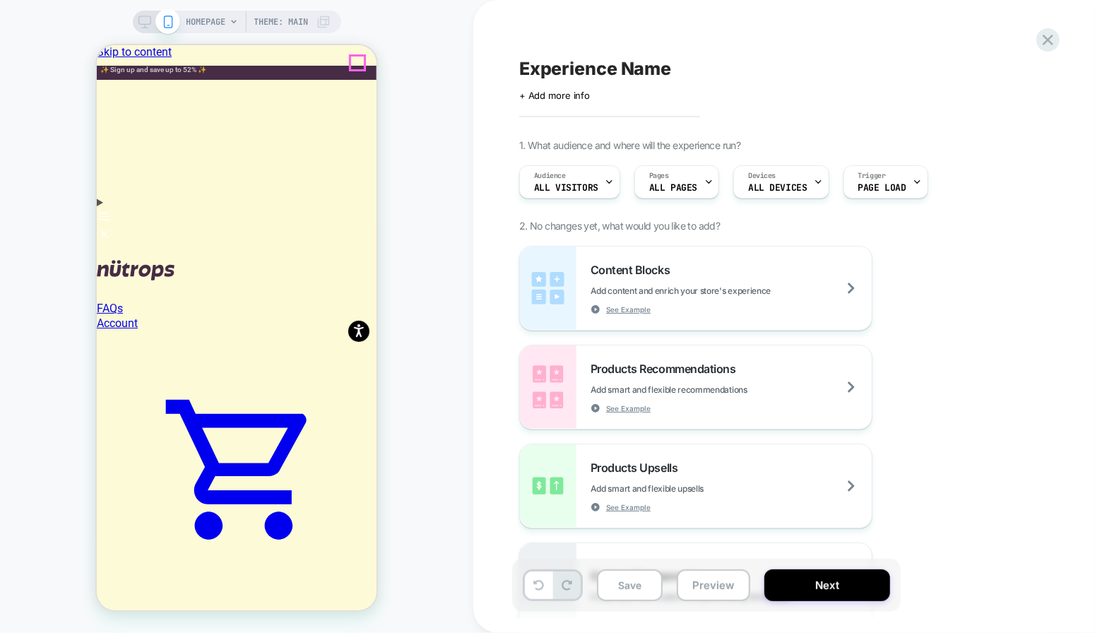
click at [506, 119] on div "Experience Name Click to edit experience details + Add more info 1. What audien…" at bounding box center [783, 316] width 621 height 633
